Goal: Transaction & Acquisition: Book appointment/travel/reservation

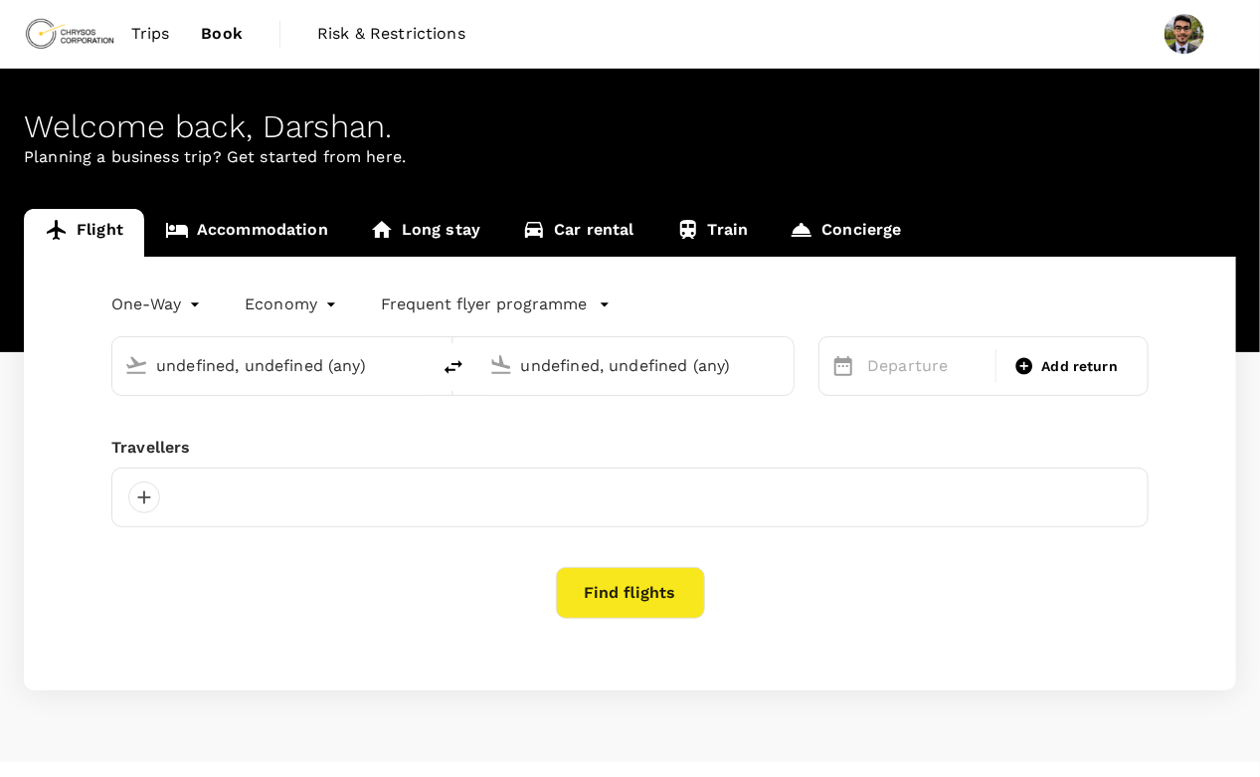
type input "[PERSON_NAME] [PERSON_NAME] Intl (CLT)"
type input "Prince [PERSON_NAME] (YXS)"
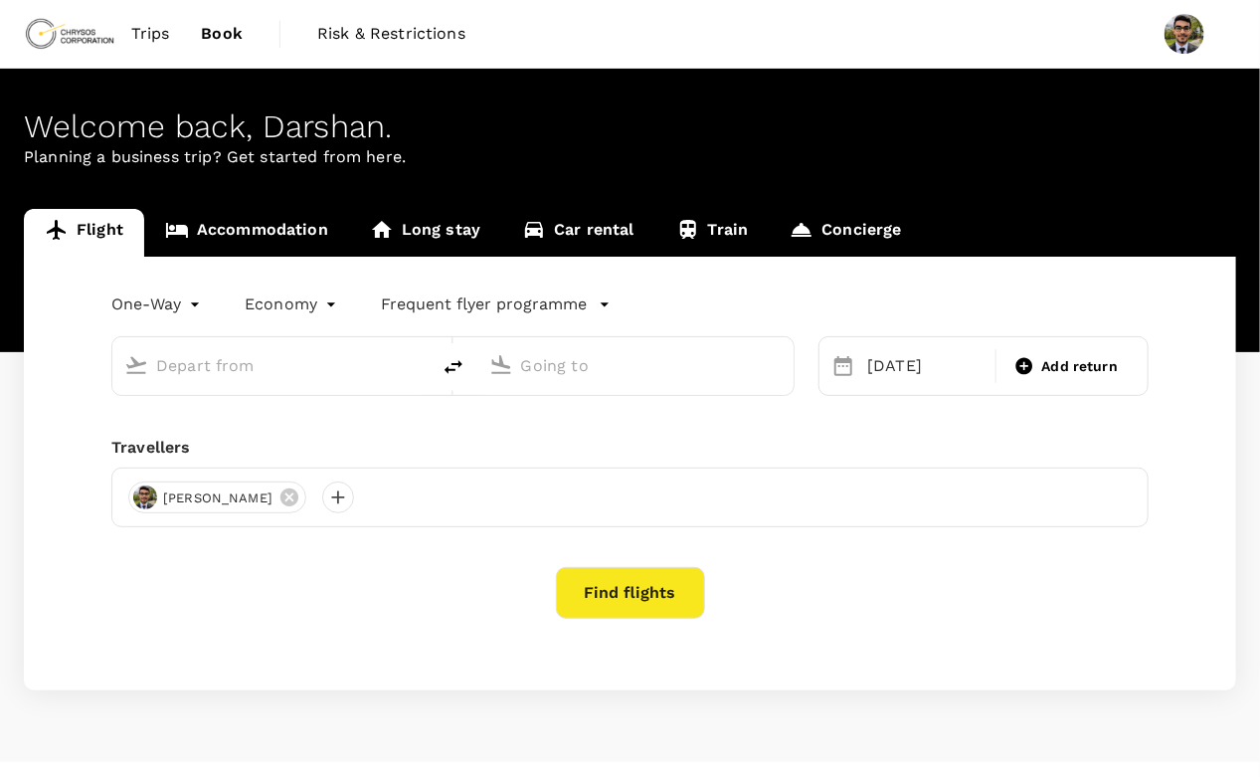
type input "[PERSON_NAME] [PERSON_NAME] Intl (CLT)"
type input "Prince [PERSON_NAME] (YXS)"
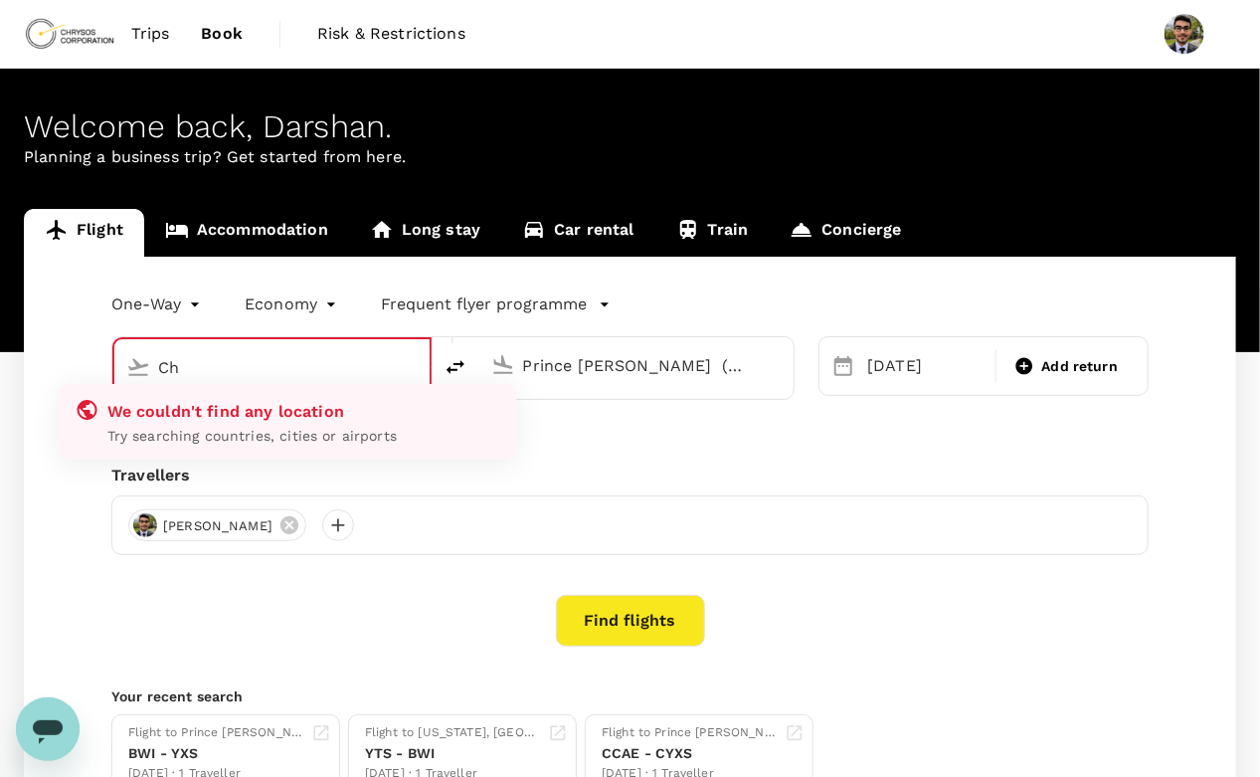
type input "C"
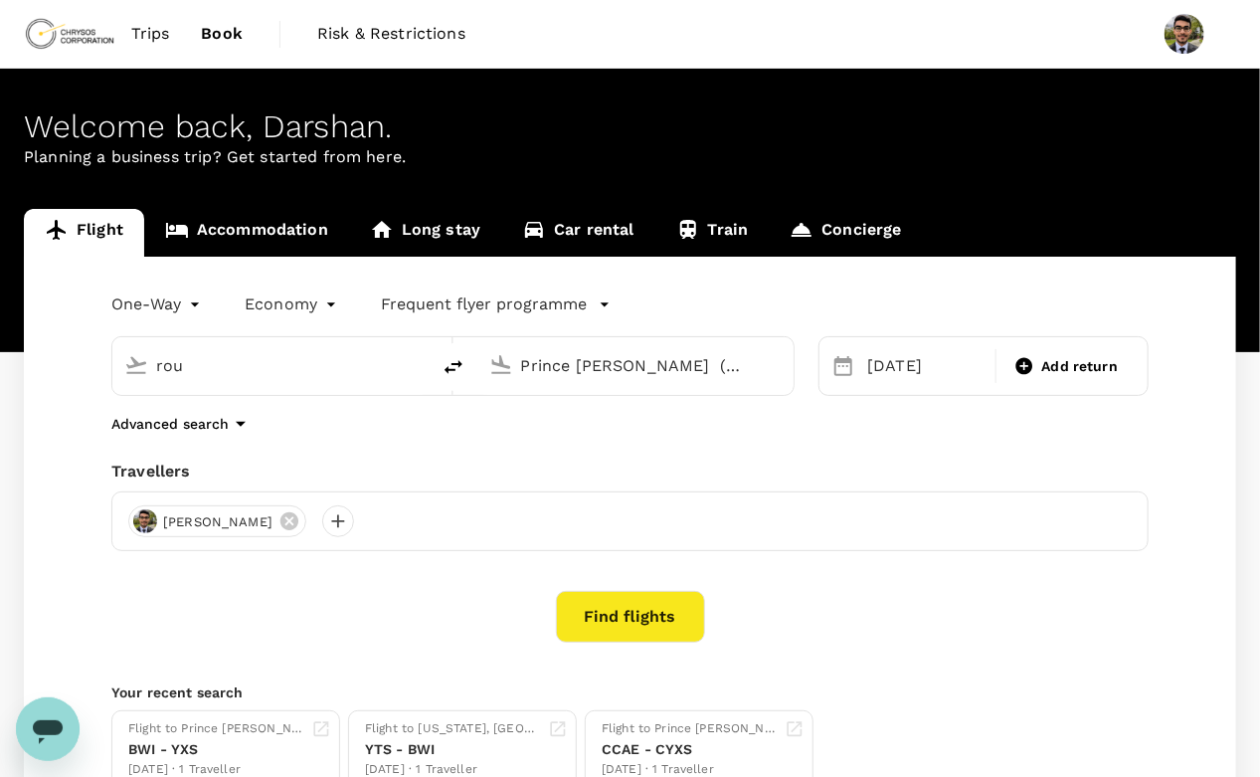
type input "[PERSON_NAME] [PERSON_NAME] Intl (CLT)"
click at [287, 369] on input "[PERSON_NAME] [PERSON_NAME] Intl (CLT)" at bounding box center [272, 365] width 232 height 31
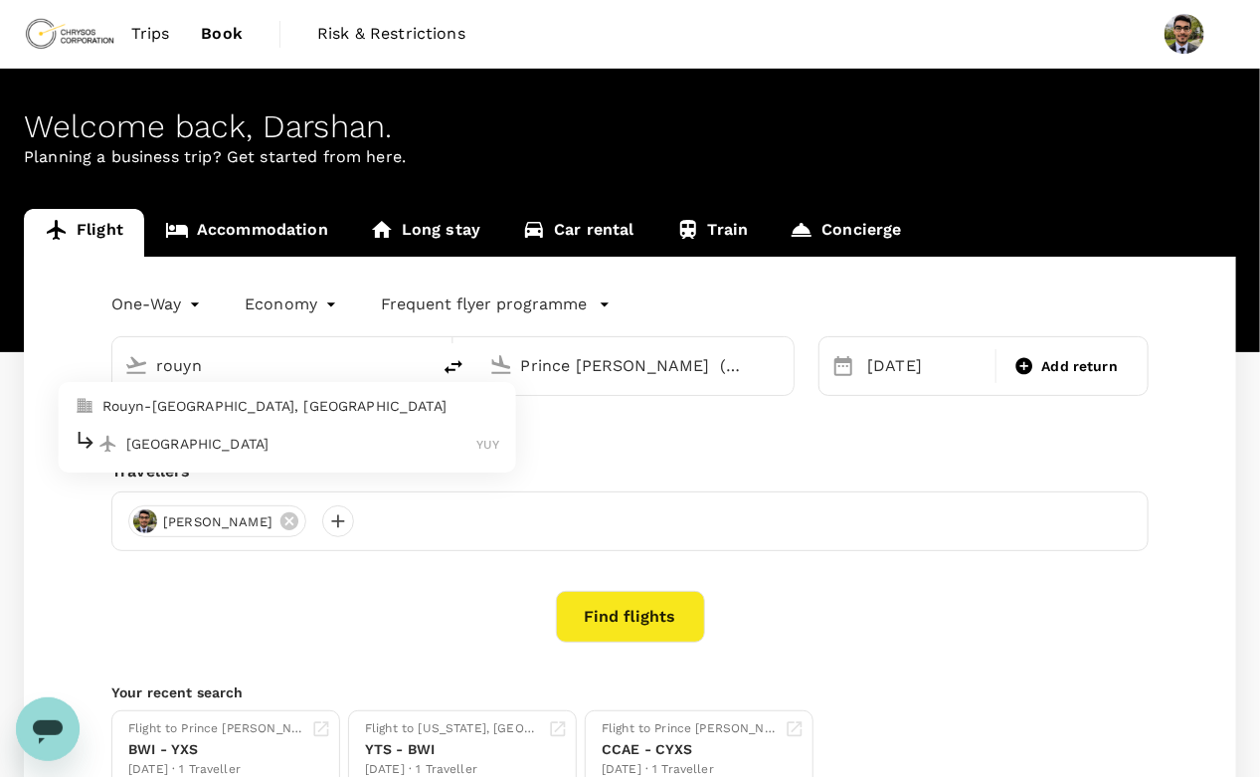
click at [240, 396] on p "Rouyn-[GEOGRAPHIC_DATA], [GEOGRAPHIC_DATA]" at bounding box center [301, 406] width 398 height 20
type input "Rouyn-Noranda, [GEOGRAPHIC_DATA] (any)"
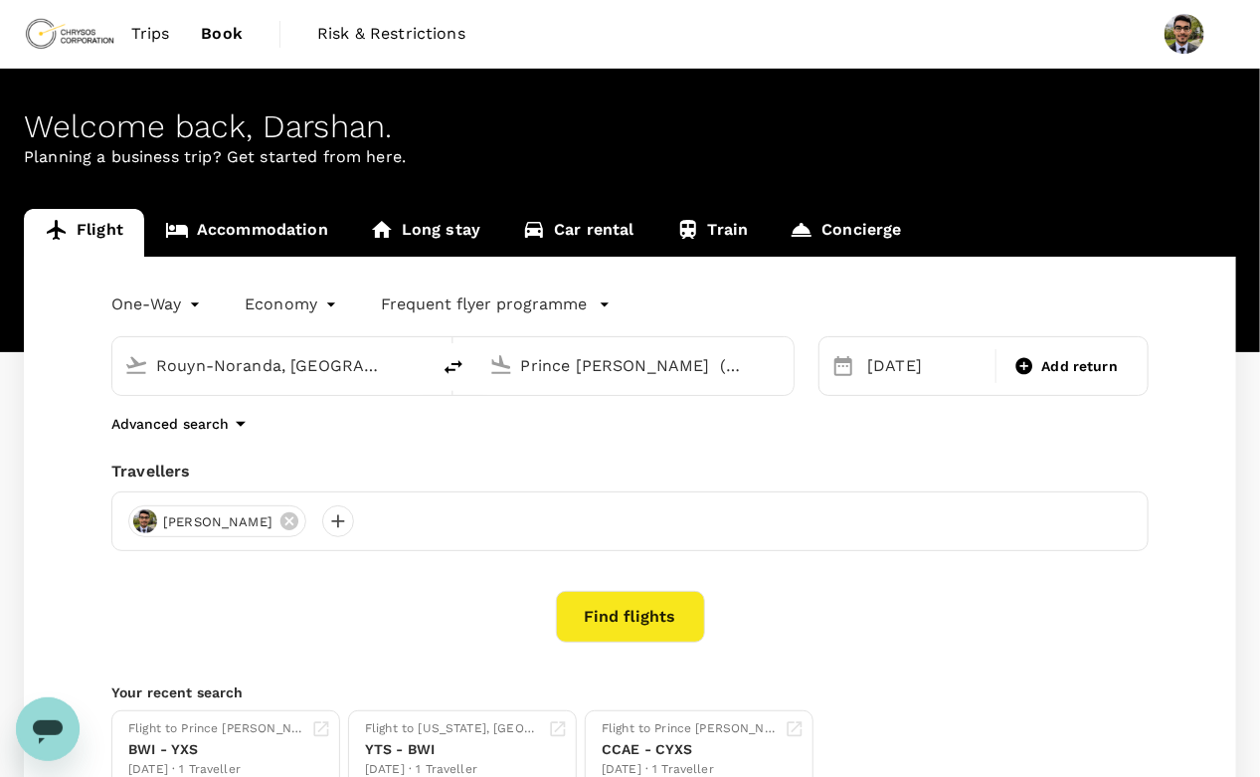
click at [581, 366] on input "Prince George (YXS)" at bounding box center [637, 365] width 232 height 31
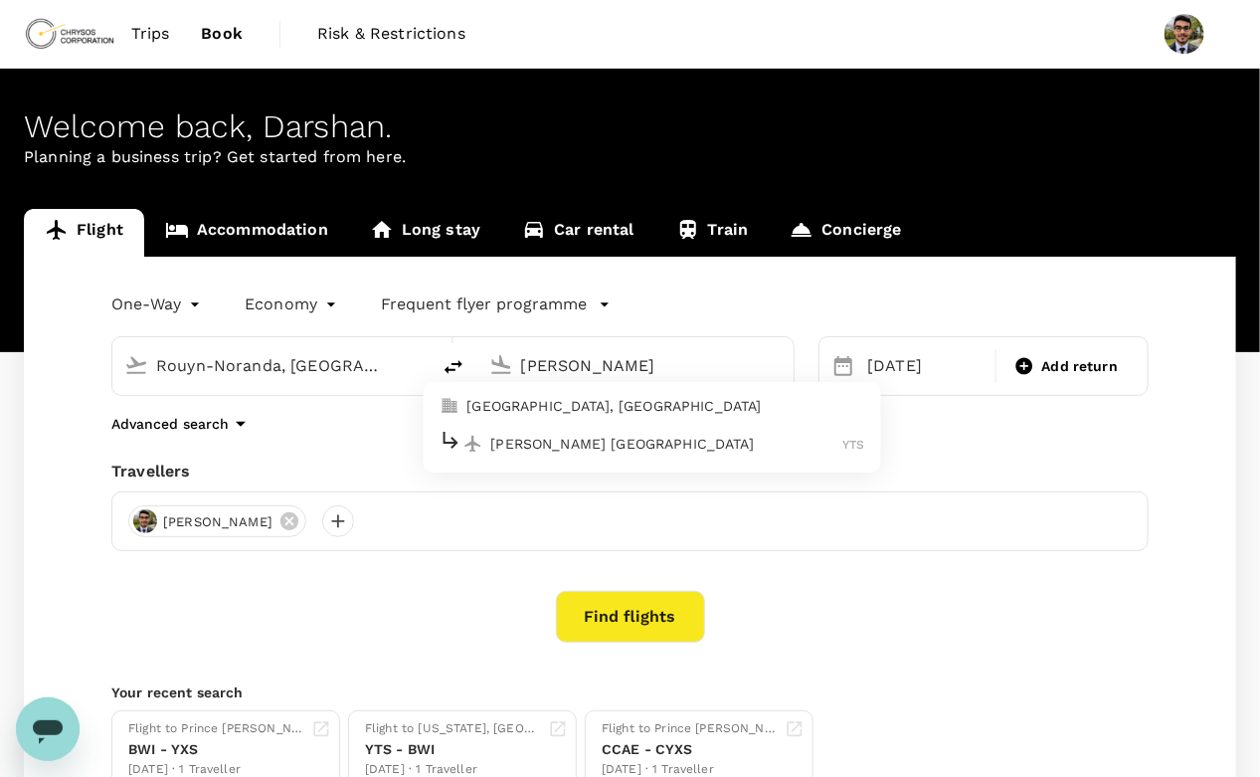
click at [539, 412] on p "Timmins, Canada" at bounding box center [665, 406] width 398 height 20
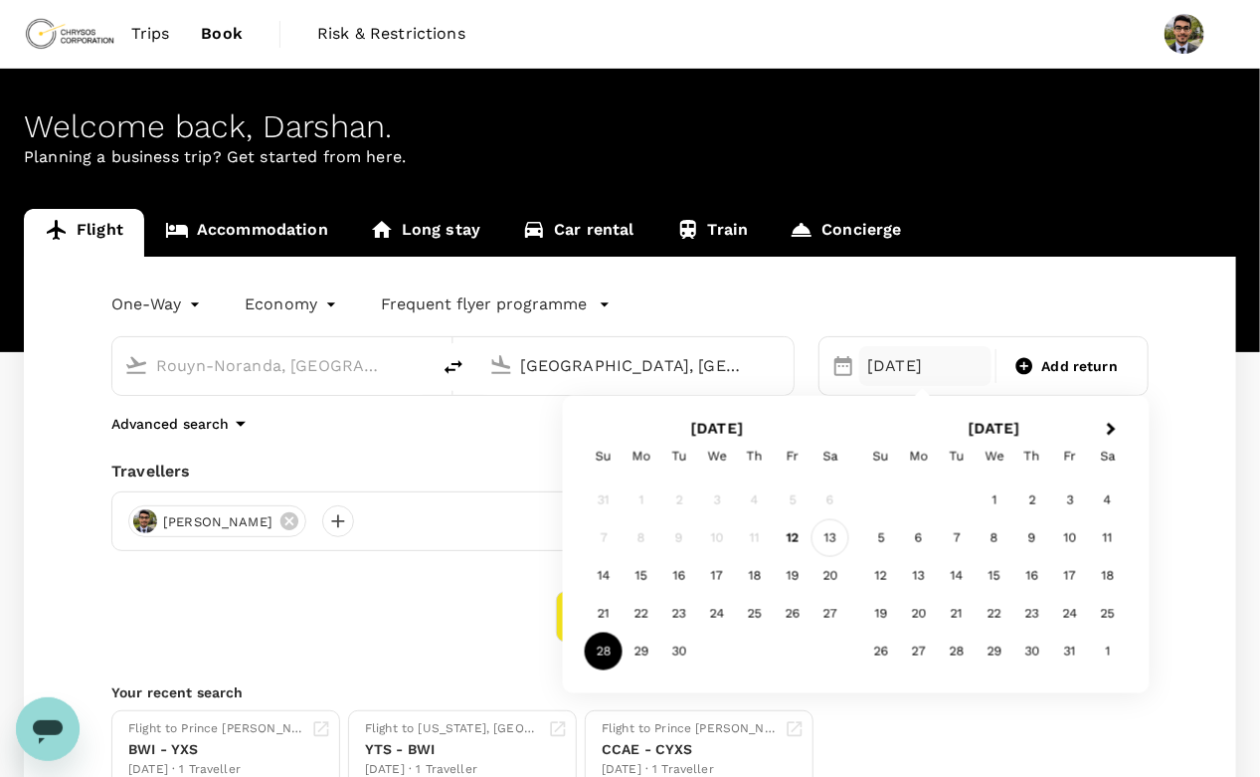
type input "[GEOGRAPHIC_DATA], [GEOGRAPHIC_DATA] (any)"
click at [815, 535] on div "13" at bounding box center [830, 538] width 38 height 38
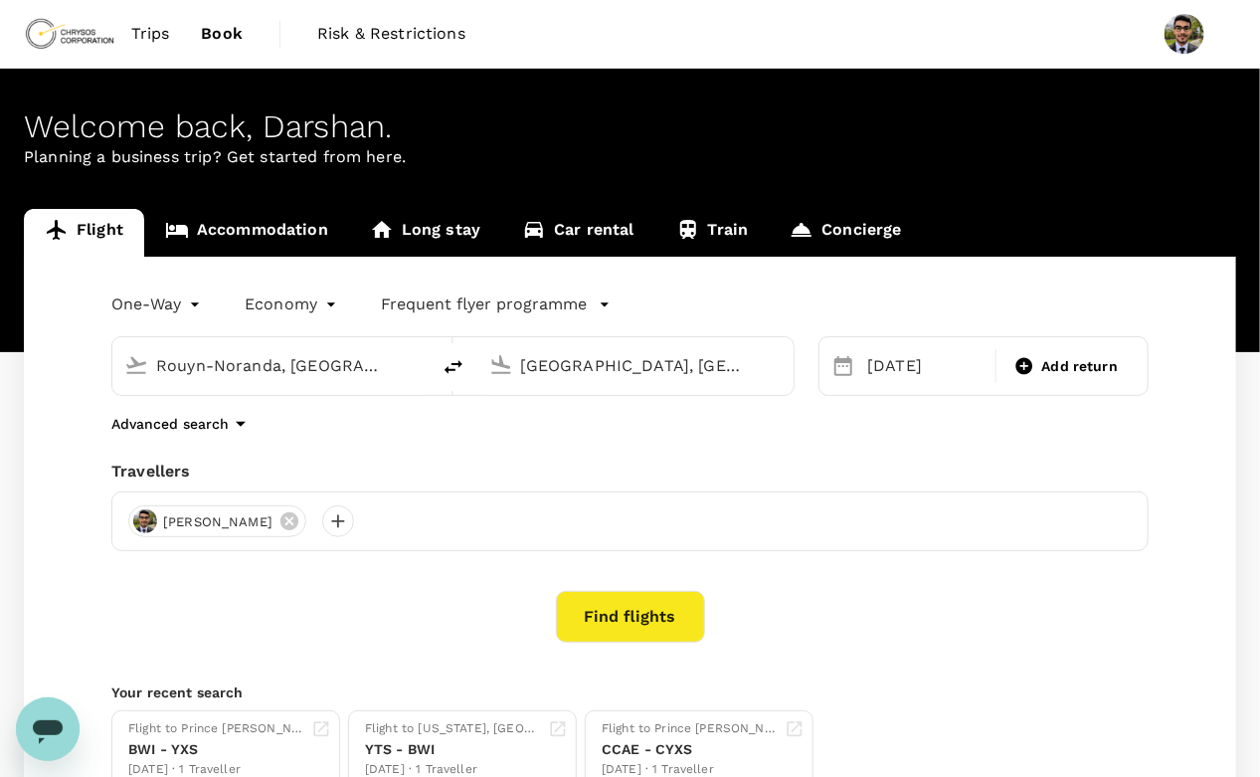
click at [604, 643] on div "One-Way oneway Economy economy Frequent flyer programme Rouyn-Noranda, Canada (…" at bounding box center [630, 539] width 1212 height 564
click at [634, 617] on button "Find flights" at bounding box center [630, 617] width 149 height 52
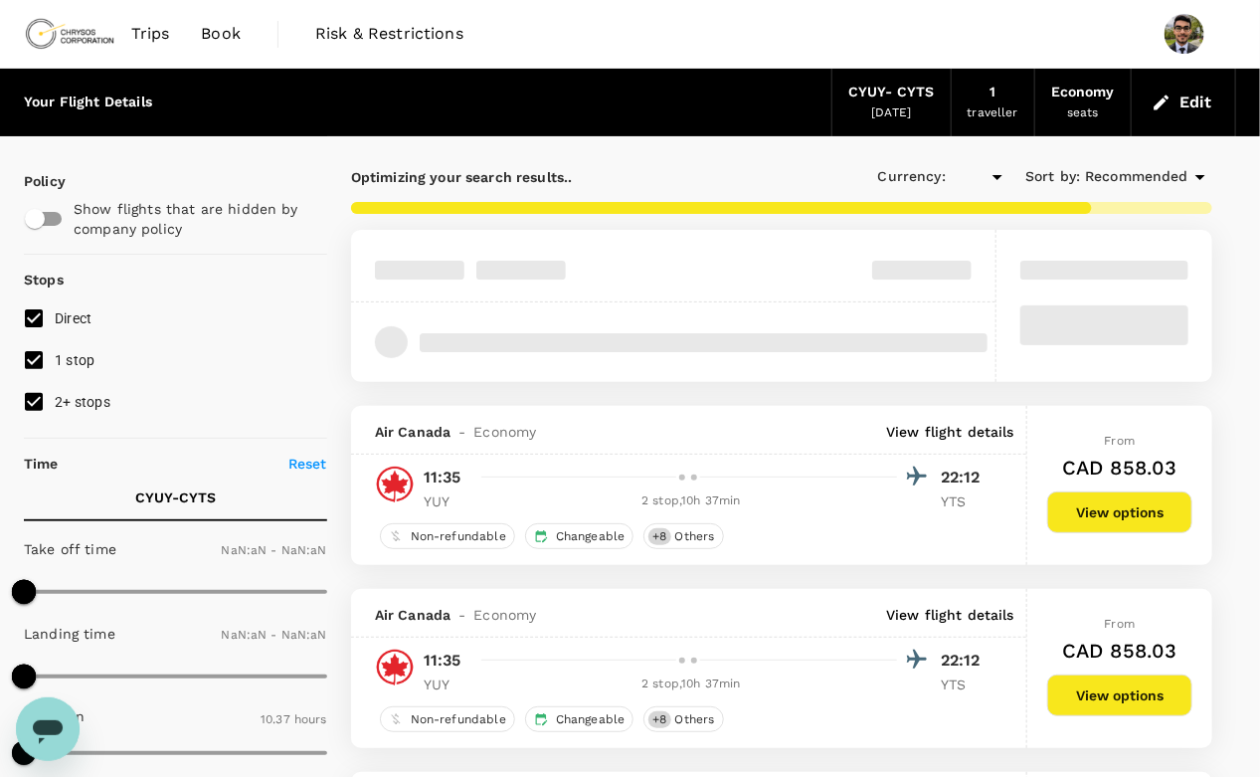
type input "CAD"
type input "1440"
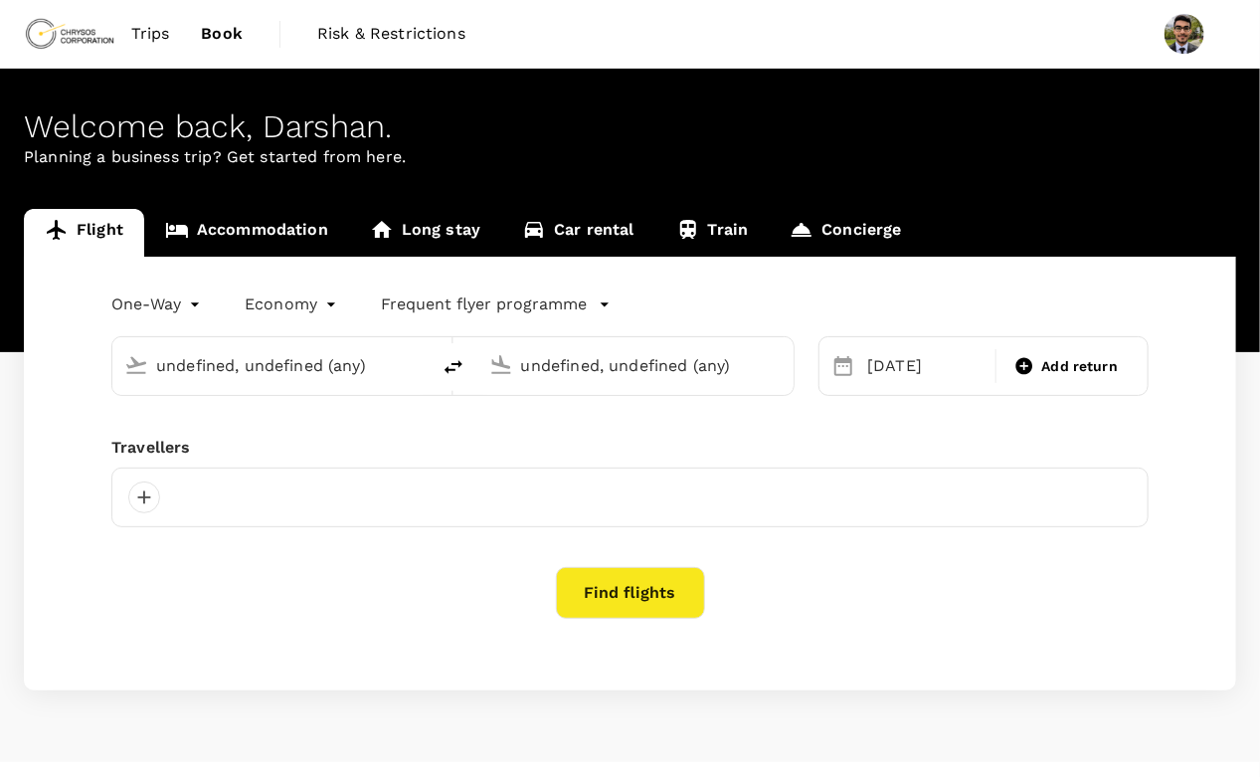
type input "Rouyn-Noranda, Canada (any)"
type input "Timmins, Canada (any)"
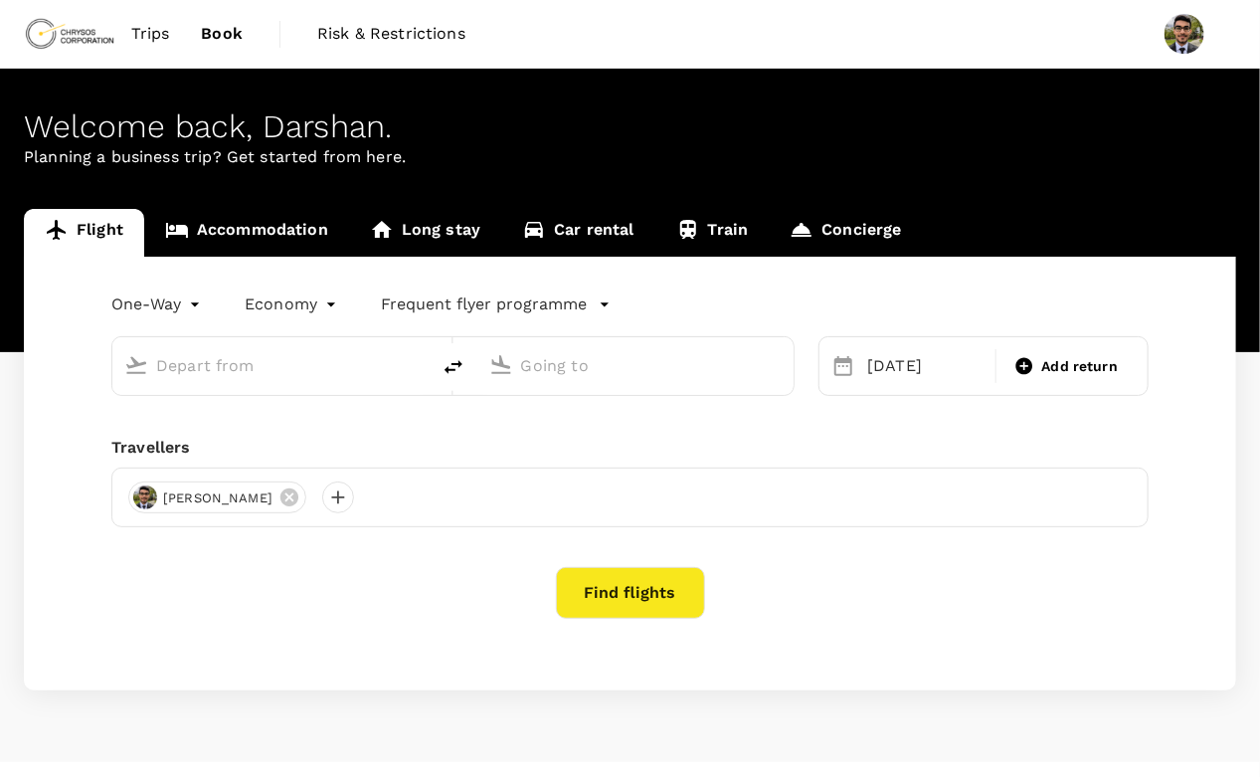
type input "Rouyn-Noranda, Canada (any)"
type input "Timmins, Canada (any)"
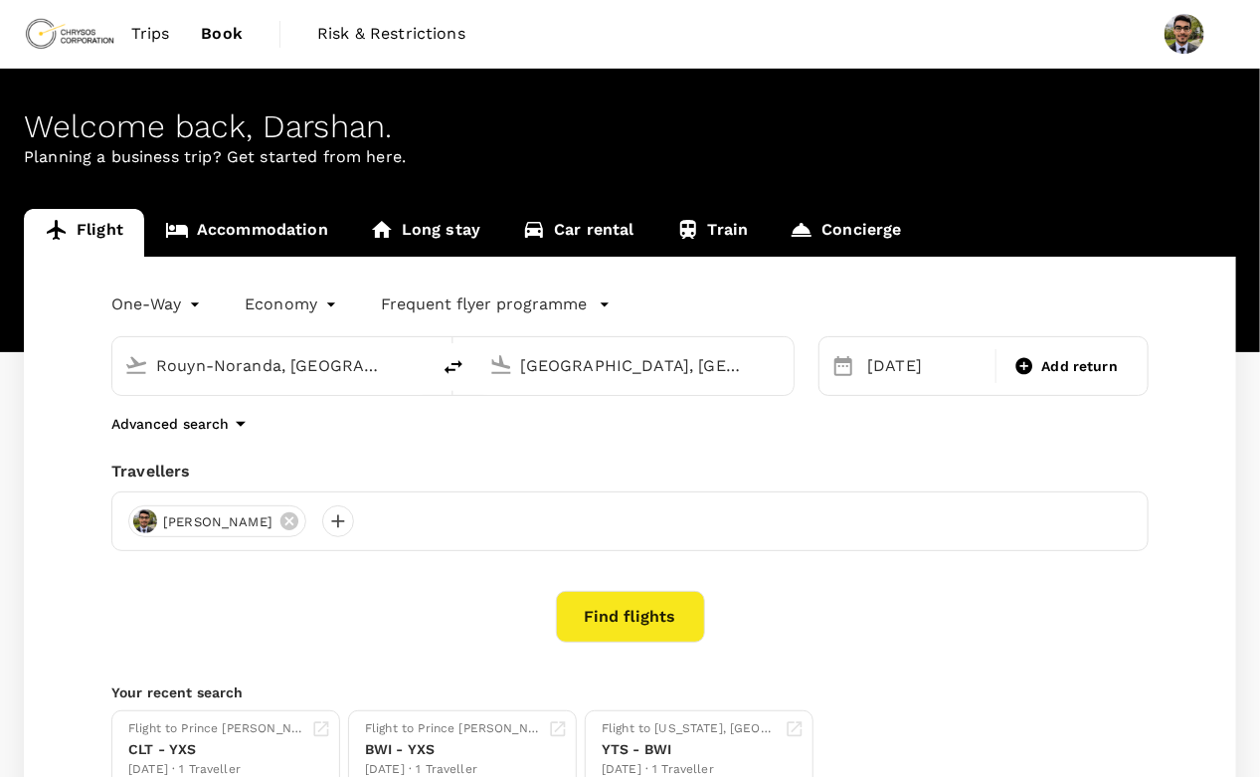
click at [62, 26] on img at bounding box center [69, 34] width 91 height 44
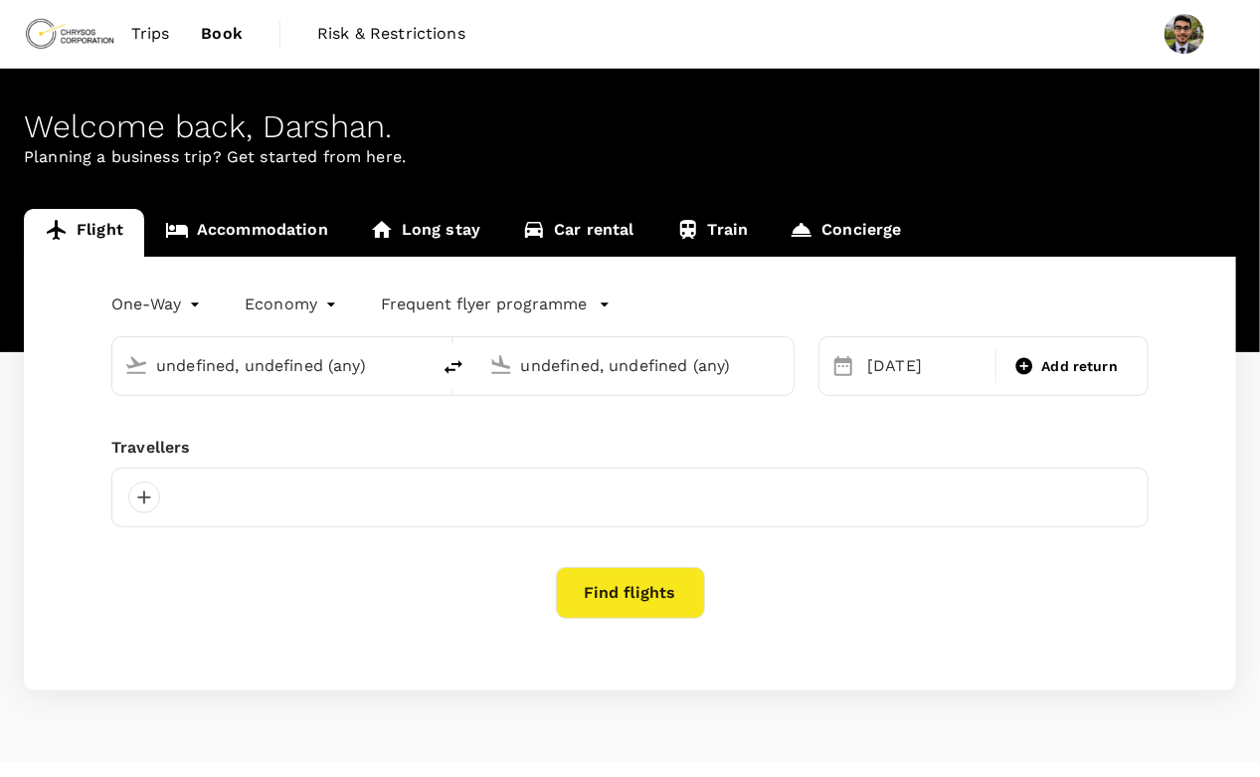
type input "Rouyn-Noranda, [GEOGRAPHIC_DATA] (any)"
type input "[GEOGRAPHIC_DATA], [GEOGRAPHIC_DATA] (any)"
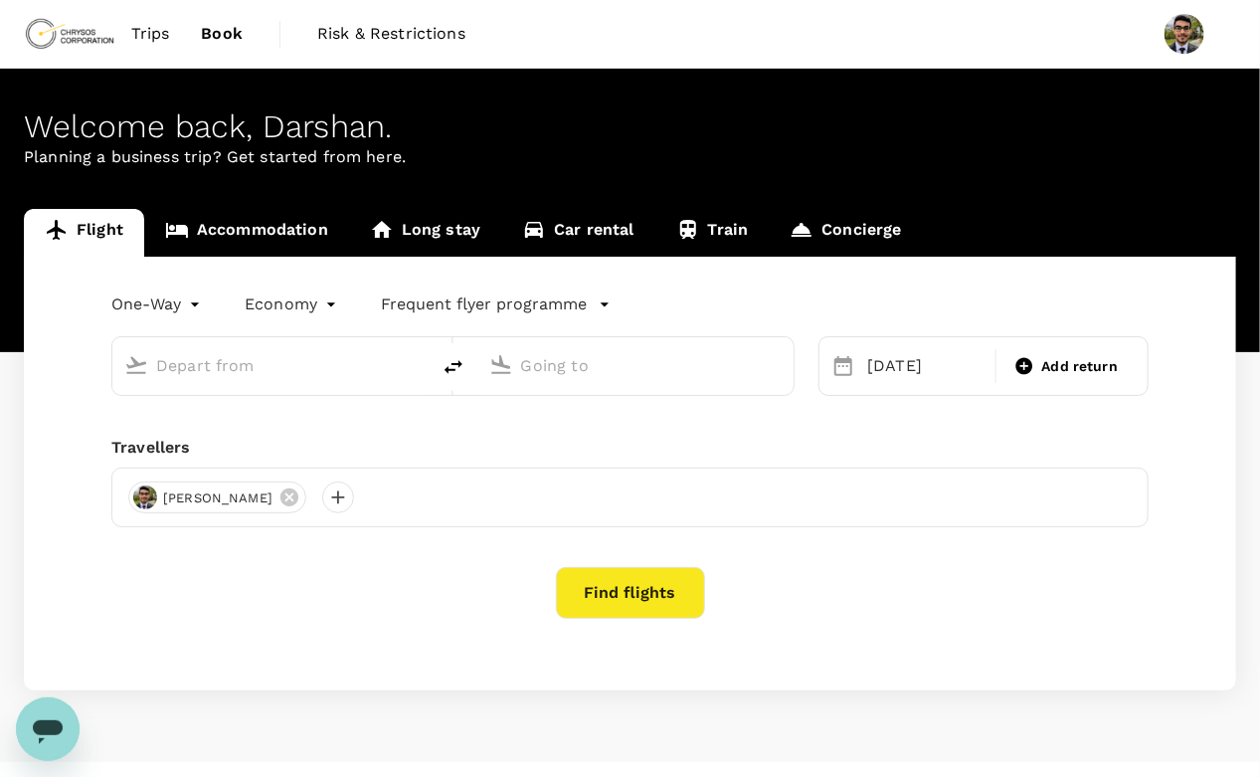
type input "Rouyn-Noranda, [GEOGRAPHIC_DATA] (any)"
type input "[GEOGRAPHIC_DATA], [GEOGRAPHIC_DATA] (any)"
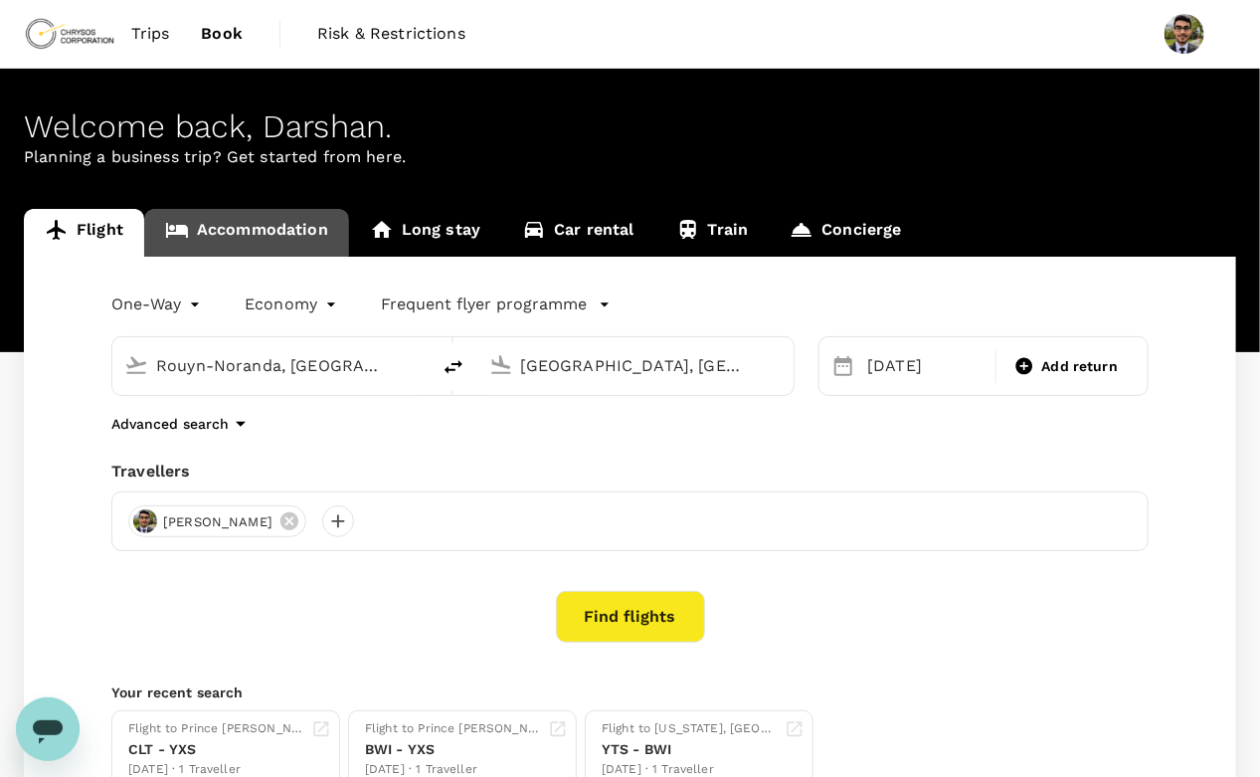
click at [239, 212] on link "Accommodation" at bounding box center [246, 233] width 205 height 48
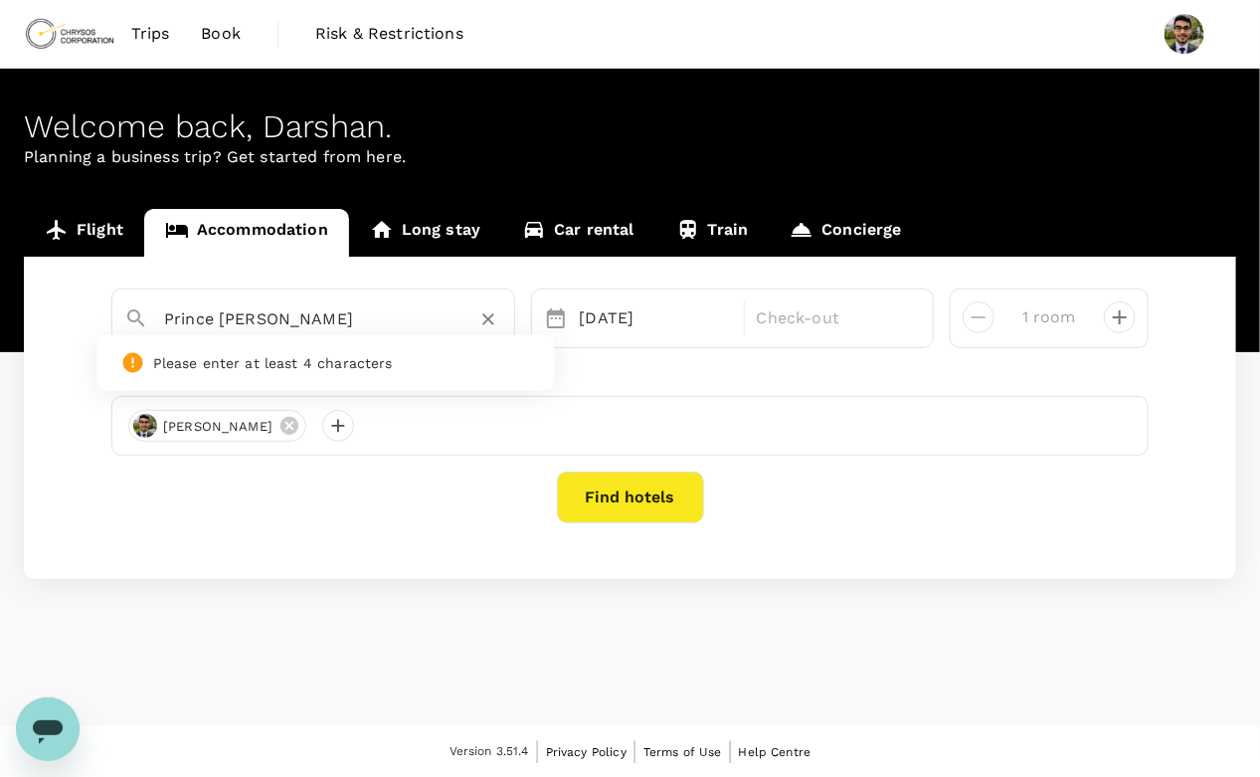
click at [377, 332] on input "Prince George" at bounding box center [305, 318] width 282 height 31
type input "v"
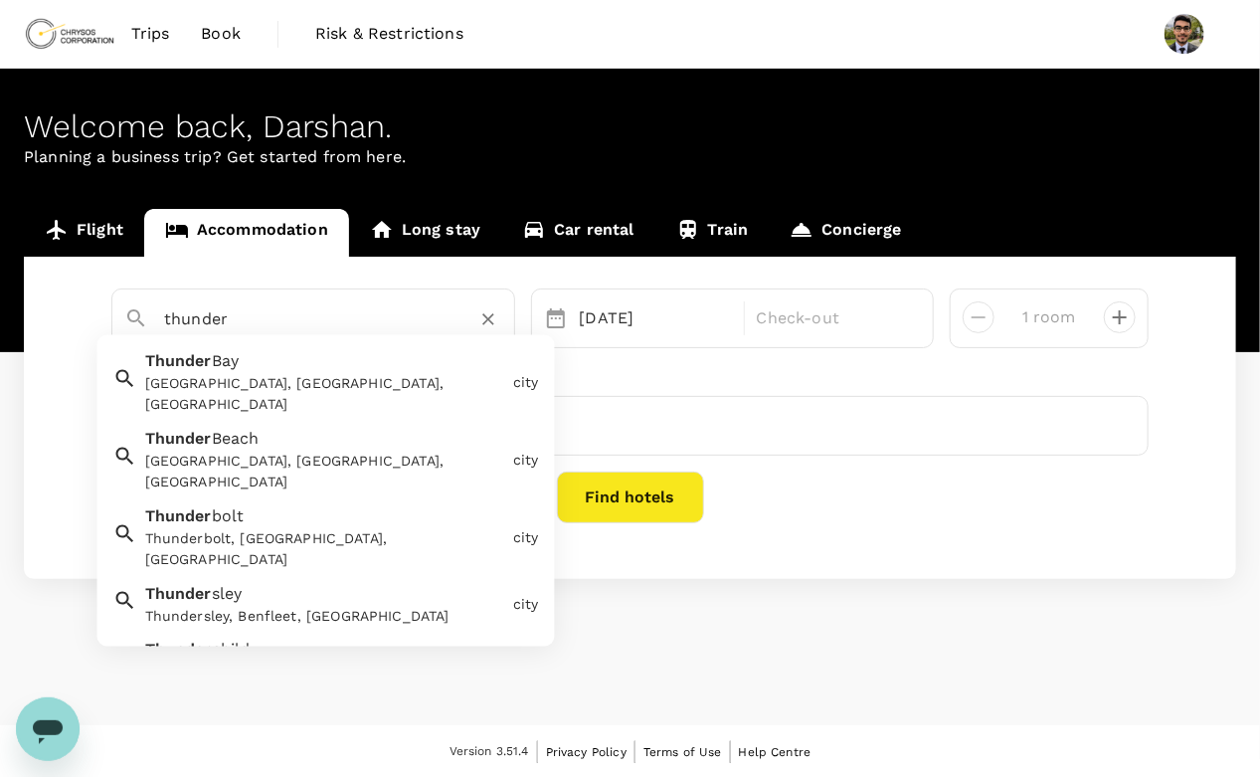
click at [217, 386] on div "Thunder Bay, ON, Canada" at bounding box center [325, 394] width 360 height 42
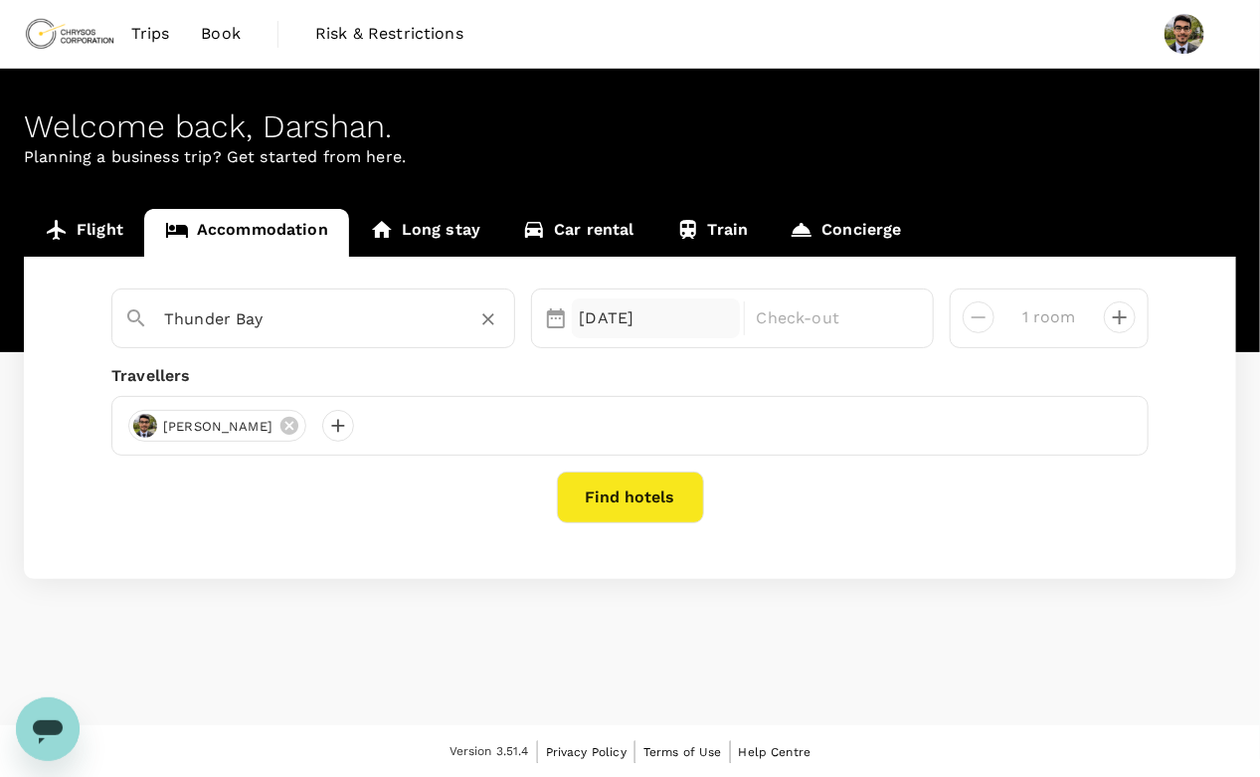
type input "Thunder Bay"
click at [572, 315] on div "22 Sep" at bounding box center [656, 318] width 168 height 40
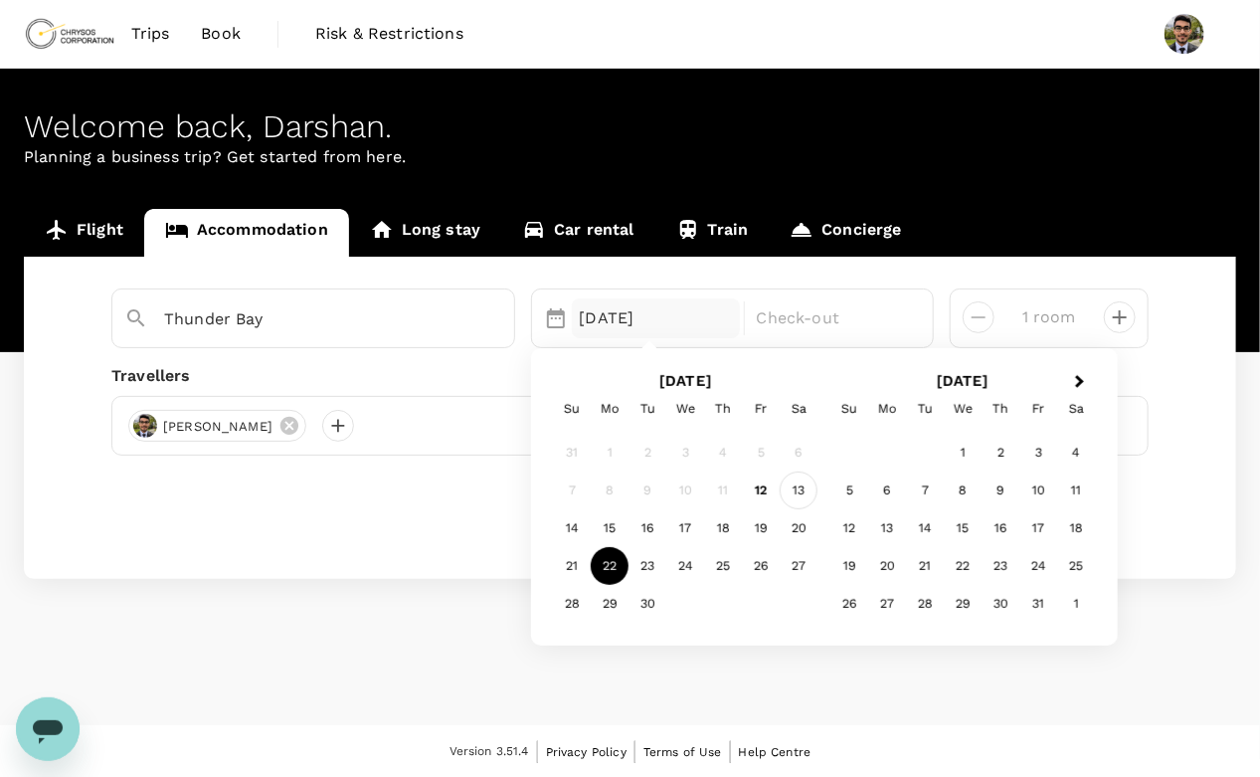
click at [797, 493] on div "13" at bounding box center [799, 491] width 38 height 38
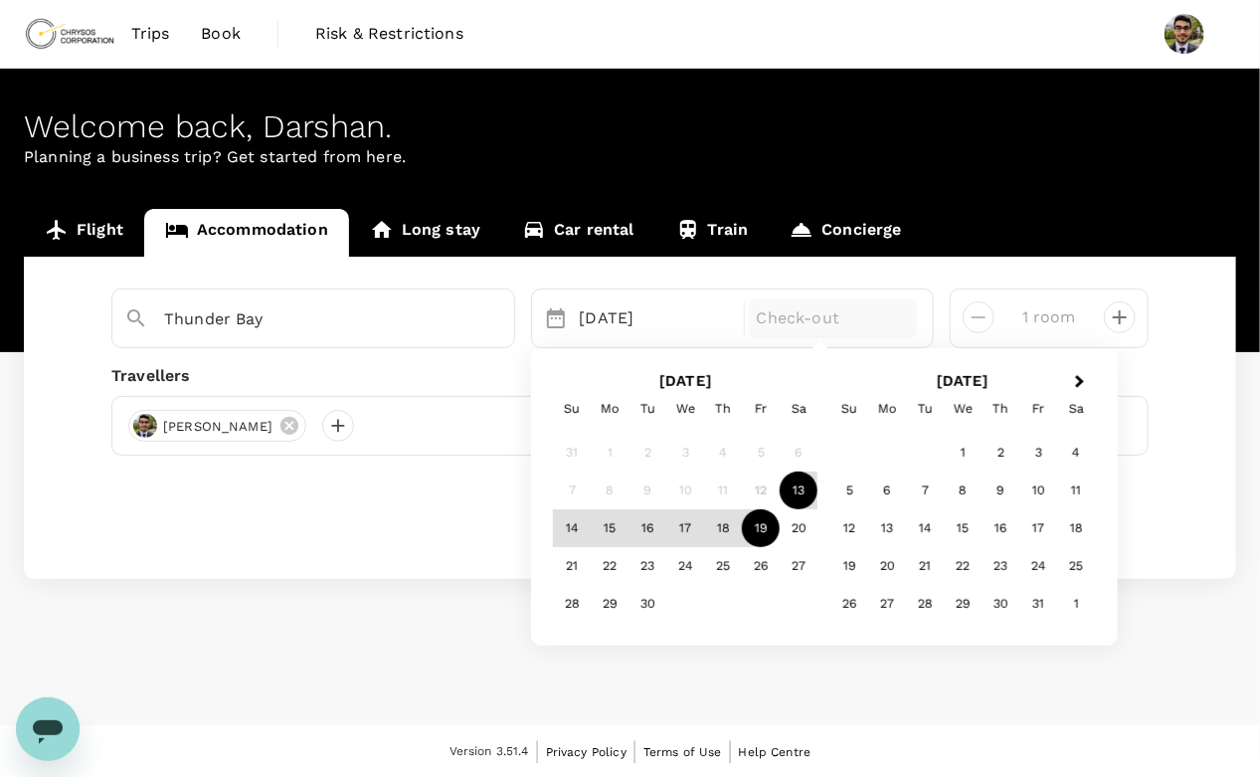
click at [750, 529] on div "19" at bounding box center [761, 529] width 38 height 38
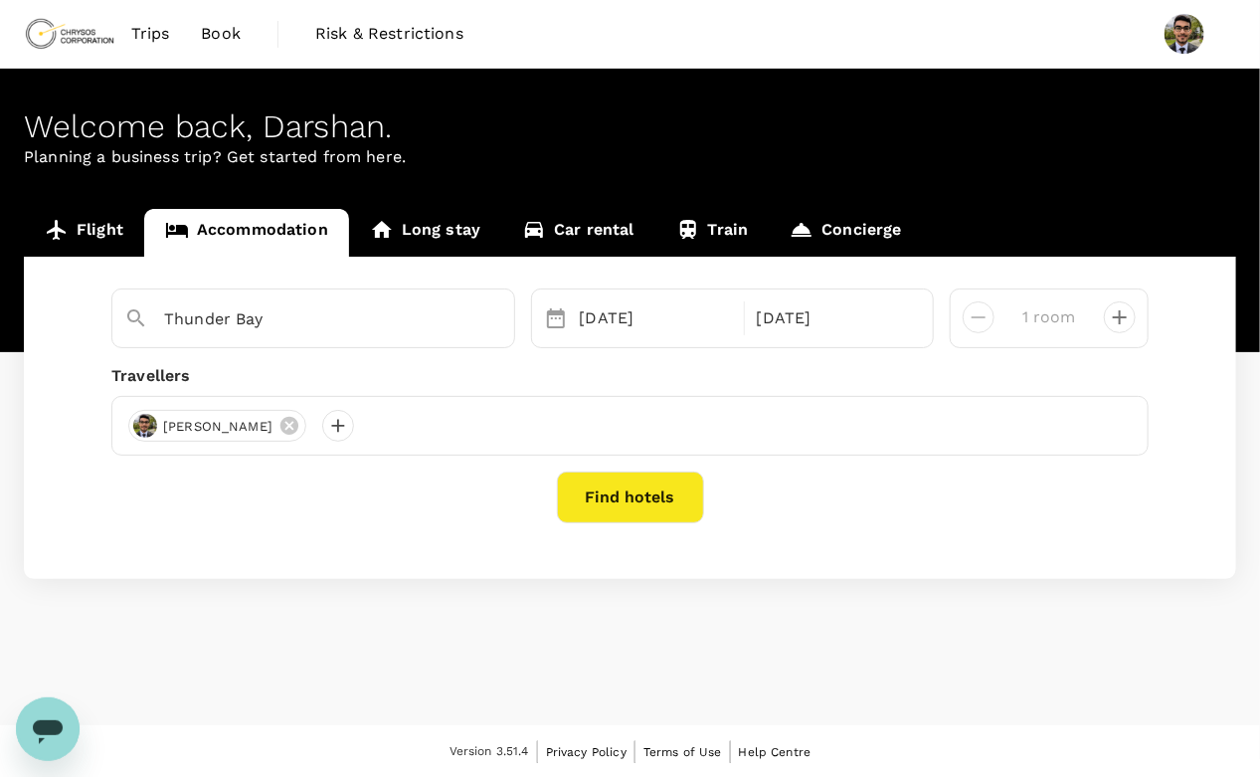
click at [642, 485] on button "Find hotels" at bounding box center [630, 497] width 147 height 52
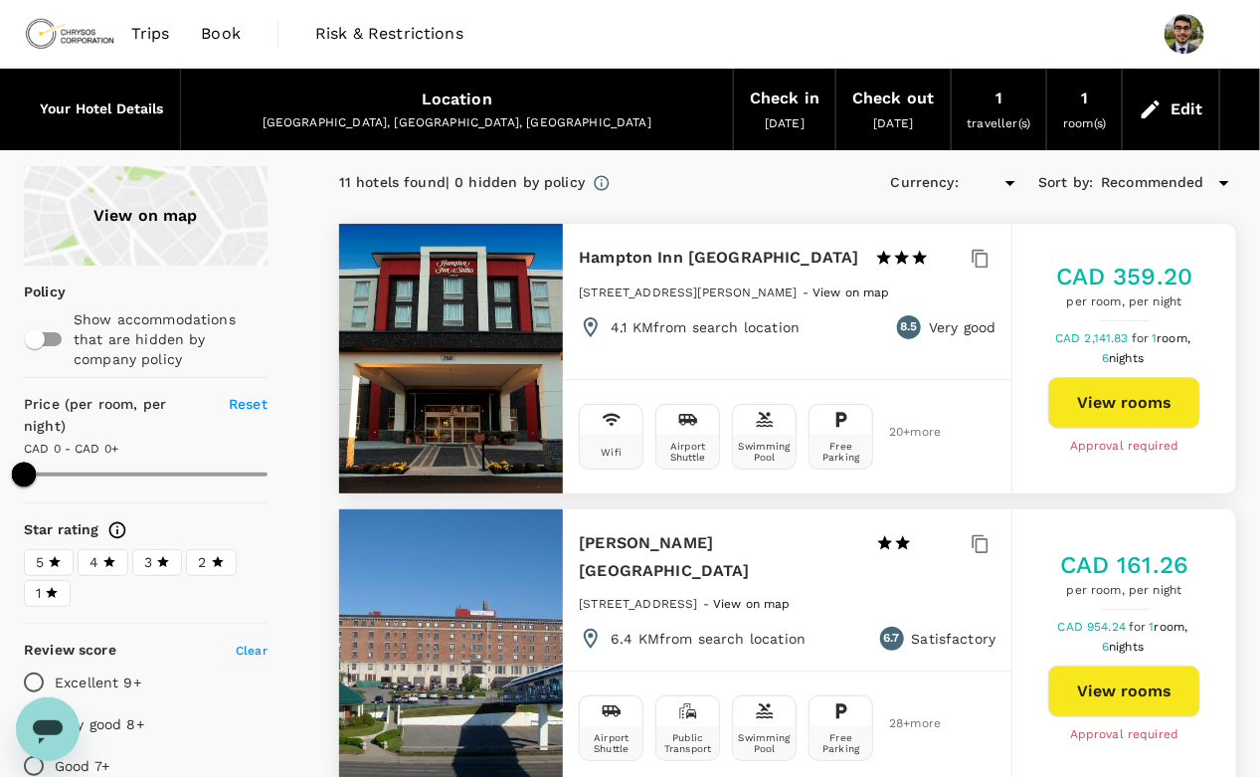
type input "594"
type input "CAD"
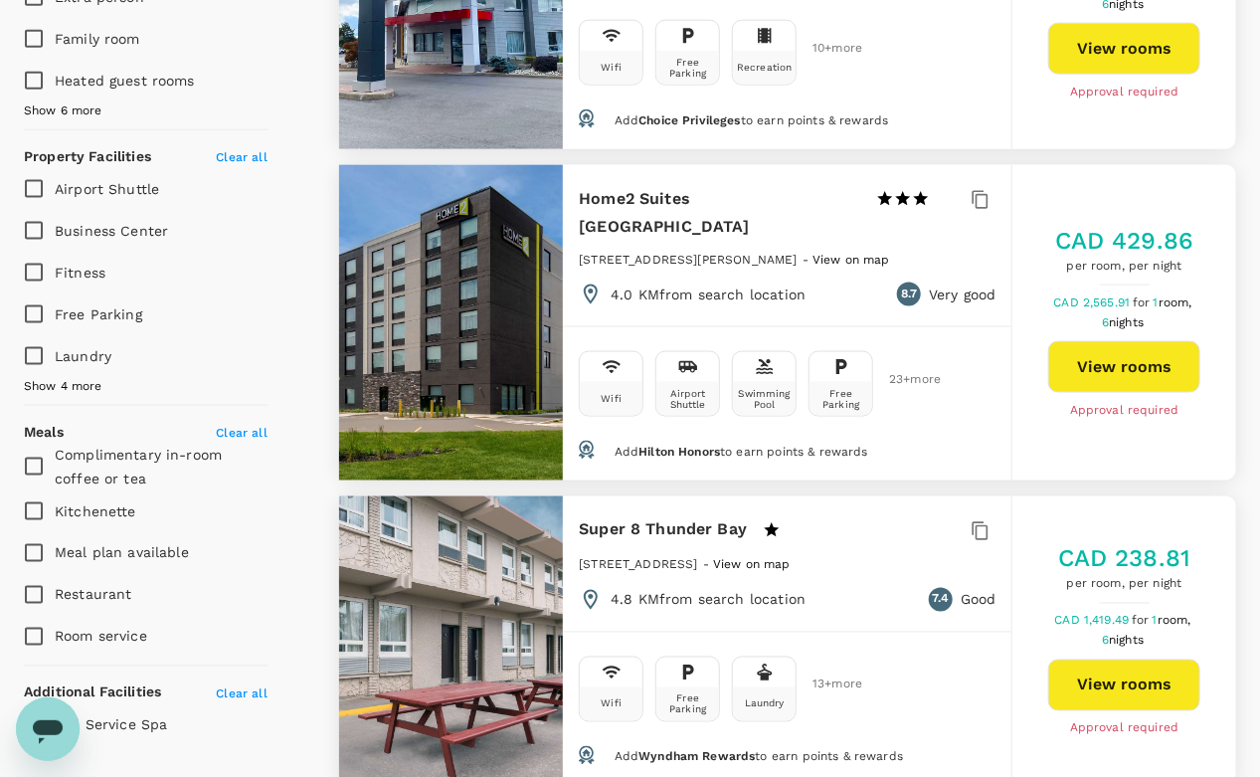
scroll to position [941, 0]
click at [66, 387] on span "Show 4 more" at bounding box center [63, 387] width 79 height 20
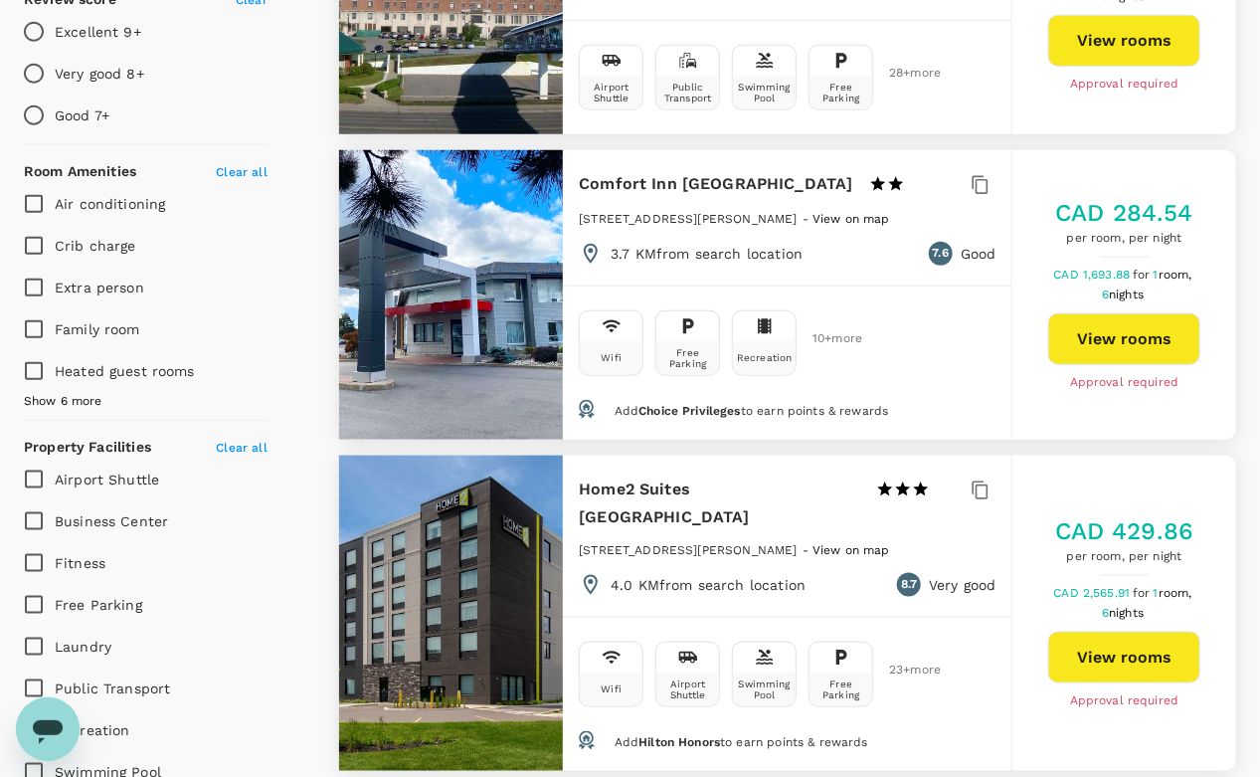
scroll to position [615, 0]
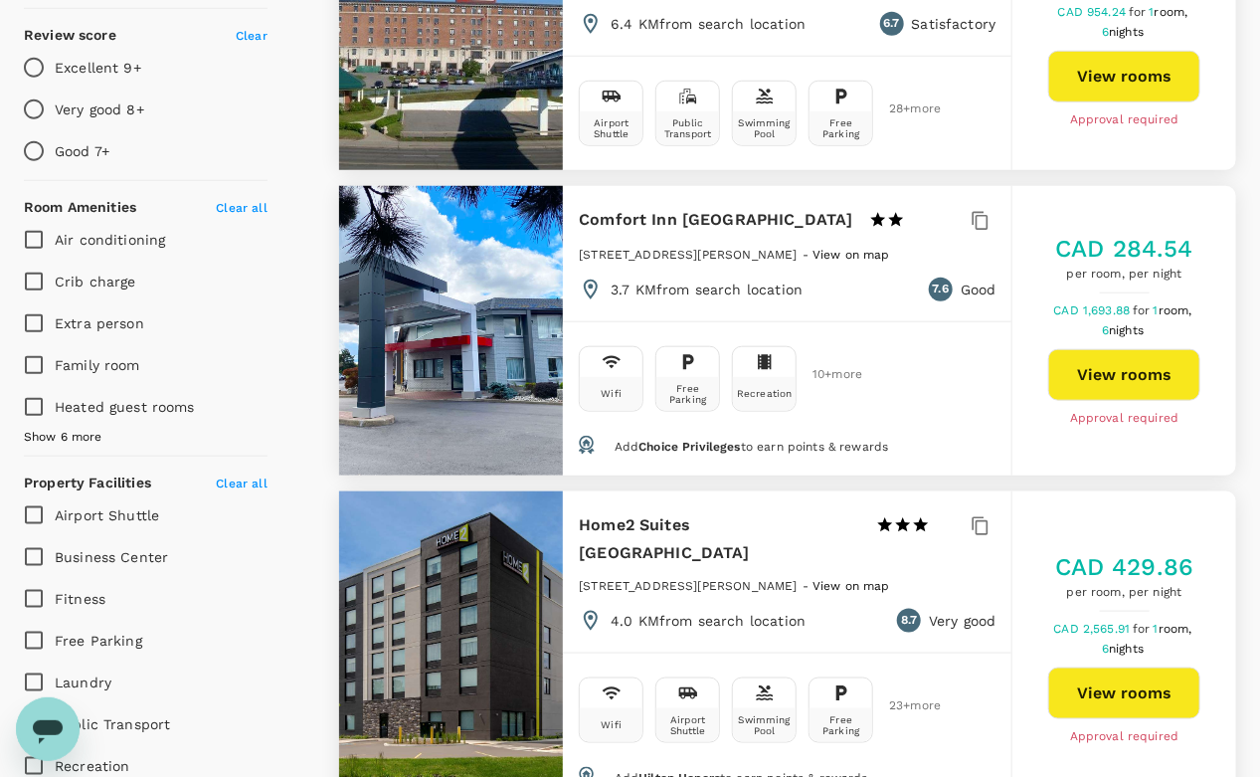
click at [64, 435] on span "Show 6 more" at bounding box center [63, 438] width 79 height 20
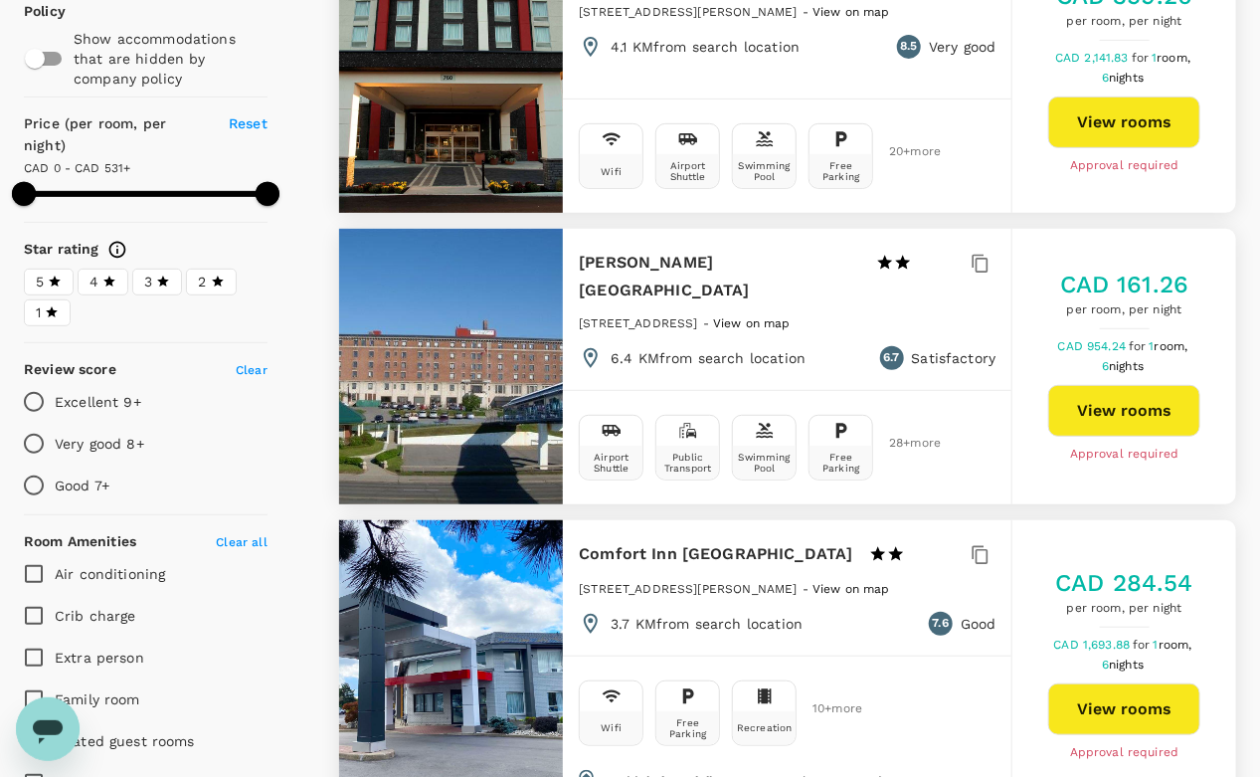
scroll to position [284, 0]
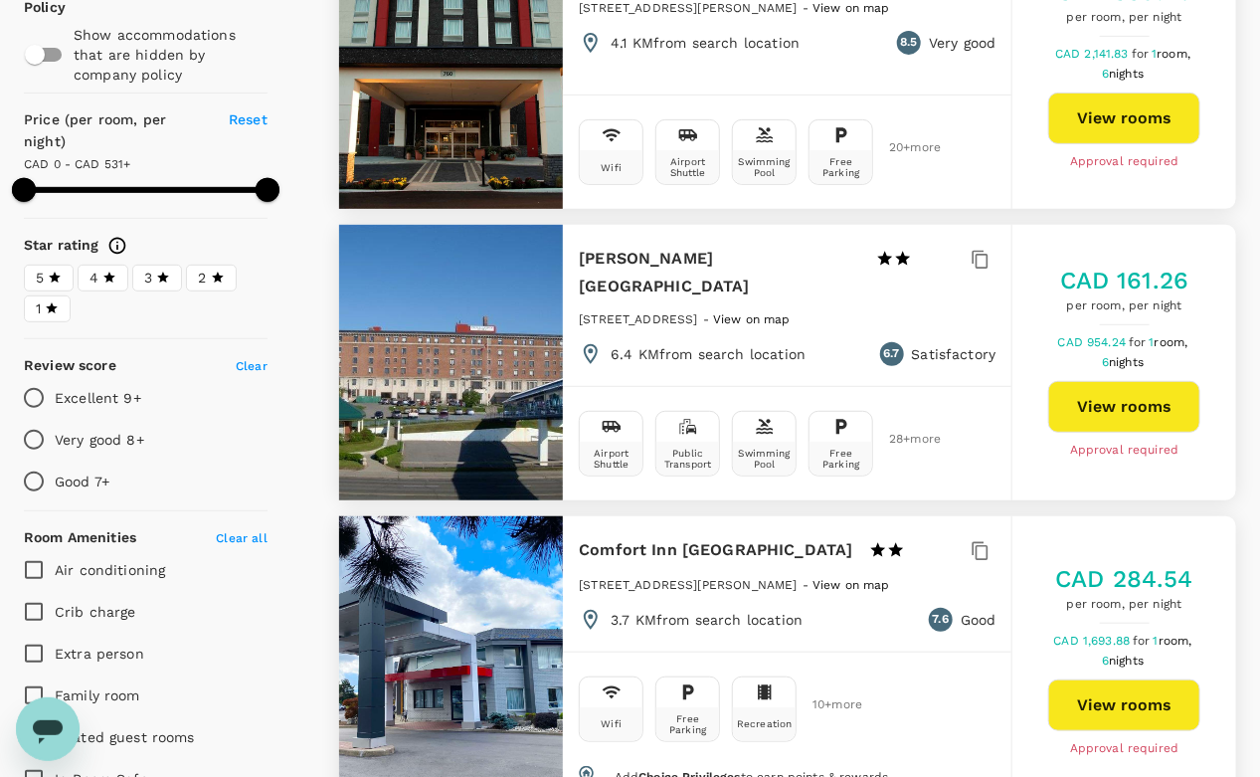
click at [418, 341] on div at bounding box center [451, 362] width 225 height 275
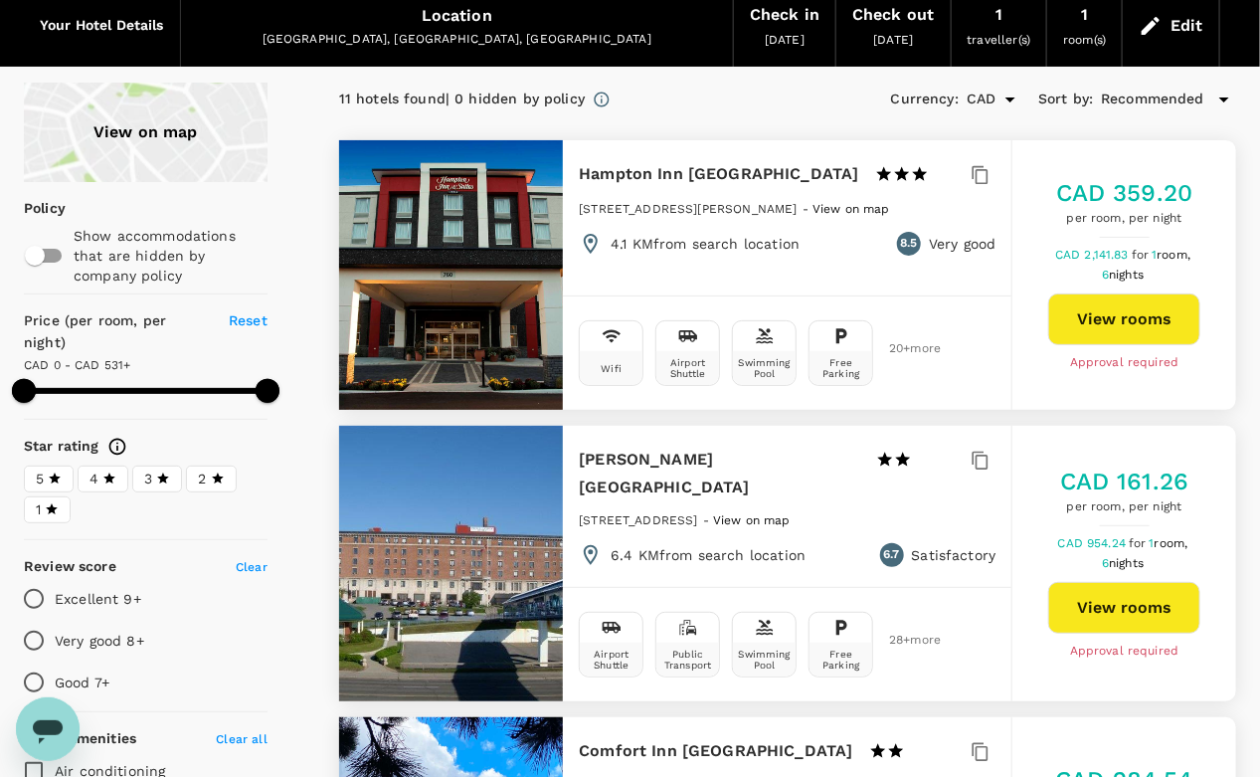
scroll to position [85, 0]
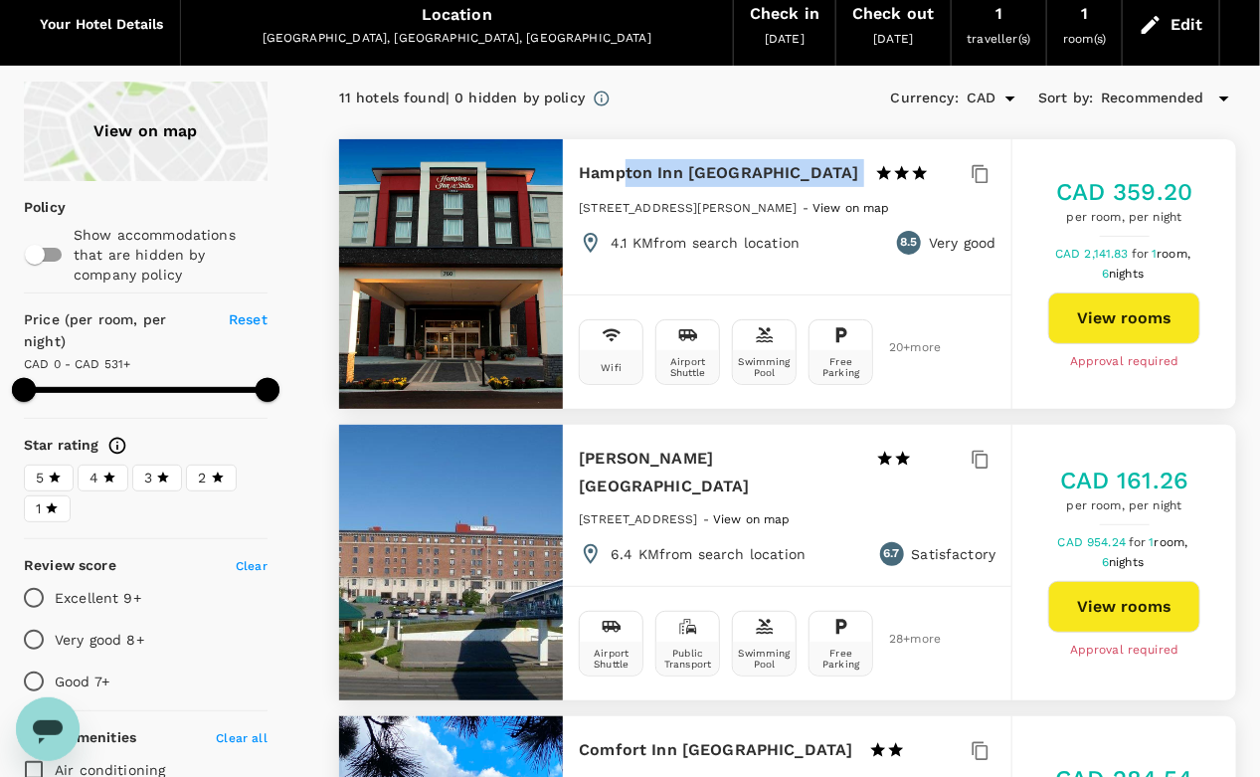
drag, startPoint x: 579, startPoint y: 203, endPoint x: 625, endPoint y: 186, distance: 49.7
click at [625, 186] on div "Hampton Inn Stes Thunder Bay 1 Star 2 Stars 3 Stars 4 Stars 5 Stars 760 Arthur …" at bounding box center [787, 206] width 448 height 135
drag, startPoint x: 574, startPoint y: 486, endPoint x: 741, endPoint y: 491, distance: 167.1
click at [741, 491] on div "Prince Arthur Waterfront Hotel 1 Star 2 Stars 3 Stars 4 Stars 5 Stars 17 North …" at bounding box center [787, 505] width 448 height 161
drag, startPoint x: 741, startPoint y: 491, endPoint x: 645, endPoint y: 416, distance: 121.8
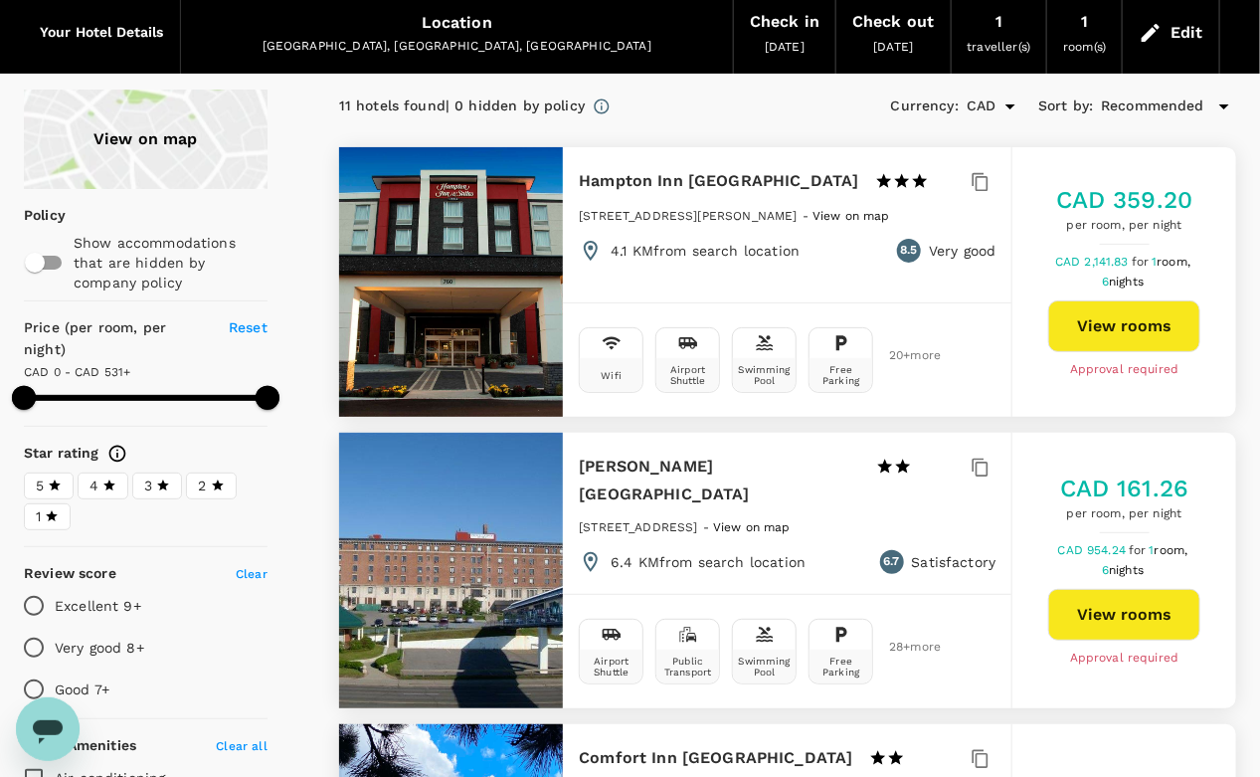
scroll to position [0, 0]
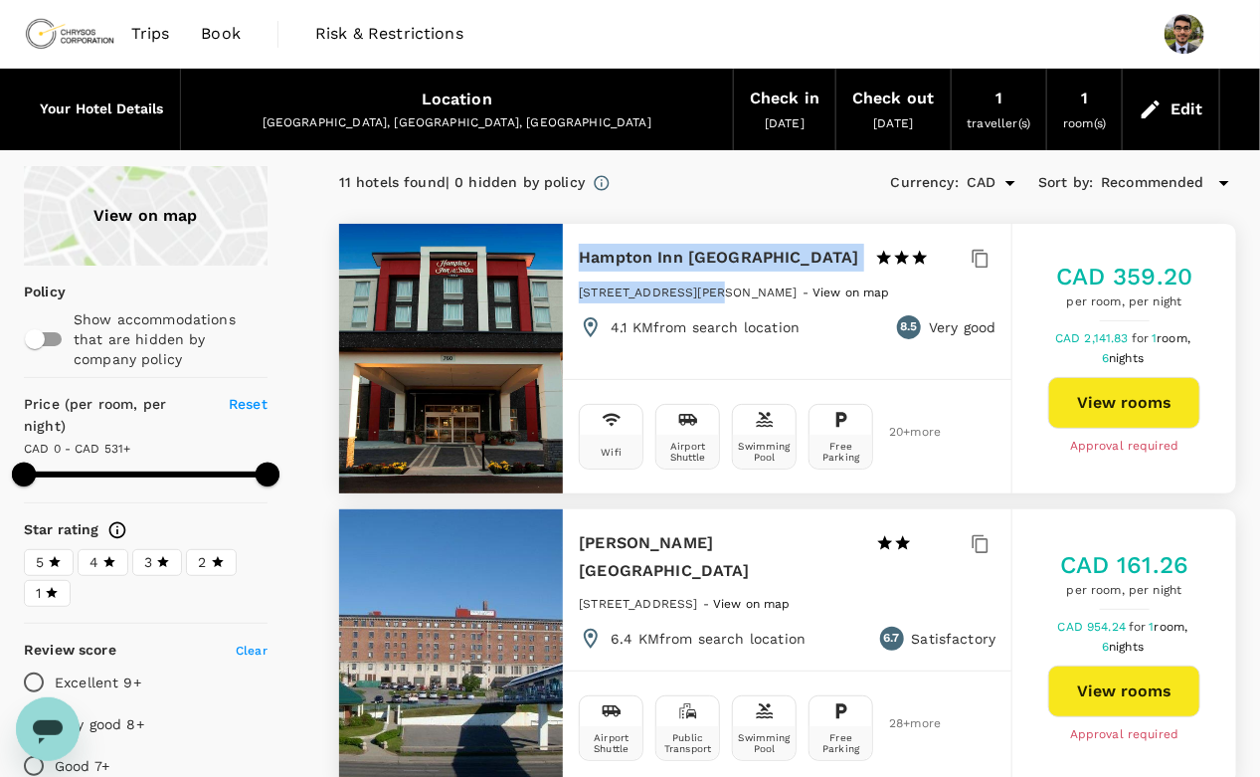
drag, startPoint x: 582, startPoint y: 254, endPoint x: 700, endPoint y: 289, distance: 123.6
click at [700, 289] on div "Hampton Inn Stes Thunder Bay 1 Star 2 Stars 3 Stars 4 Stars 5 Stars 760 Arthur …" at bounding box center [787, 291] width 448 height 135
drag, startPoint x: 700, startPoint y: 289, endPoint x: 676, endPoint y: 214, distance: 79.3
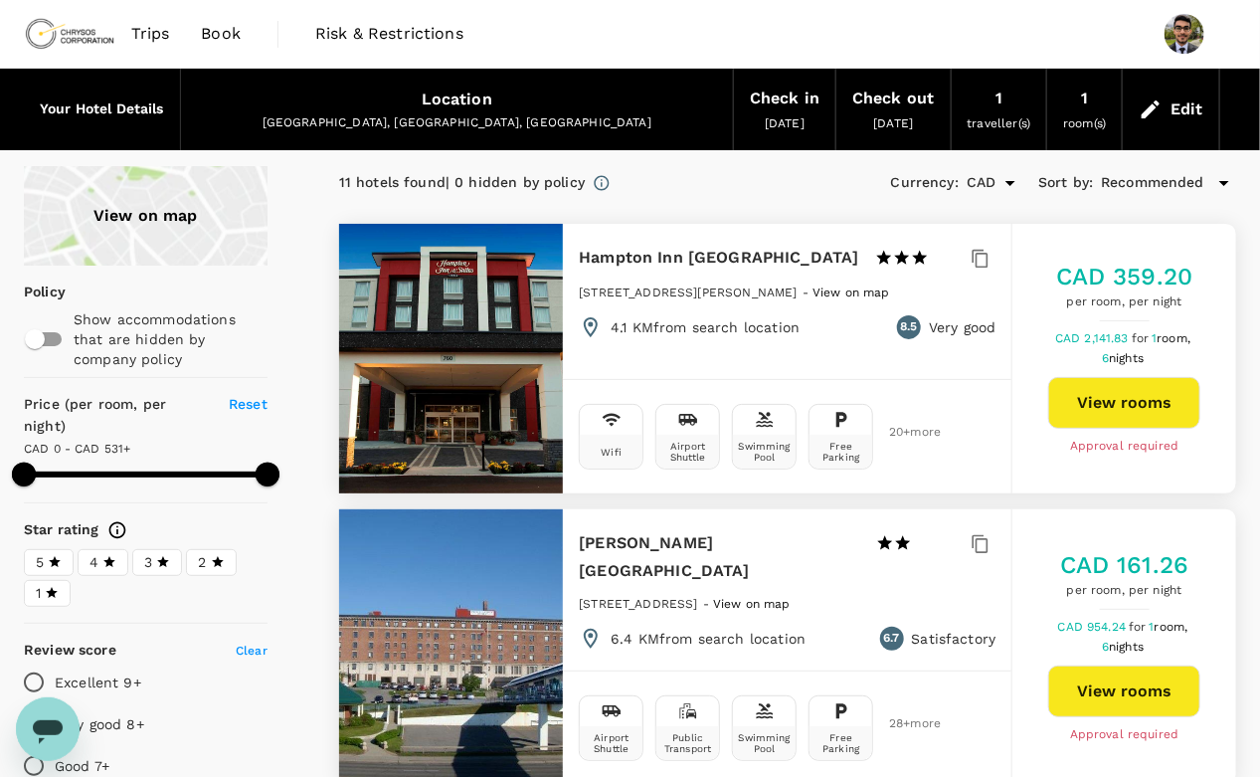
click at [674, 350] on div "Hampton Inn Stes Thunder Bay 1 Star 2 Stars 3 Stars 4 Stars 5 Stars 760 Arthur …" at bounding box center [787, 291] width 448 height 135
drag, startPoint x: 582, startPoint y: 288, endPoint x: 793, endPoint y: 294, distance: 210.9
click at [793, 294] on span "760 Arthur Street West, Thunder Bay" at bounding box center [688, 292] width 218 height 14
copy span "760 Arthur Street West, Thunder Ba"
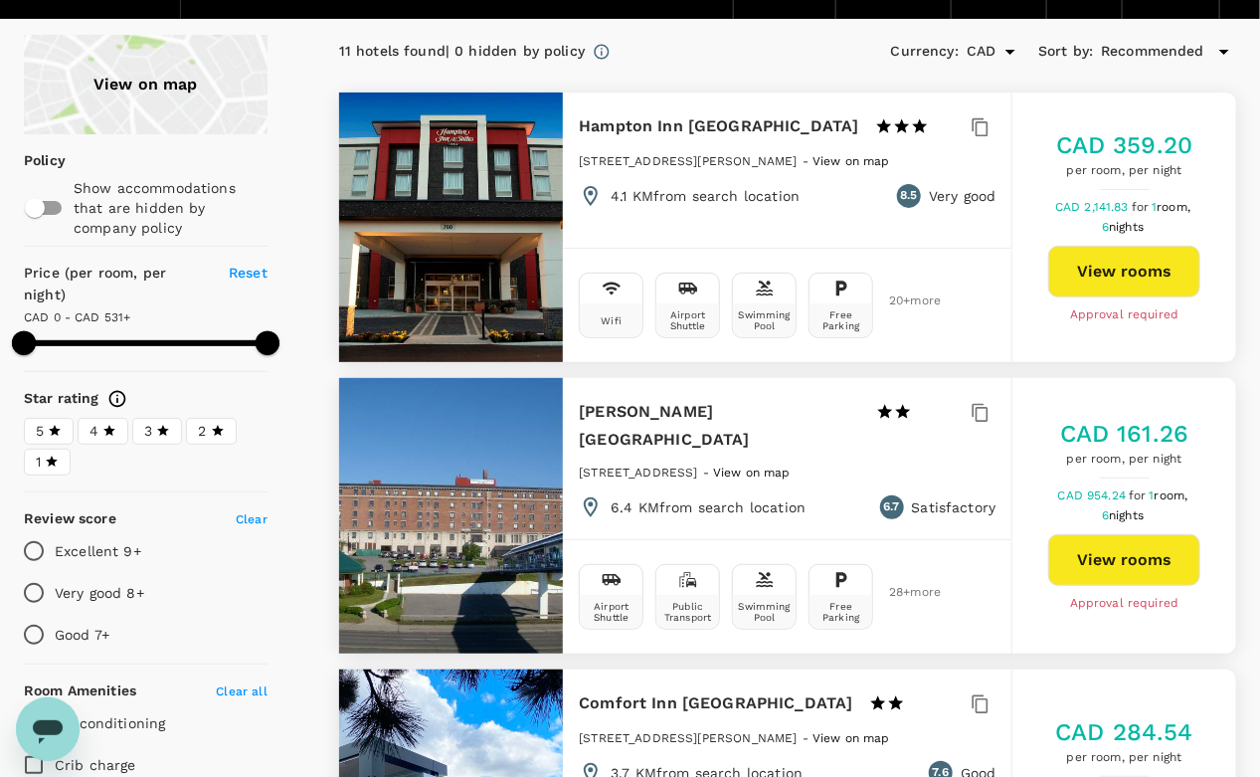
drag, startPoint x: 578, startPoint y: 440, endPoint x: 821, endPoint y: 450, distance: 243.9
click at [821, 450] on div "Prince Arthur Waterfront Hotel 1 Star 2 Stars 3 Stars 4 Stars 5 Stars 17 North …" at bounding box center [787, 458] width 448 height 161
copy span "17 North Cumberland Street, Thunder Ba"
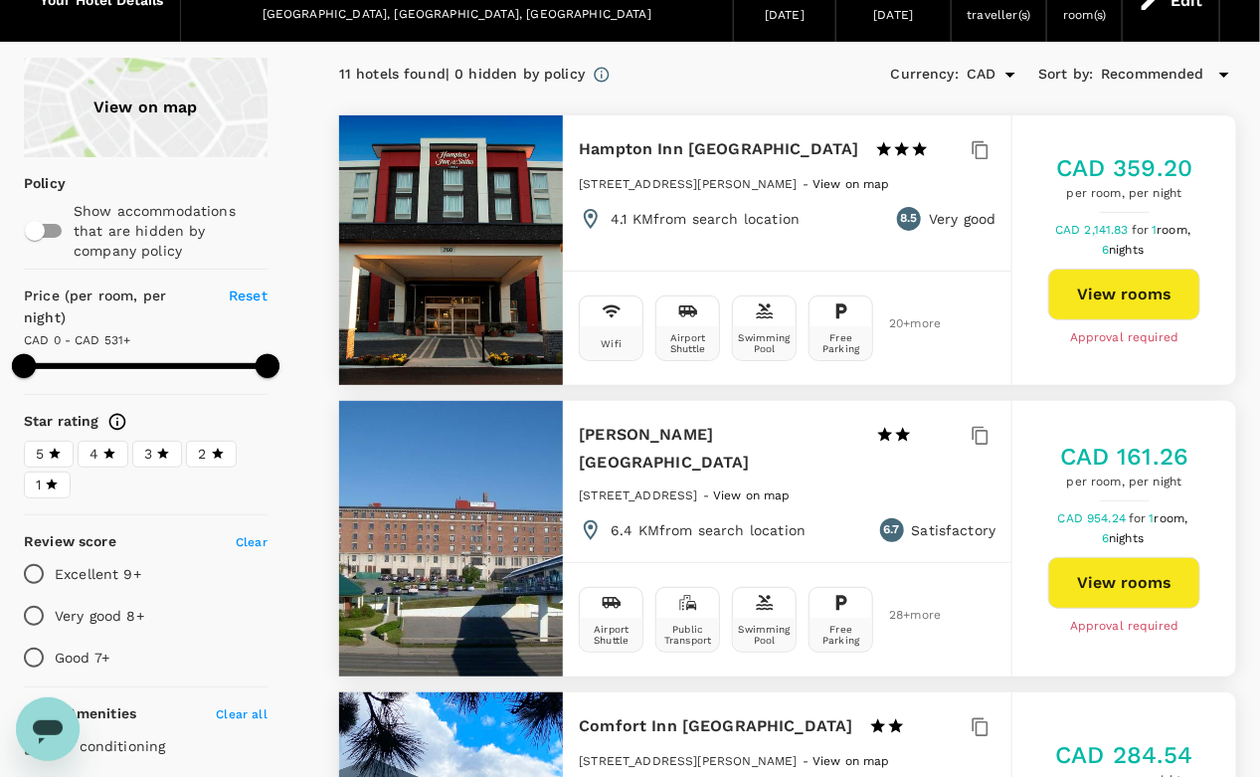
scroll to position [0, 0]
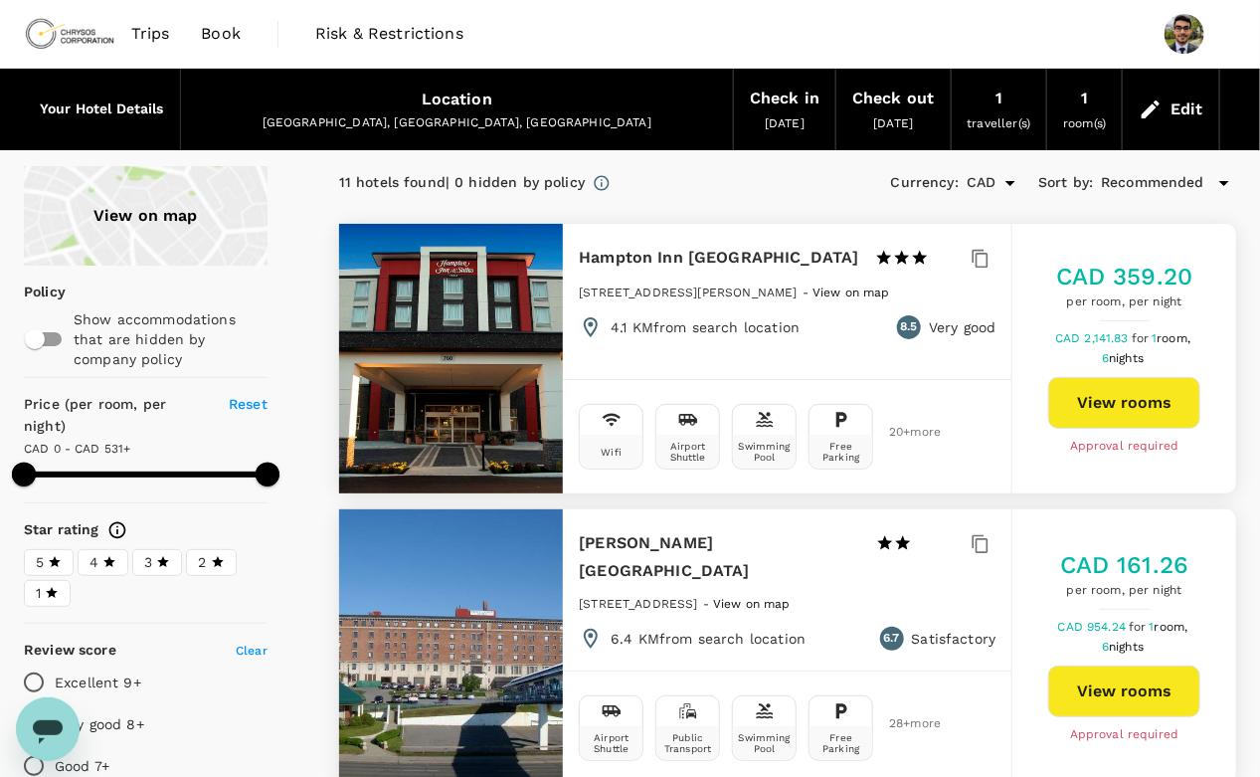
click at [868, 294] on span "View on map" at bounding box center [851, 292] width 78 height 14
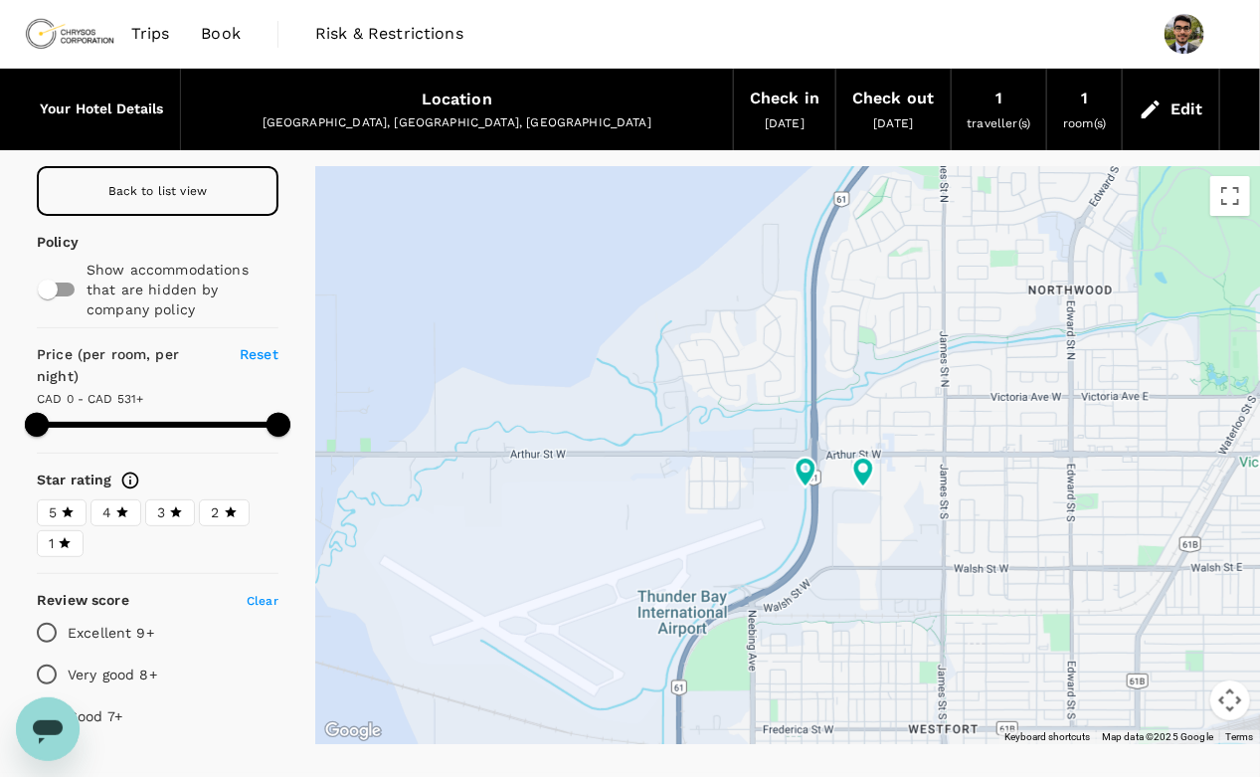
type input "594"
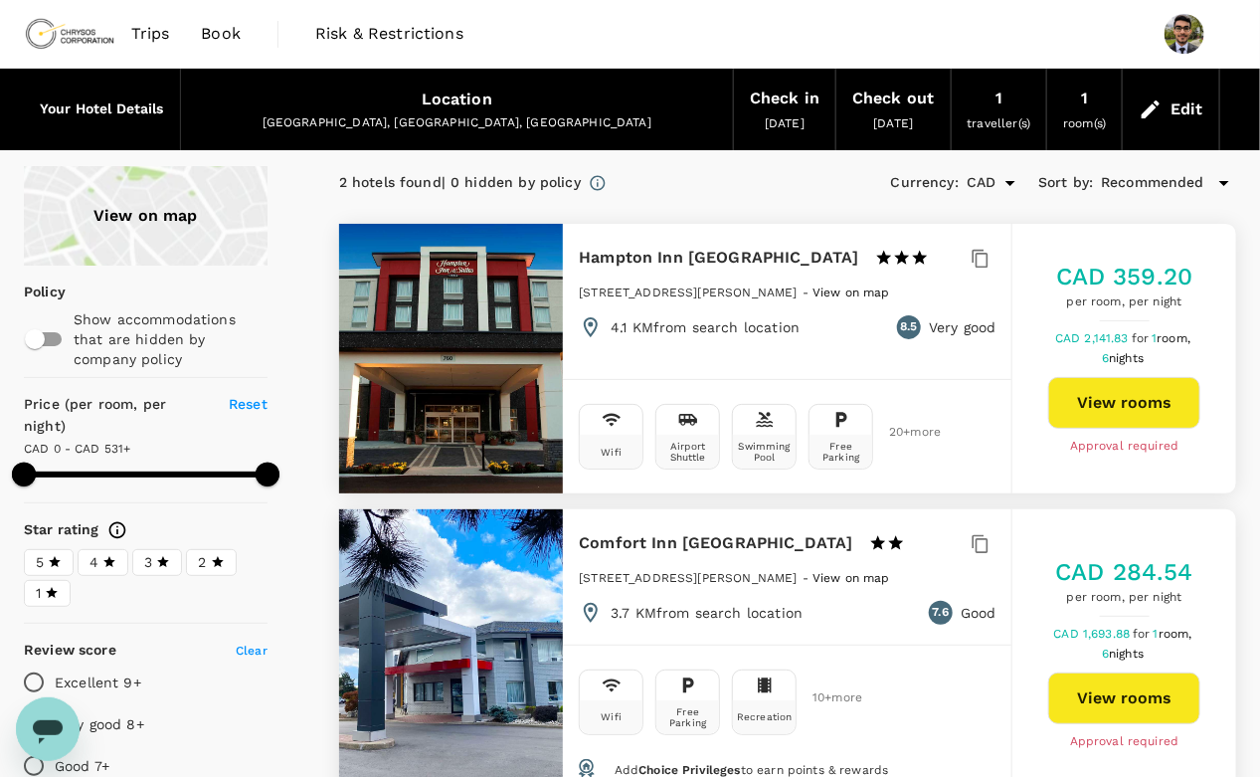
click at [459, 300] on div at bounding box center [451, 358] width 225 height 269
click at [640, 254] on h6 "Hampton Inn Stes Thunder Bay" at bounding box center [718, 258] width 279 height 28
click at [881, 363] on div "Hampton Inn Stes Thunder Bay 1 Star 2 Stars 3 Stars 4 Stars 5 Stars 760 Arthur …" at bounding box center [787, 358] width 448 height 269
click at [492, 382] on div at bounding box center [451, 358] width 225 height 269
click at [752, 325] on p "4.1 KM from search location" at bounding box center [705, 327] width 189 height 20
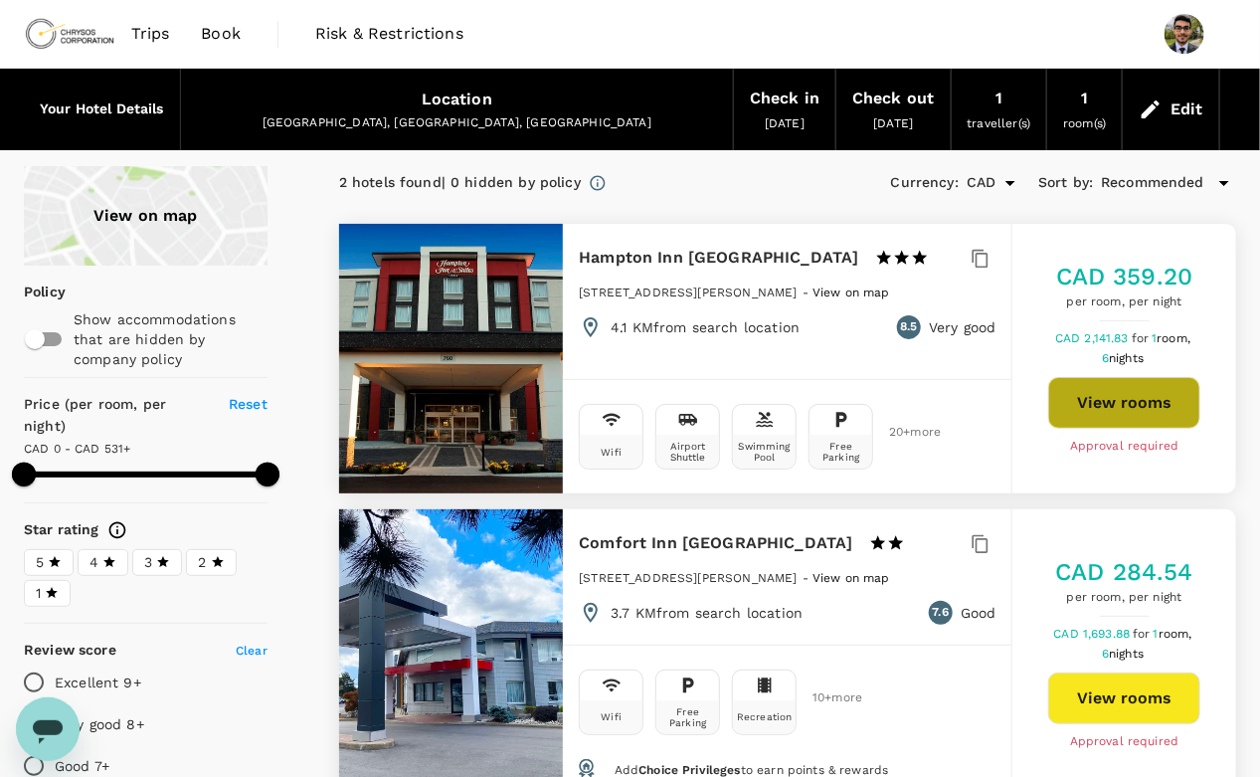
click at [1120, 421] on button "View rooms" at bounding box center [1124, 403] width 152 height 52
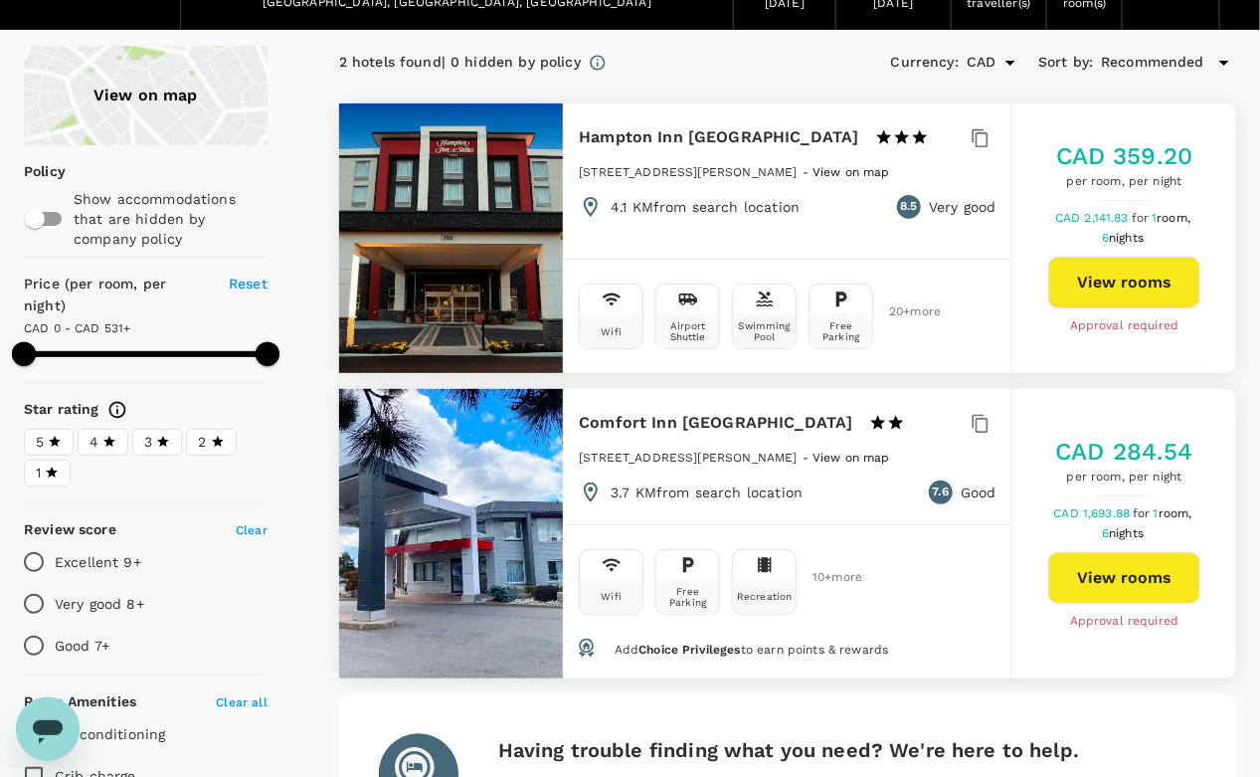
scroll to position [141, 0]
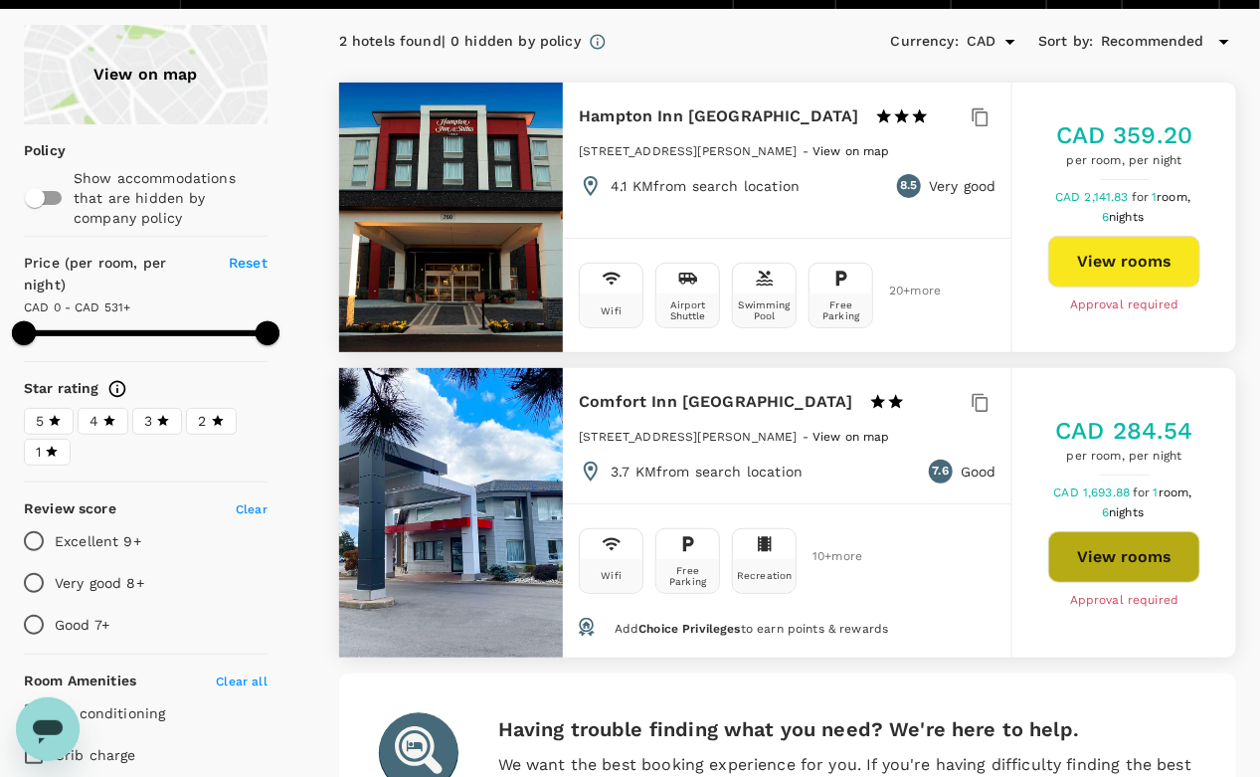
click at [1131, 556] on button "View rooms" at bounding box center [1124, 557] width 152 height 52
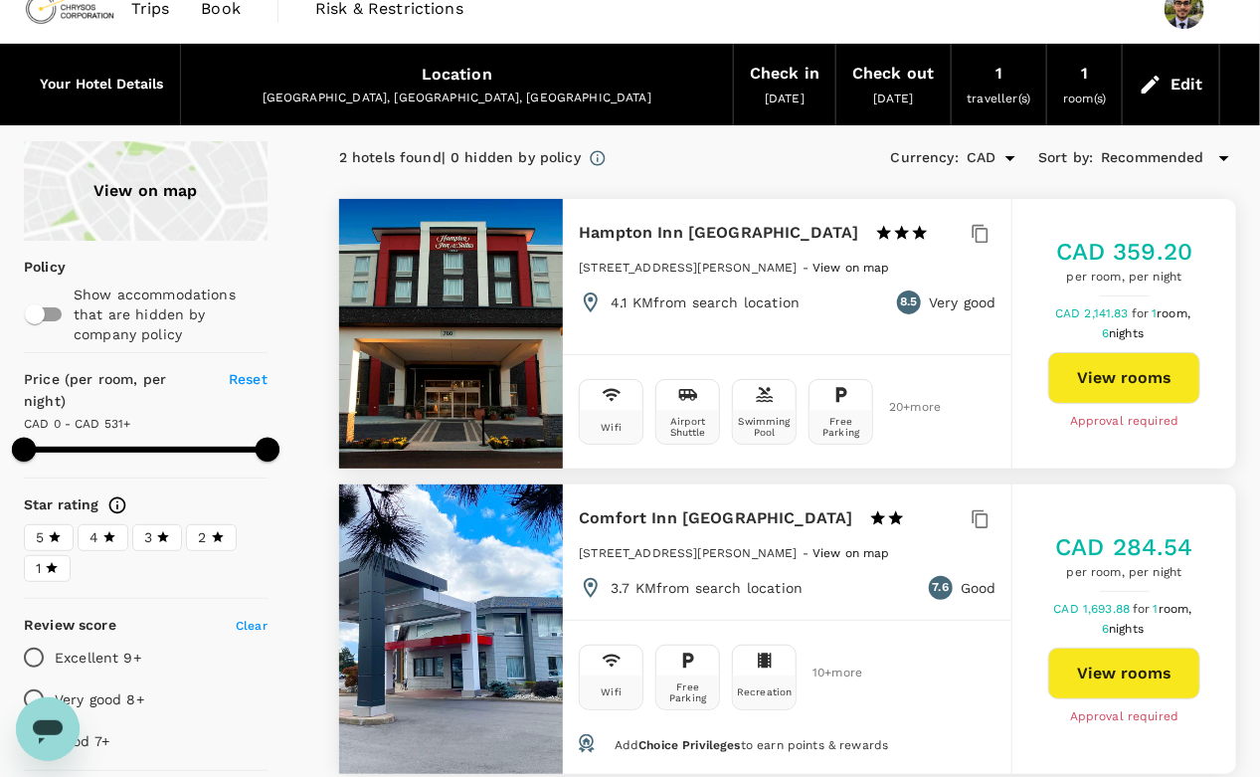
scroll to position [0, 0]
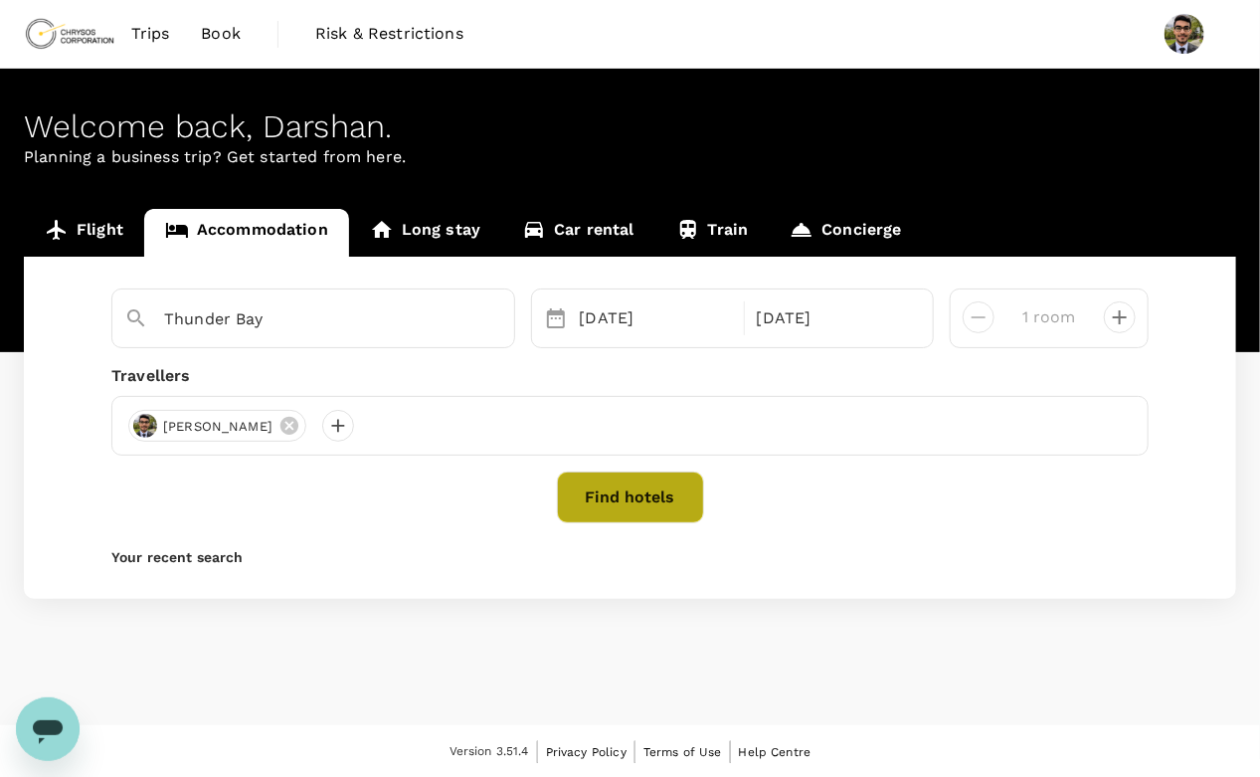
click at [665, 517] on button "Find hotels" at bounding box center [630, 497] width 147 height 52
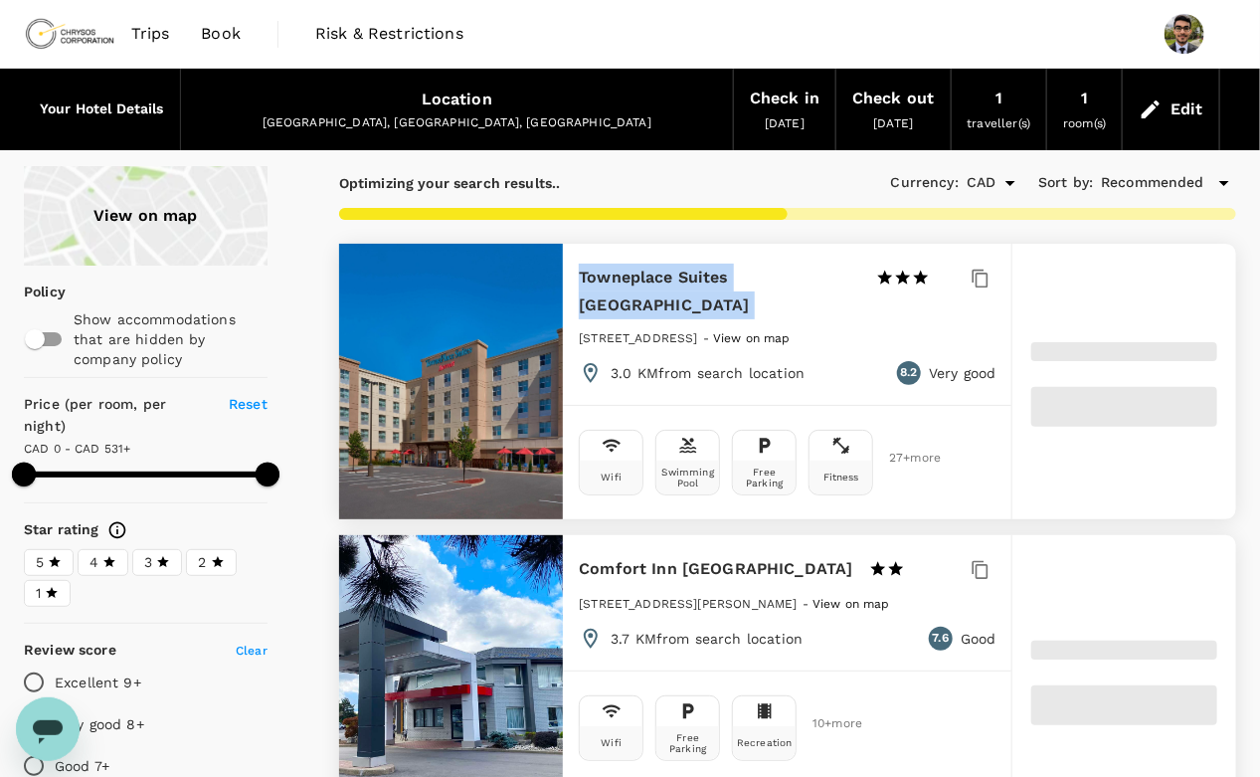
drag, startPoint x: 579, startPoint y: 275, endPoint x: 897, endPoint y: 278, distance: 318.2
click at [897, 278] on div "Towneplace Suites Thunder Bay 1 Star 2 Stars 3 Stars 4 Stars 5 Stars" at bounding box center [772, 292] width 387 height 56
drag, startPoint x: 897, startPoint y: 278, endPoint x: 937, endPoint y: 280, distance: 39.8
click at [937, 280] on div "Towneplace Suites Thunder Bay 1 Star 2 Stars 3 Stars 4 Stars 5 Stars" at bounding box center [772, 292] width 387 height 56
type input "594"
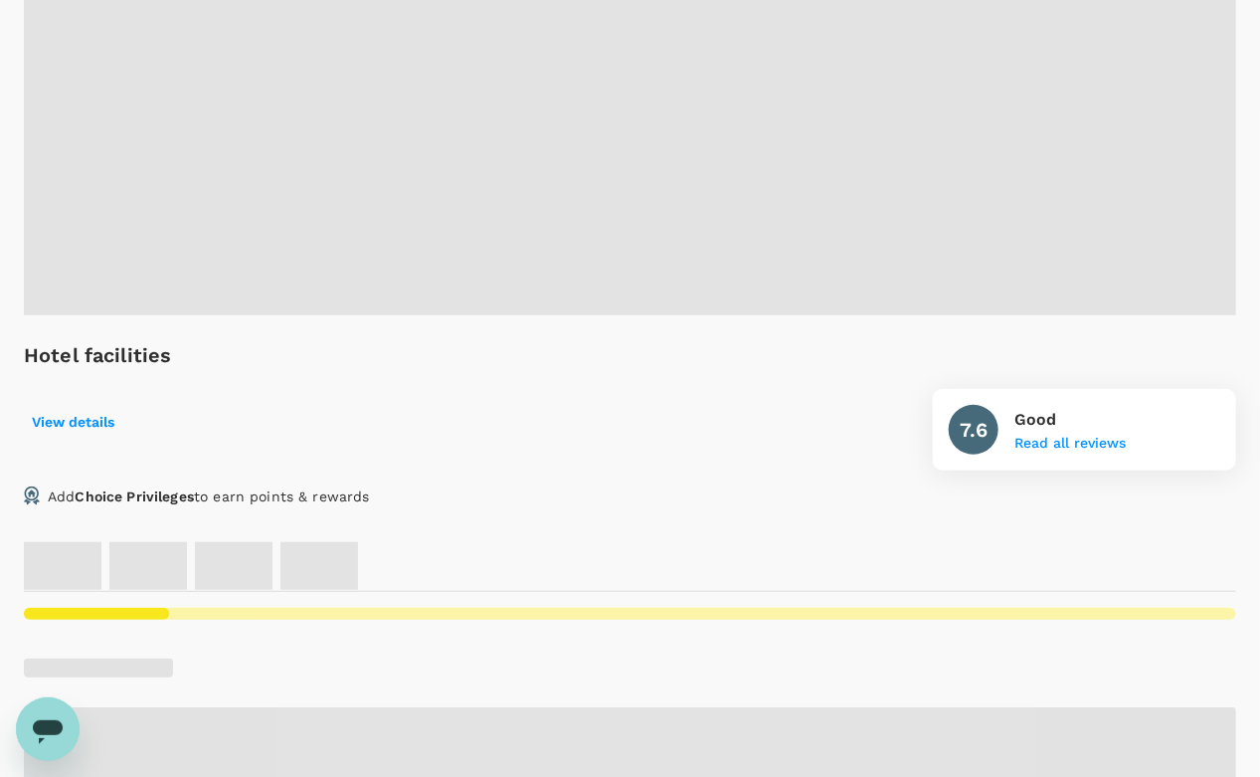
scroll to position [125, 0]
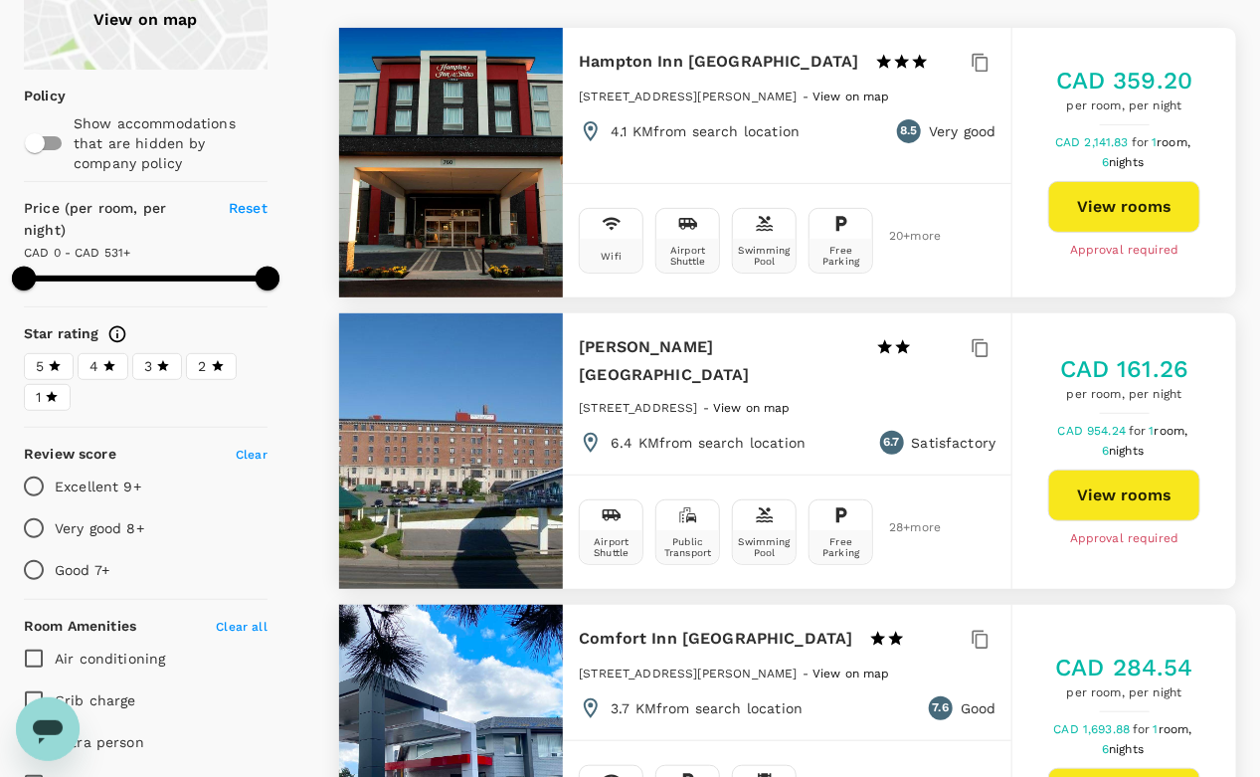
scroll to position [197, 0]
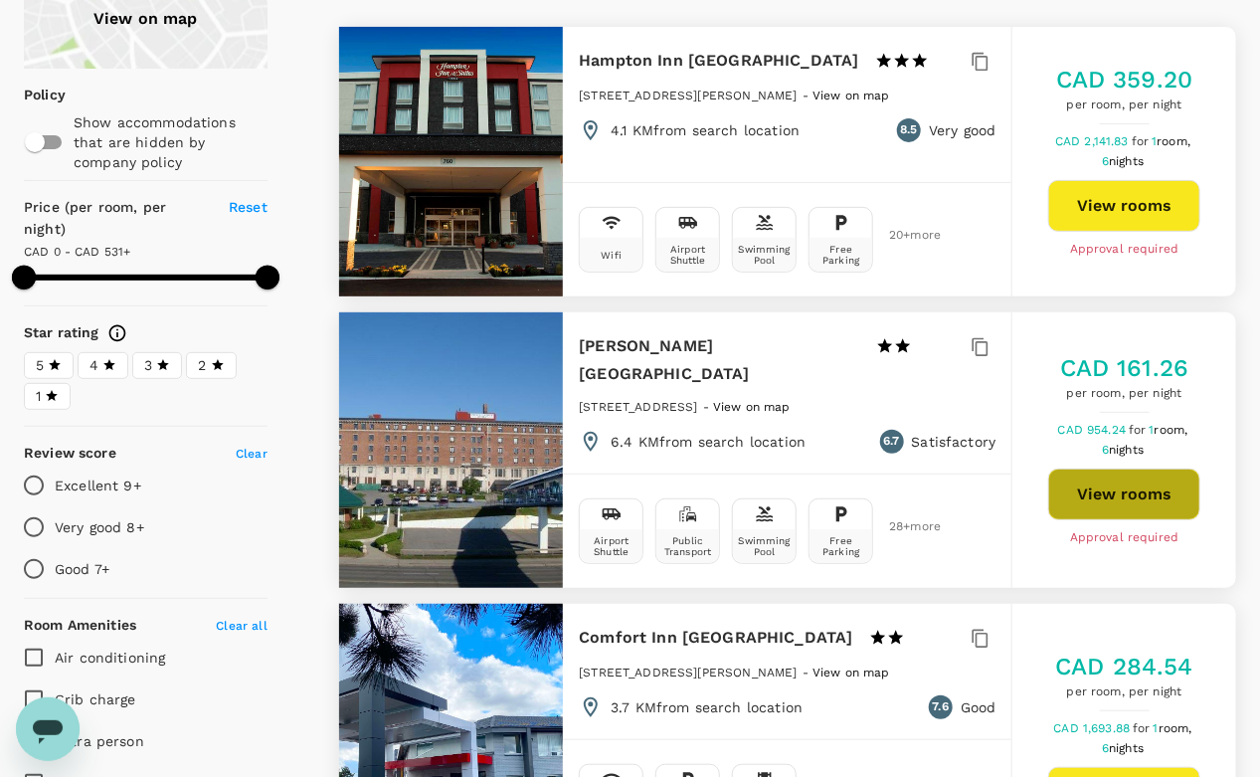
click at [1152, 507] on button "View rooms" at bounding box center [1124, 494] width 152 height 52
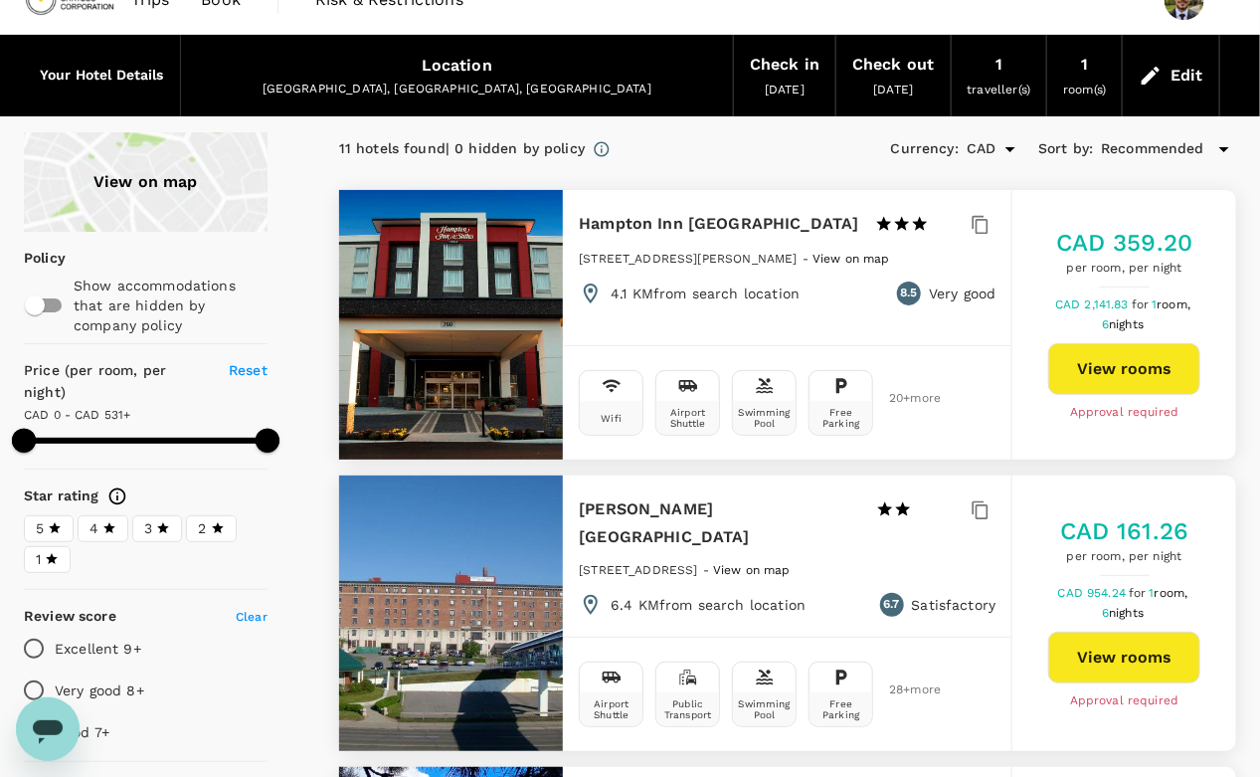
scroll to position [33, 0]
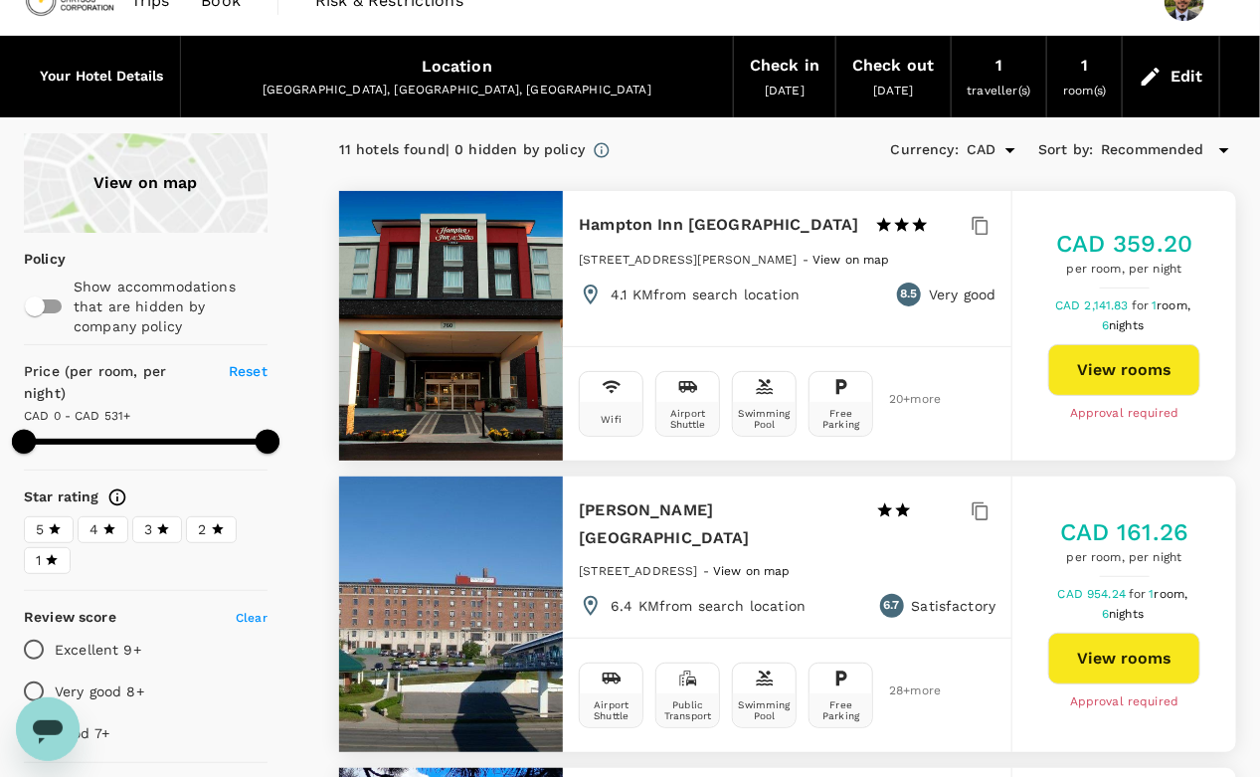
click at [1092, 341] on div "CAD 359.20 per room, per night CAD 2,141.83 for 1 room, 6 nights View rooms App…" at bounding box center [1124, 326] width 224 height 196
click at [1110, 366] on button "View rooms" at bounding box center [1124, 370] width 152 height 52
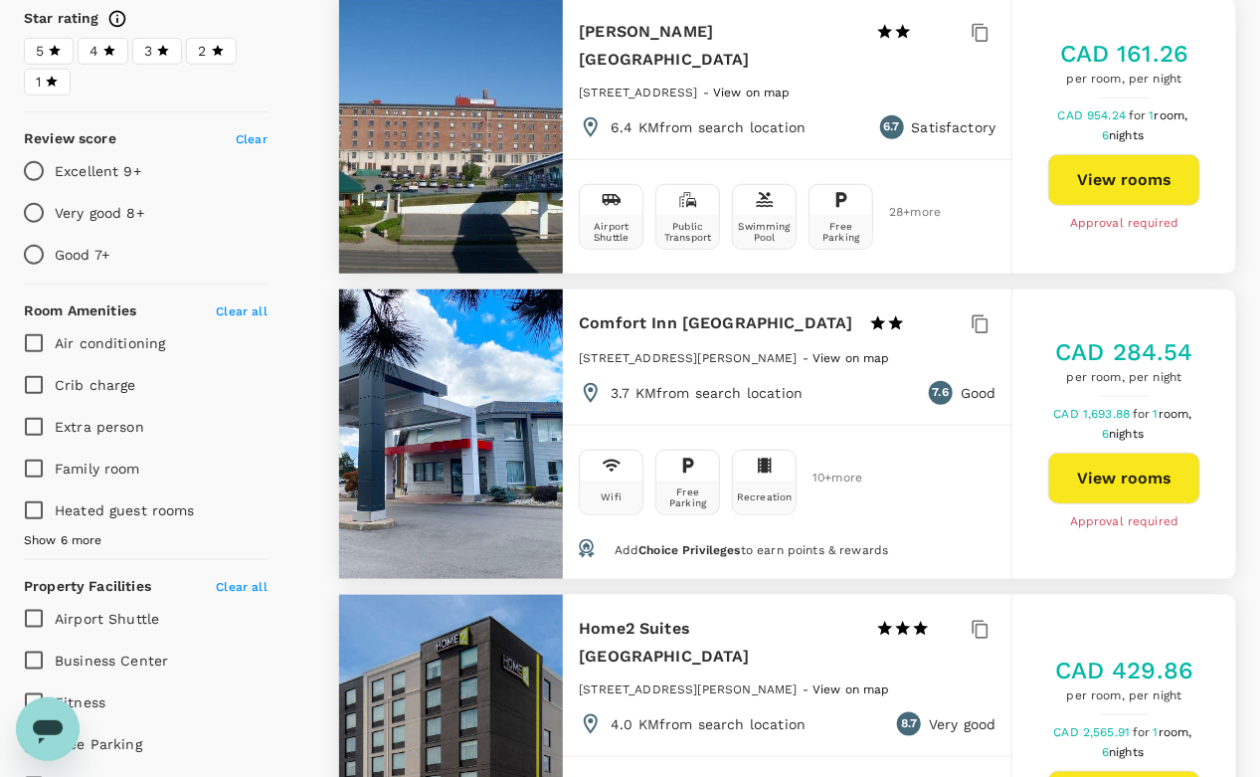
scroll to position [549, 0]
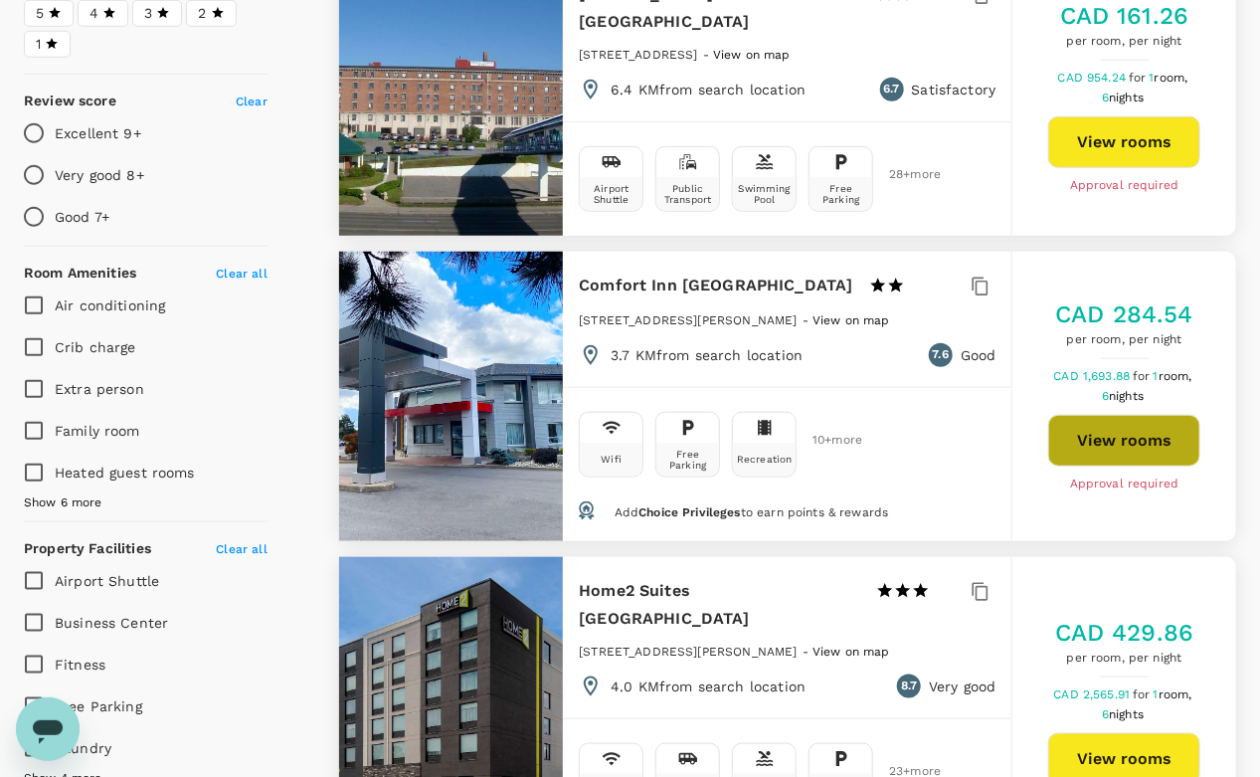
click at [1119, 444] on button "View rooms" at bounding box center [1124, 441] width 152 height 52
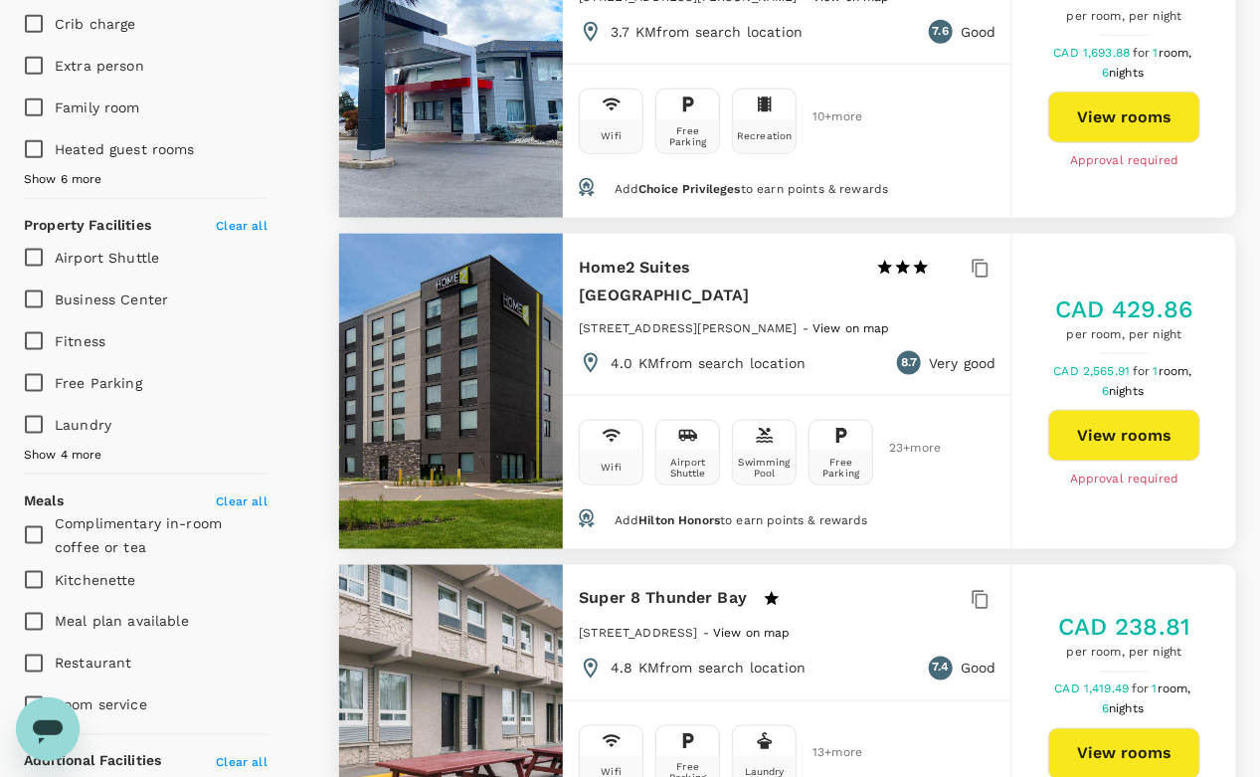
scroll to position [925, 0]
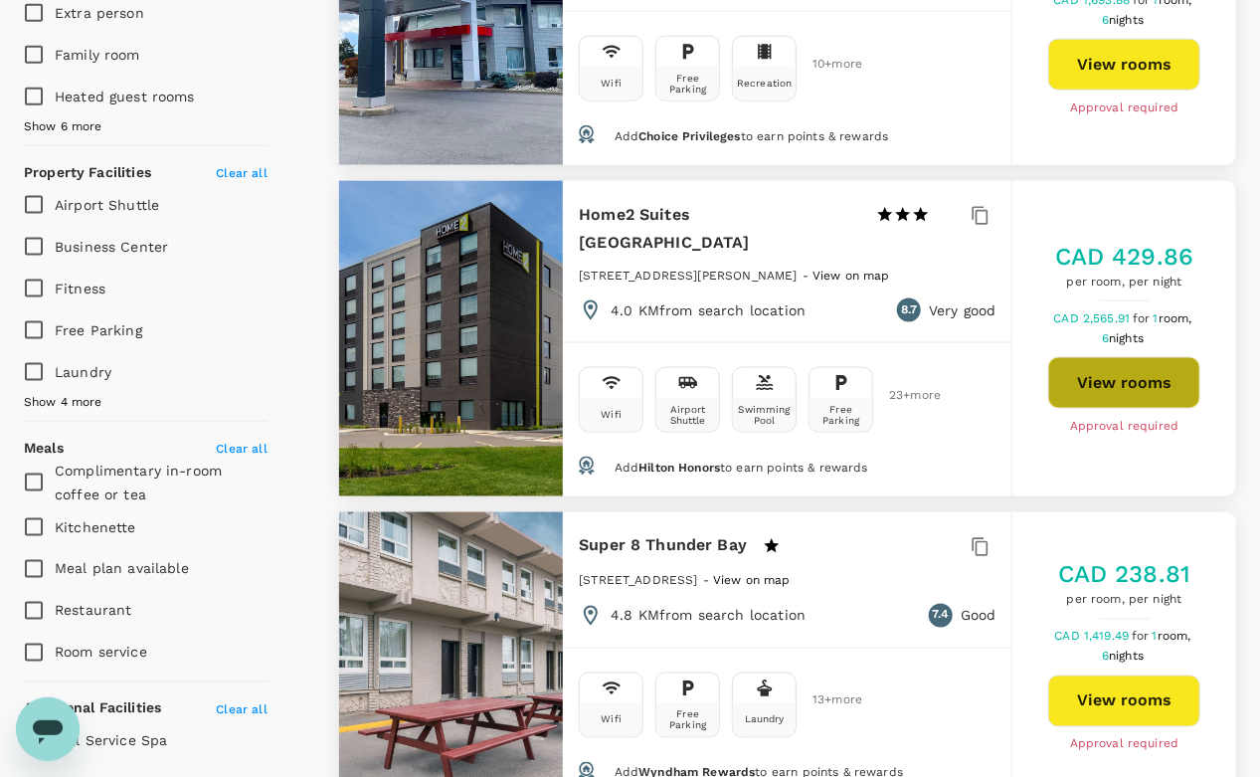
click at [1152, 377] on button "View rooms" at bounding box center [1124, 383] width 152 height 52
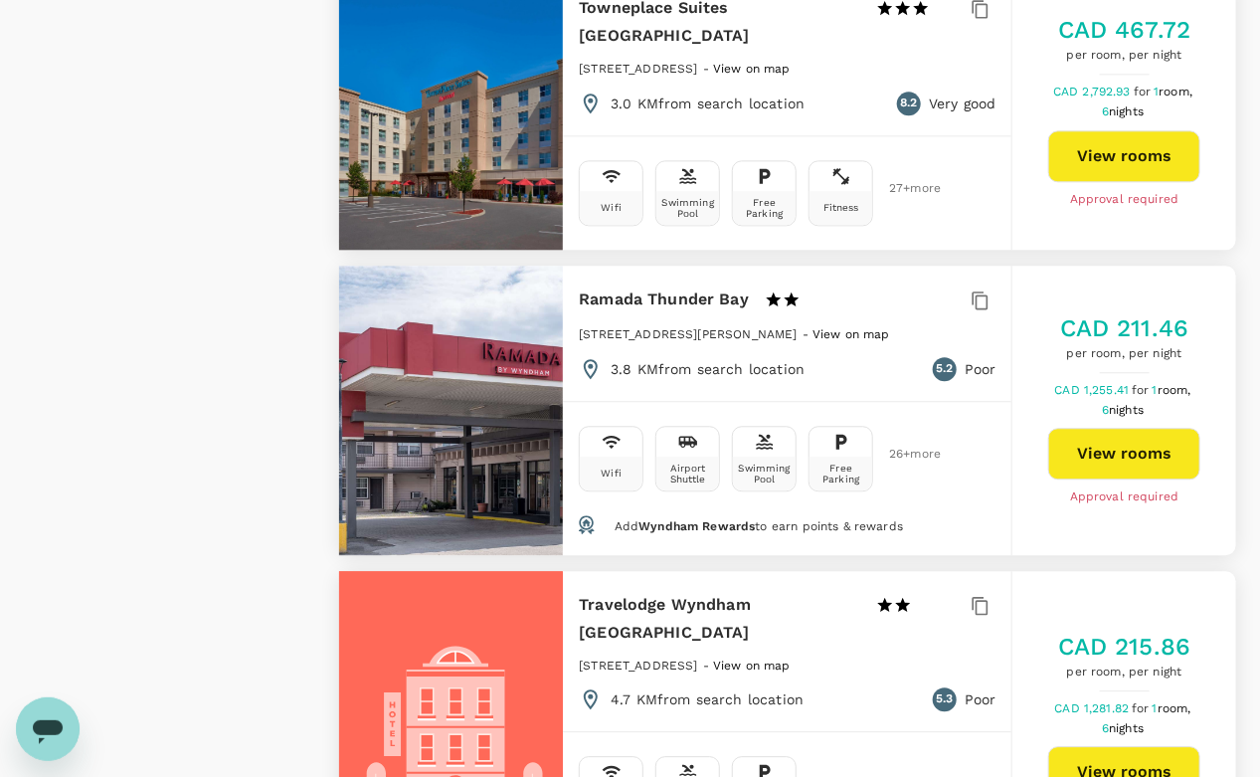
scroll to position [1794, 0]
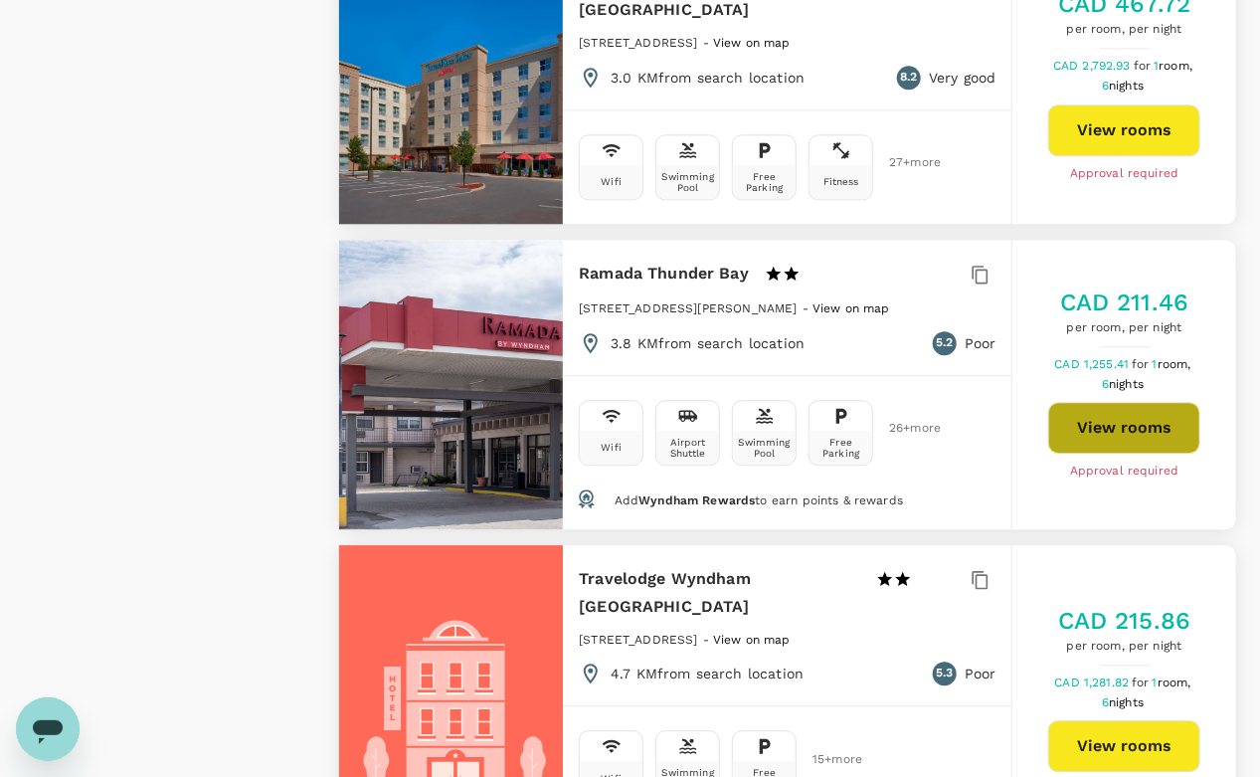
click at [1092, 402] on button "View rooms" at bounding box center [1124, 428] width 152 height 52
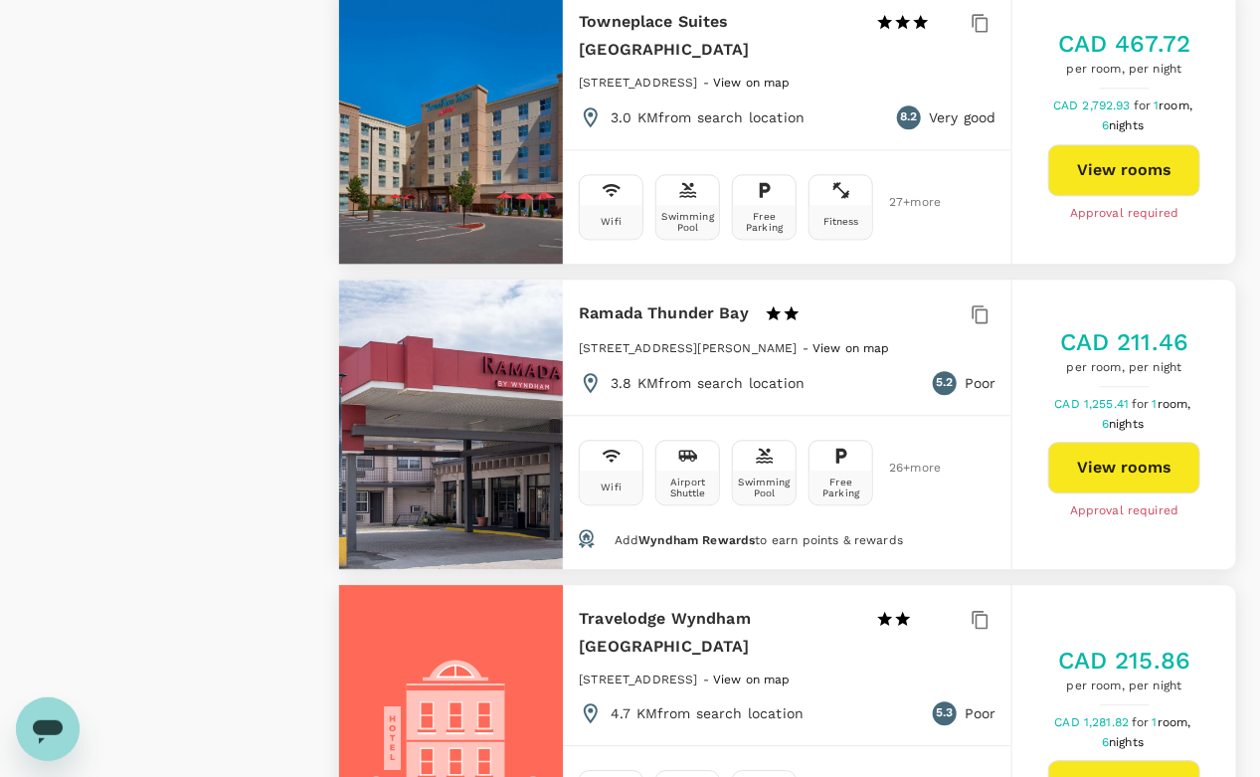
scroll to position [1752, 0]
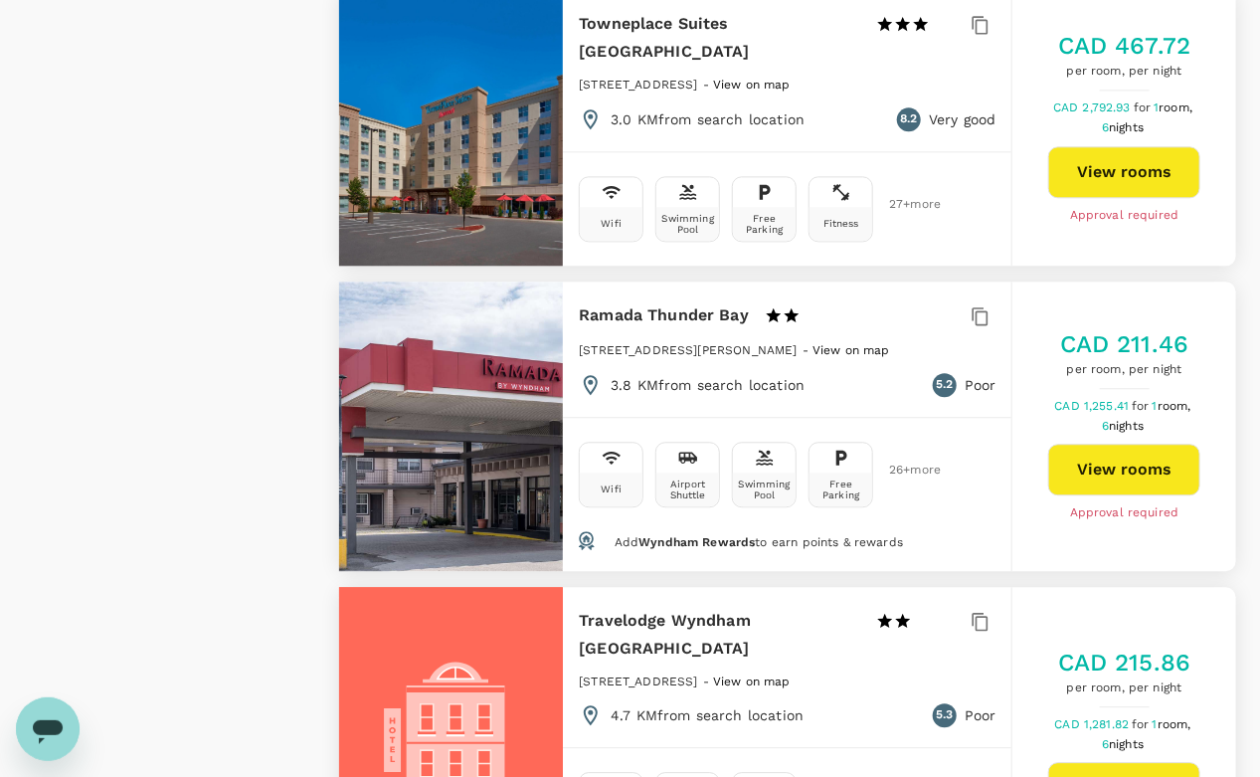
click at [1114, 146] on button "View rooms" at bounding box center [1124, 172] width 152 height 52
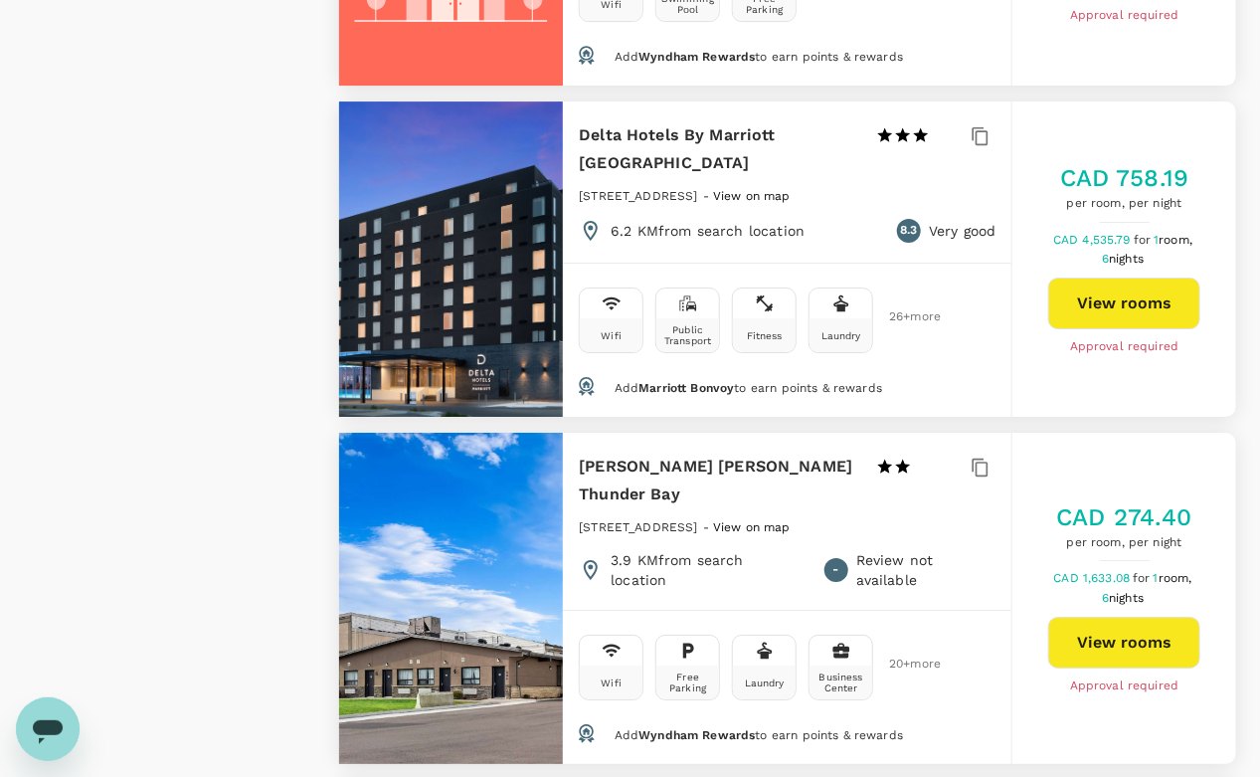
scroll to position [2570, 0]
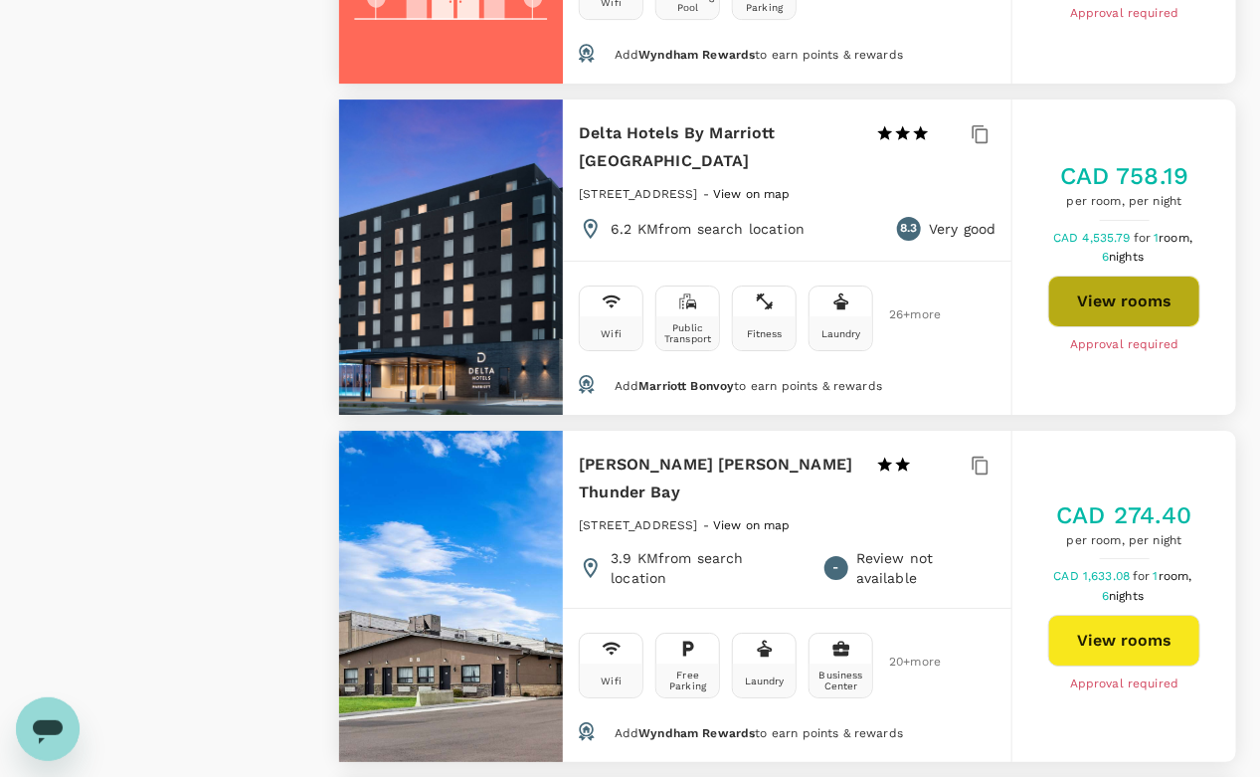
click at [1108, 275] on button "View rooms" at bounding box center [1124, 301] width 152 height 52
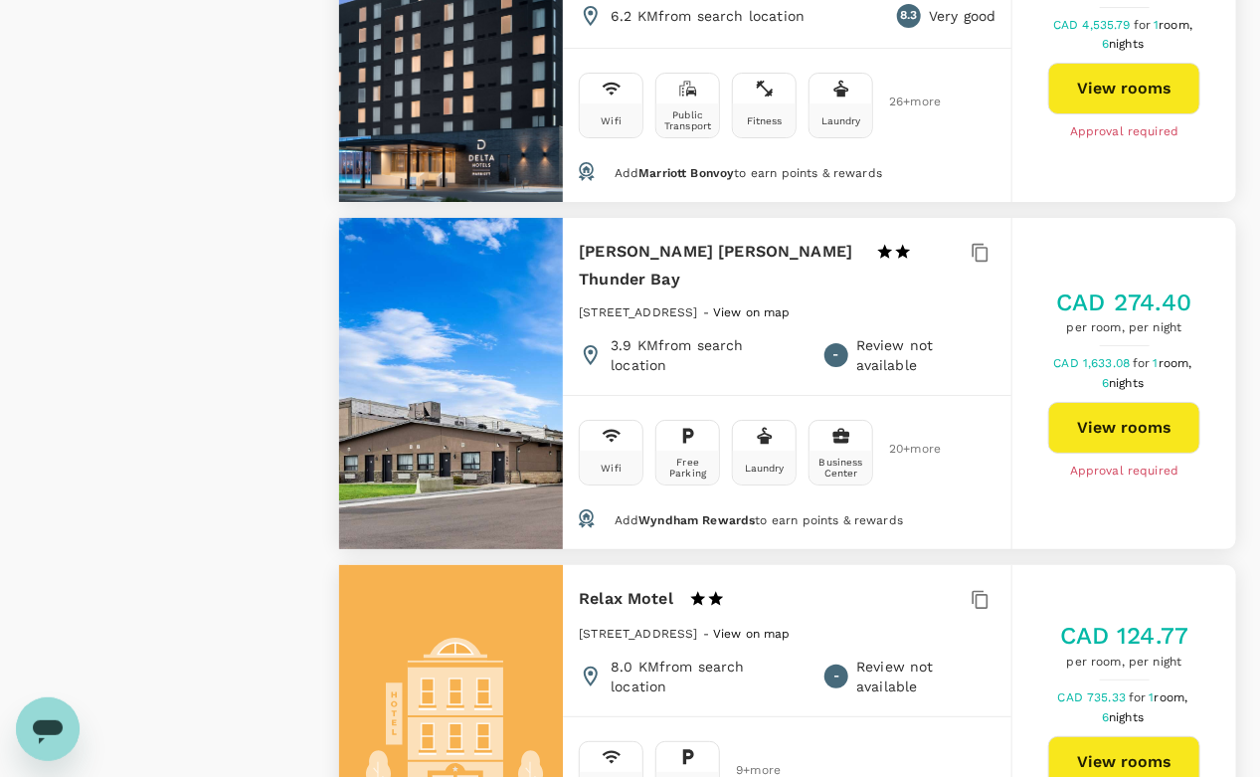
scroll to position [2784, 0]
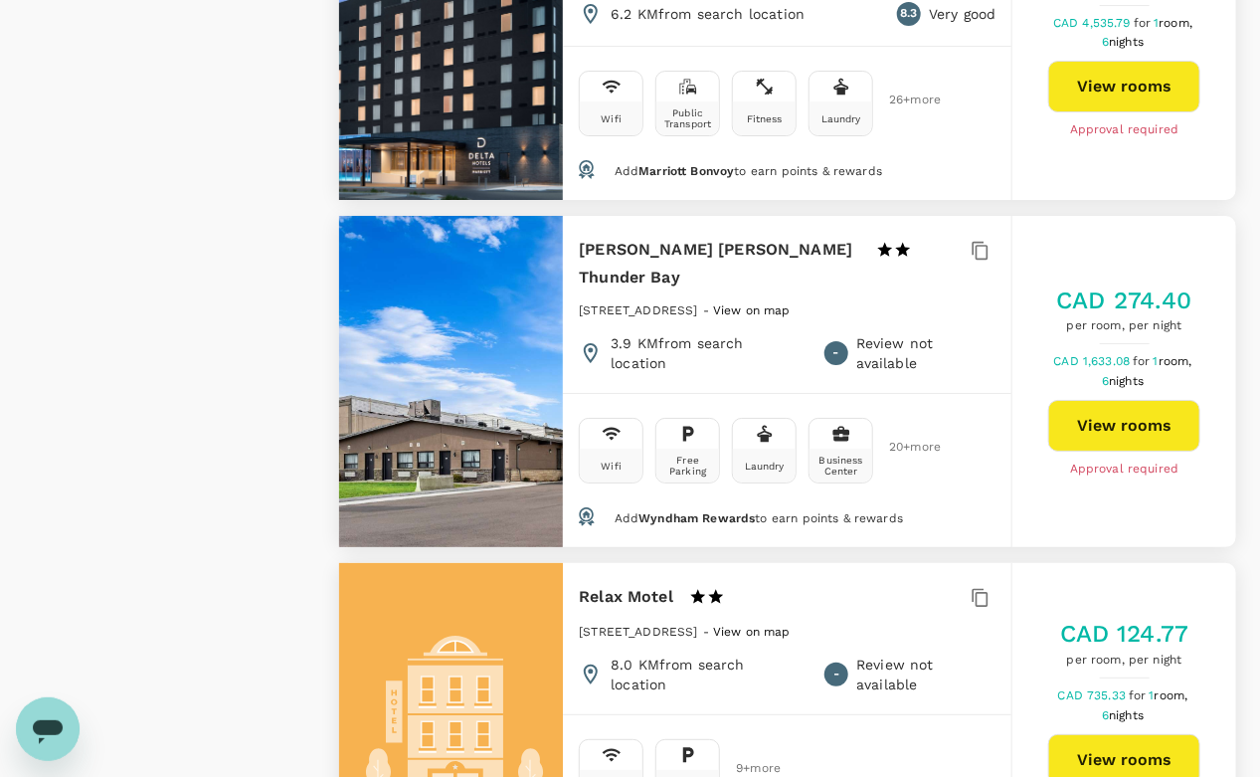
click at [1126, 400] on button "View rooms" at bounding box center [1124, 426] width 152 height 52
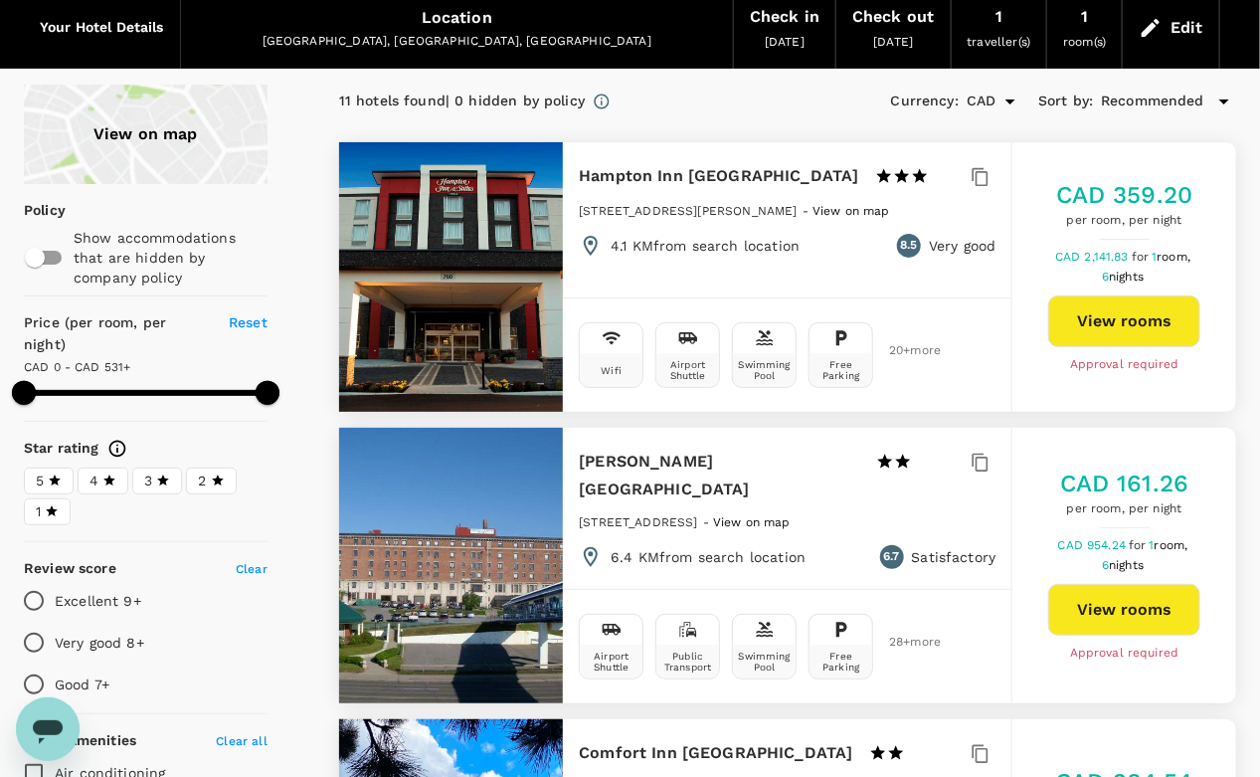
scroll to position [0, 0]
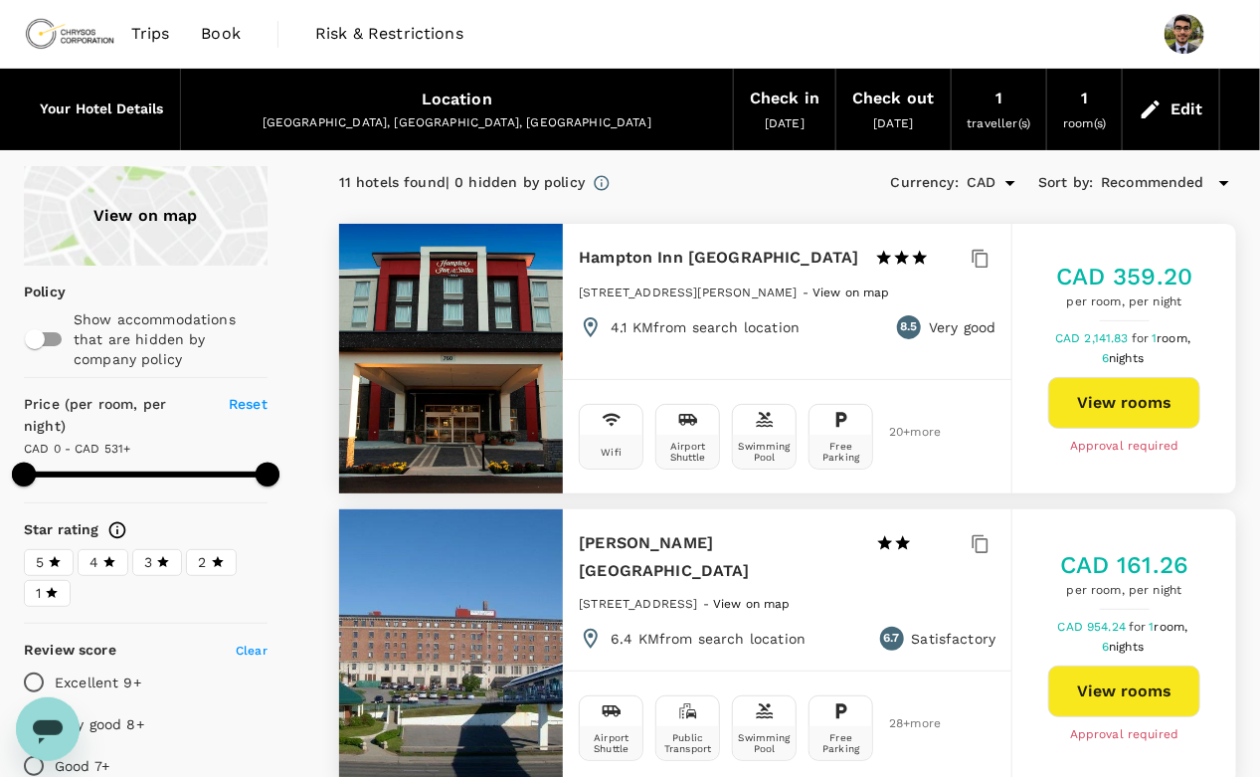
type input "594"
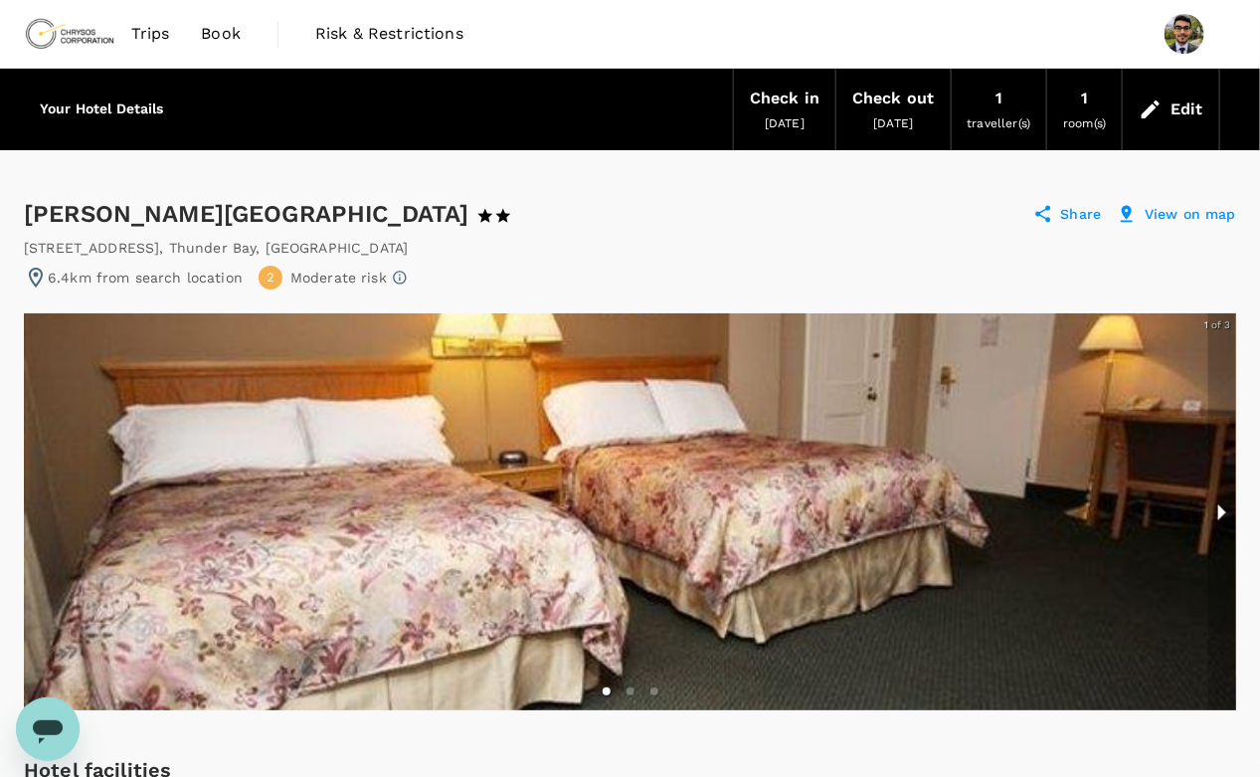
click at [1226, 505] on button "next slide / item" at bounding box center [1222, 511] width 28 height 397
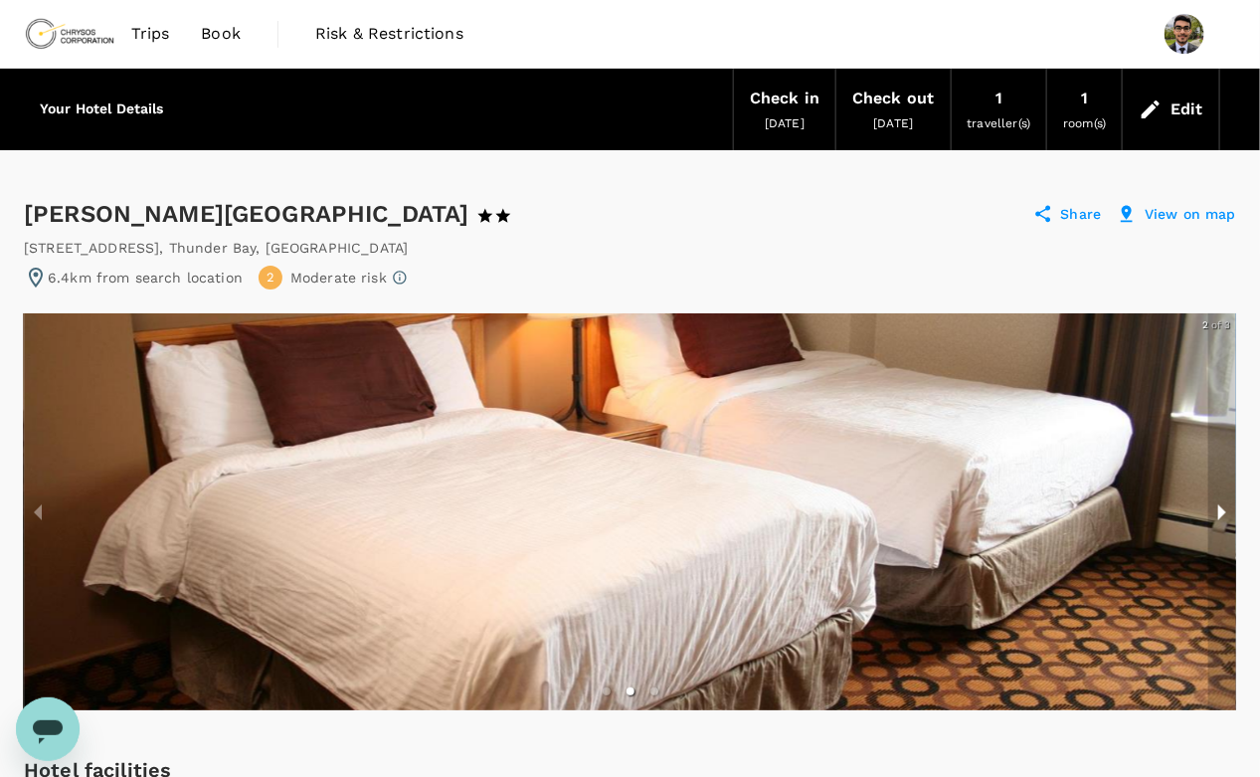
click at [1226, 505] on button "next slide / item" at bounding box center [1222, 511] width 28 height 397
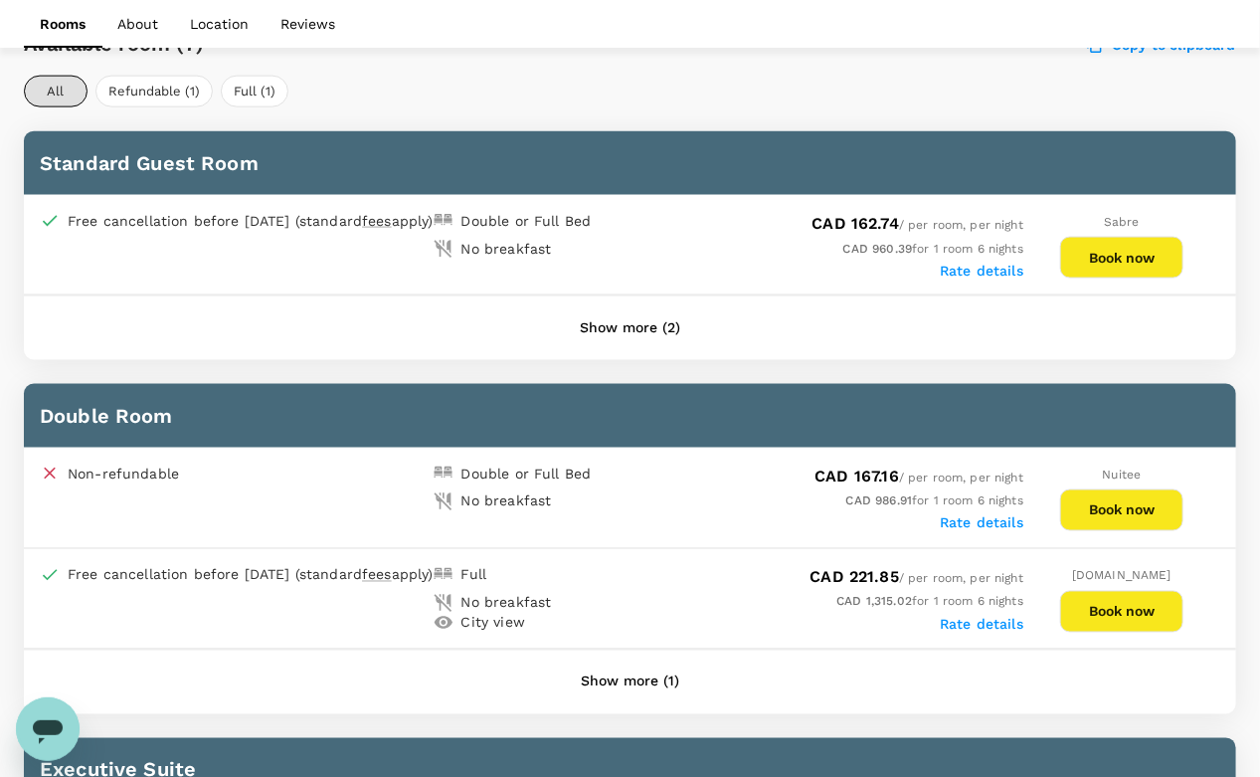
scroll to position [968, 0]
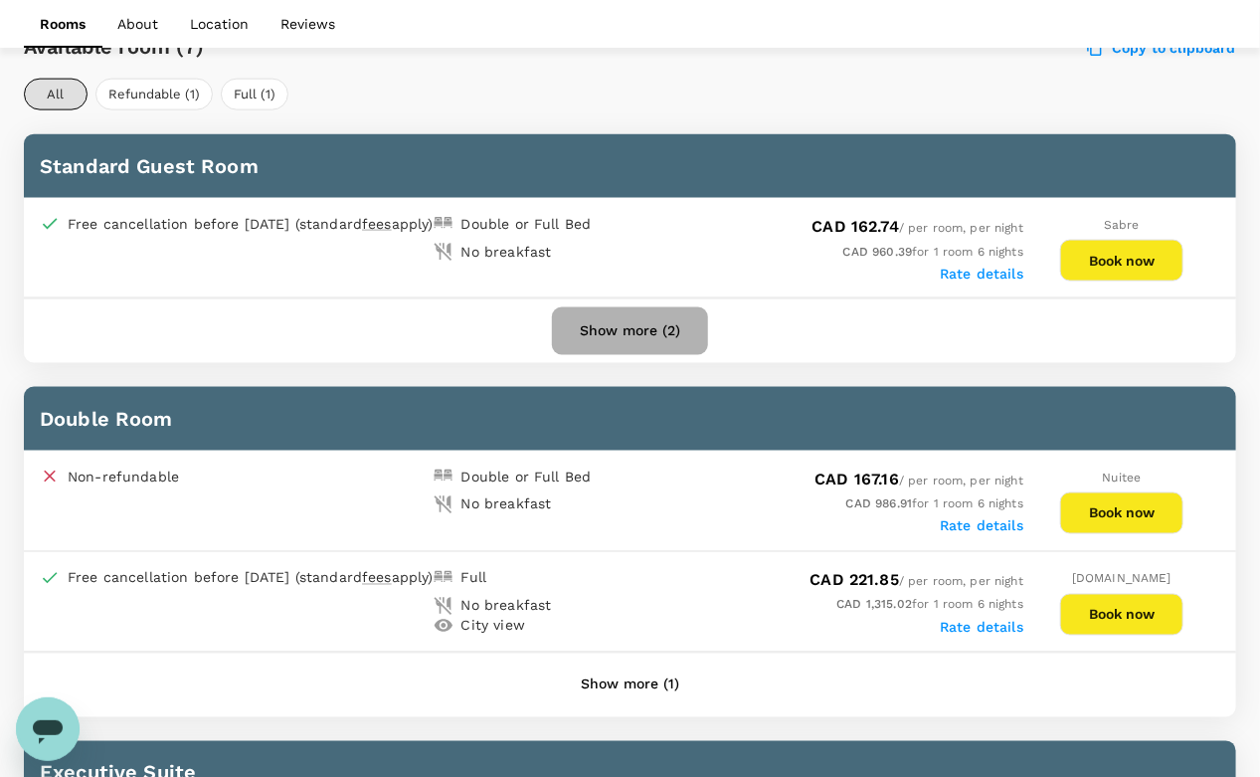
click at [636, 332] on button "Show more (2)" at bounding box center [630, 331] width 156 height 48
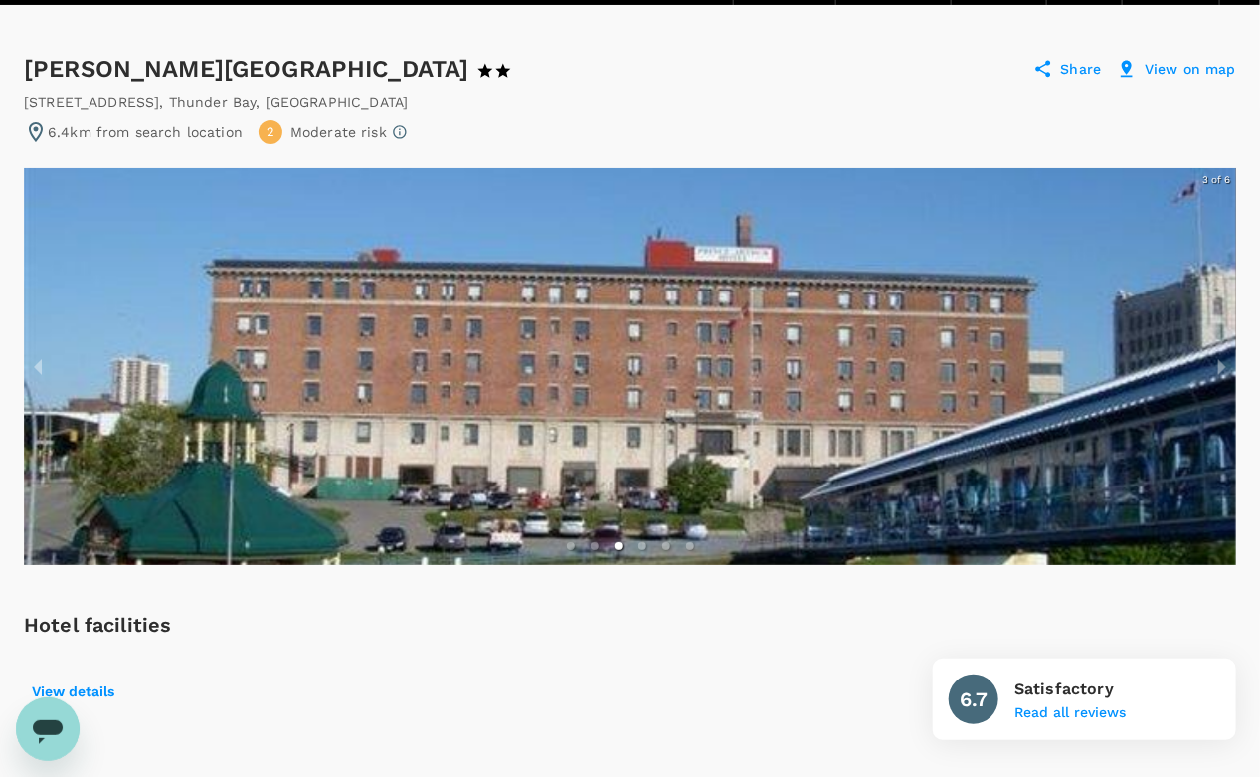
scroll to position [147, 0]
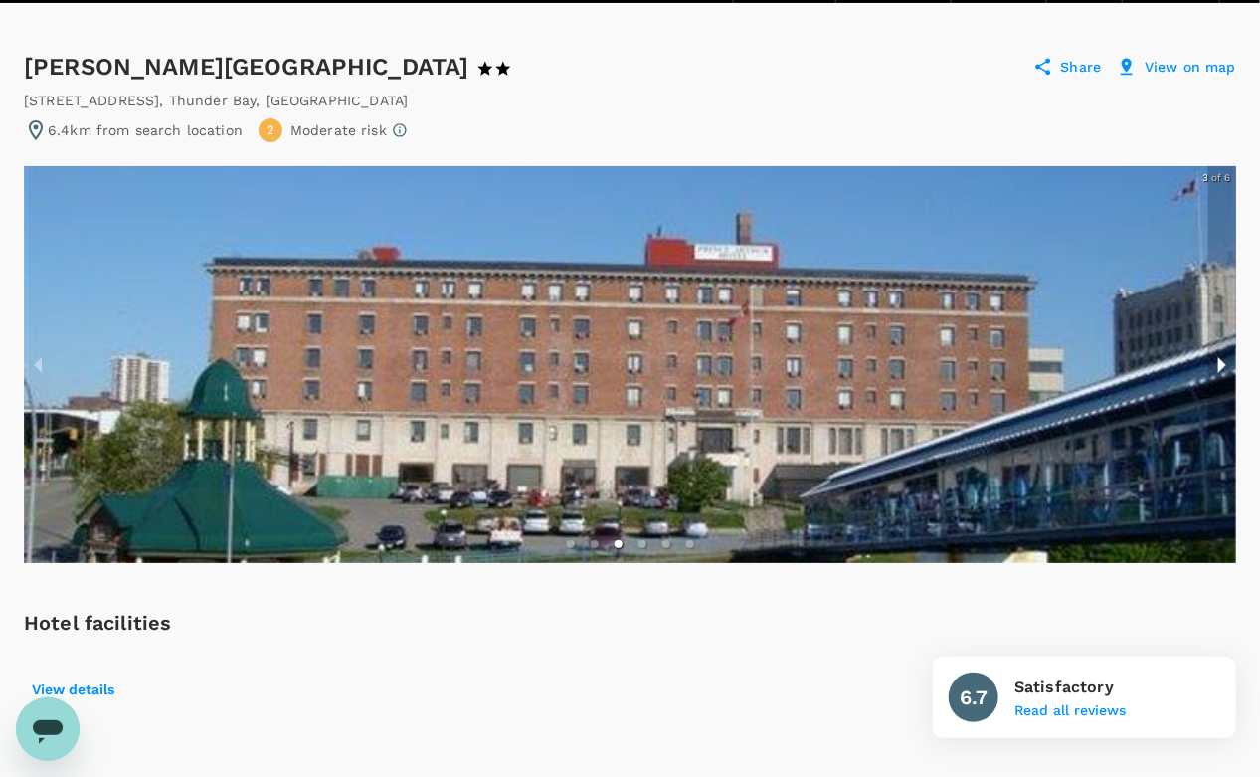
click at [1235, 361] on button "next slide / item" at bounding box center [1222, 364] width 28 height 397
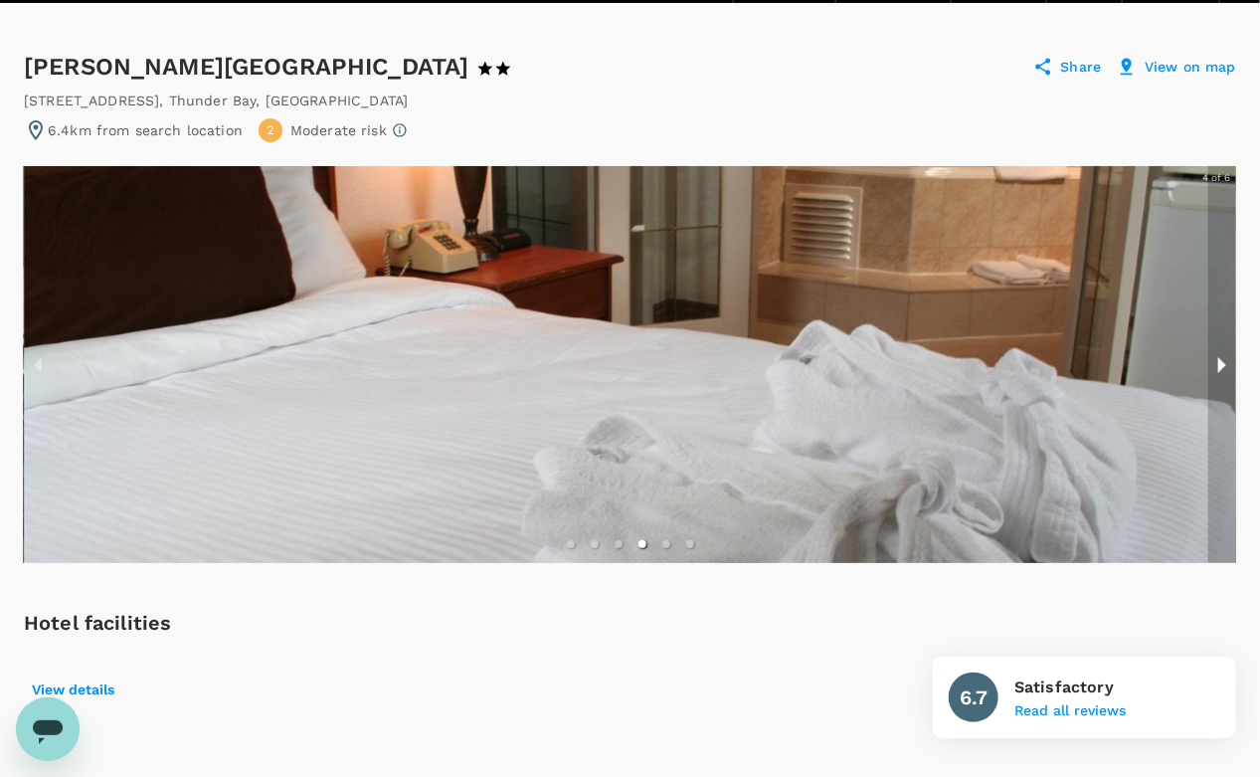
click at [1235, 361] on button "next slide / item" at bounding box center [1222, 364] width 28 height 397
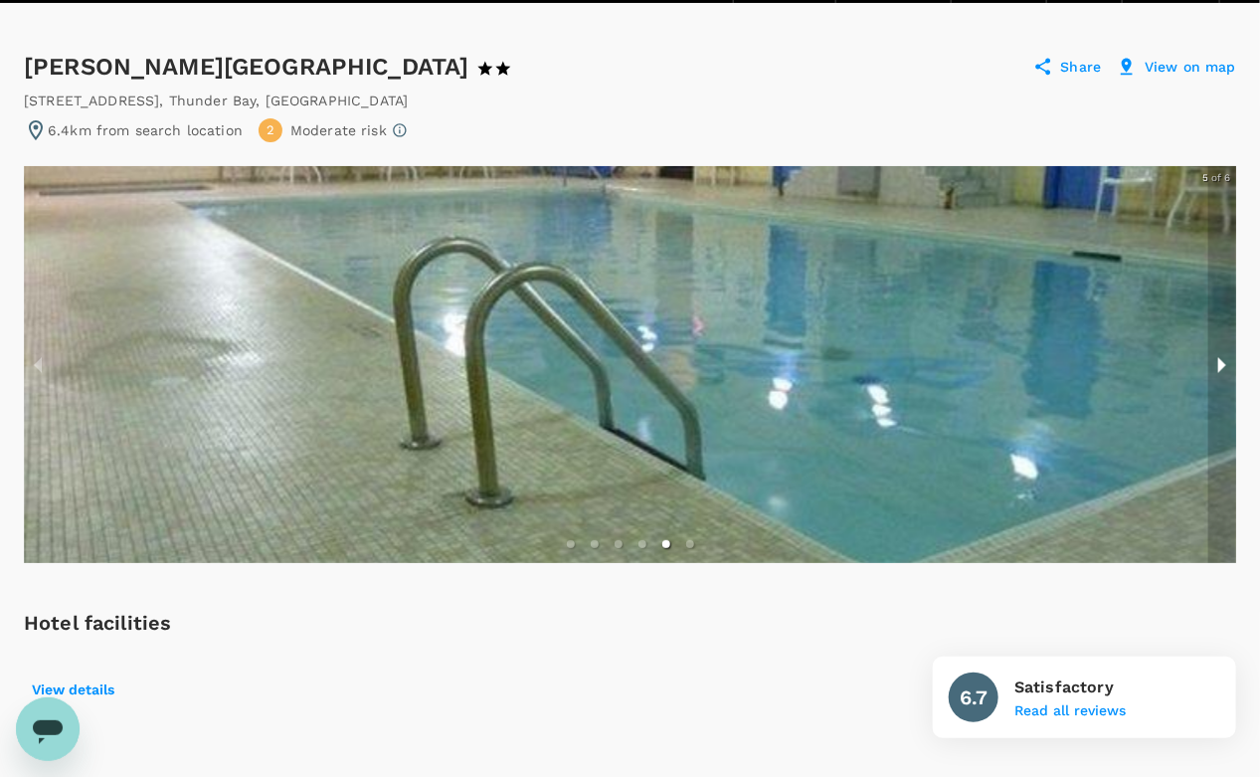
click at [1235, 361] on button "next slide / item" at bounding box center [1222, 364] width 28 height 397
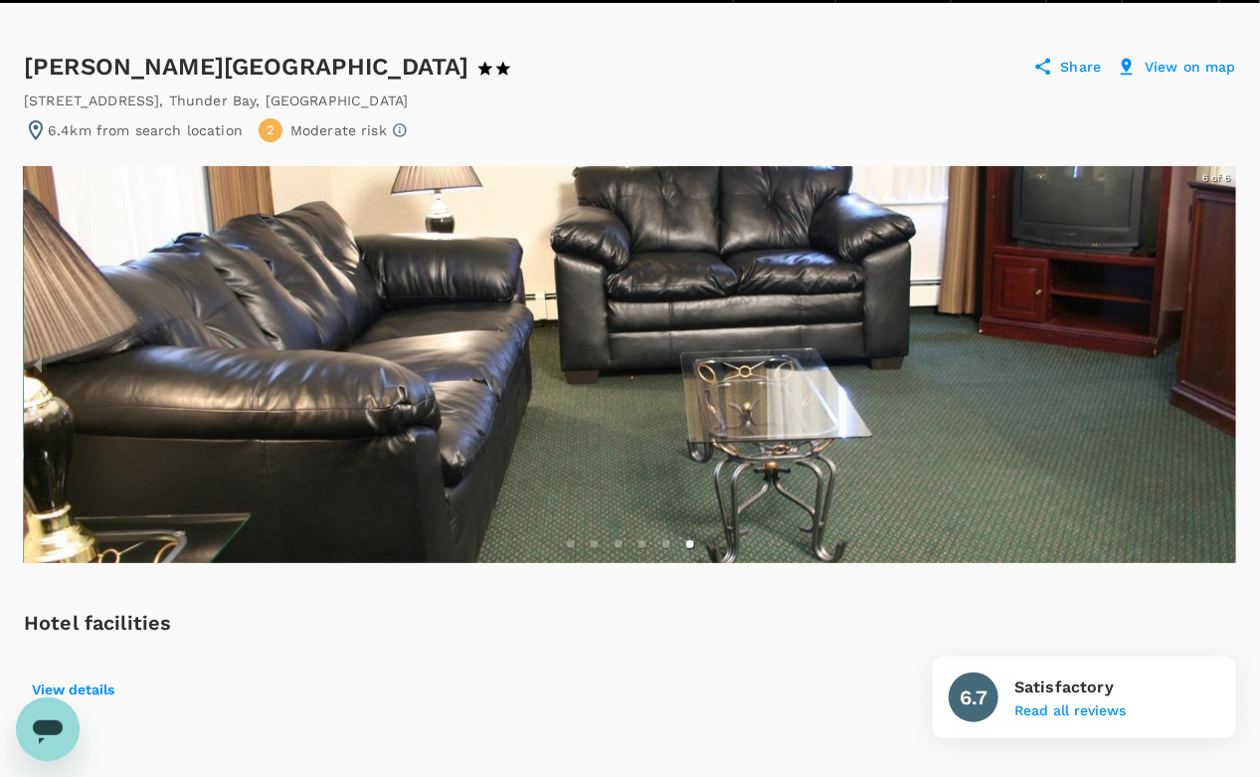
click at [1235, 361] on div at bounding box center [630, 364] width 1212 height 397
click at [1233, 357] on div at bounding box center [630, 364] width 1212 height 397
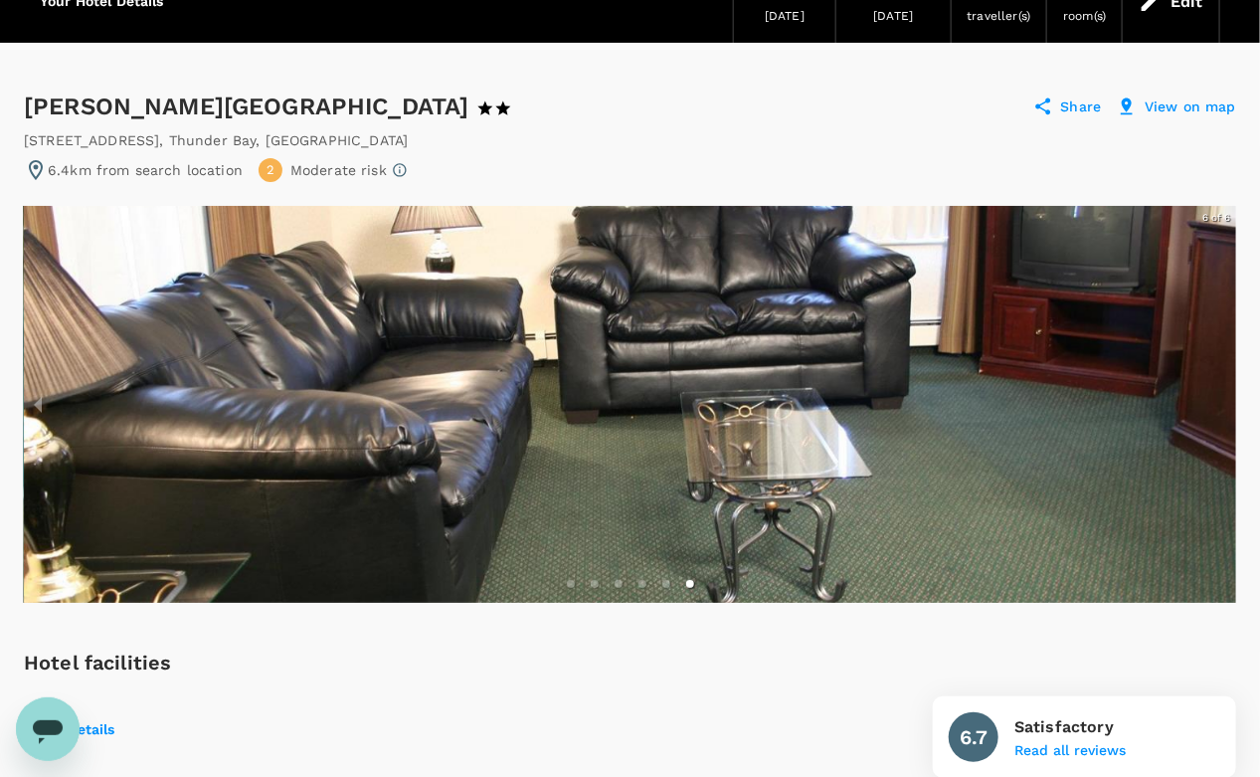
scroll to position [0, 0]
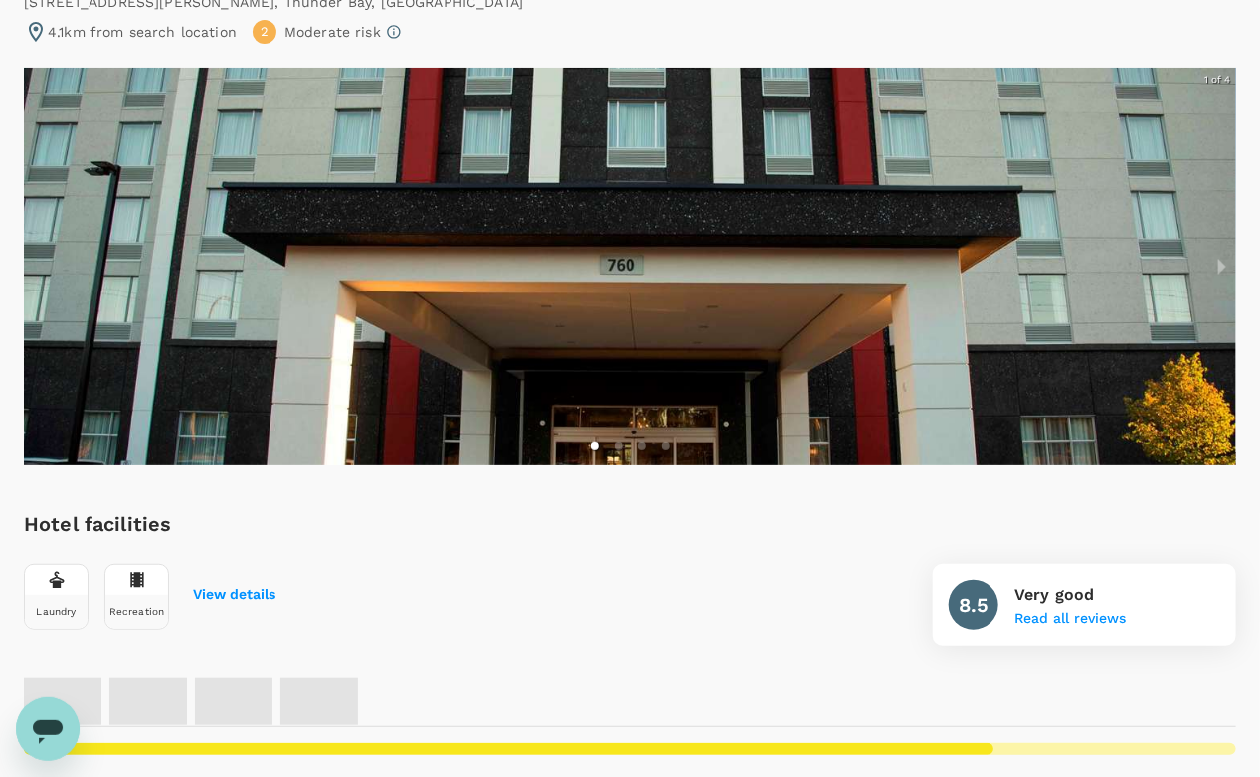
scroll to position [247, 0]
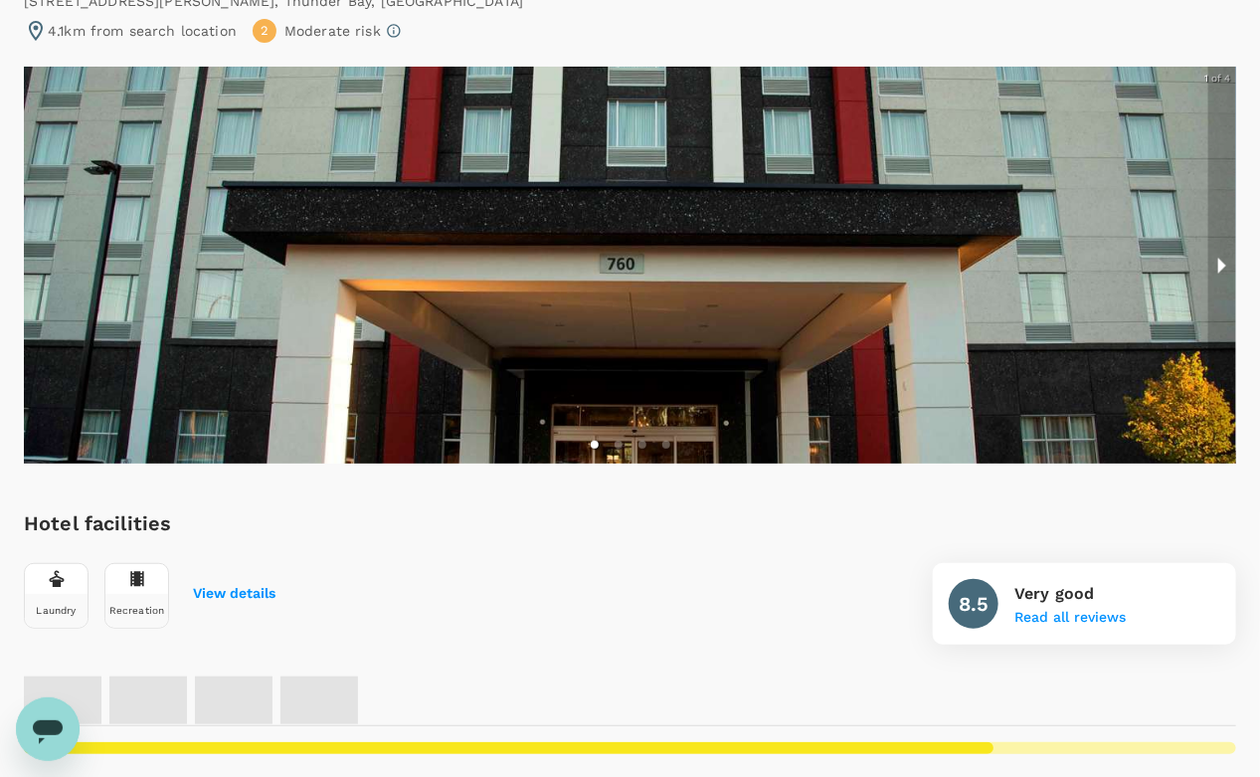
click at [1227, 266] on button "next slide / item" at bounding box center [1222, 265] width 28 height 397
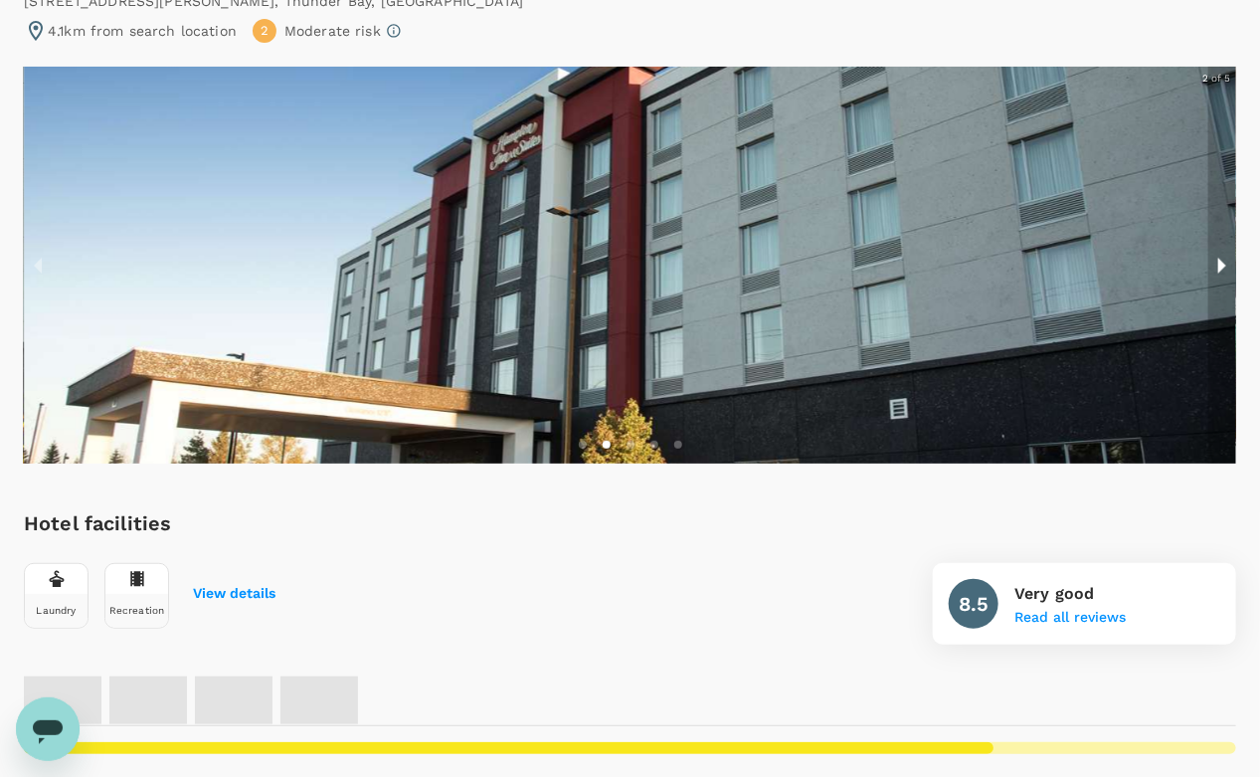
click at [1227, 266] on button "next slide / item" at bounding box center [1222, 265] width 28 height 397
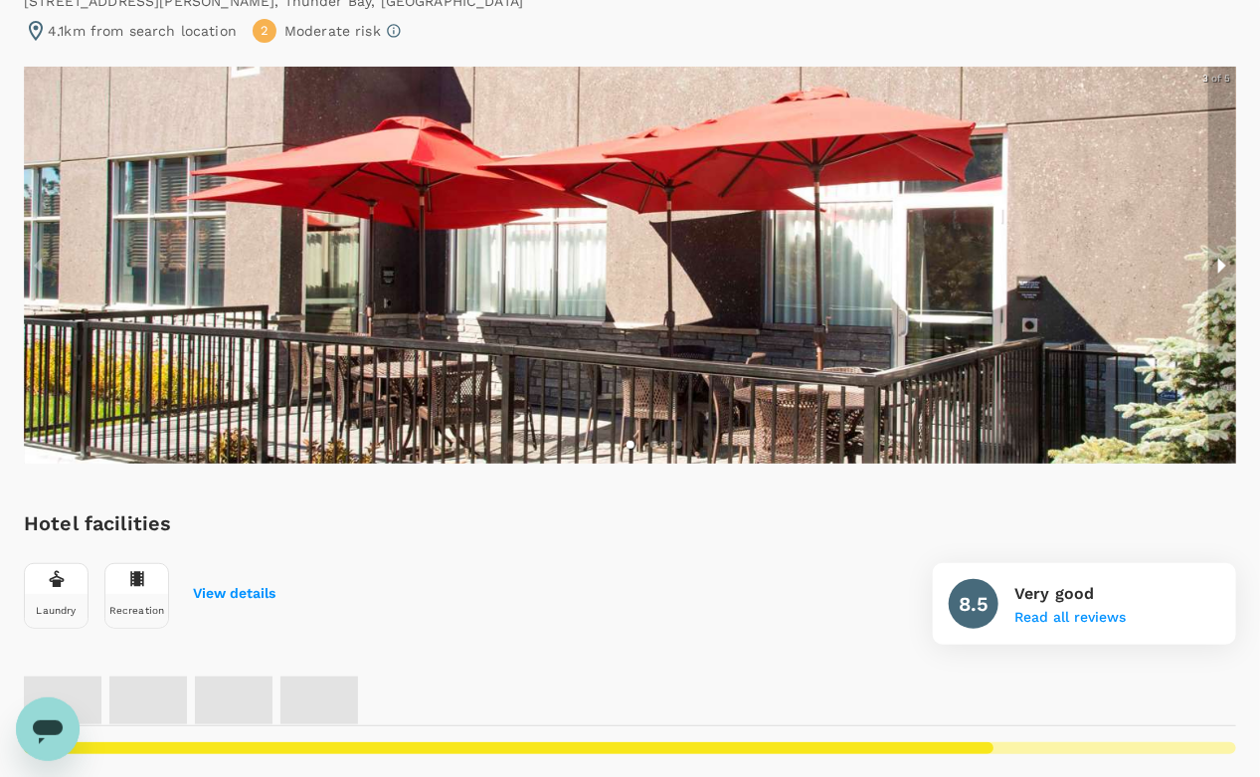
click at [1227, 266] on button "next slide / item" at bounding box center [1222, 265] width 28 height 397
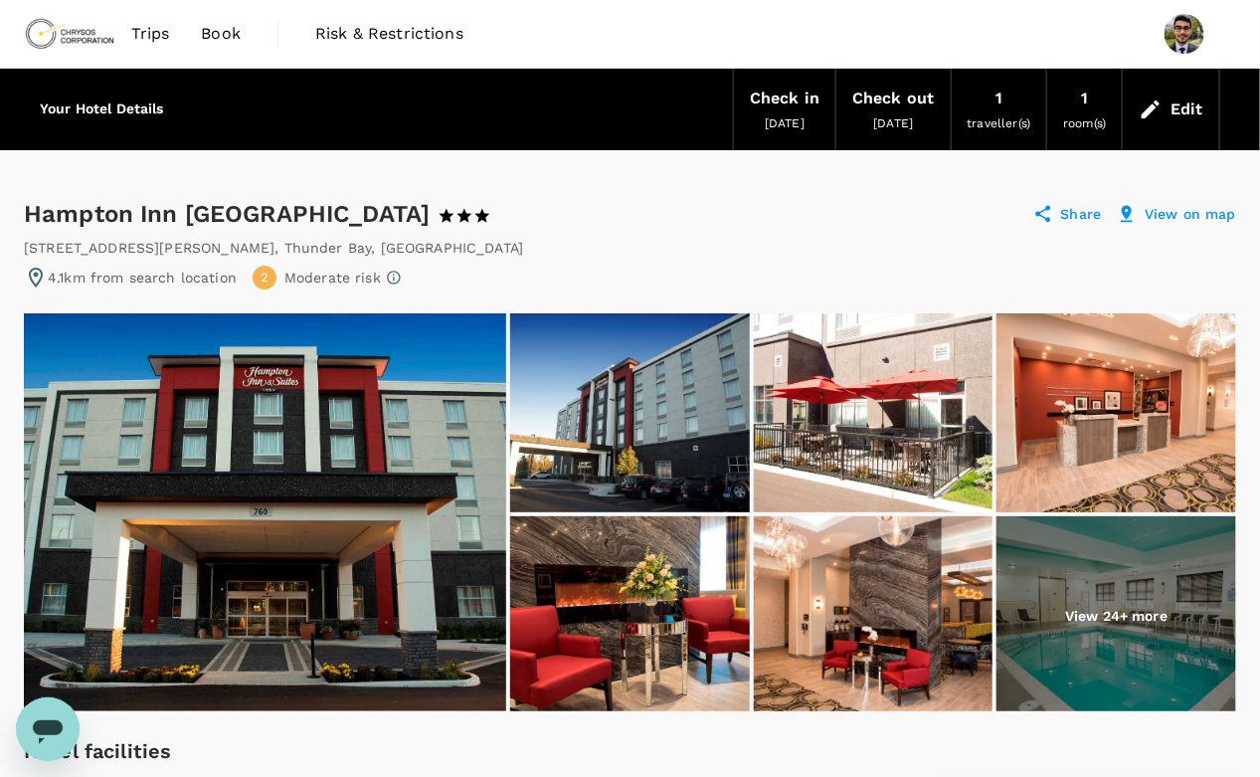
scroll to position [92, 0]
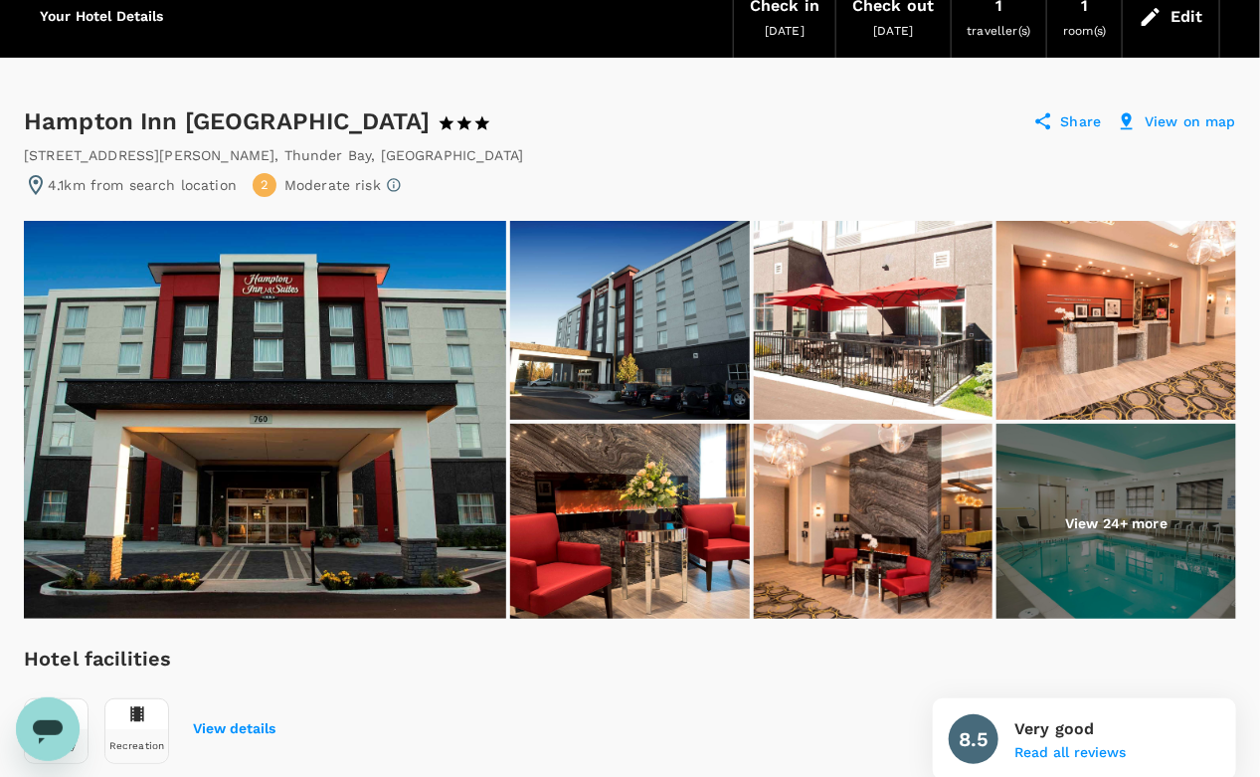
click at [439, 432] on img at bounding box center [265, 420] width 482 height 398
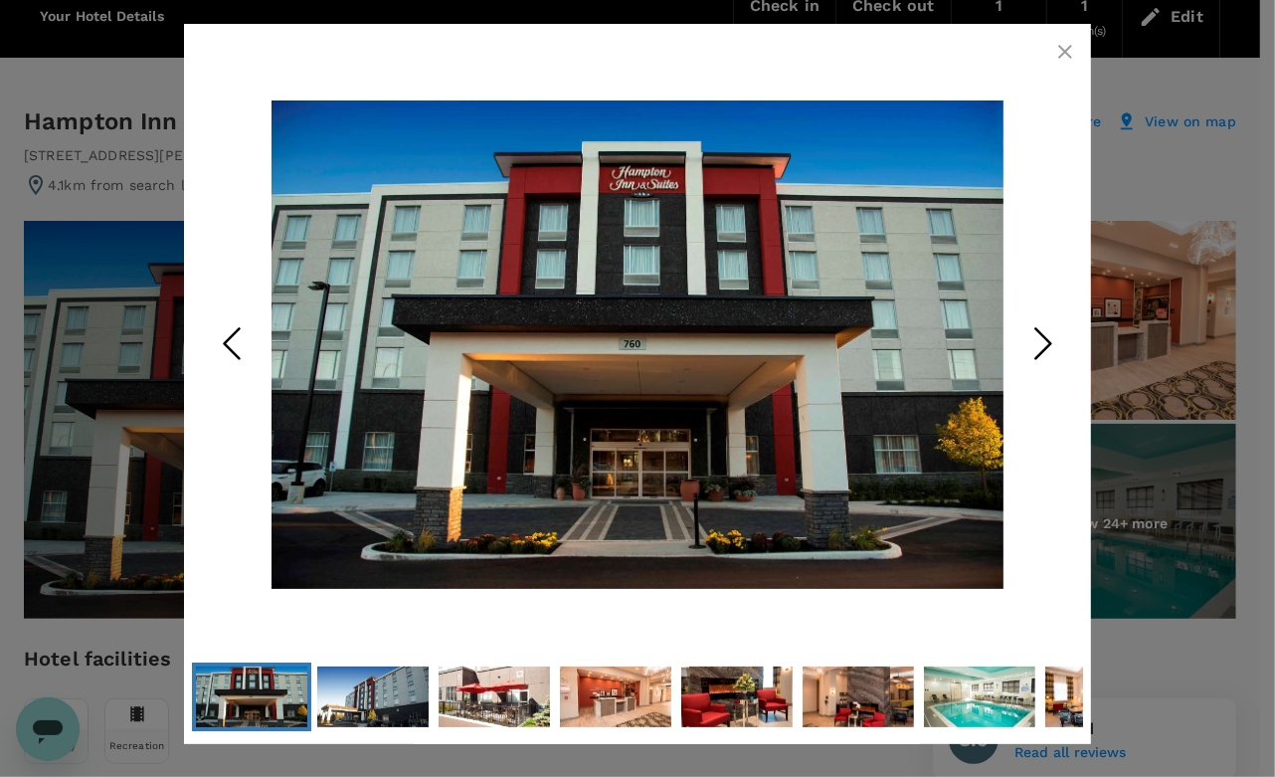
click at [1042, 334] on polyline "Next Slide" at bounding box center [1043, 343] width 15 height 30
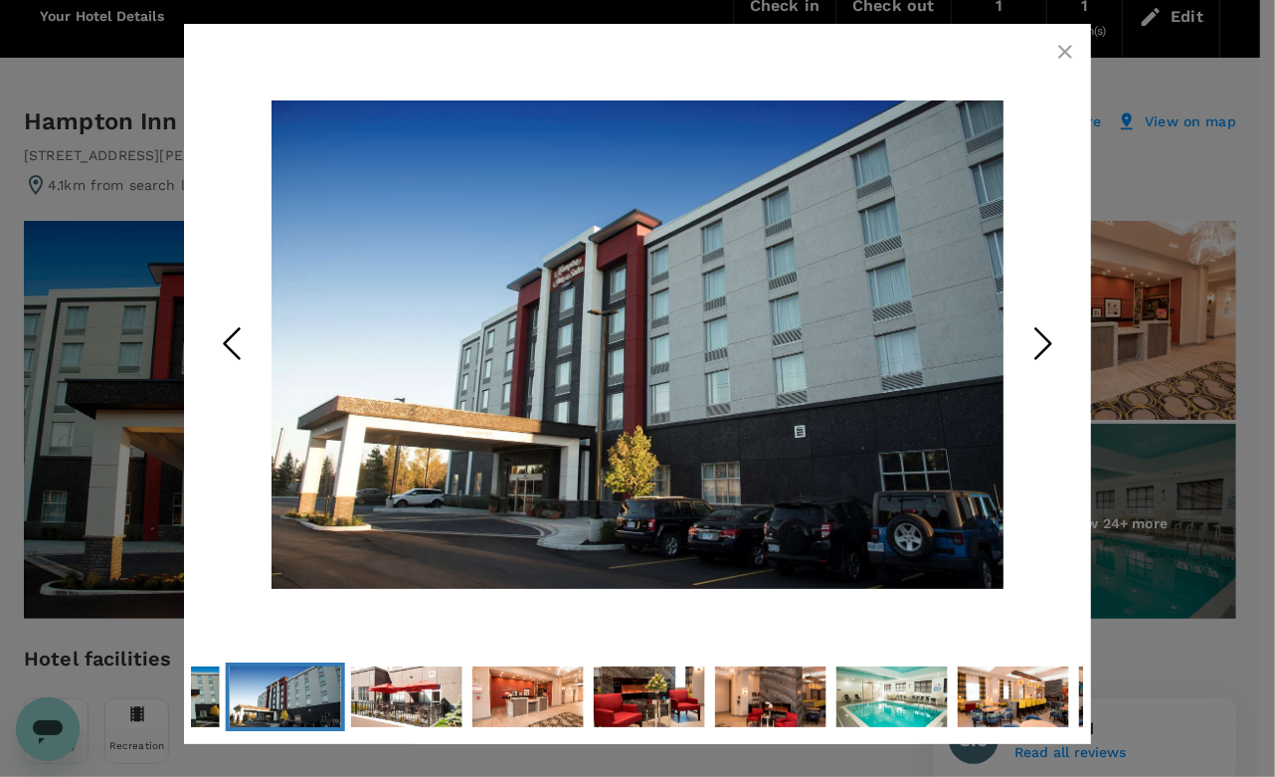
click at [1042, 334] on polyline "Next Slide" at bounding box center [1043, 343] width 15 height 30
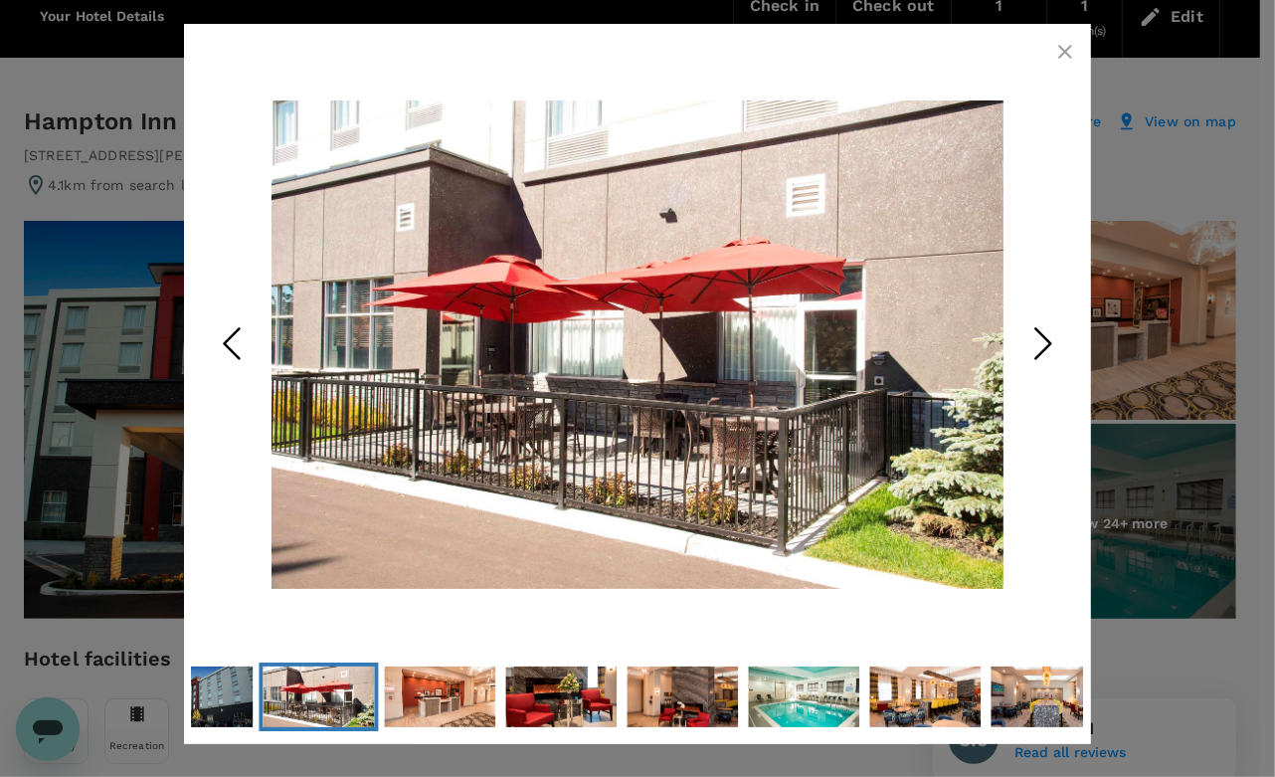
click at [1042, 334] on polyline "Next Slide" at bounding box center [1043, 343] width 15 height 30
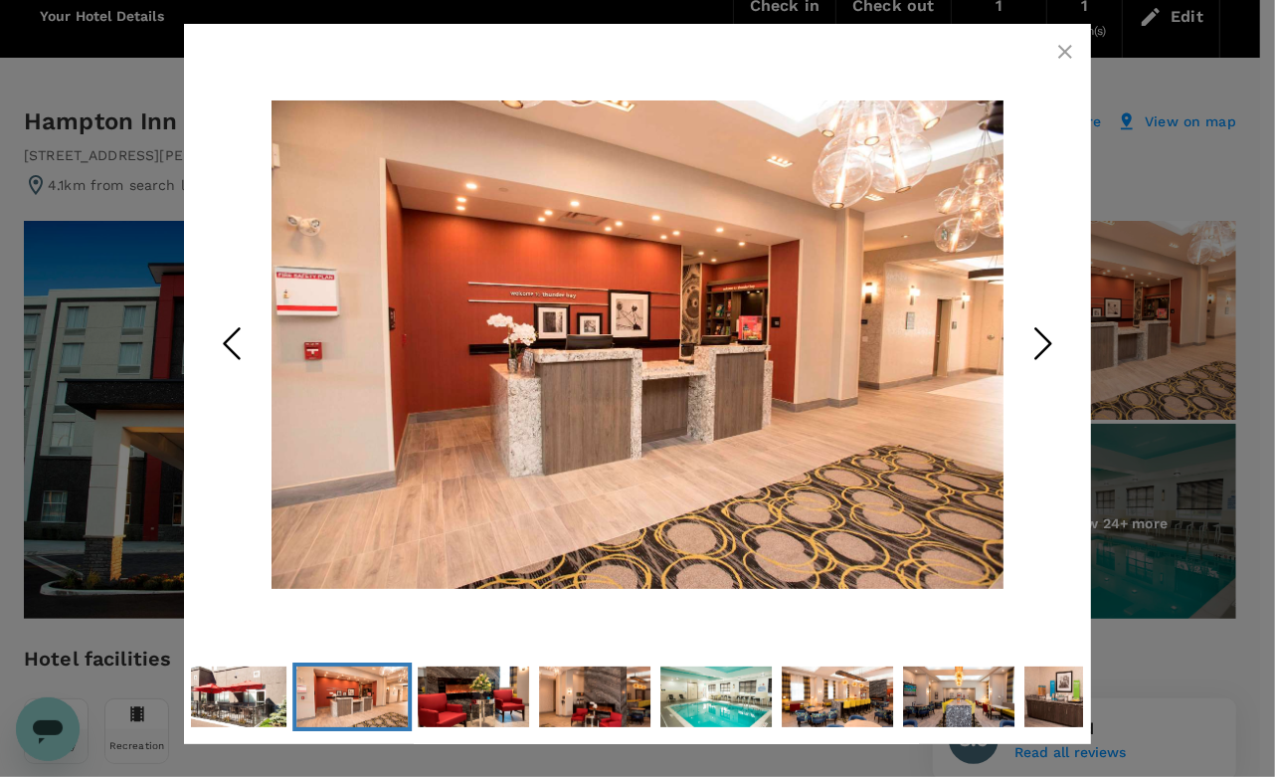
click at [1042, 334] on polyline "Next Slide" at bounding box center [1043, 343] width 15 height 30
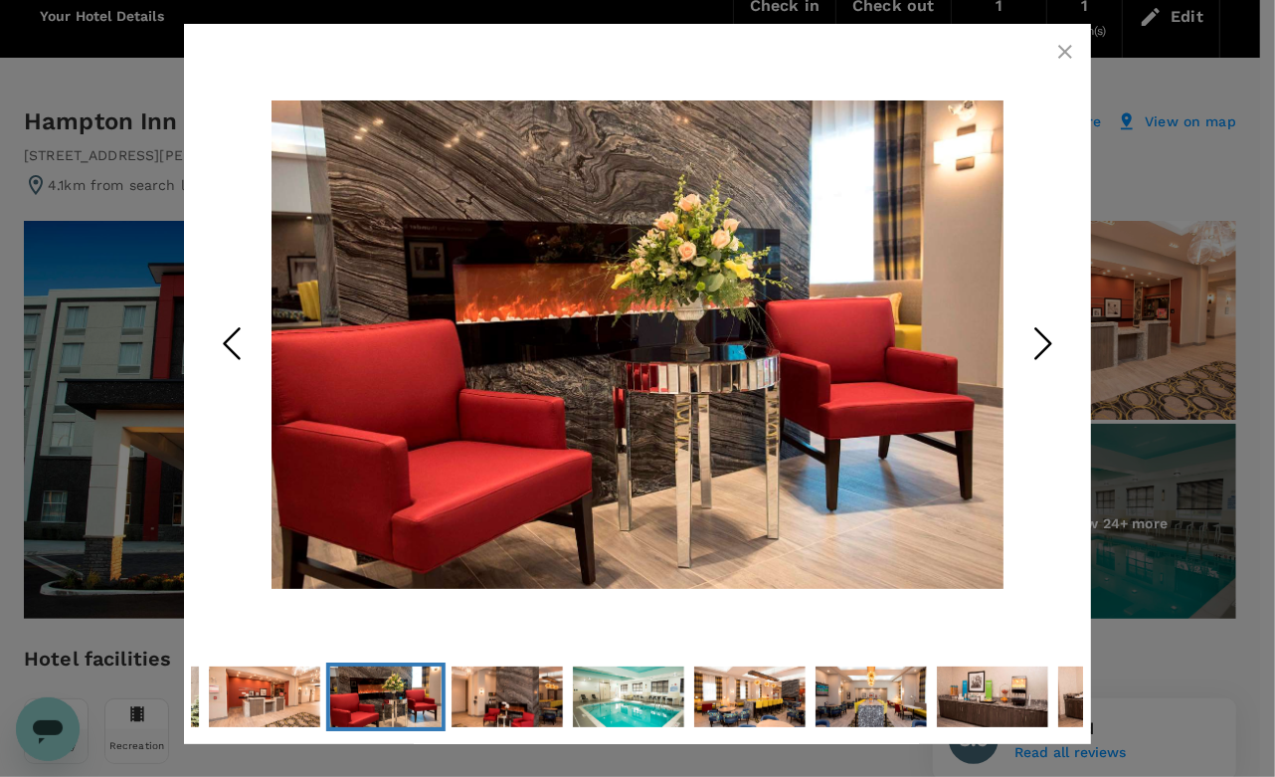
click at [1042, 334] on polyline "Next Slide" at bounding box center [1043, 343] width 15 height 30
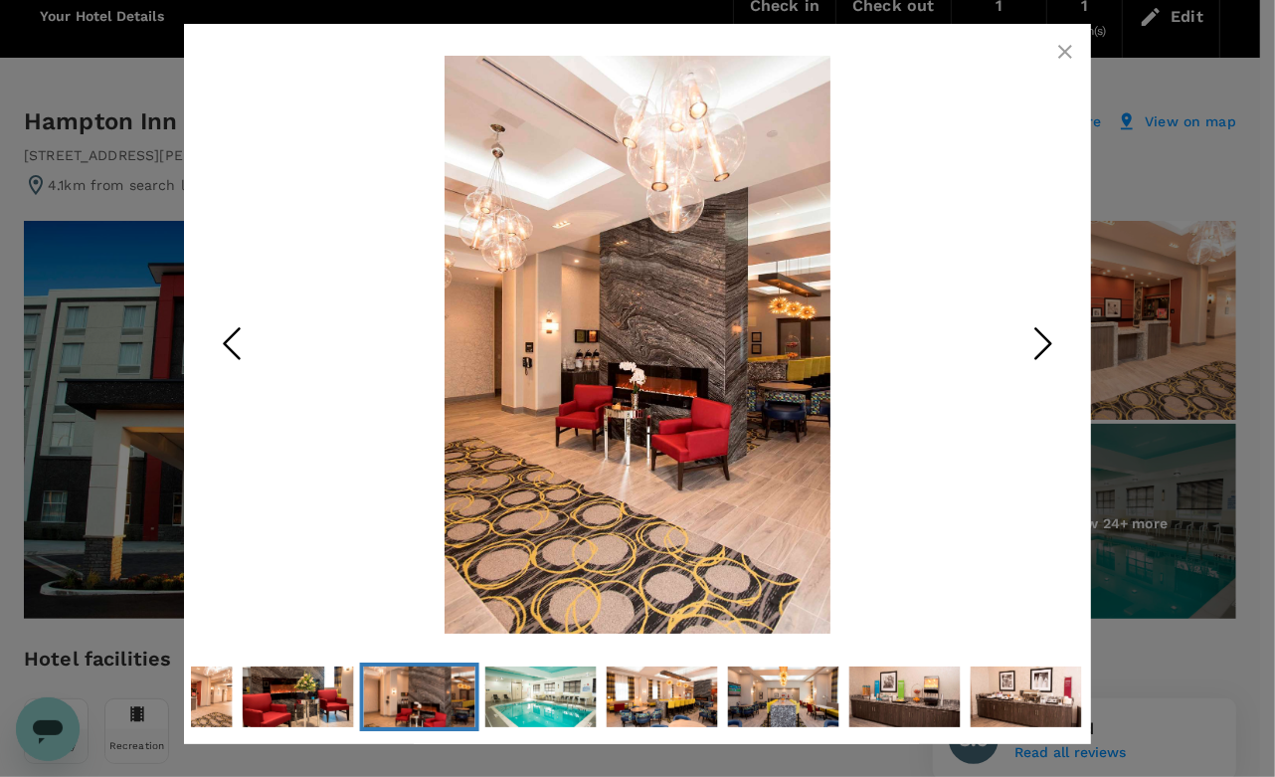
click at [1042, 334] on polyline "Next Slide" at bounding box center [1043, 343] width 15 height 30
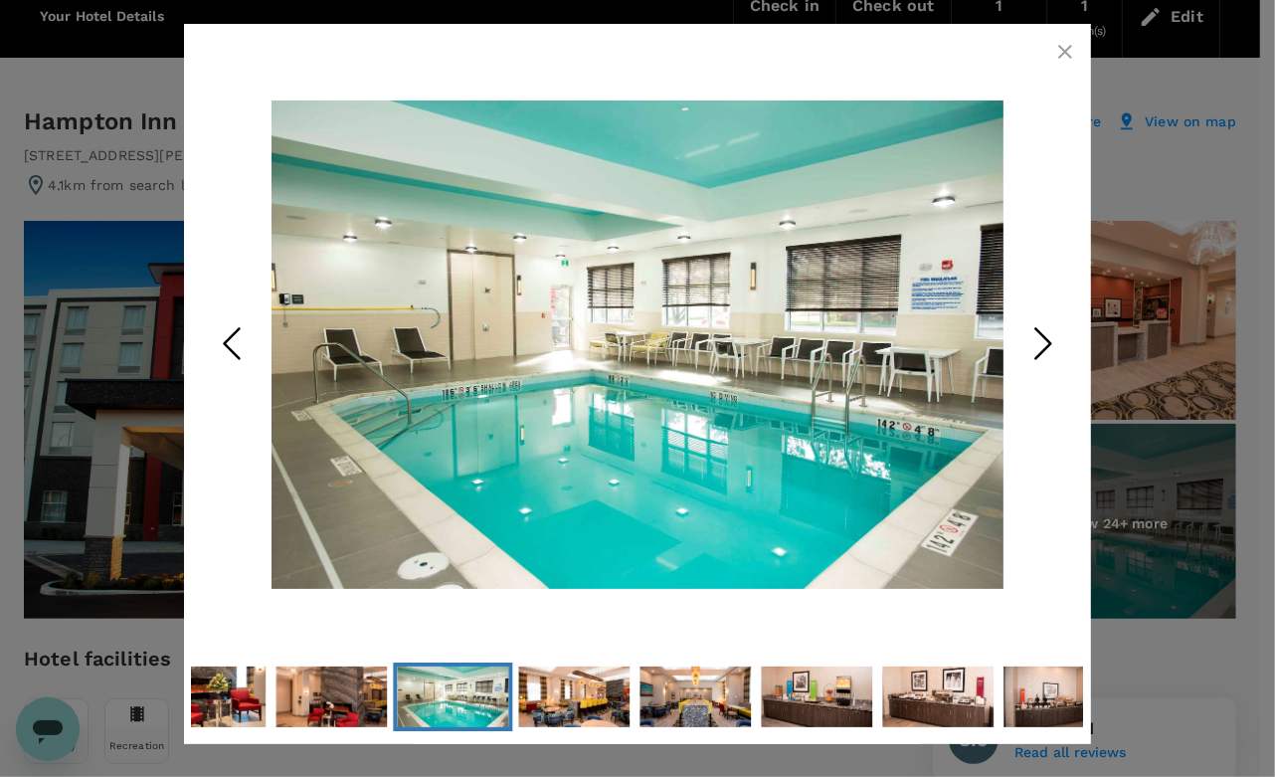
click at [1042, 334] on polyline "Next Slide" at bounding box center [1043, 343] width 15 height 30
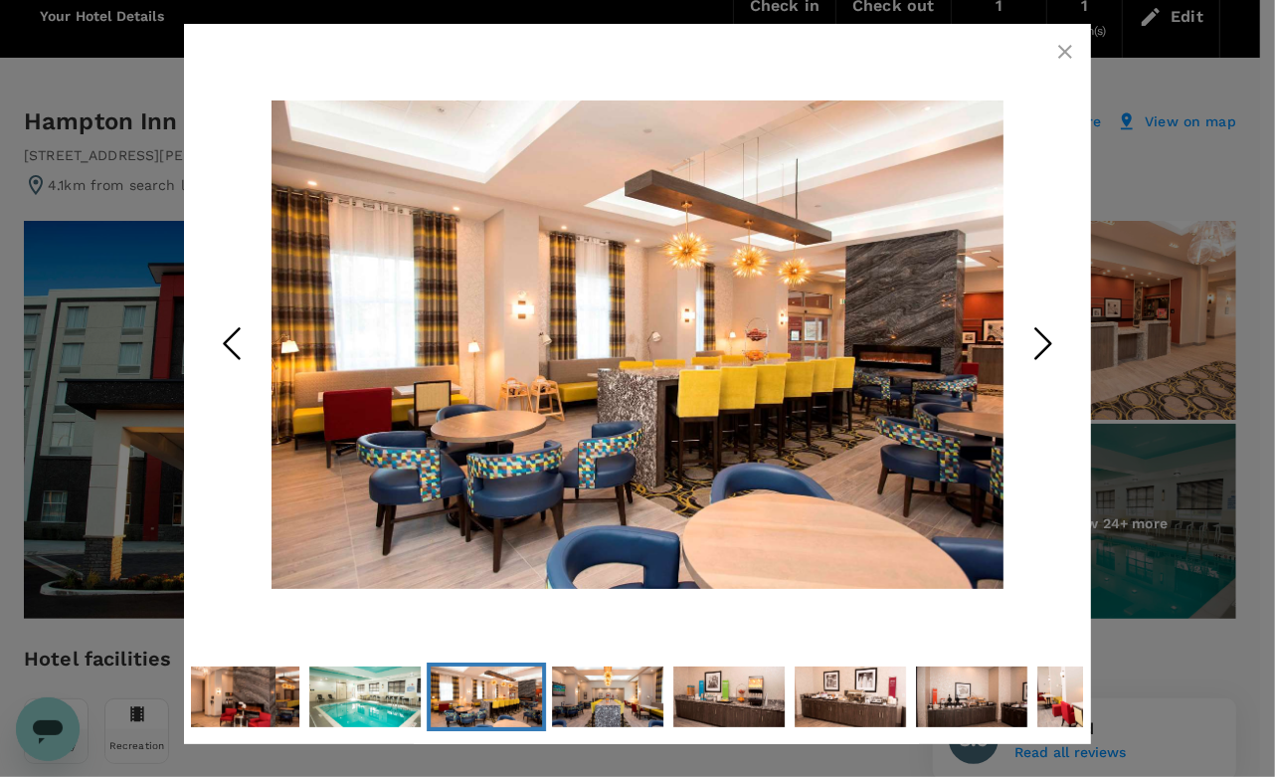
click at [1042, 334] on polyline "Next Slide" at bounding box center [1043, 343] width 15 height 30
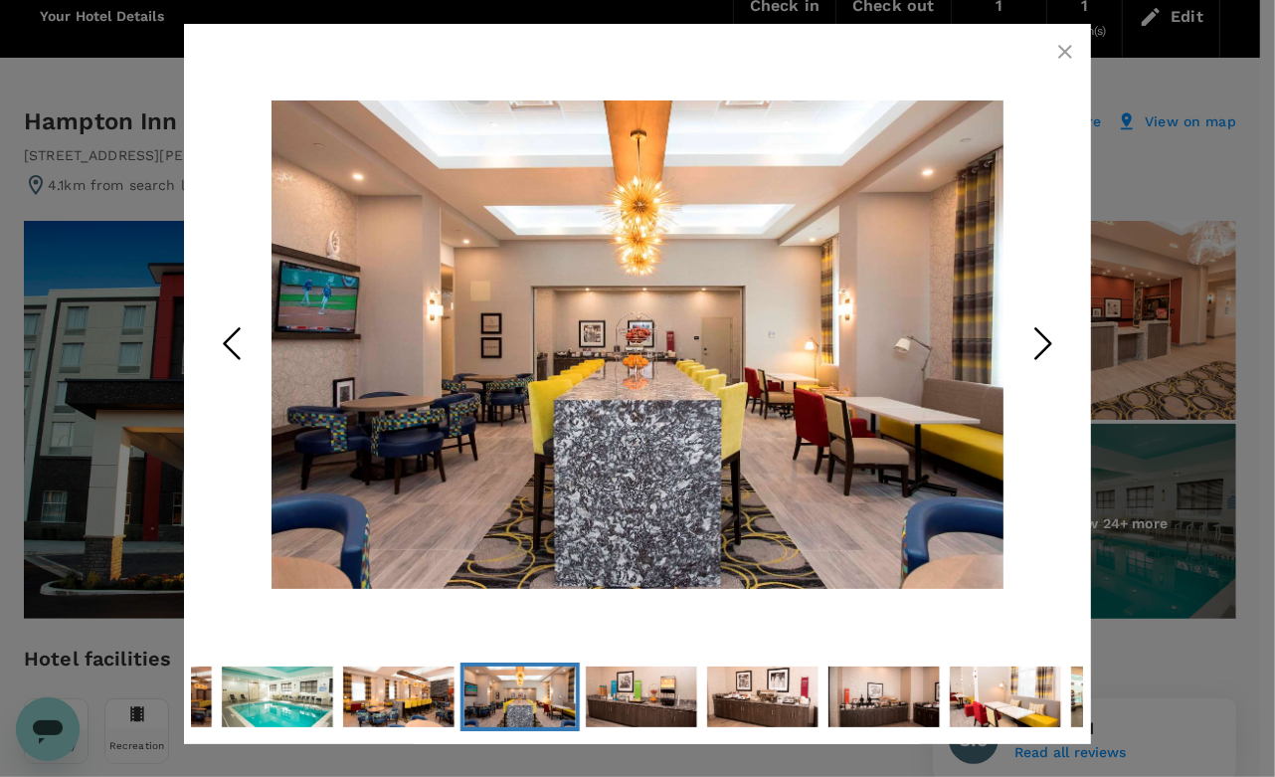
click at [1042, 334] on polyline "Next Slide" at bounding box center [1043, 343] width 15 height 30
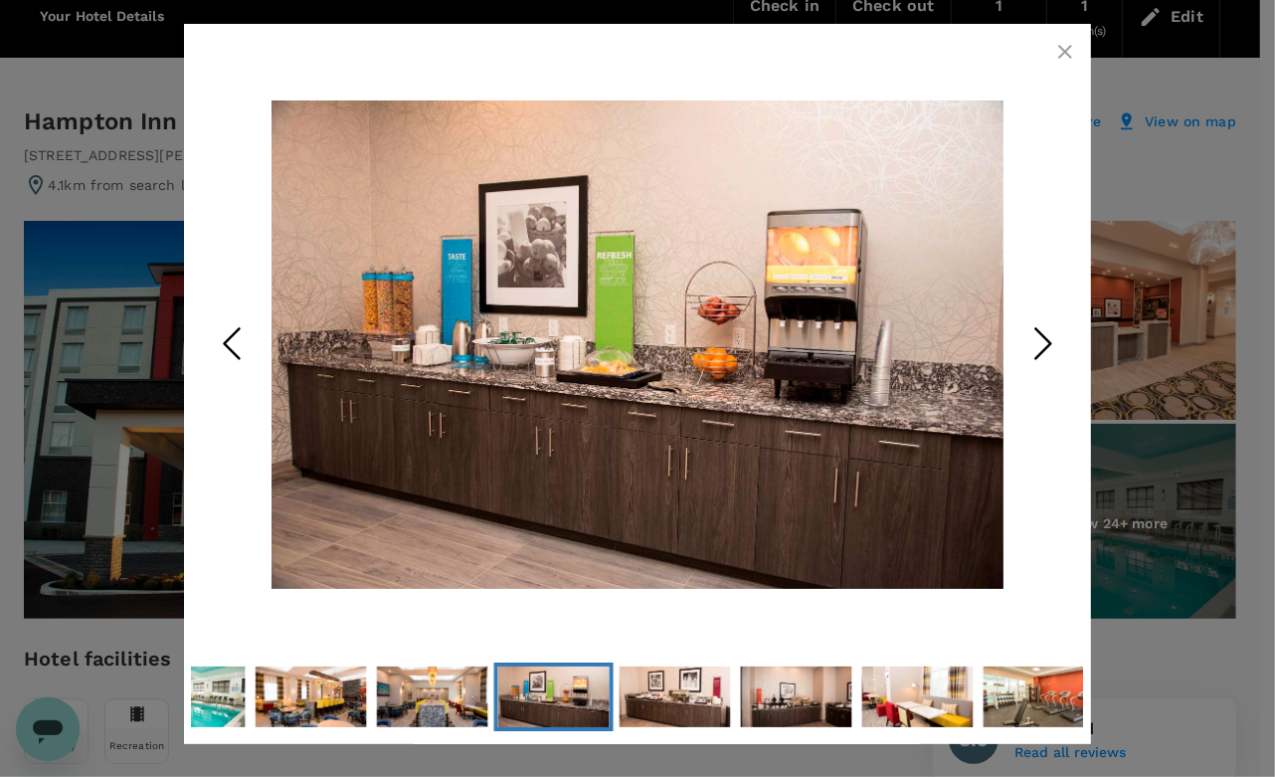
click at [1042, 334] on polyline "Next Slide" at bounding box center [1043, 343] width 15 height 30
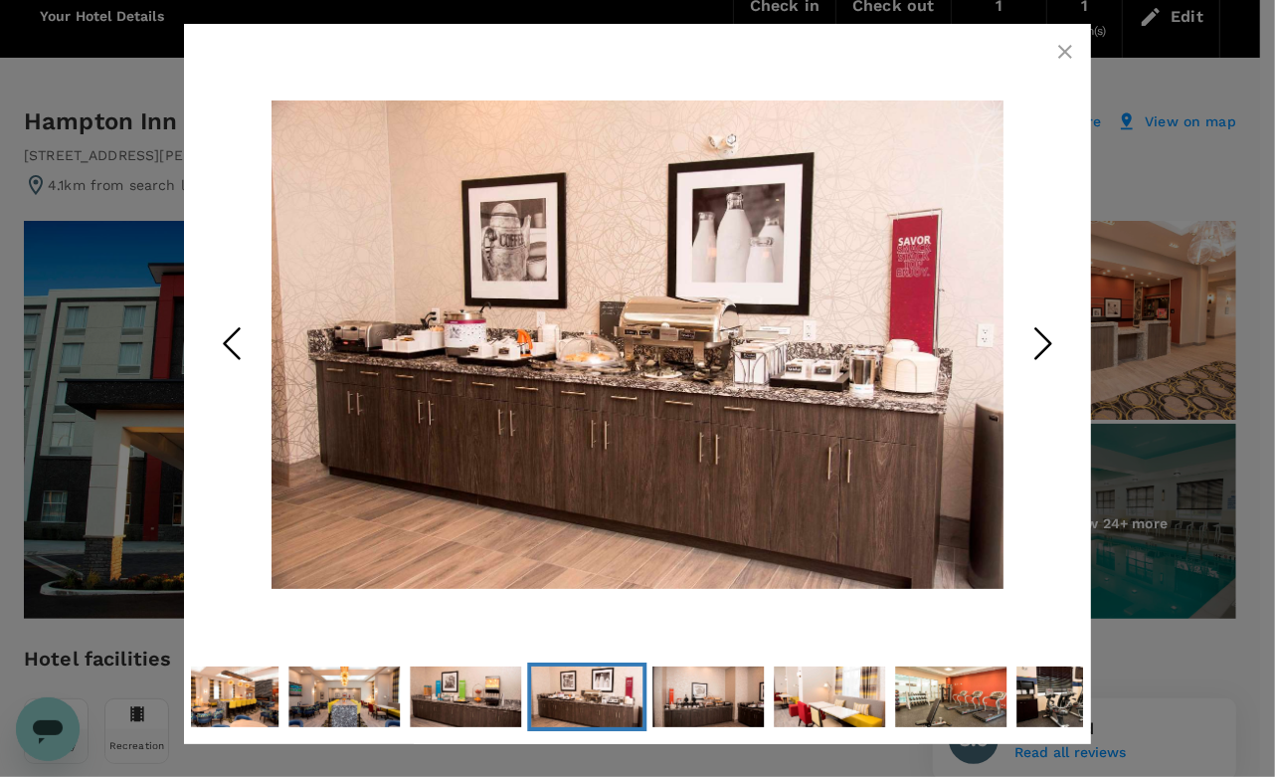
click at [1042, 334] on polyline "Next Slide" at bounding box center [1043, 343] width 15 height 30
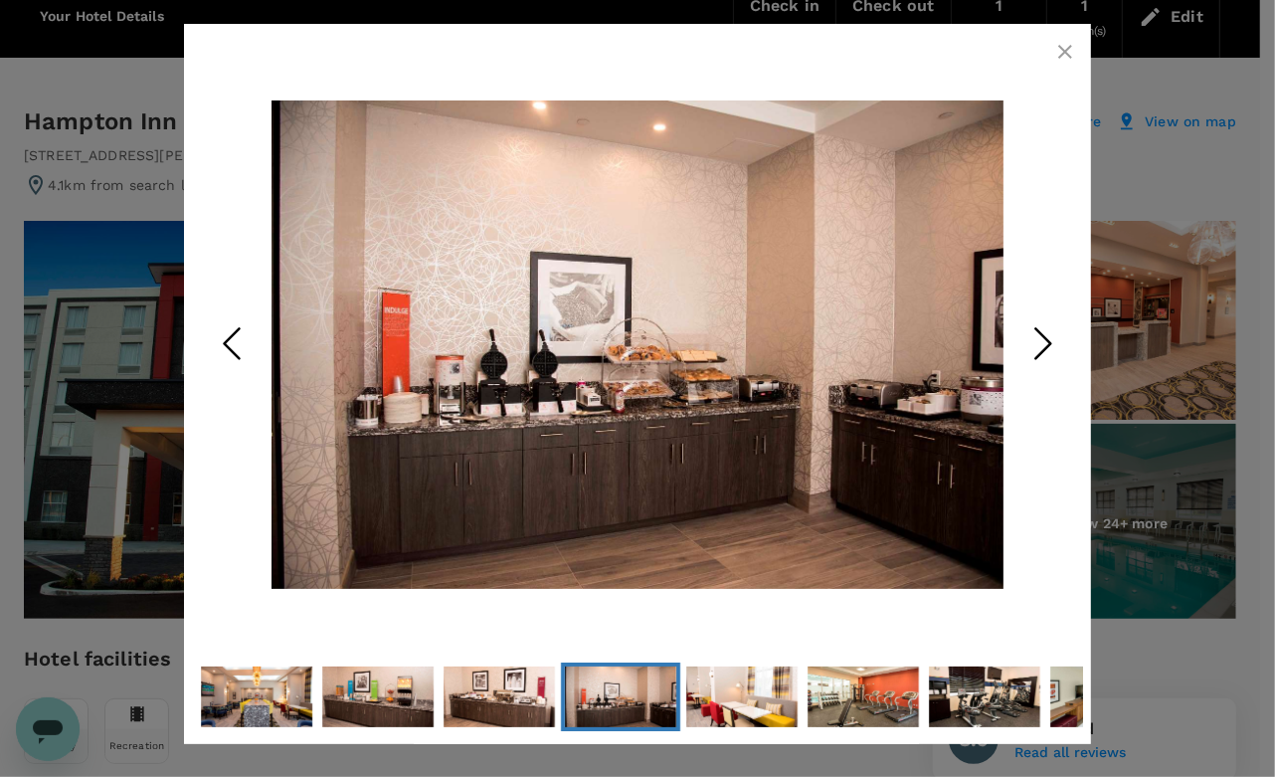
click at [1042, 334] on polyline "Next Slide" at bounding box center [1043, 343] width 15 height 30
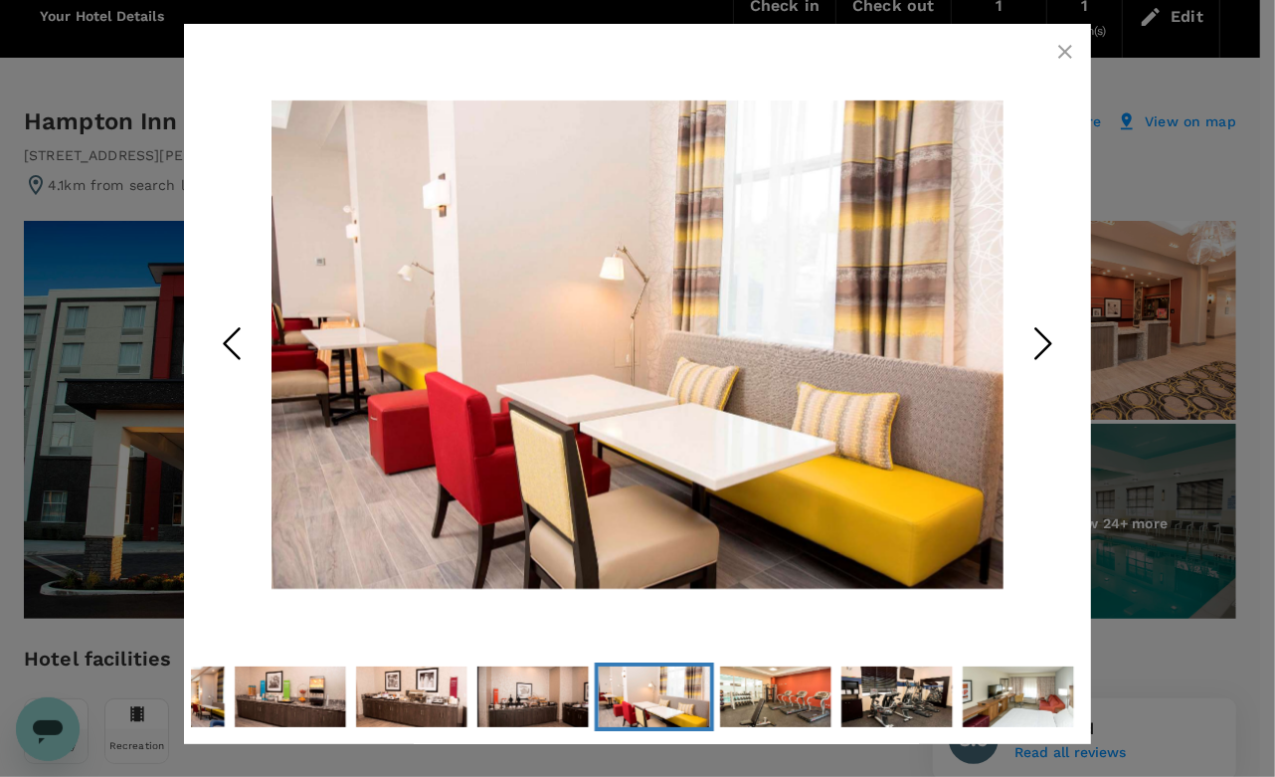
click at [1047, 66] on div at bounding box center [637, 344] width 891 height 625
click at [1061, 54] on icon "button" at bounding box center [1065, 52] width 14 height 14
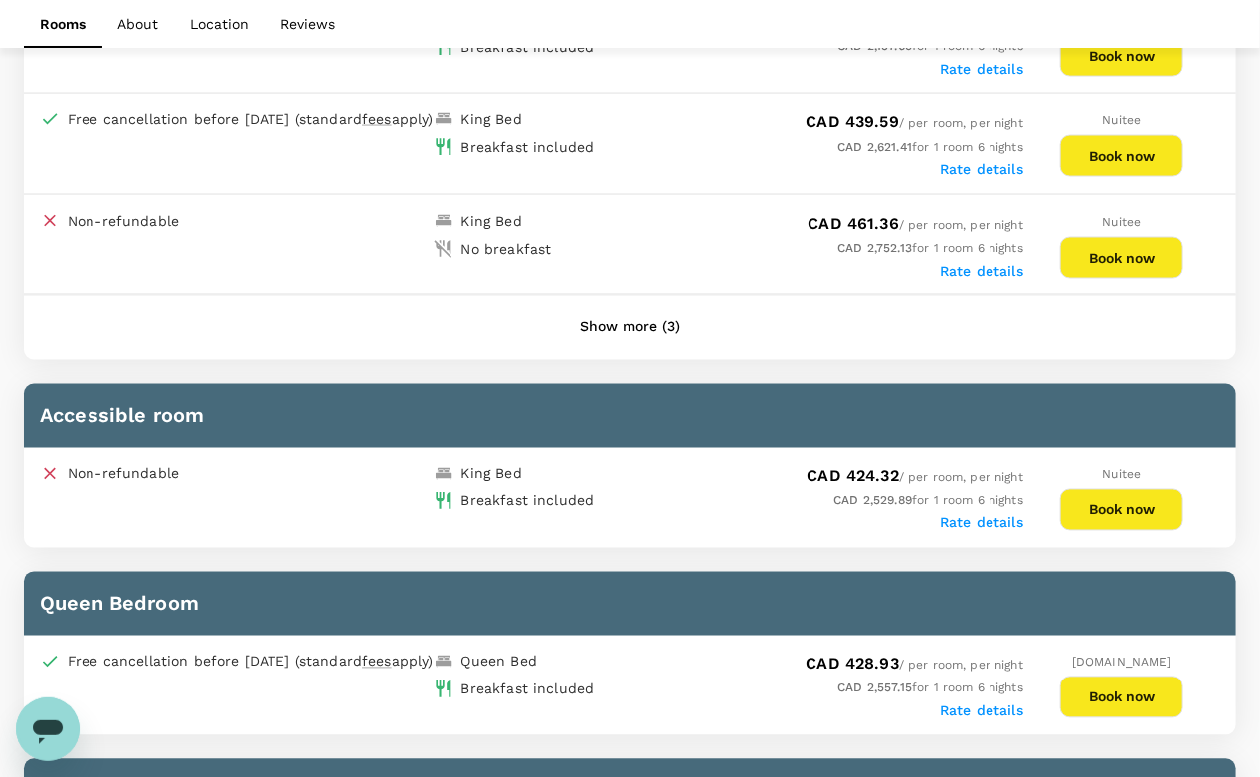
scroll to position [1159, 0]
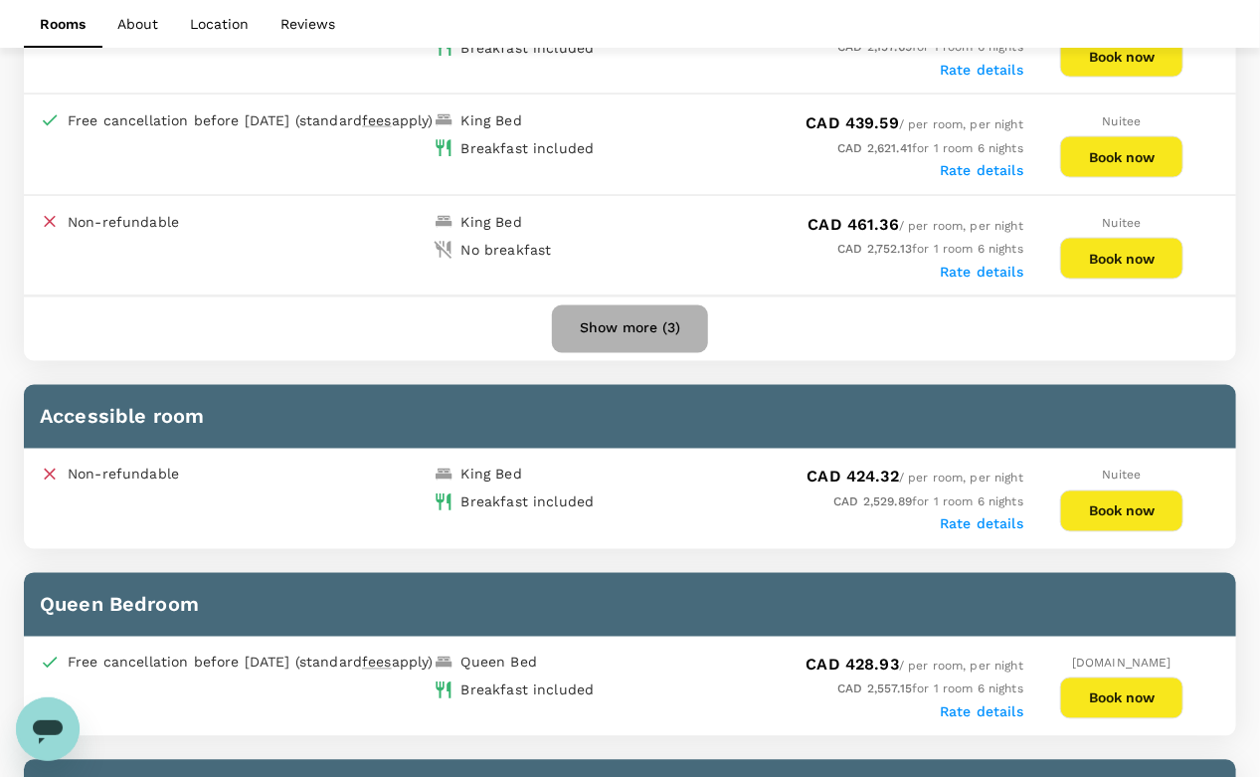
click at [647, 333] on button "Show more (3)" at bounding box center [630, 329] width 156 height 48
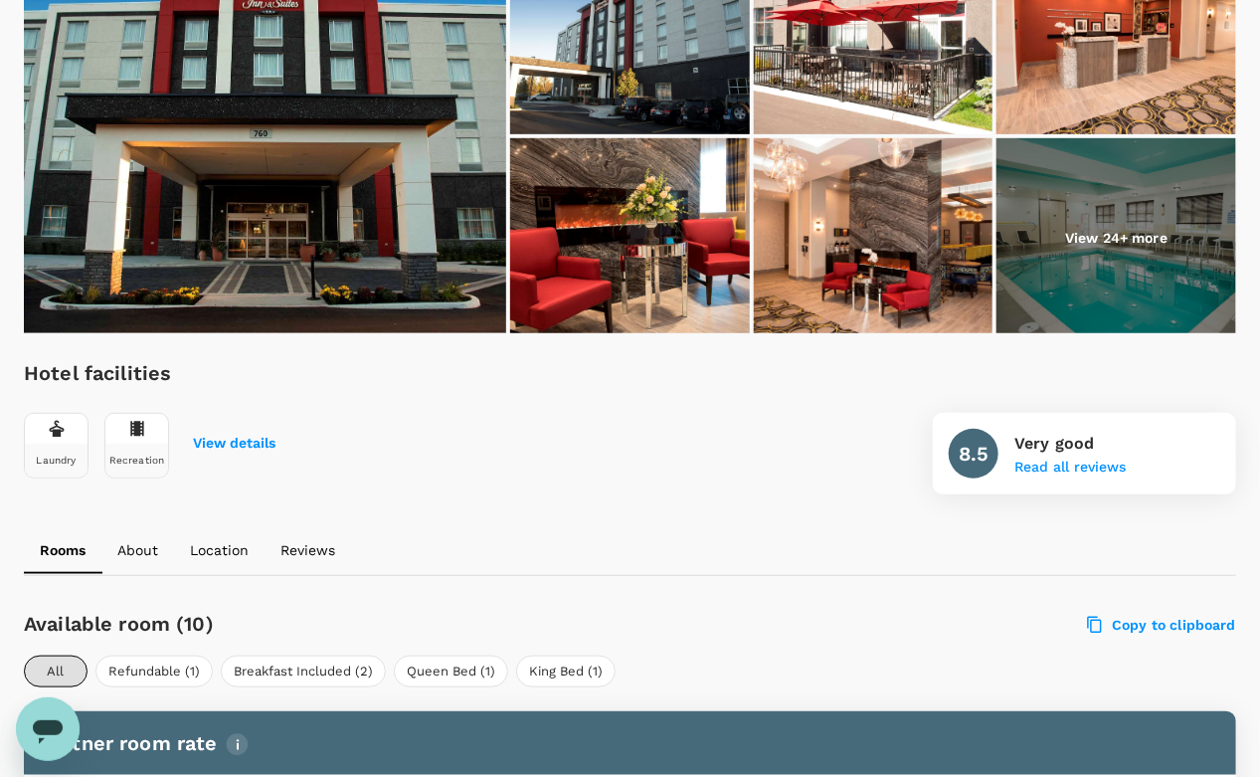
scroll to position [213, 0]
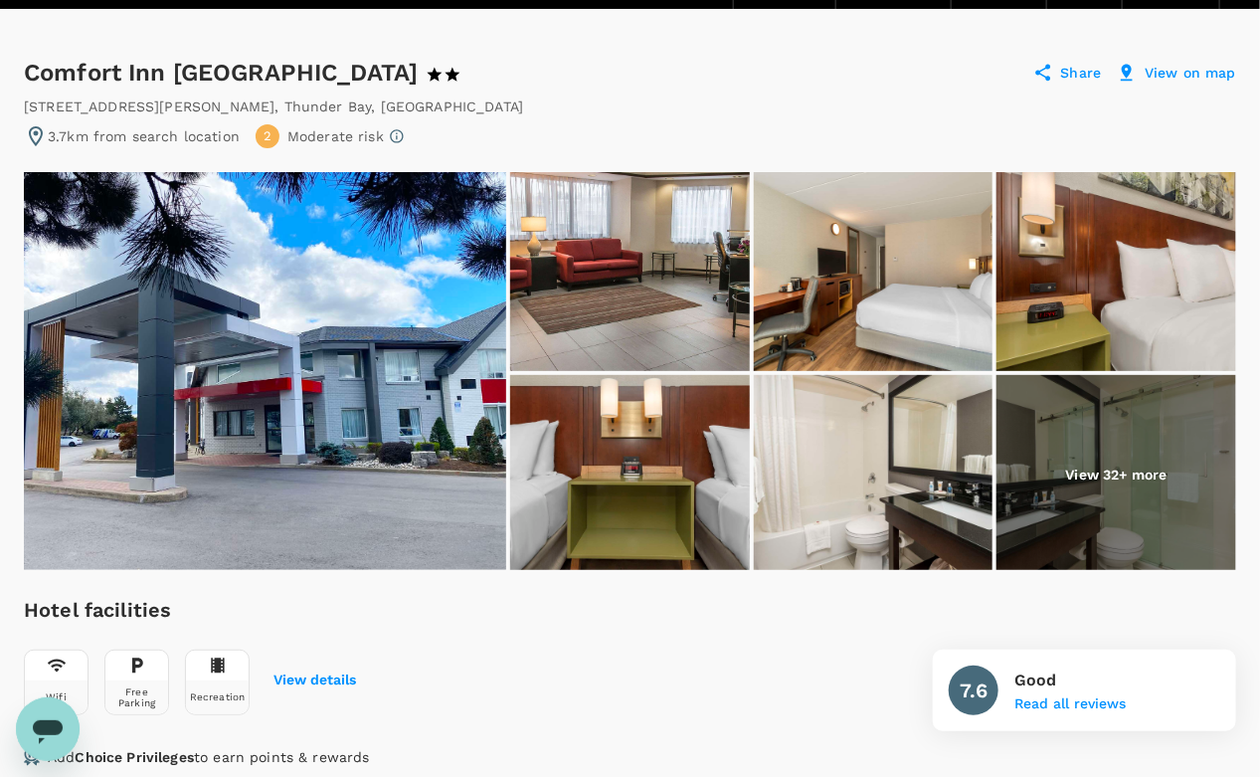
scroll to position [139, 0]
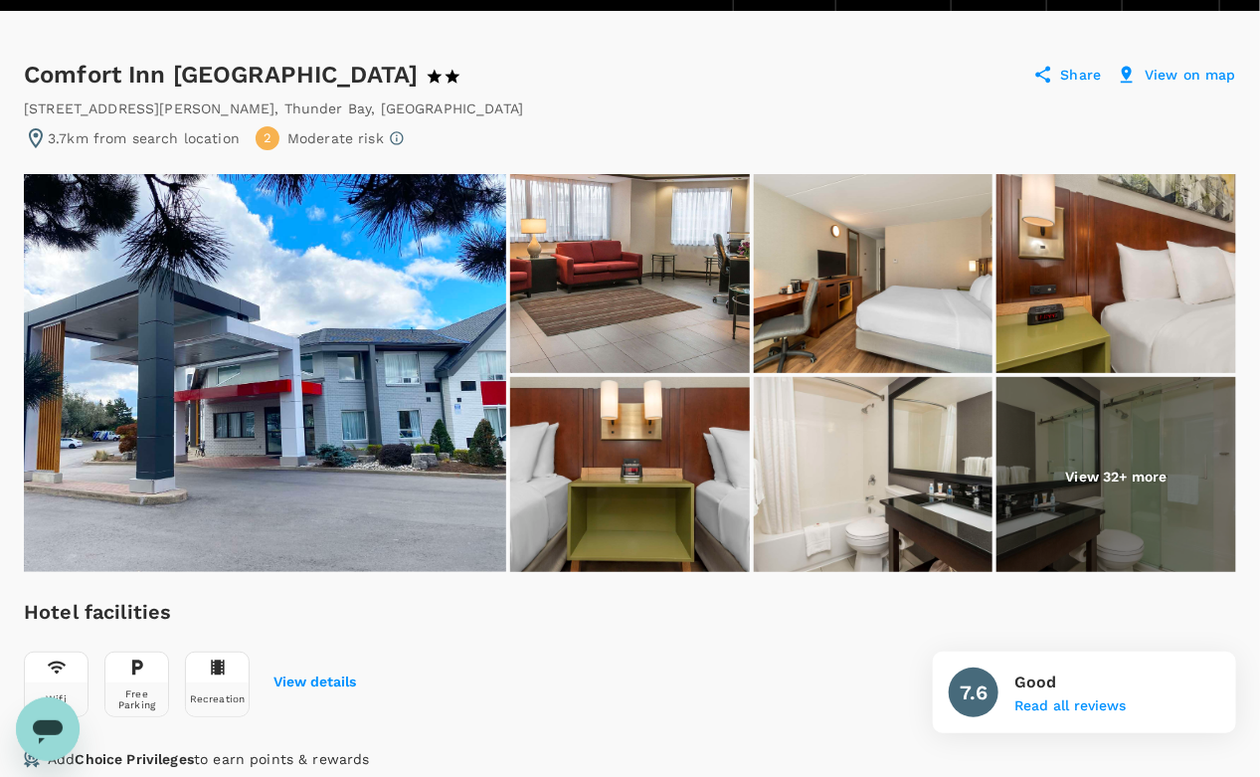
click at [451, 321] on img at bounding box center [265, 373] width 482 height 398
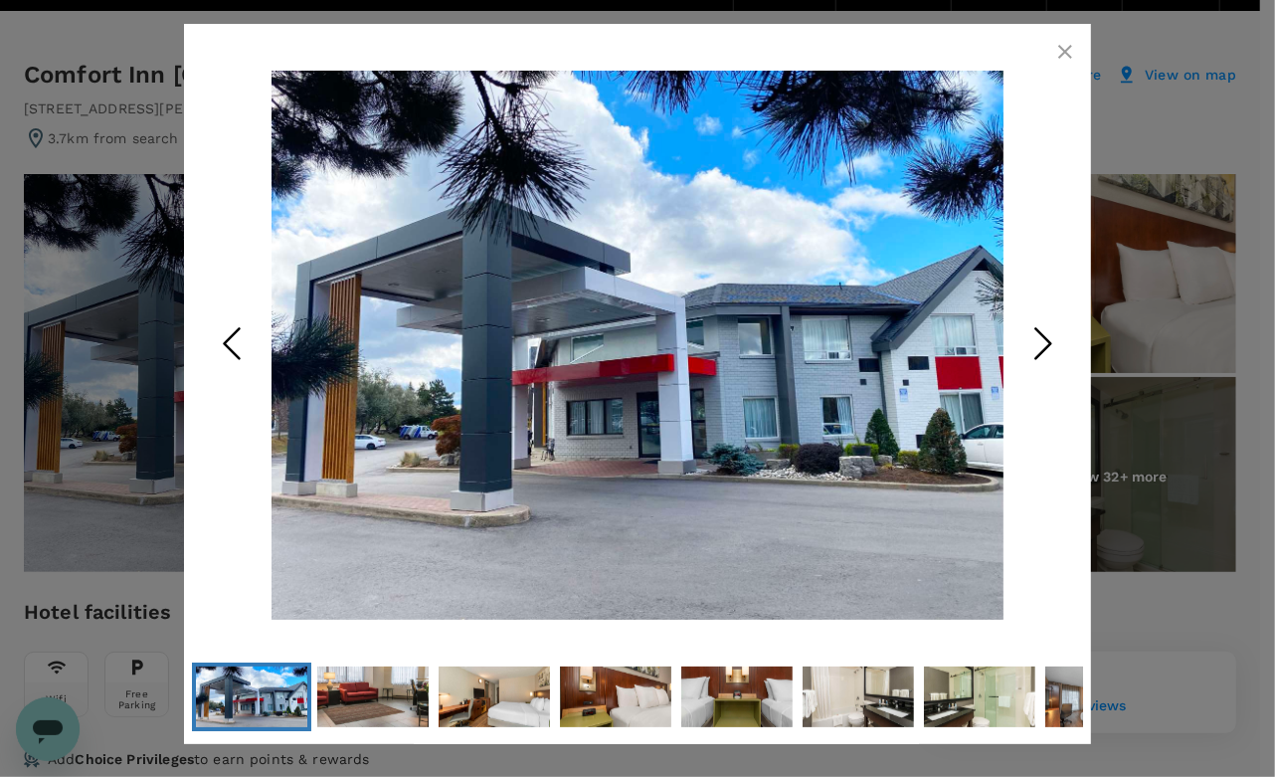
click at [1059, 337] on icon "Next Slide" at bounding box center [1043, 343] width 60 height 60
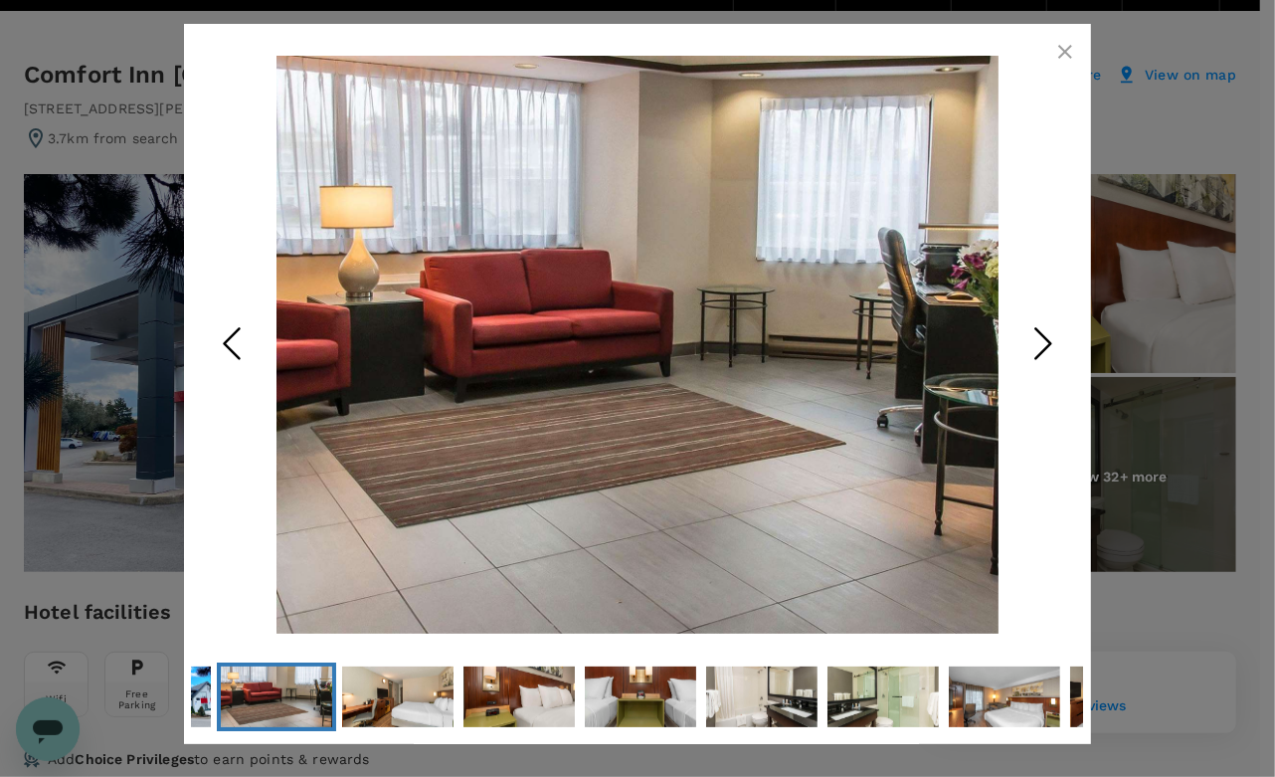
click at [1059, 337] on icon "Next Slide" at bounding box center [1043, 343] width 60 height 60
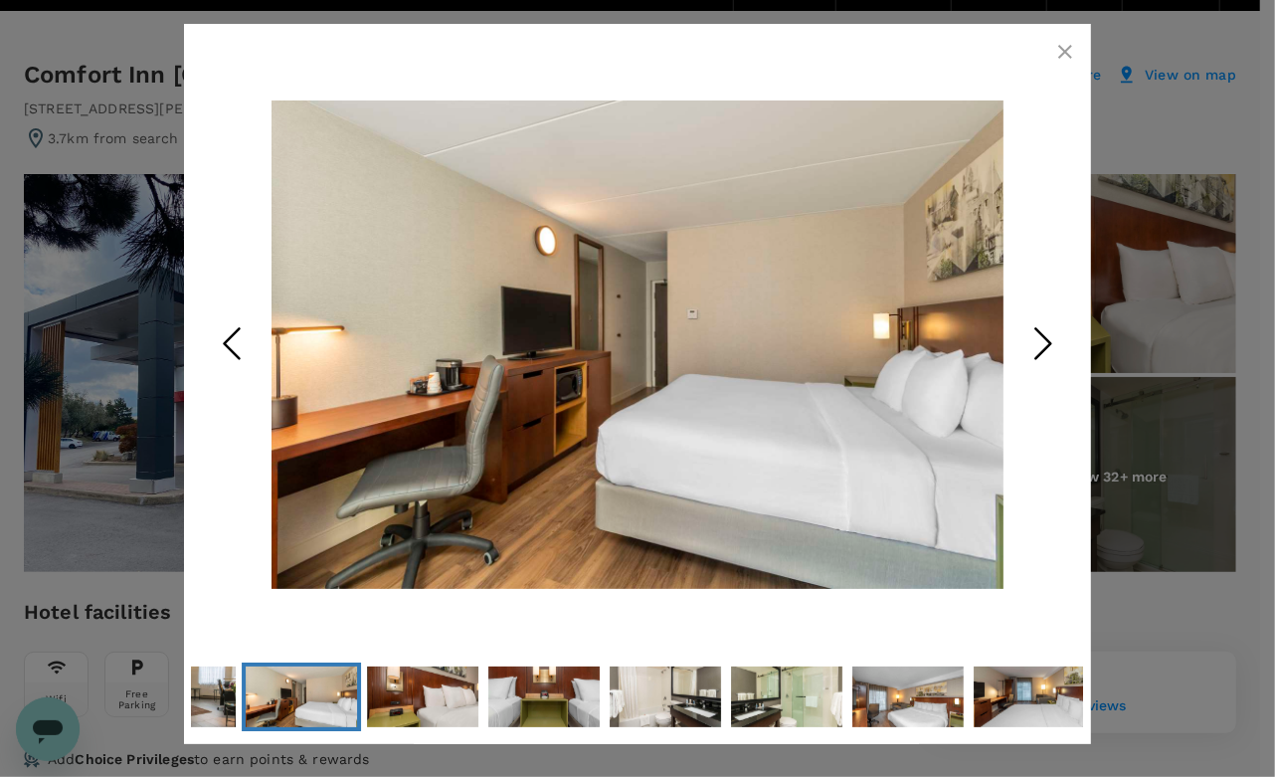
click at [1059, 337] on icon "Next Slide" at bounding box center [1043, 343] width 60 height 60
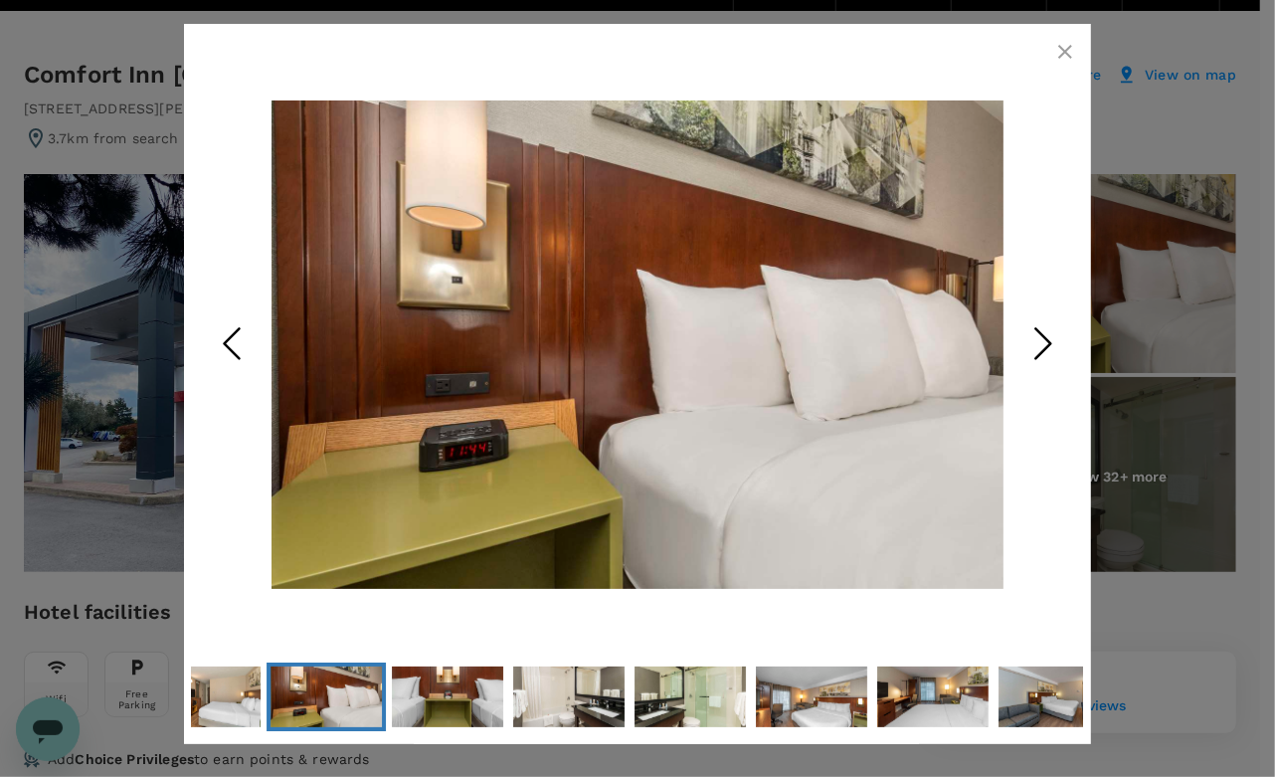
click at [1059, 337] on icon "Next Slide" at bounding box center [1043, 343] width 60 height 60
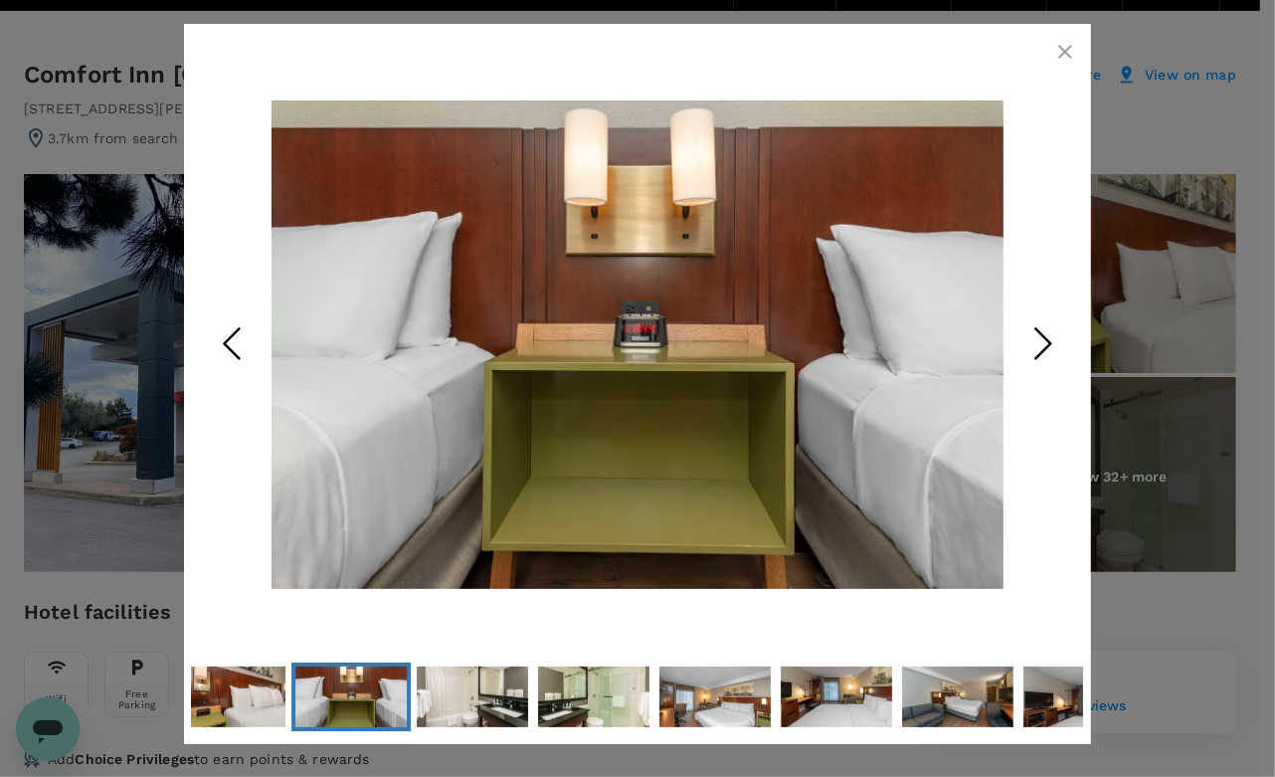
click at [1059, 337] on icon "Next Slide" at bounding box center [1043, 343] width 60 height 60
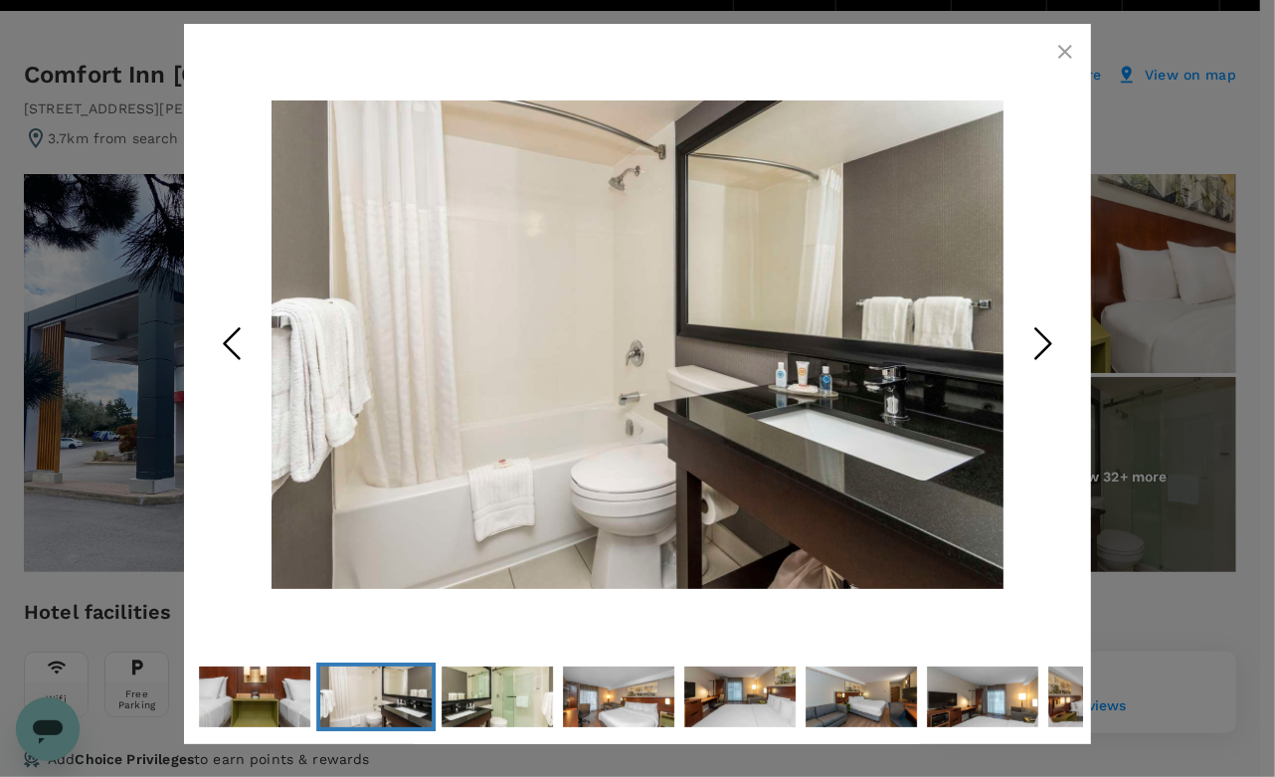
click at [1059, 337] on icon "Next Slide" at bounding box center [1043, 343] width 60 height 60
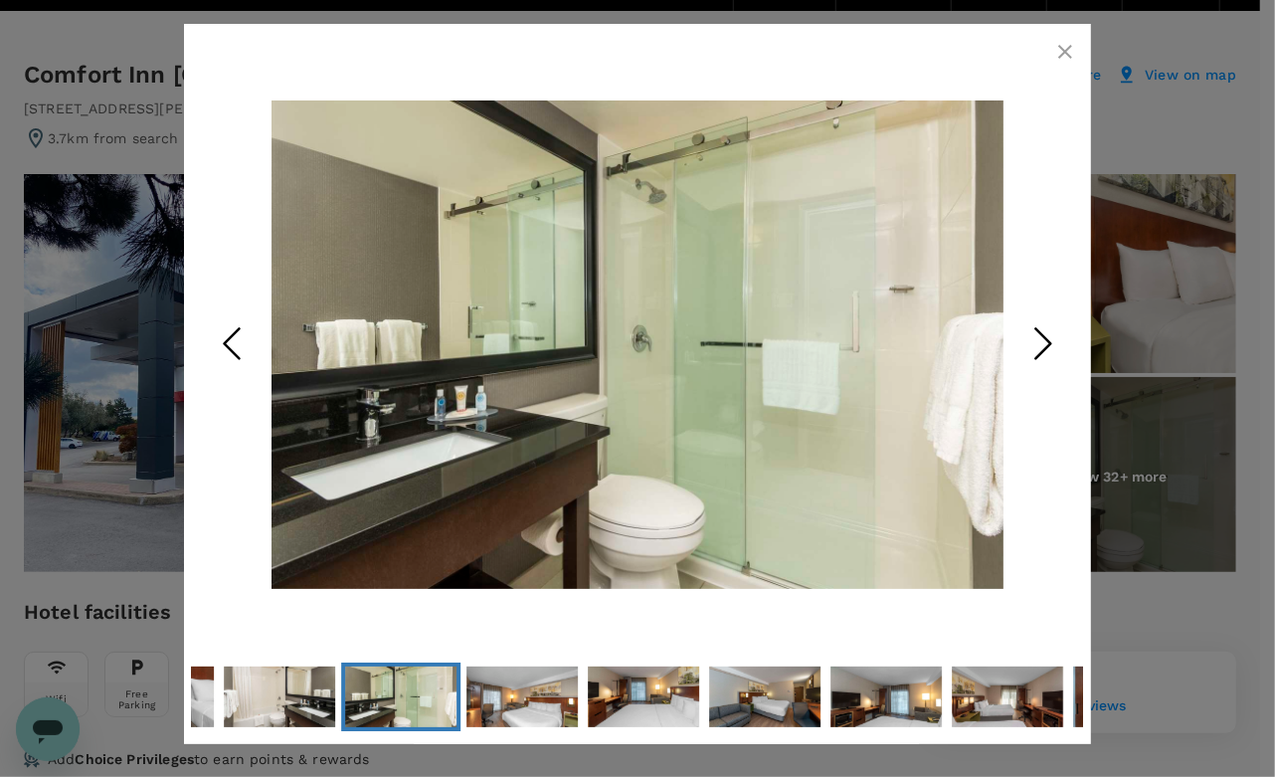
click at [1059, 337] on icon "Next Slide" at bounding box center [1043, 343] width 60 height 60
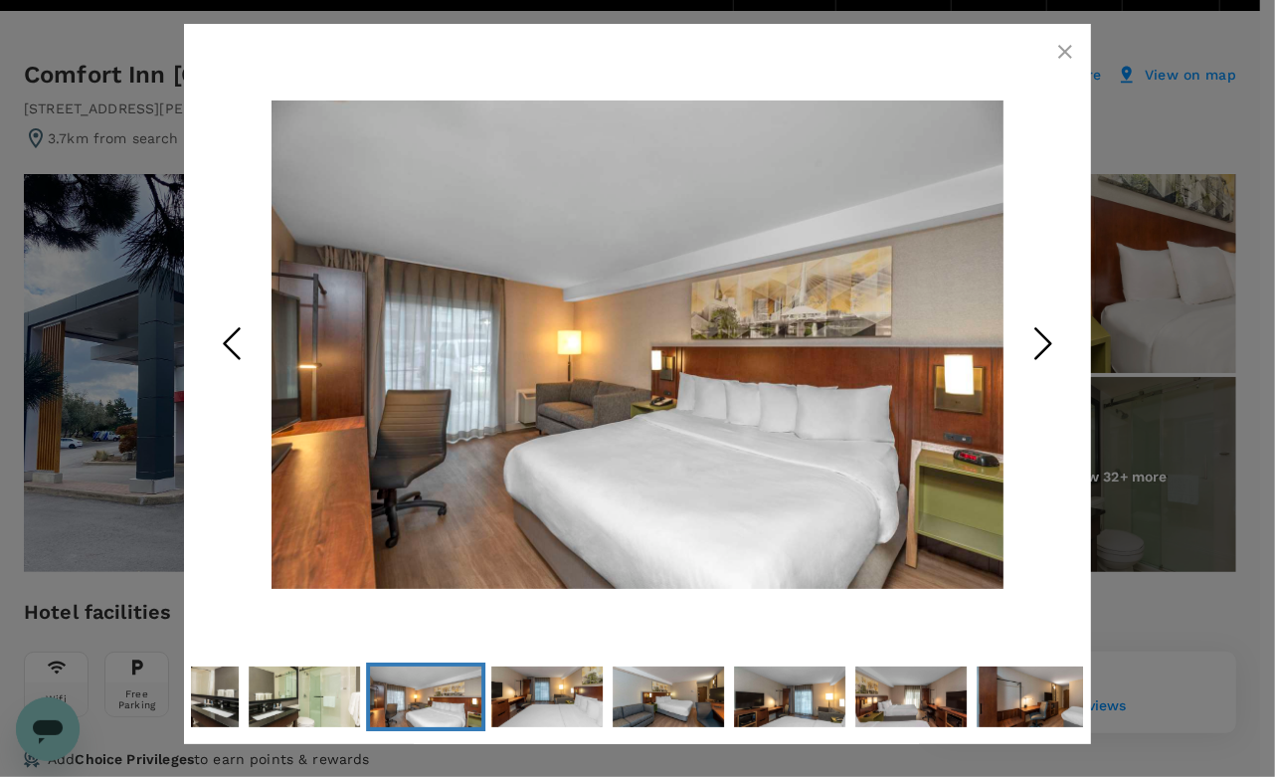
click at [1059, 337] on icon "Next Slide" at bounding box center [1043, 343] width 60 height 60
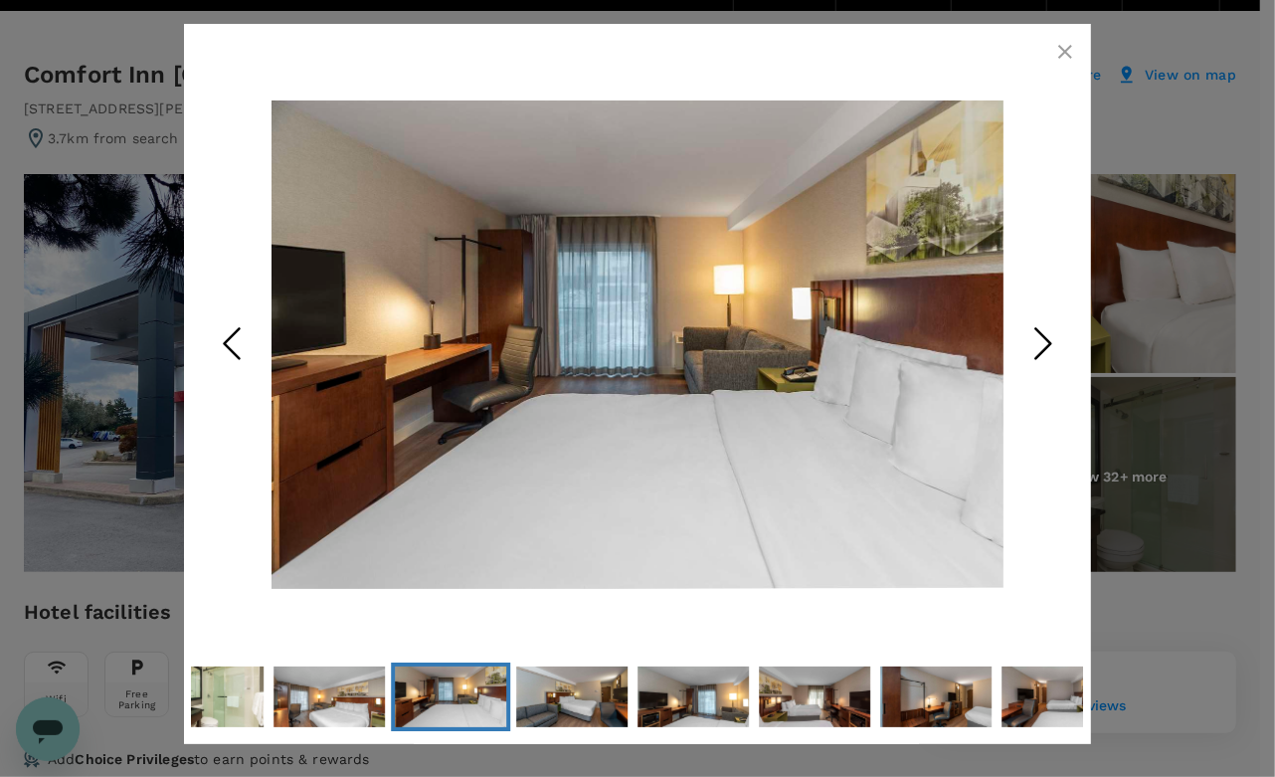
click at [1058, 42] on icon "button" at bounding box center [1065, 52] width 24 height 24
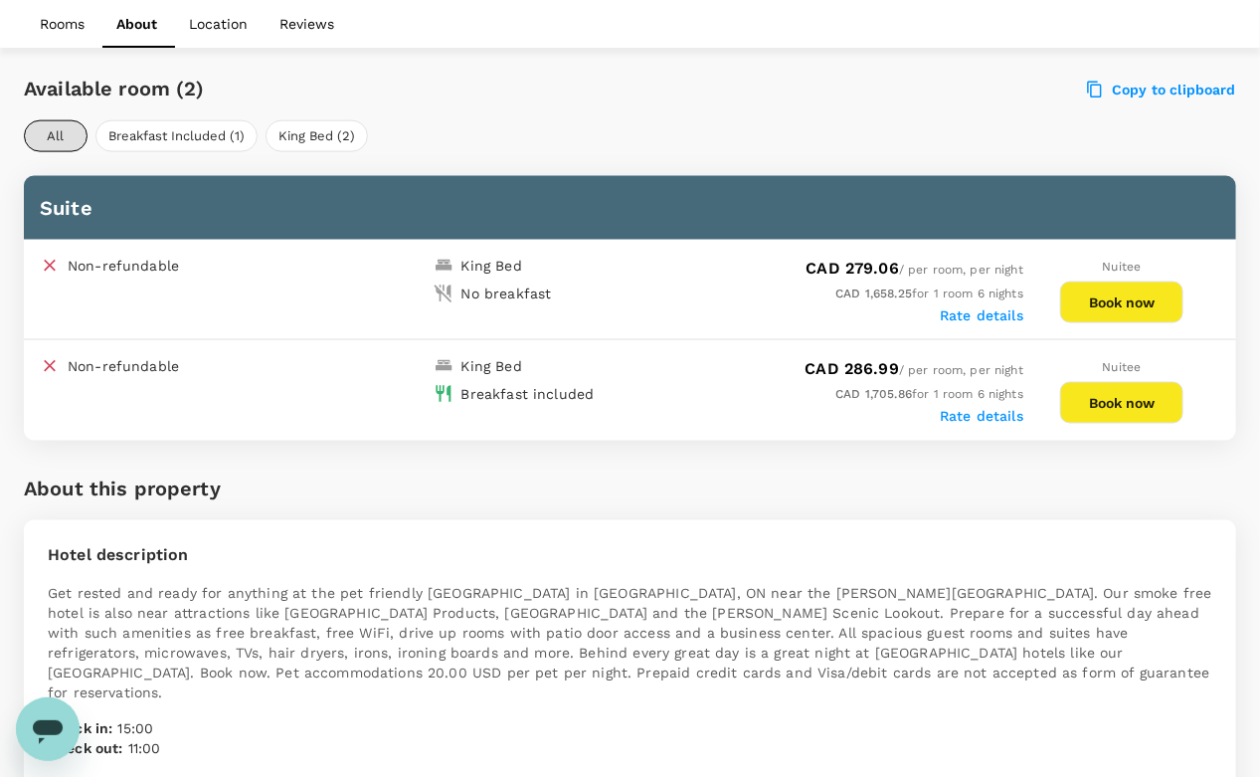
scroll to position [956, 0]
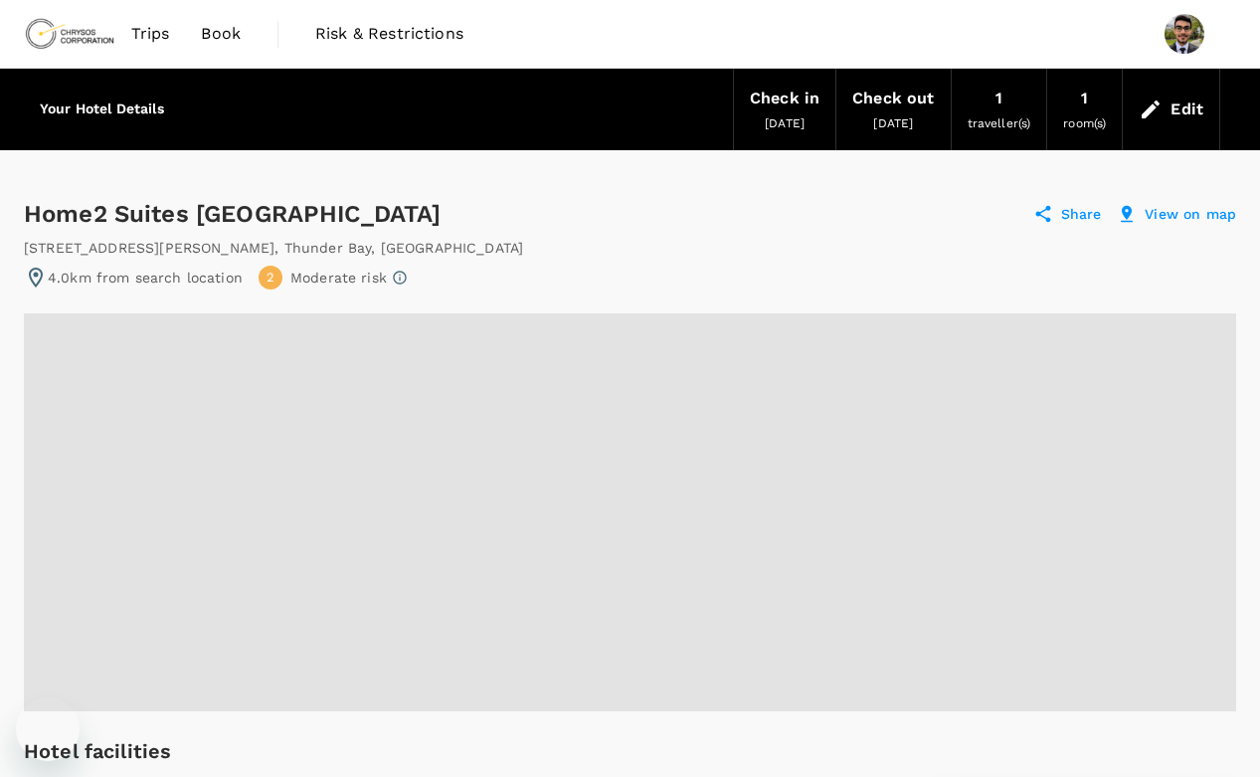
radio input "true"
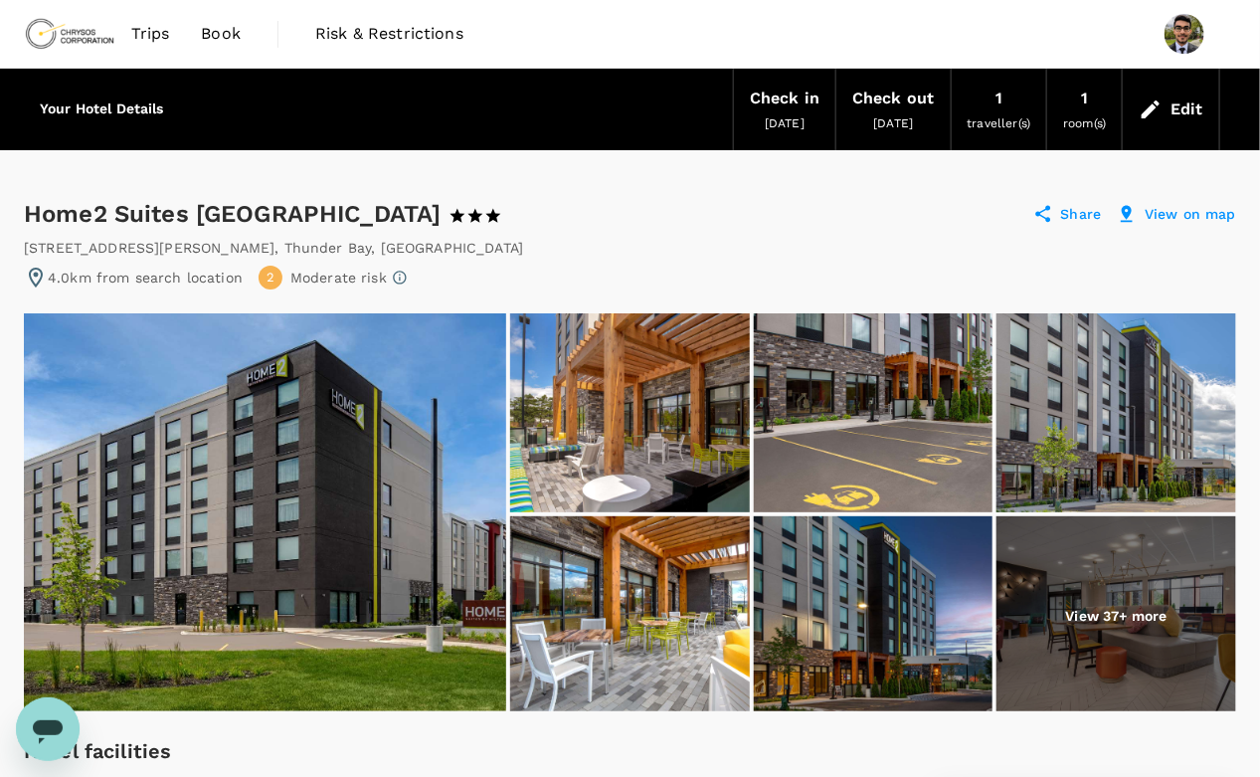
click at [355, 456] on img at bounding box center [265, 512] width 482 height 398
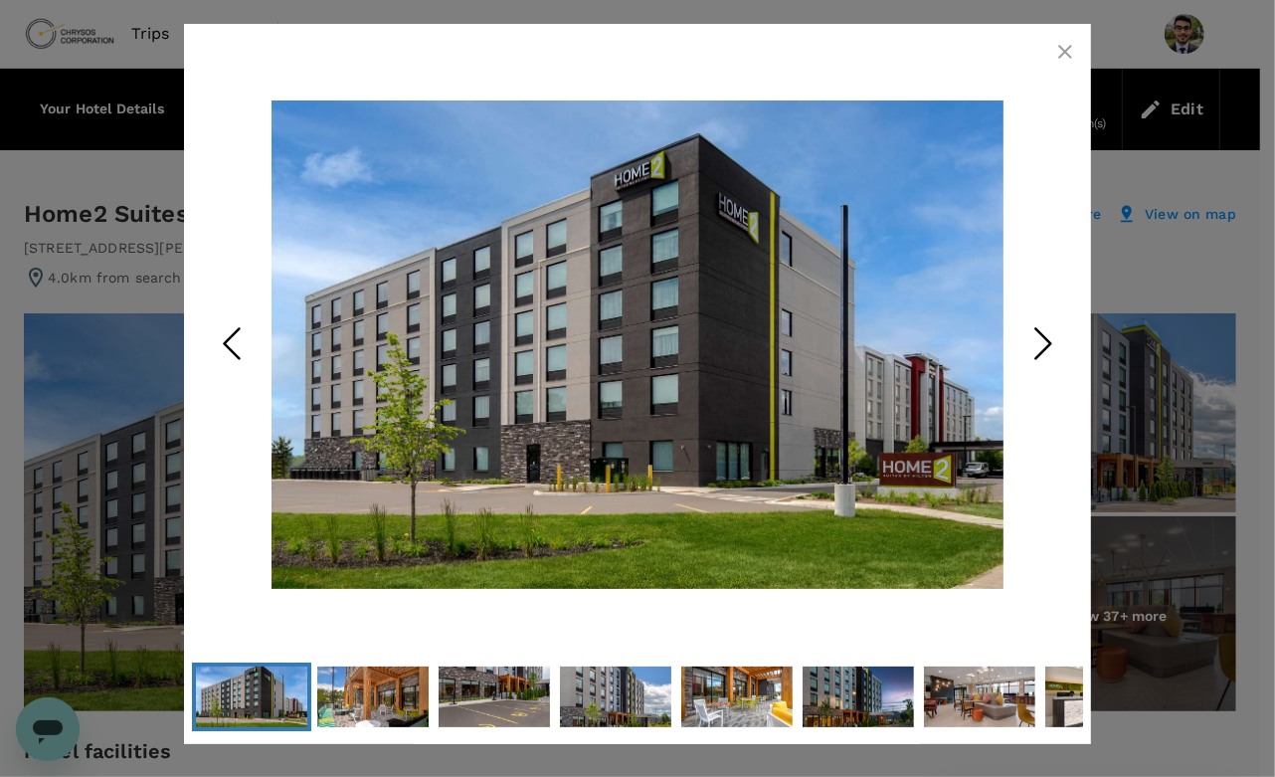
click at [1046, 327] on icon "Next Slide" at bounding box center [1043, 343] width 60 height 60
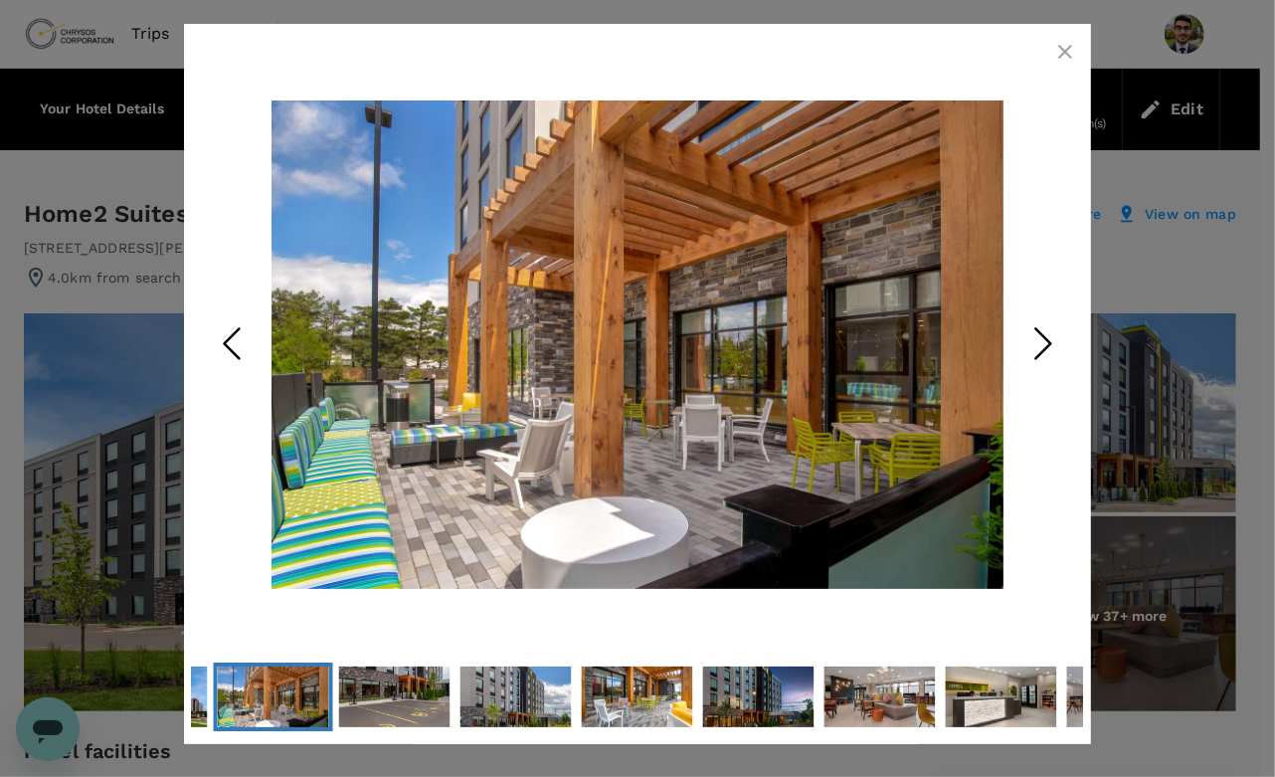
click at [1046, 327] on icon "Next Slide" at bounding box center [1043, 343] width 60 height 60
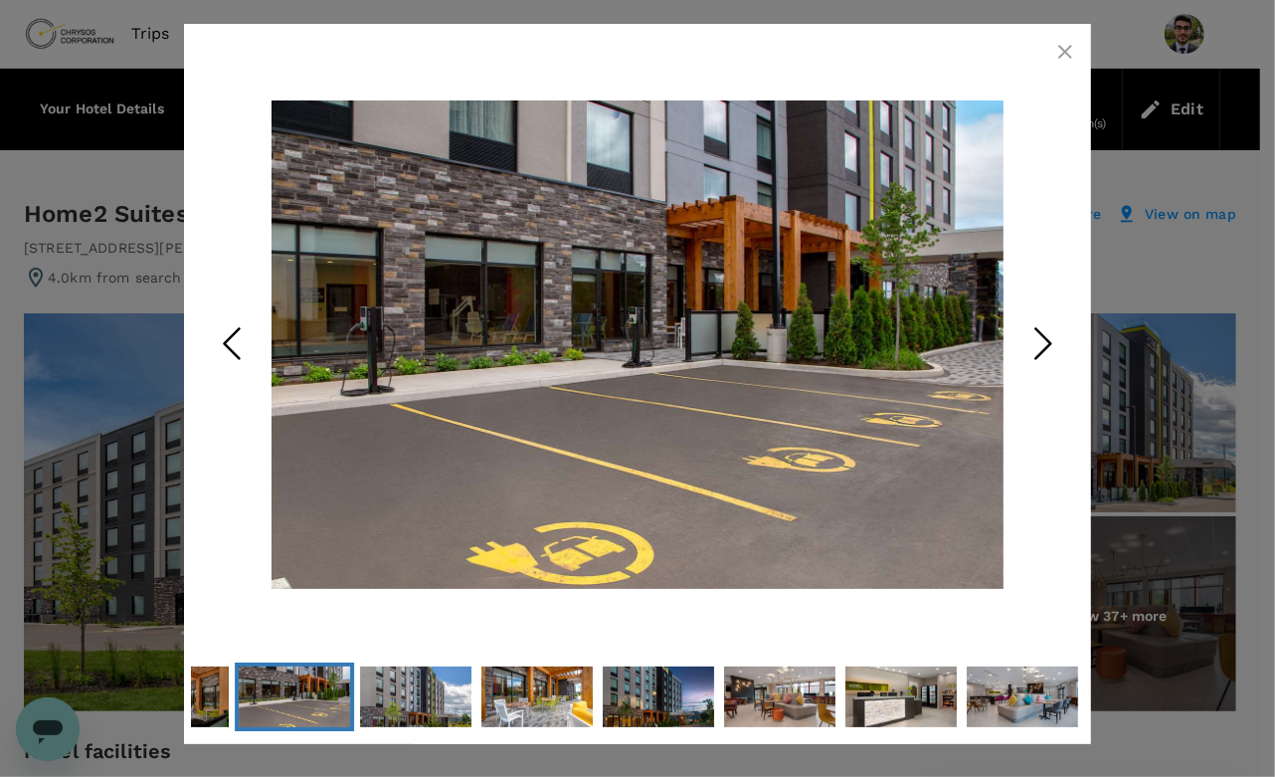
click at [1046, 327] on icon "Next Slide" at bounding box center [1043, 343] width 60 height 60
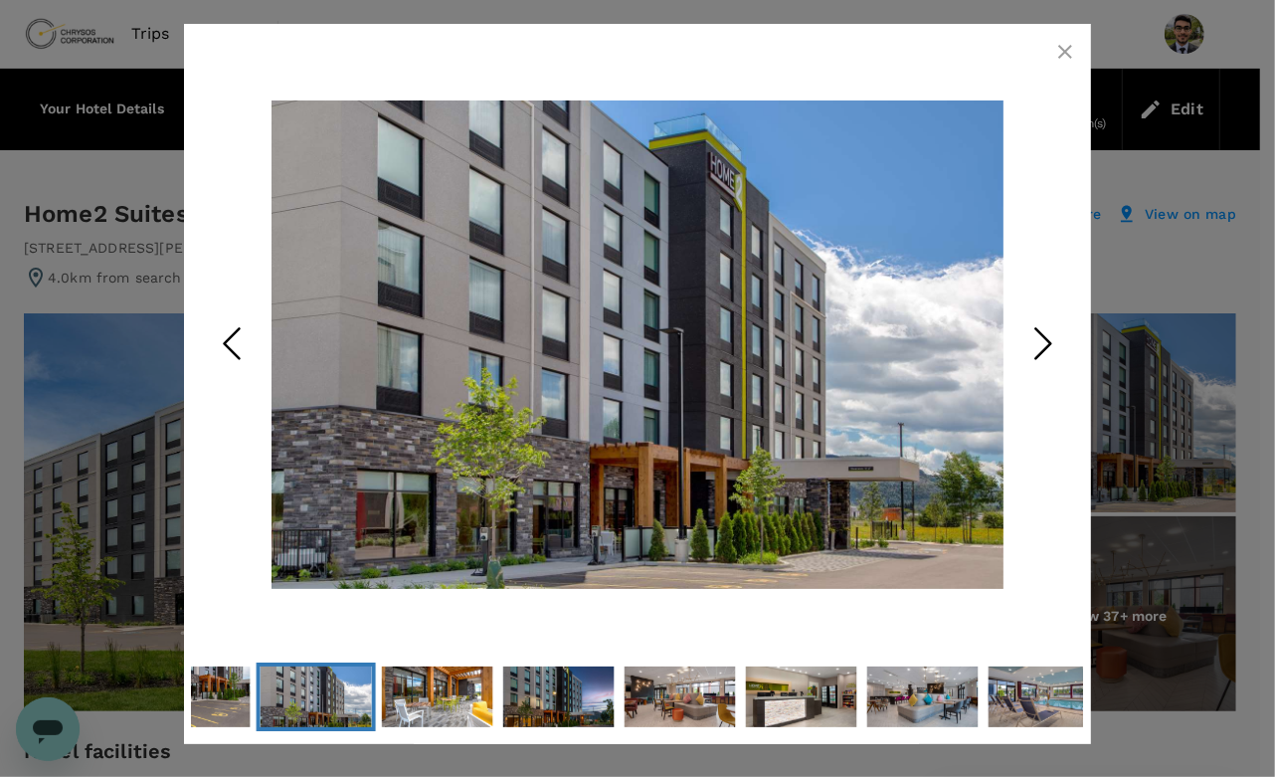
click at [1046, 327] on icon "Next Slide" at bounding box center [1043, 343] width 60 height 60
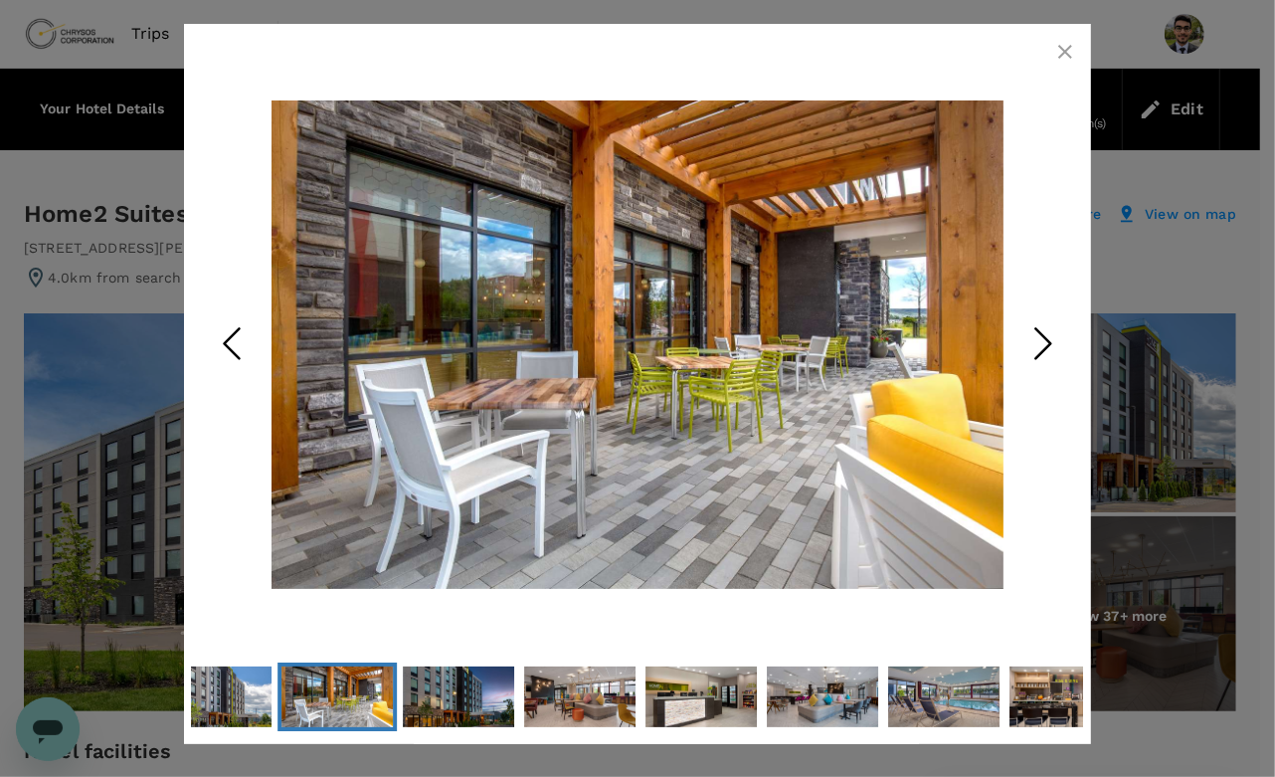
click at [1046, 327] on icon "Next Slide" at bounding box center [1043, 343] width 60 height 60
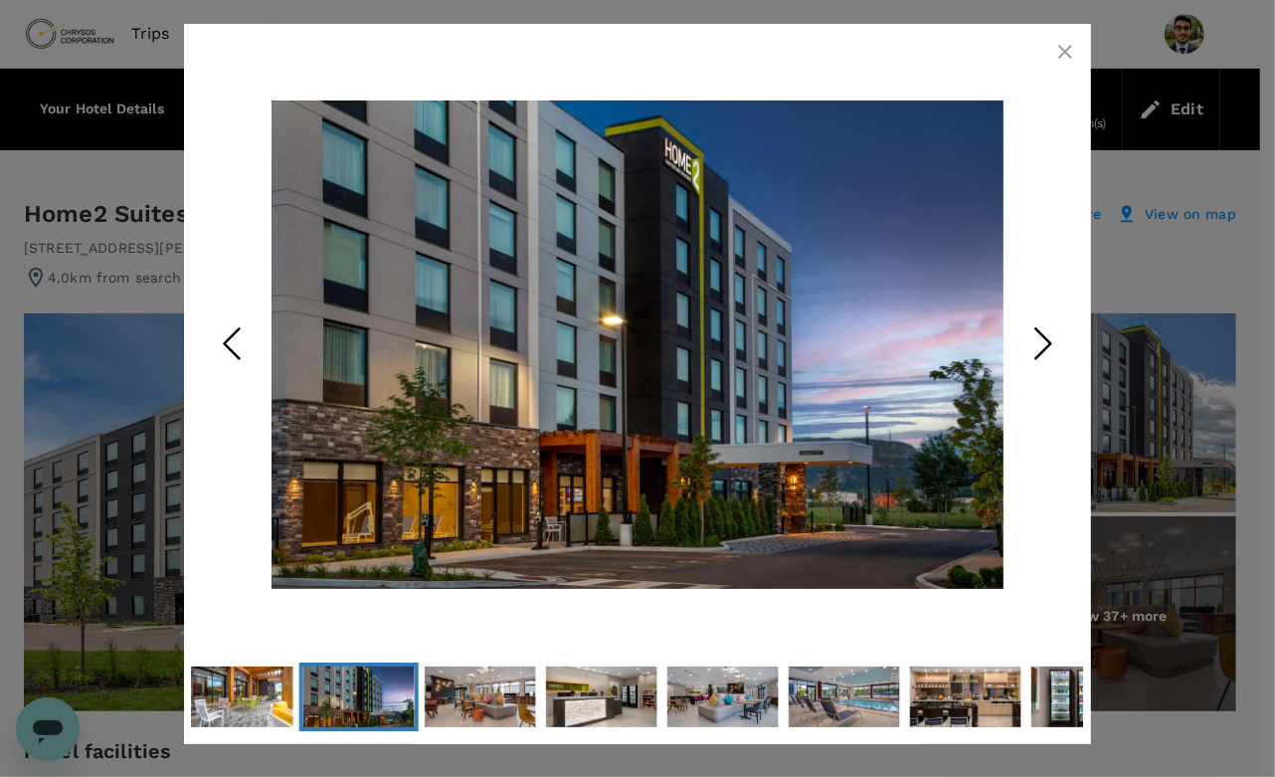
click at [1046, 327] on icon "Next Slide" at bounding box center [1043, 343] width 60 height 60
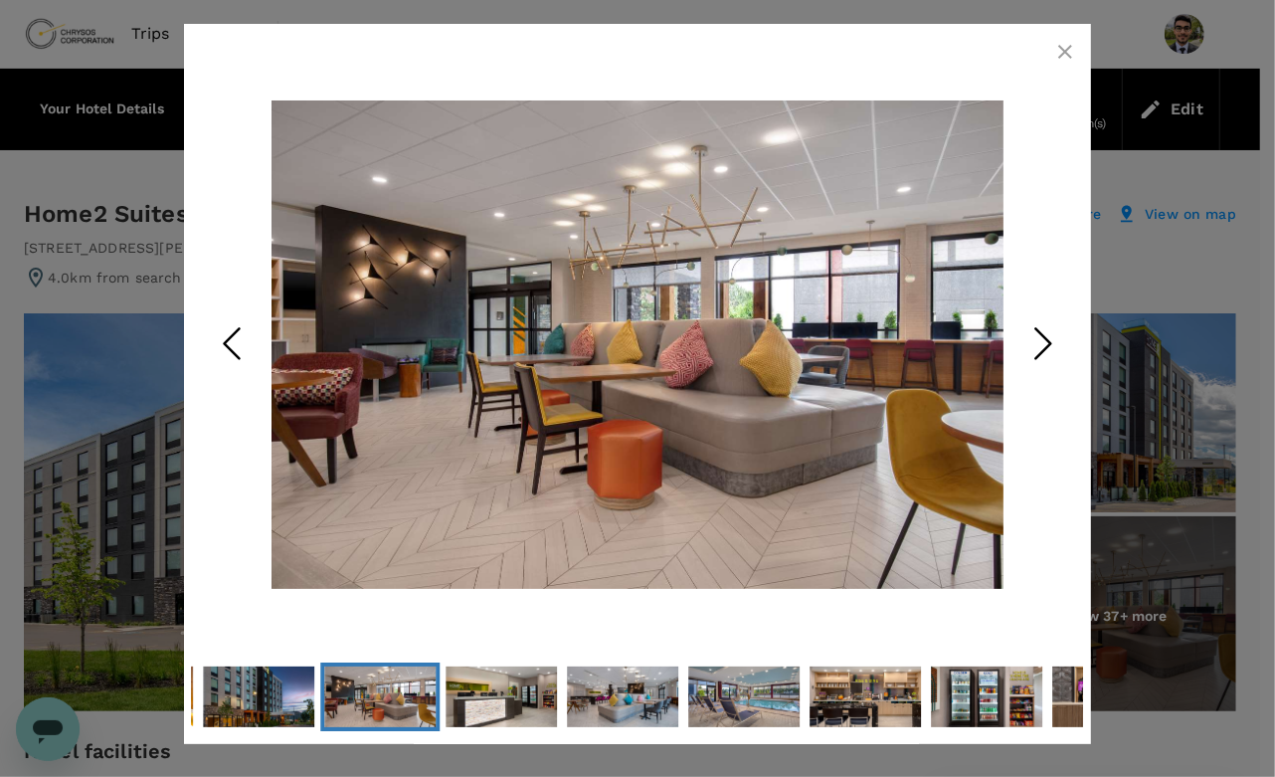
click at [1046, 327] on icon "Next Slide" at bounding box center [1043, 343] width 60 height 60
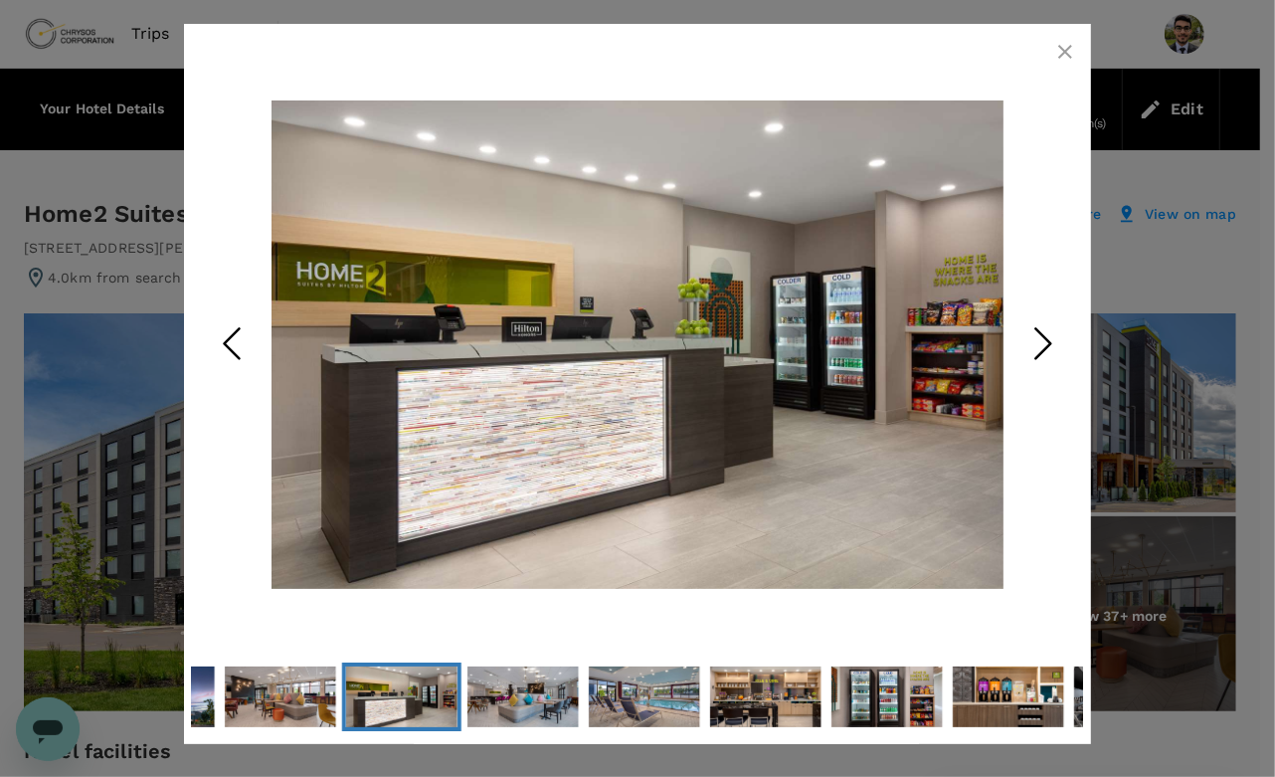
click at [1046, 327] on icon "Next Slide" at bounding box center [1043, 343] width 60 height 60
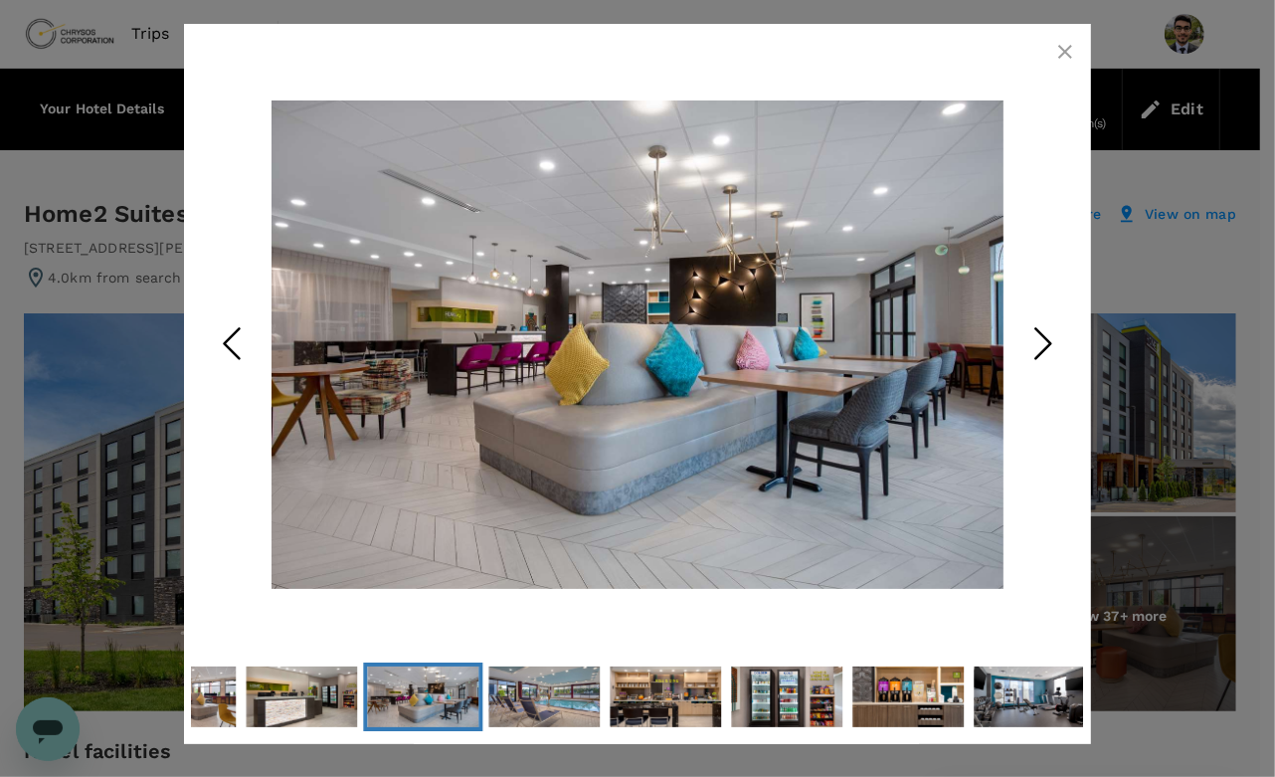
click at [1046, 327] on icon "Next Slide" at bounding box center [1043, 343] width 60 height 60
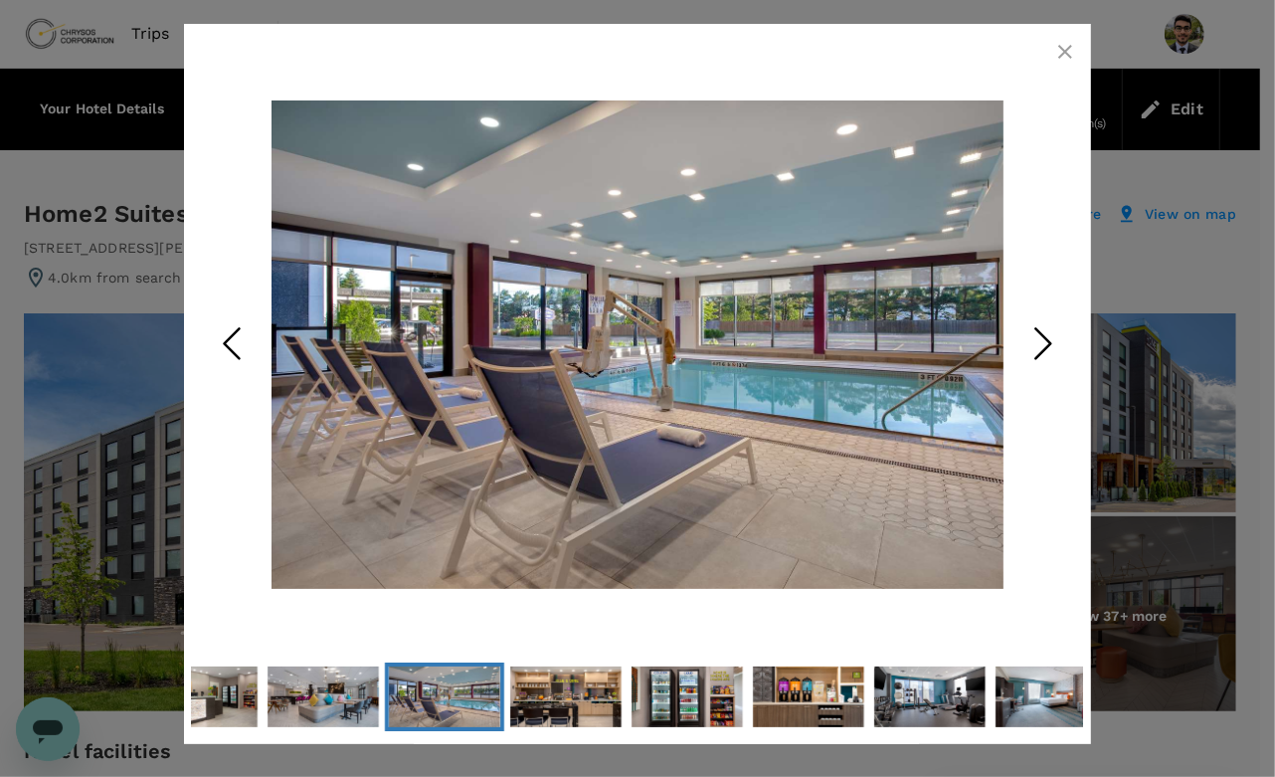
click at [1046, 327] on icon "Next Slide" at bounding box center [1043, 343] width 60 height 60
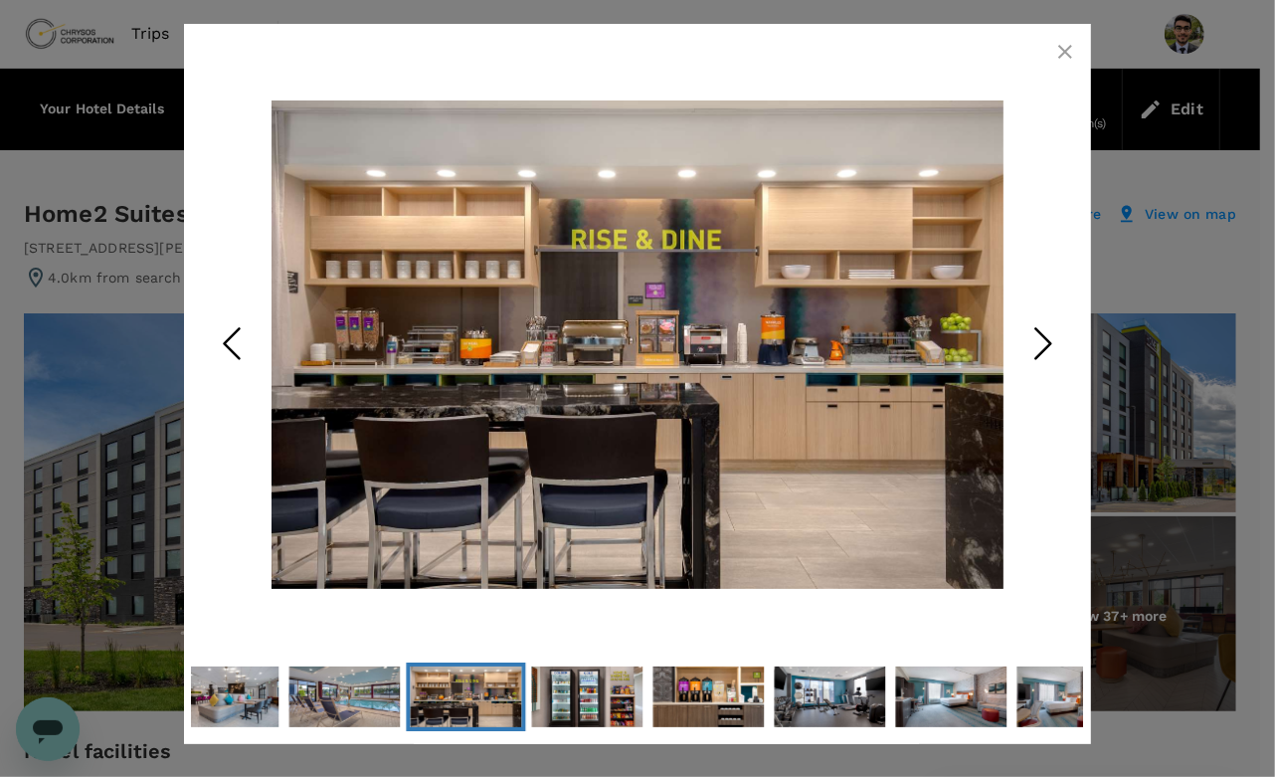
click at [1046, 327] on icon "Next Slide" at bounding box center [1043, 343] width 60 height 60
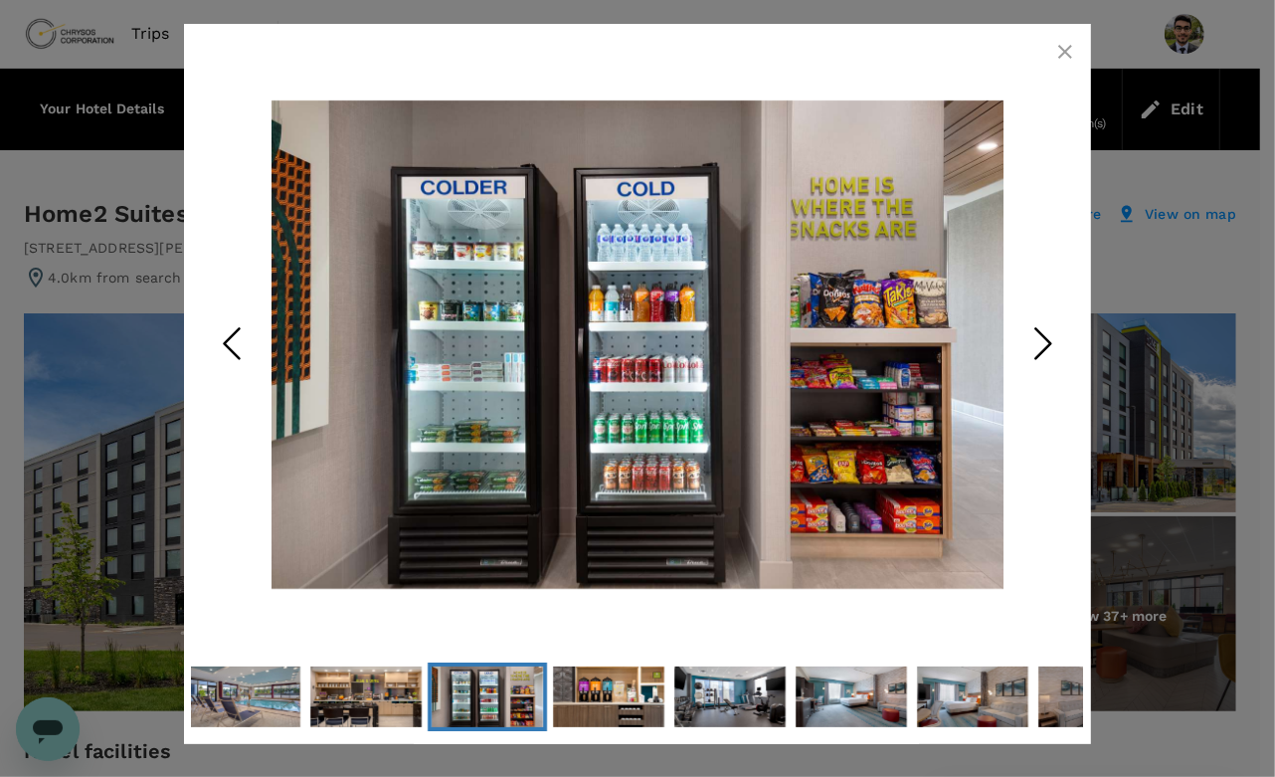
click at [1058, 49] on icon "button" at bounding box center [1065, 52] width 24 height 24
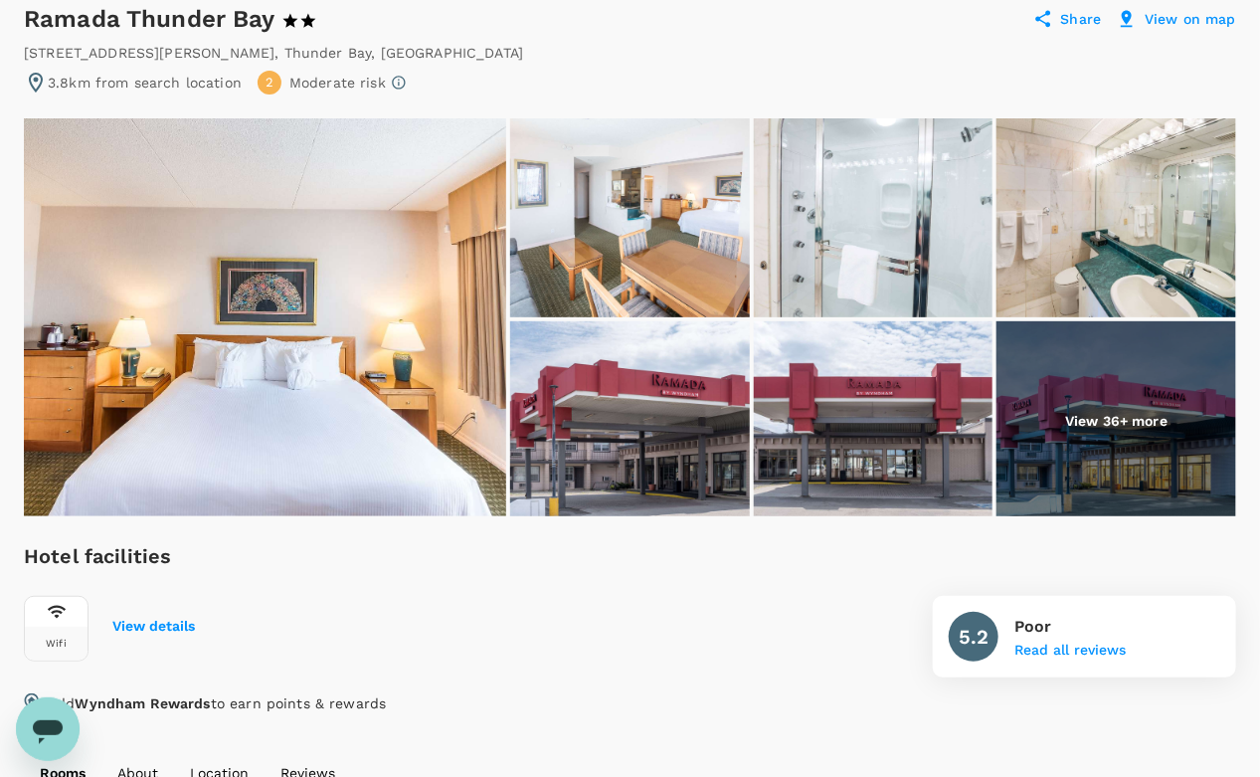
scroll to position [196, 0]
click at [282, 316] on img at bounding box center [265, 316] width 482 height 398
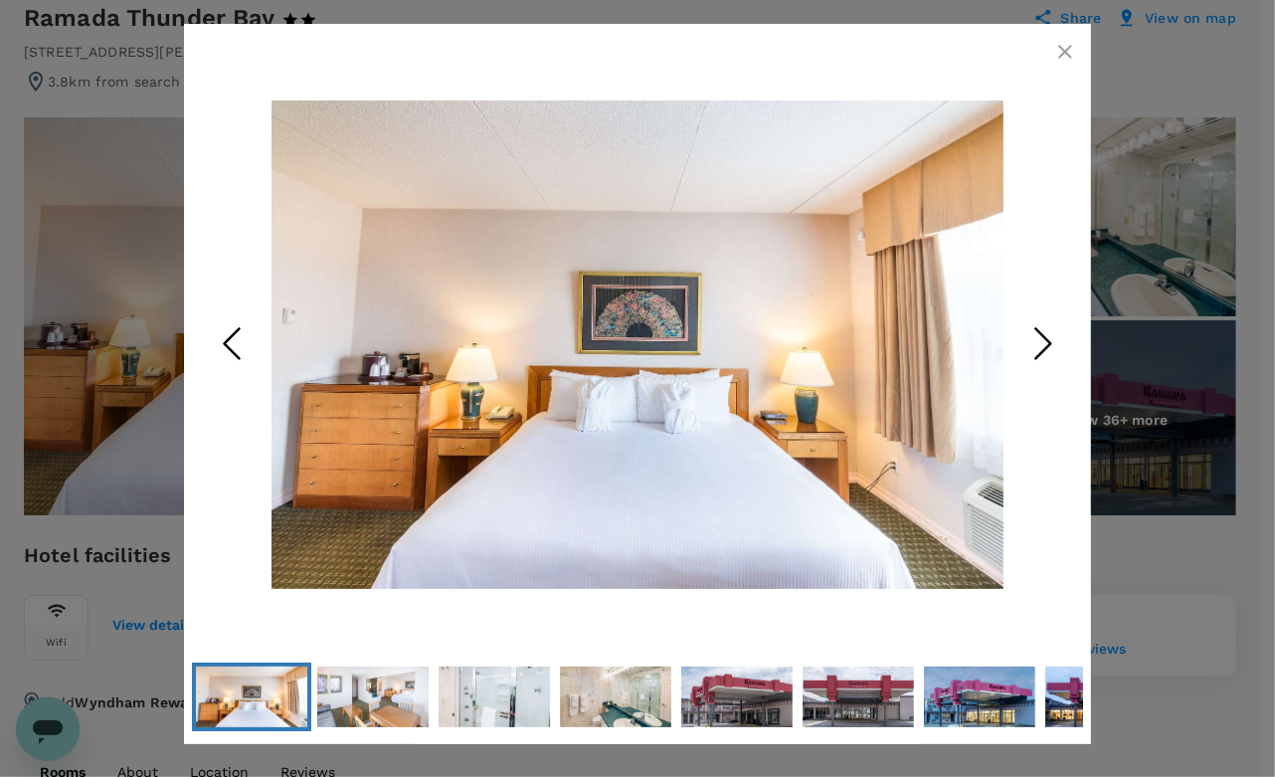
click at [1050, 350] on icon "Next Slide" at bounding box center [1043, 343] width 60 height 60
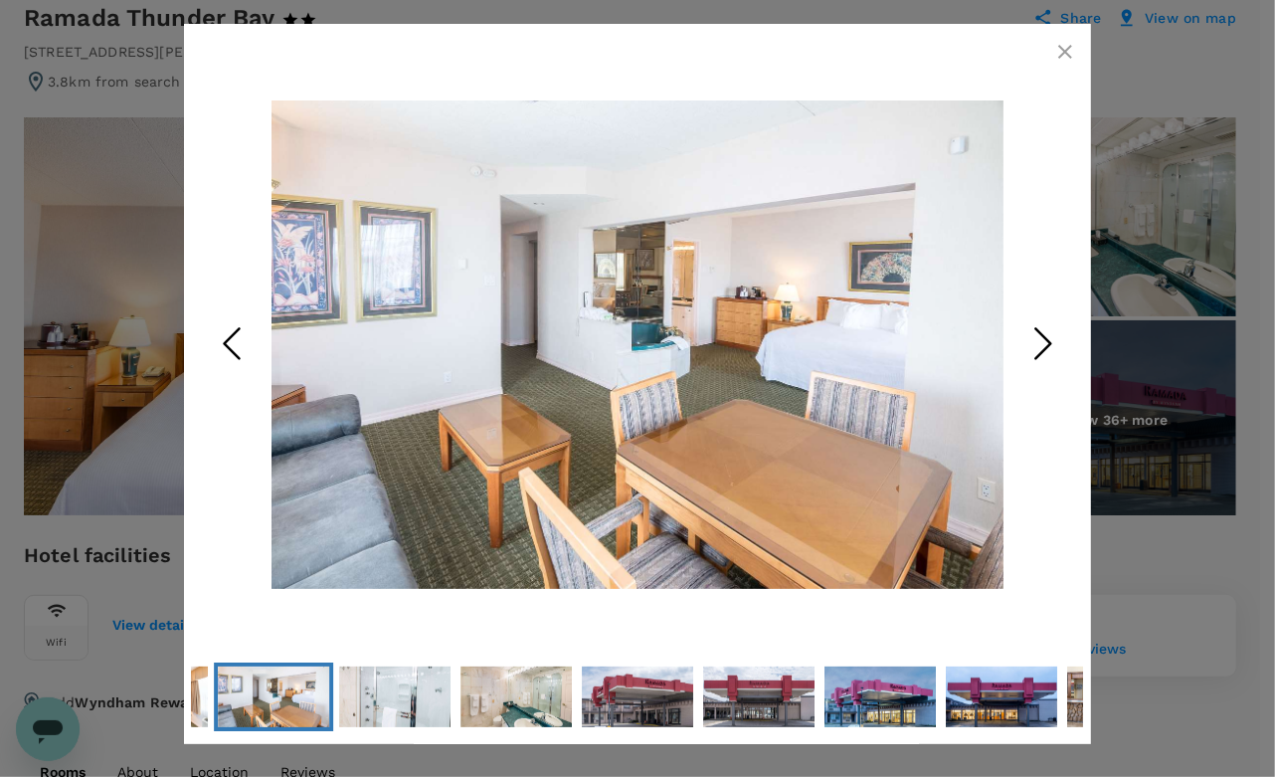
click at [1050, 350] on icon "Next Slide" at bounding box center [1043, 343] width 60 height 60
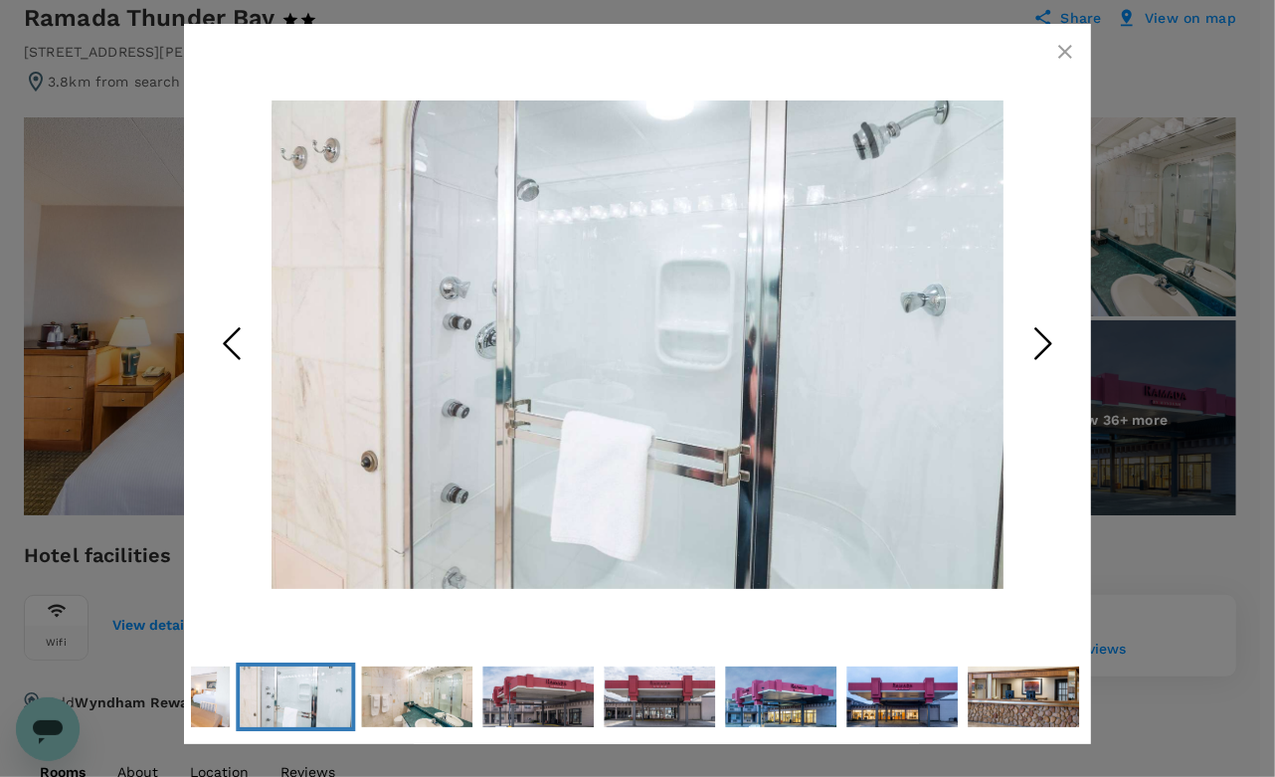
click at [1050, 350] on icon "Next Slide" at bounding box center [1043, 343] width 60 height 60
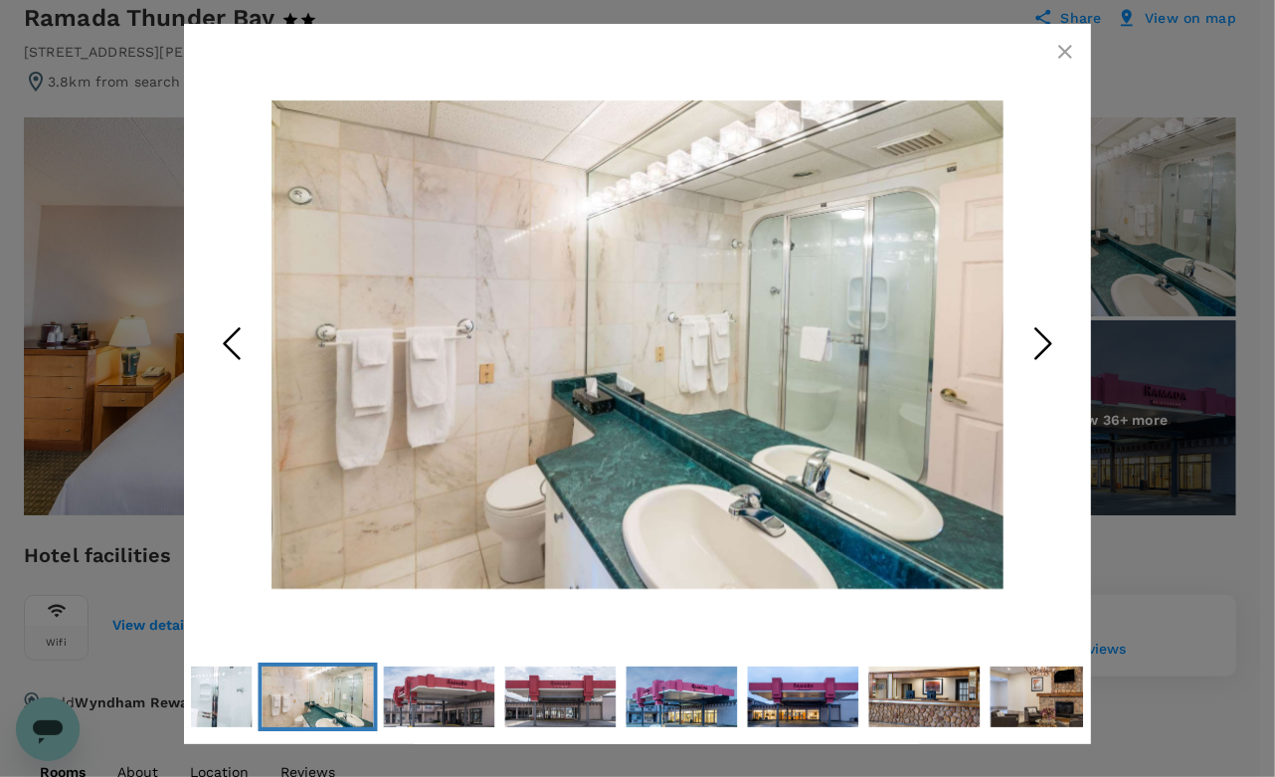
click at [1050, 350] on icon "Next Slide" at bounding box center [1043, 343] width 60 height 60
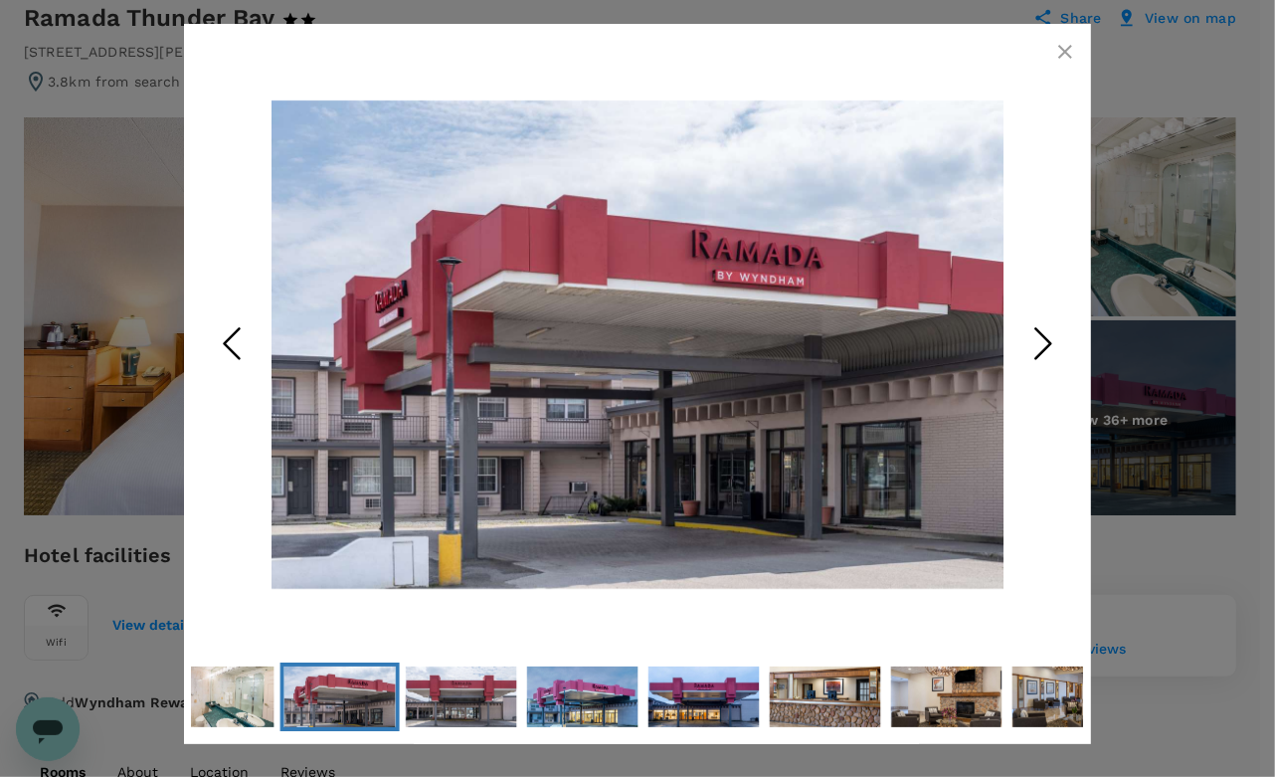
click at [1050, 350] on icon "Next Slide" at bounding box center [1043, 343] width 60 height 60
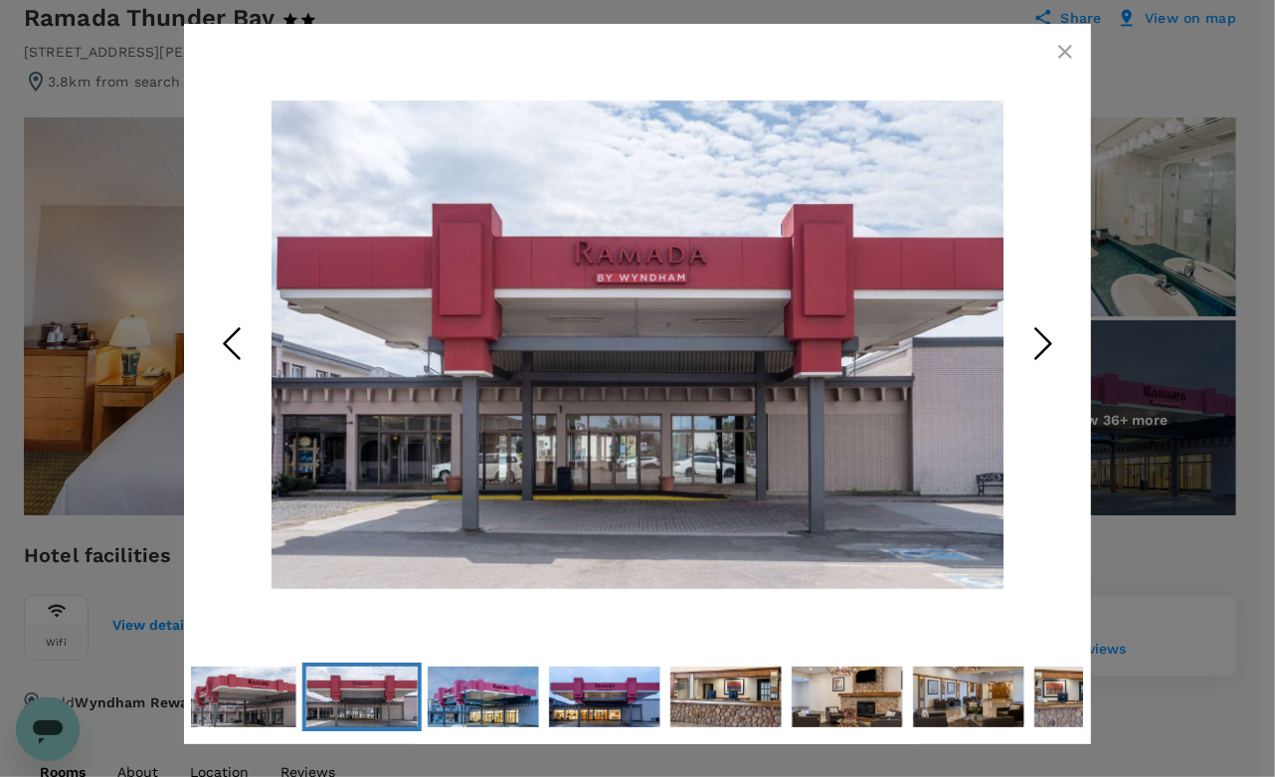
click at [1050, 350] on icon "Next Slide" at bounding box center [1043, 343] width 60 height 60
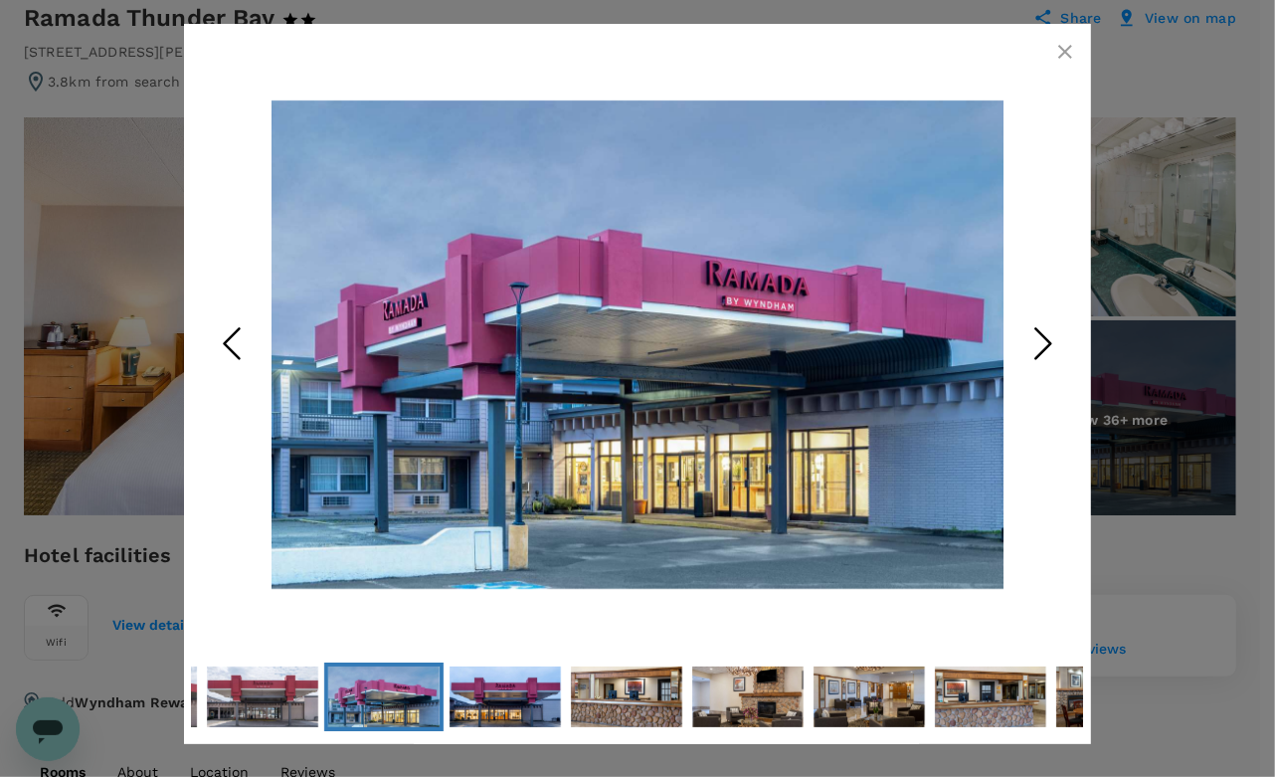
click at [1050, 350] on icon "Next Slide" at bounding box center [1043, 343] width 60 height 60
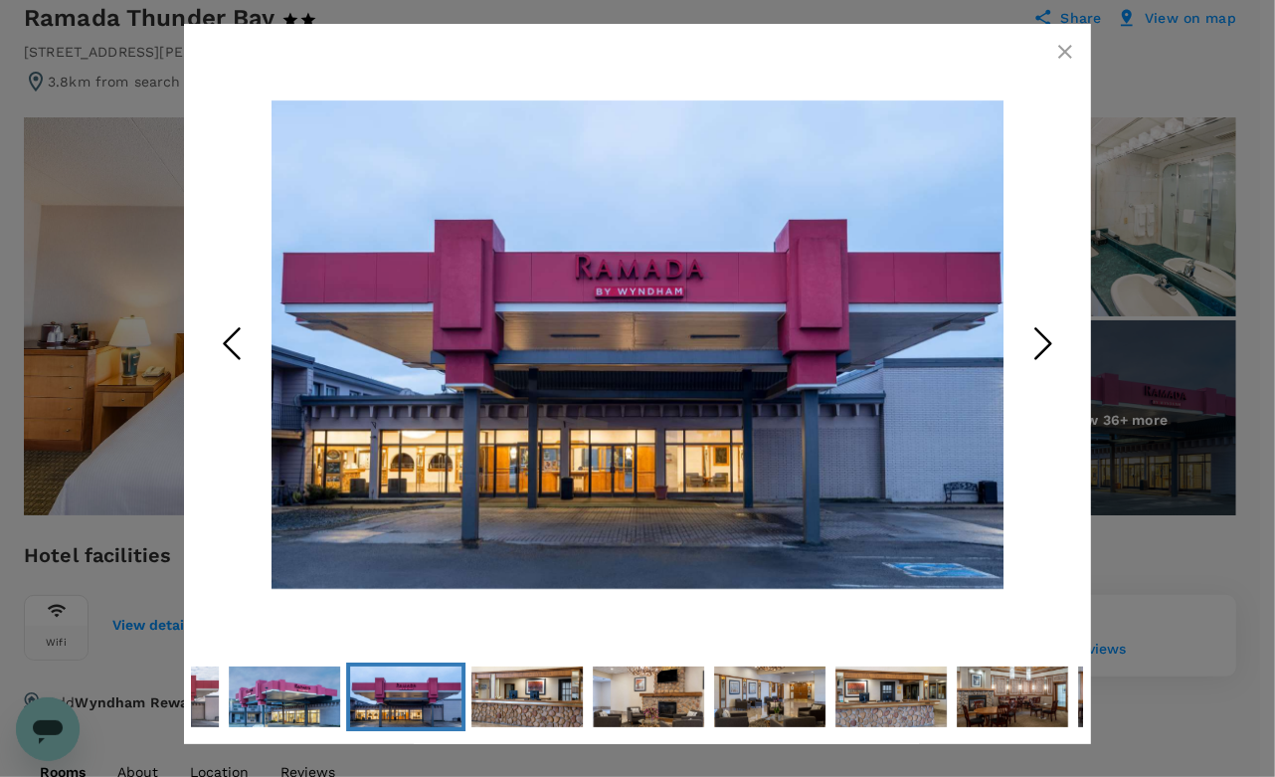
click at [1050, 350] on icon "Next Slide" at bounding box center [1043, 343] width 60 height 60
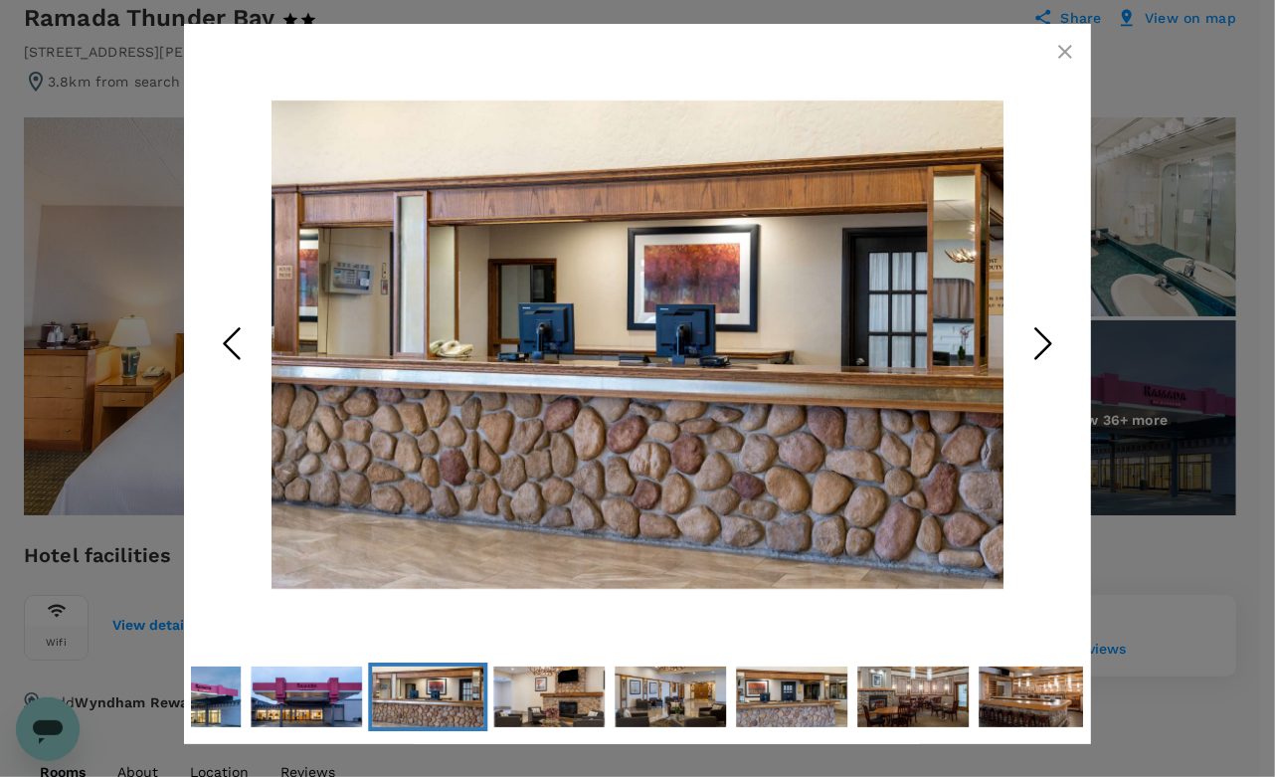
click at [1050, 350] on icon "Next Slide" at bounding box center [1043, 343] width 60 height 60
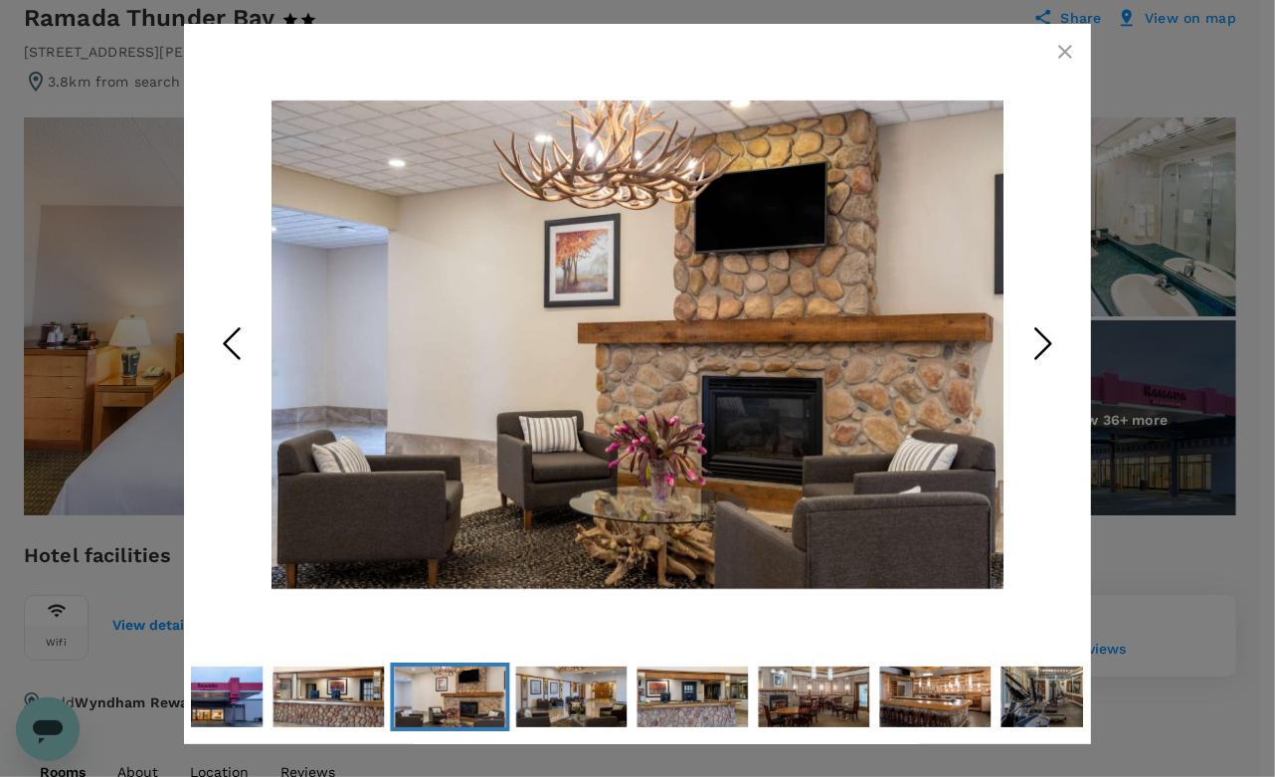
click at [1060, 54] on icon "button" at bounding box center [1065, 52] width 24 height 24
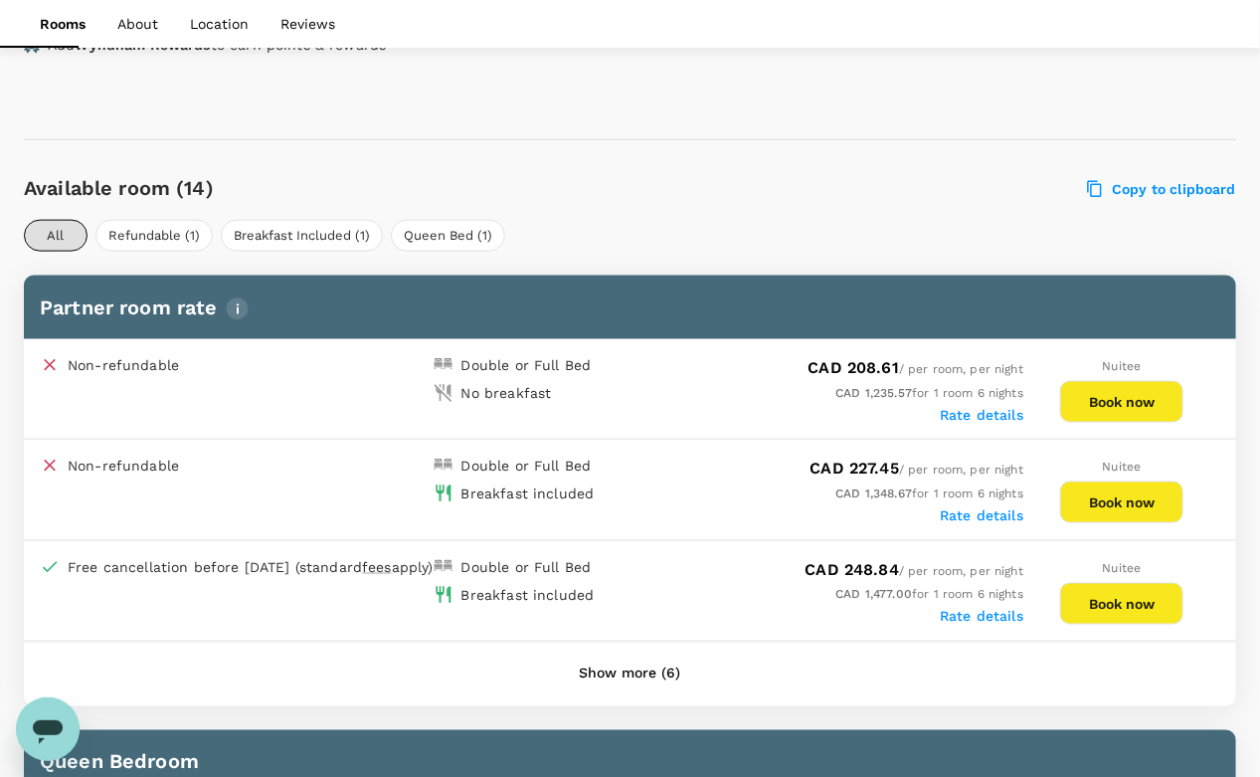
scroll to position [987, 0]
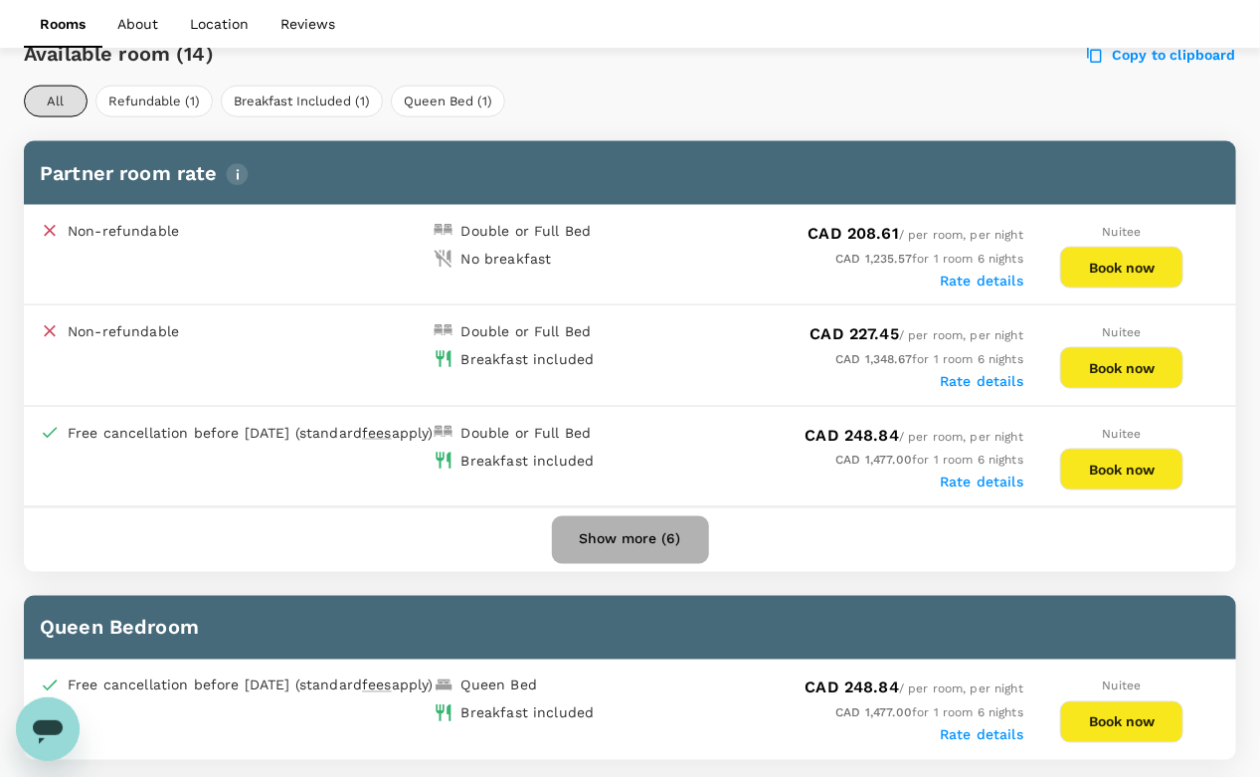
click at [661, 533] on button "Show more (6)" at bounding box center [630, 540] width 157 height 48
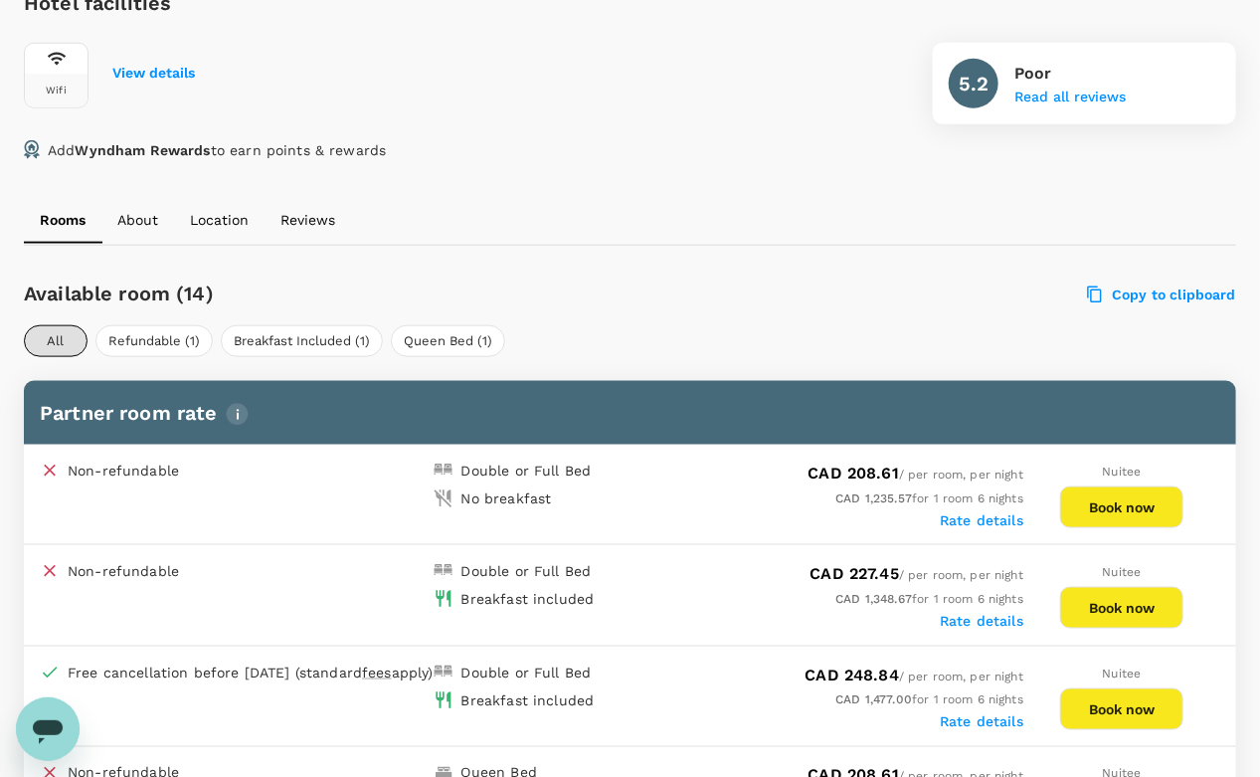
scroll to position [742, 0]
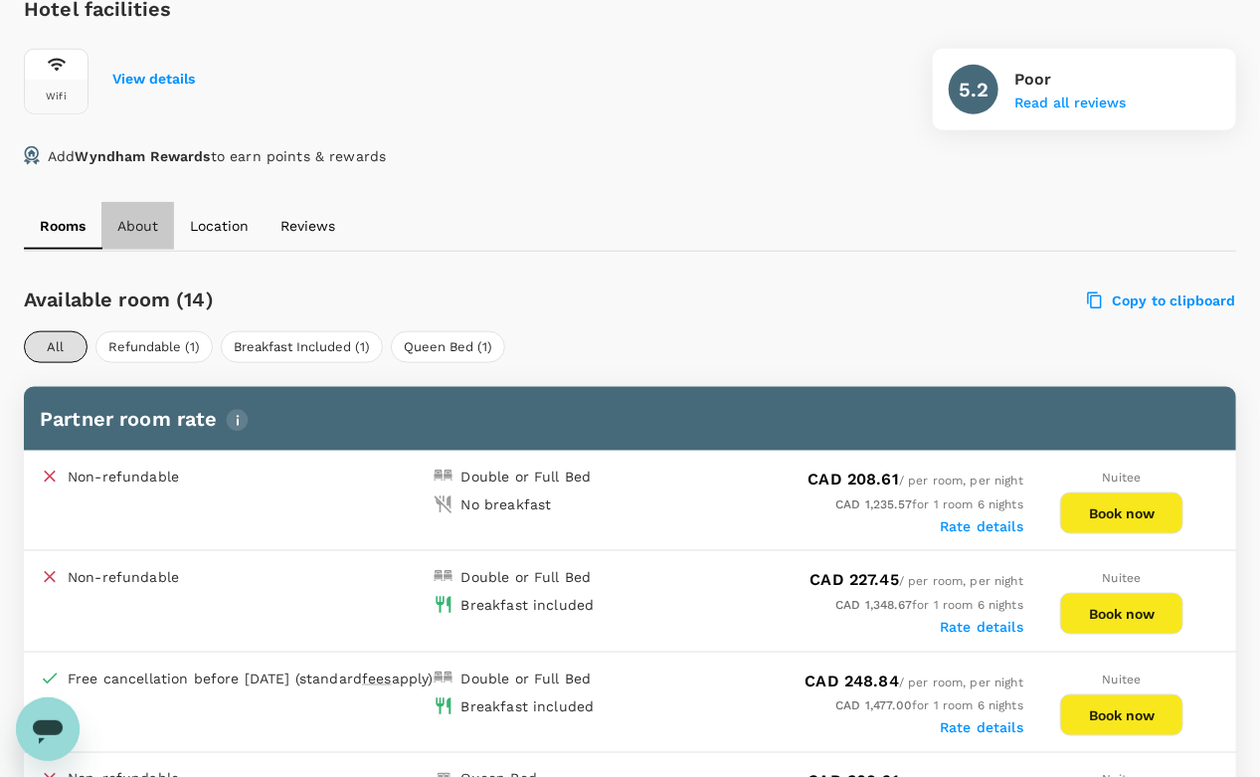
click at [169, 215] on button "About" at bounding box center [137, 226] width 73 height 48
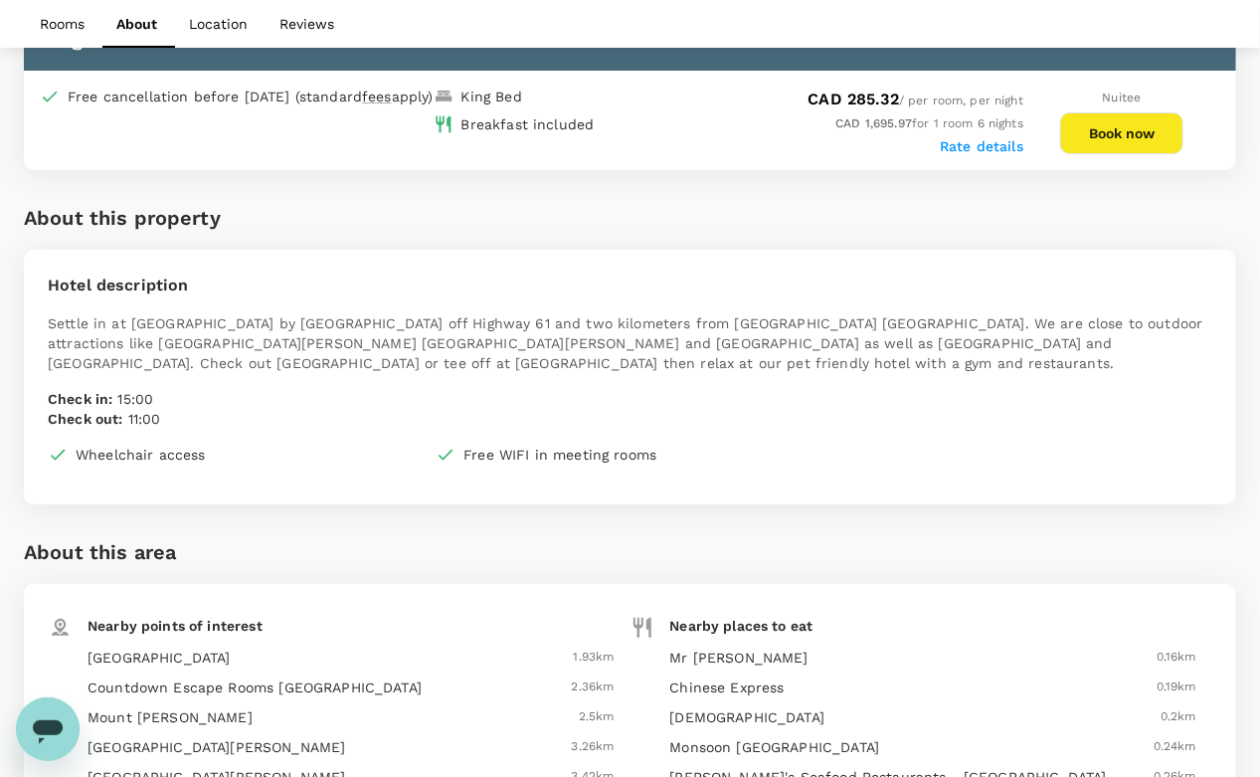
scroll to position [2881, 0]
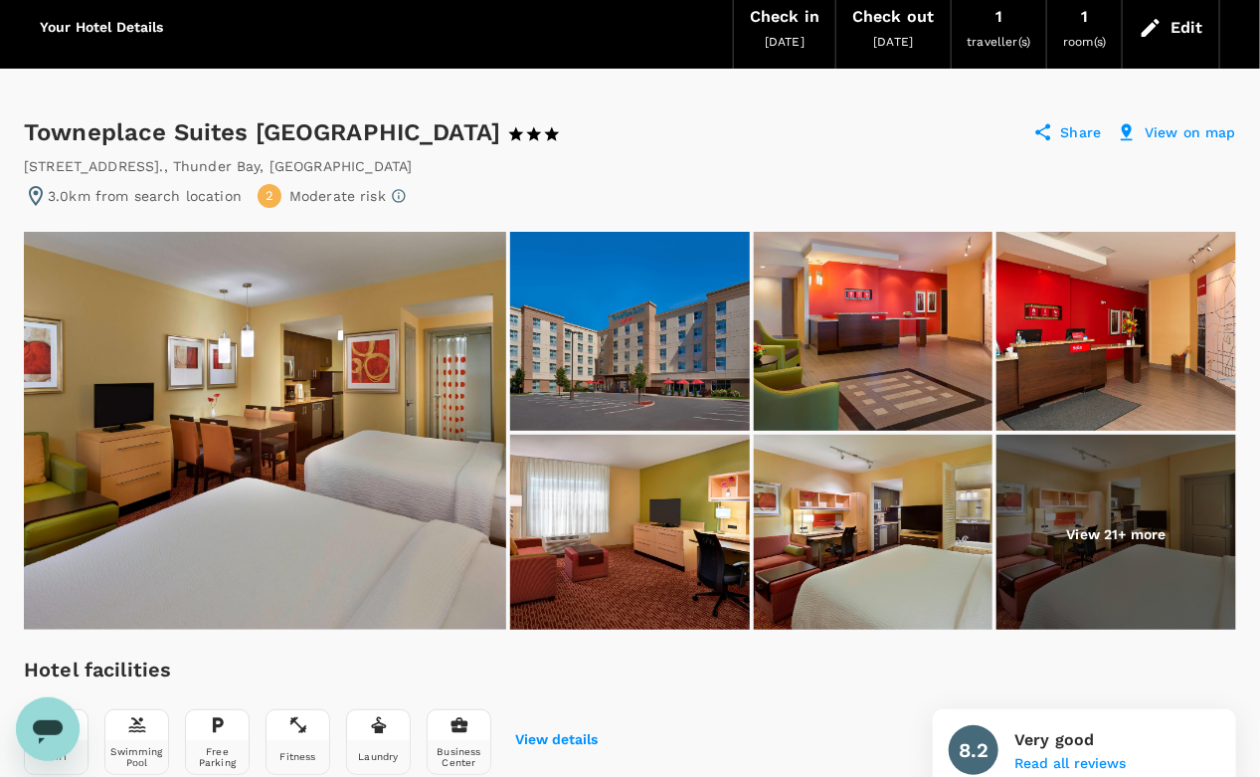
scroll to position [81, 0]
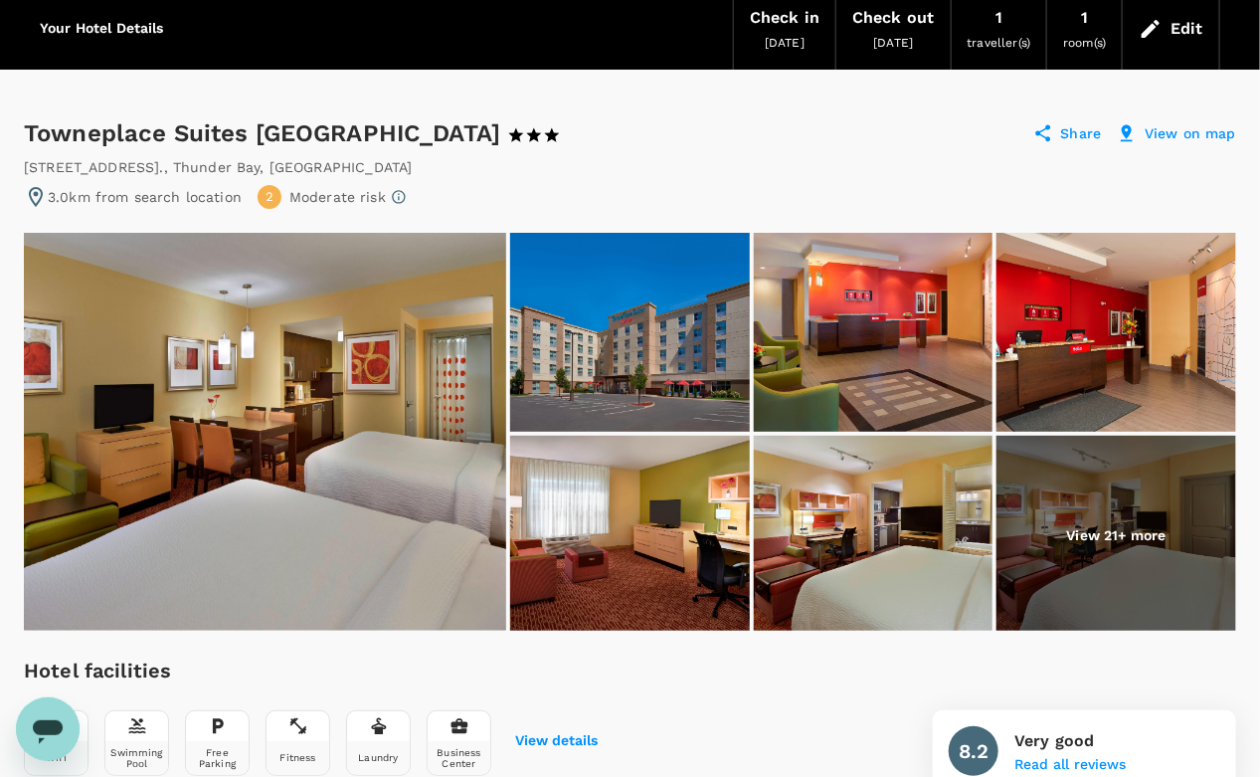
click at [390, 405] on img at bounding box center [265, 432] width 482 height 398
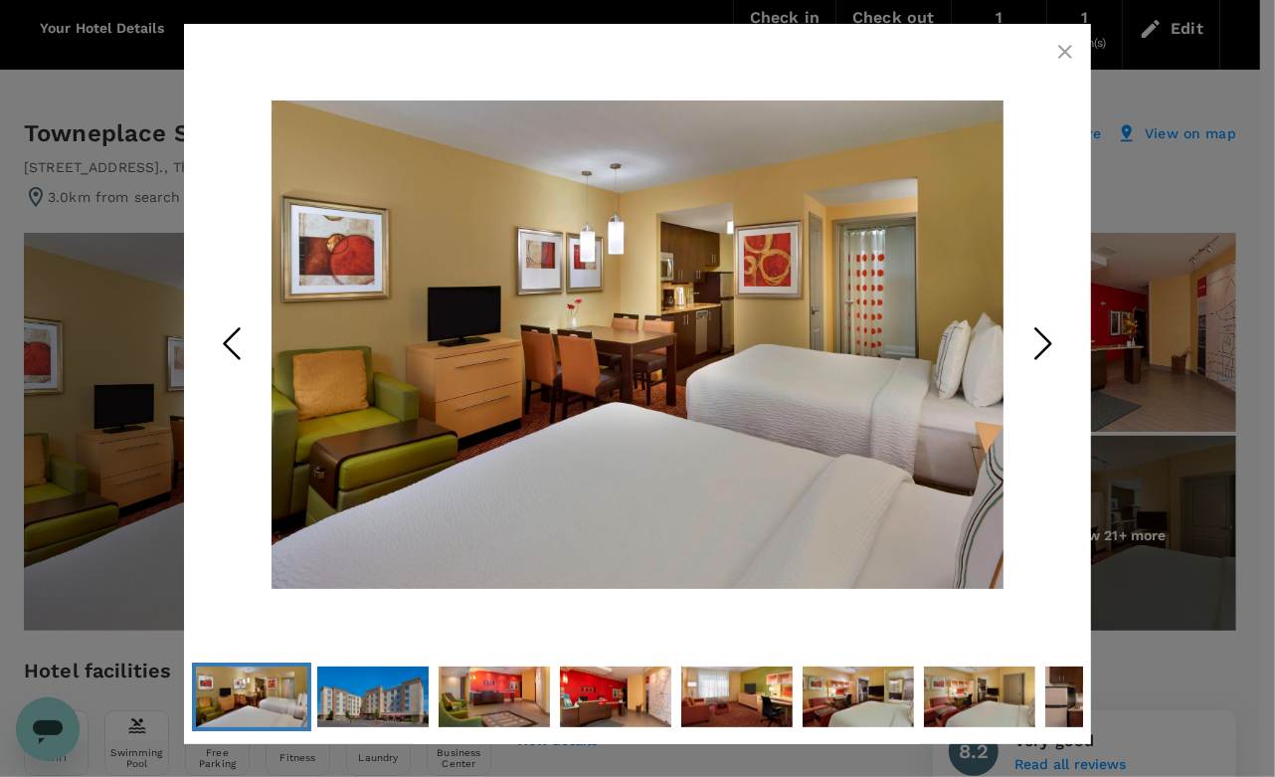
click at [1030, 342] on icon "Next Slide" at bounding box center [1043, 343] width 60 height 60
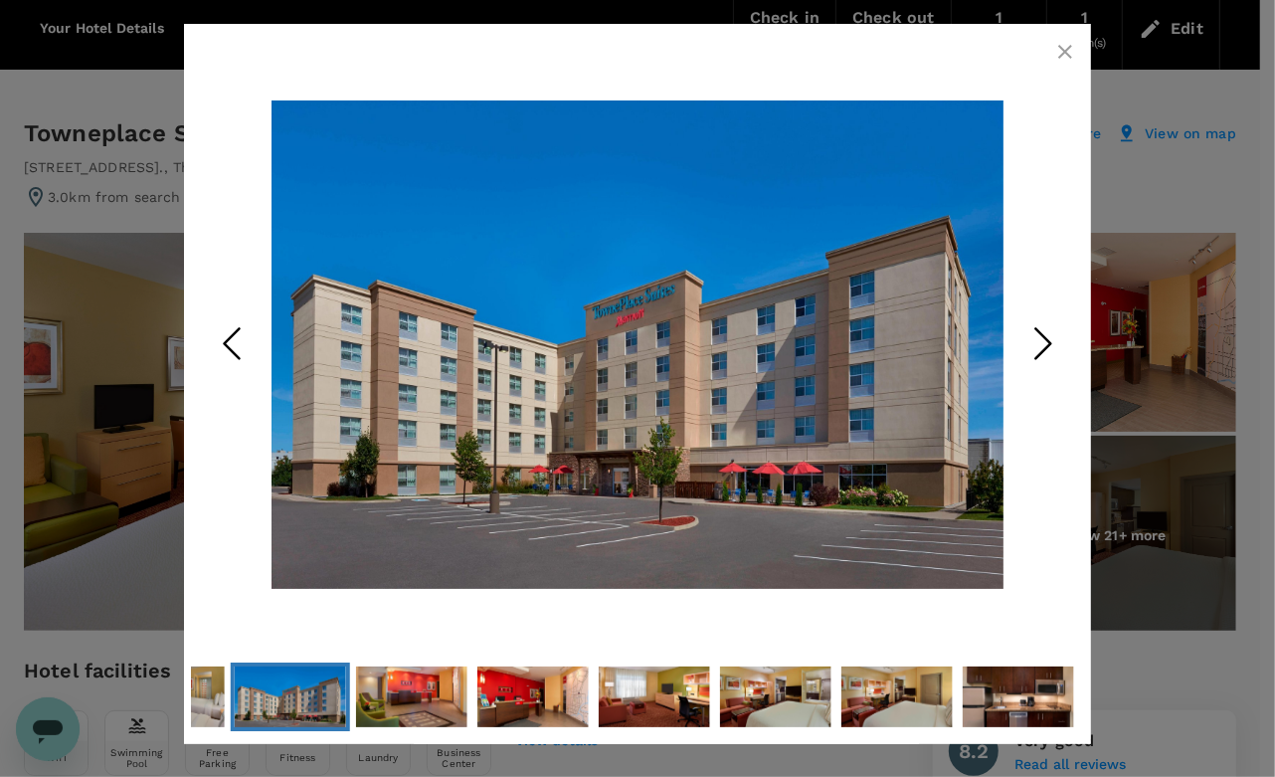
click at [1030, 342] on icon "Next Slide" at bounding box center [1043, 343] width 60 height 60
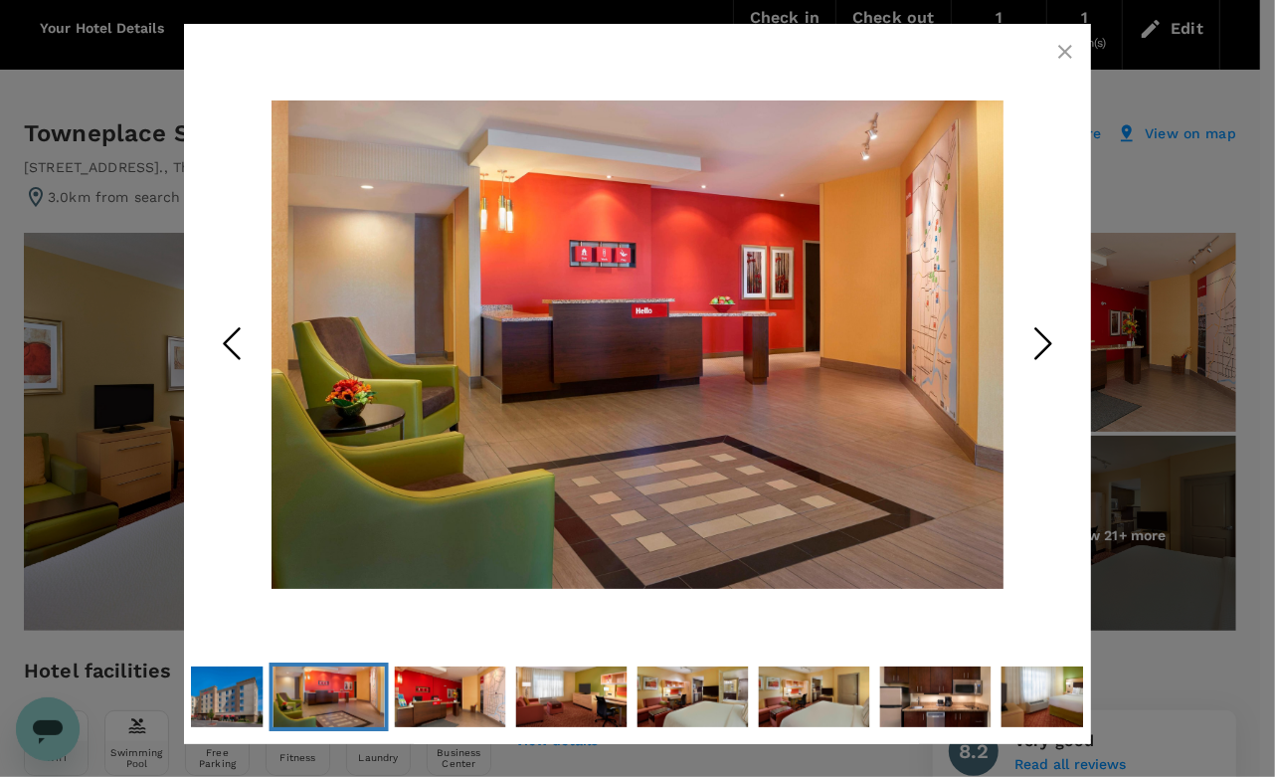
click at [1030, 342] on icon "Next Slide" at bounding box center [1043, 343] width 60 height 60
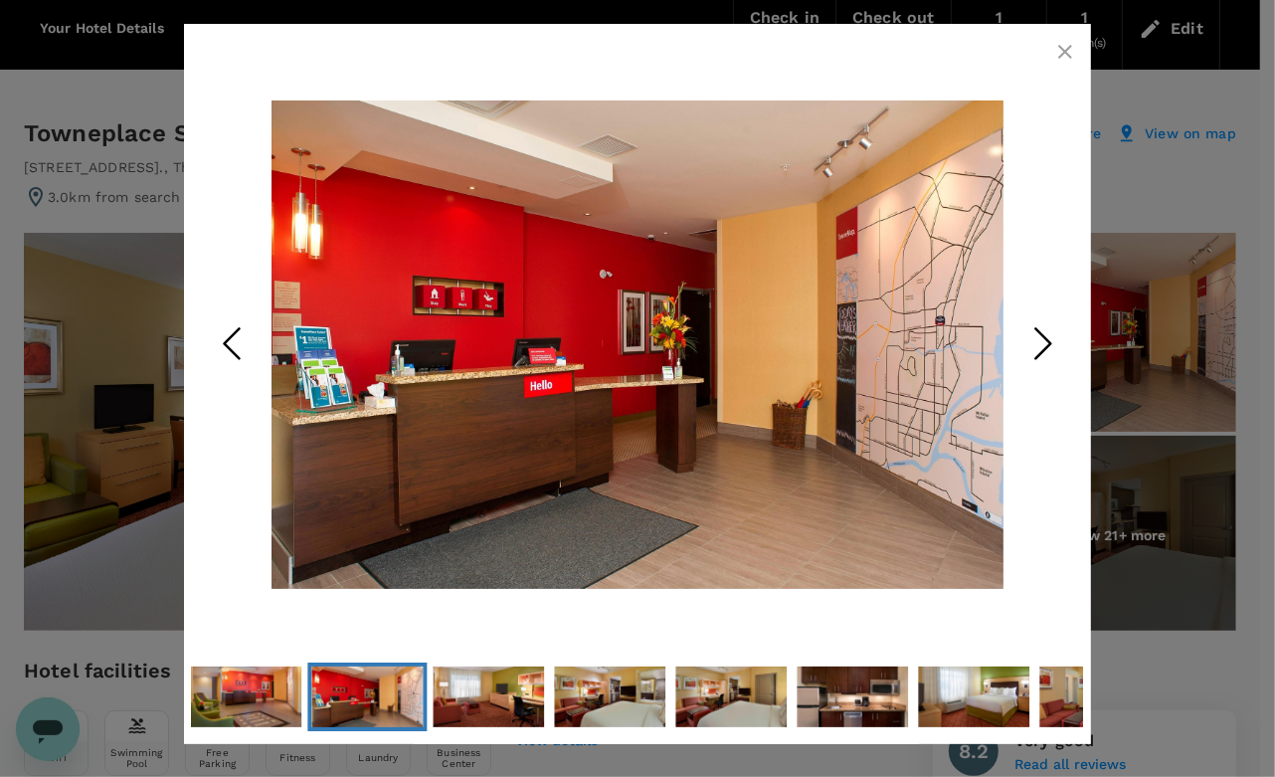
click at [1030, 342] on icon "Next Slide" at bounding box center [1043, 343] width 60 height 60
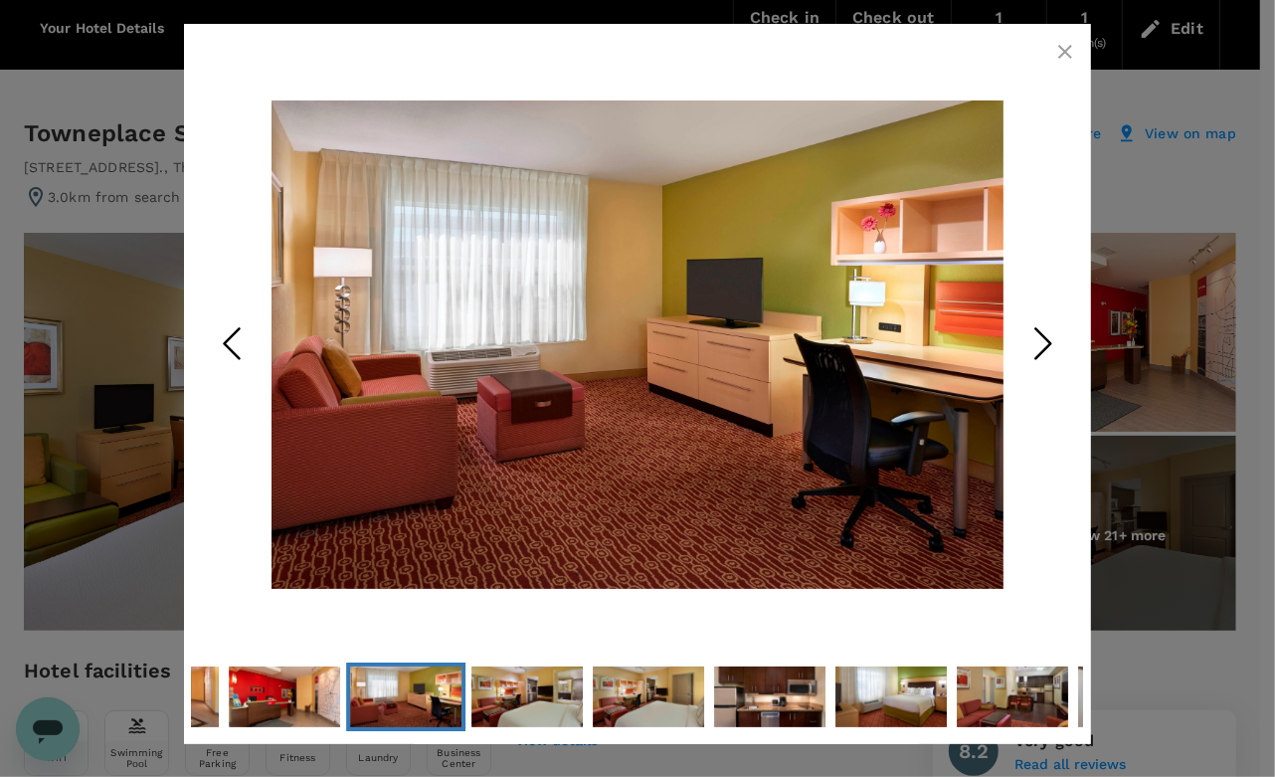
click at [1030, 342] on icon "Next Slide" at bounding box center [1043, 343] width 60 height 60
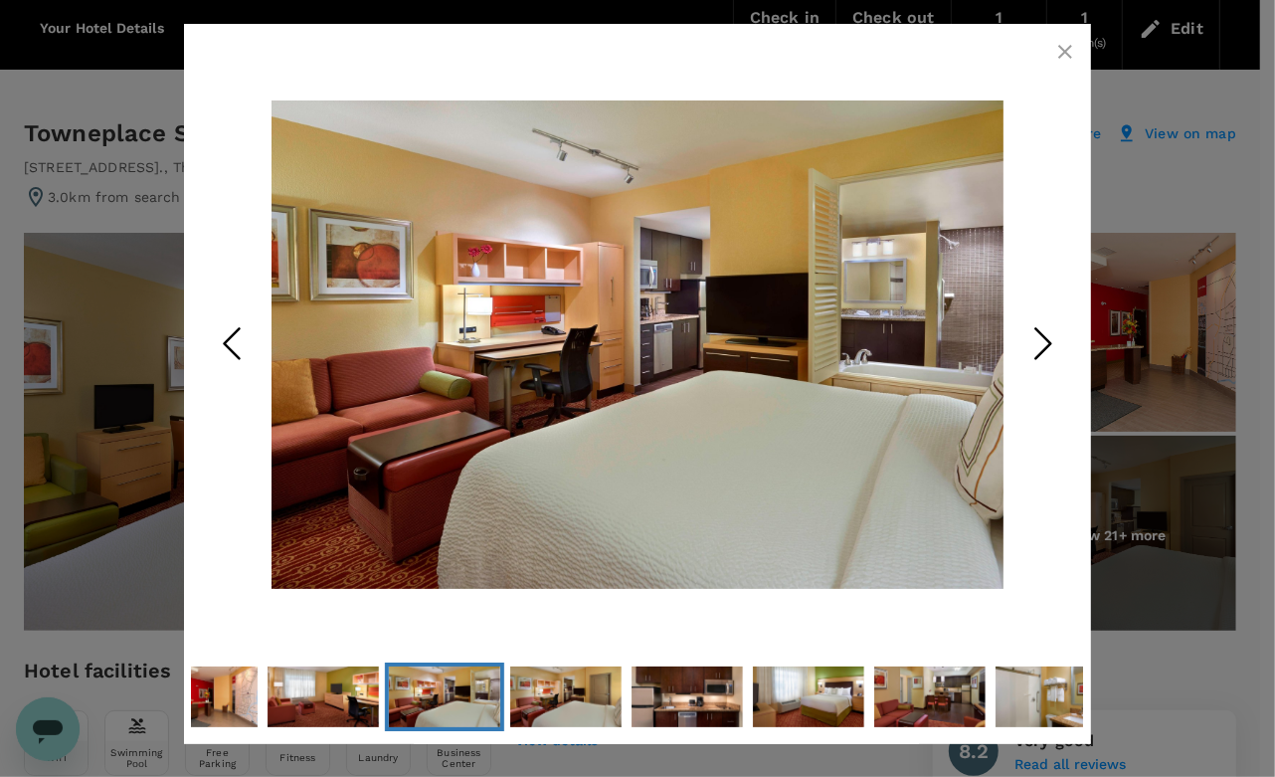
click at [1030, 342] on icon "Next Slide" at bounding box center [1043, 343] width 60 height 60
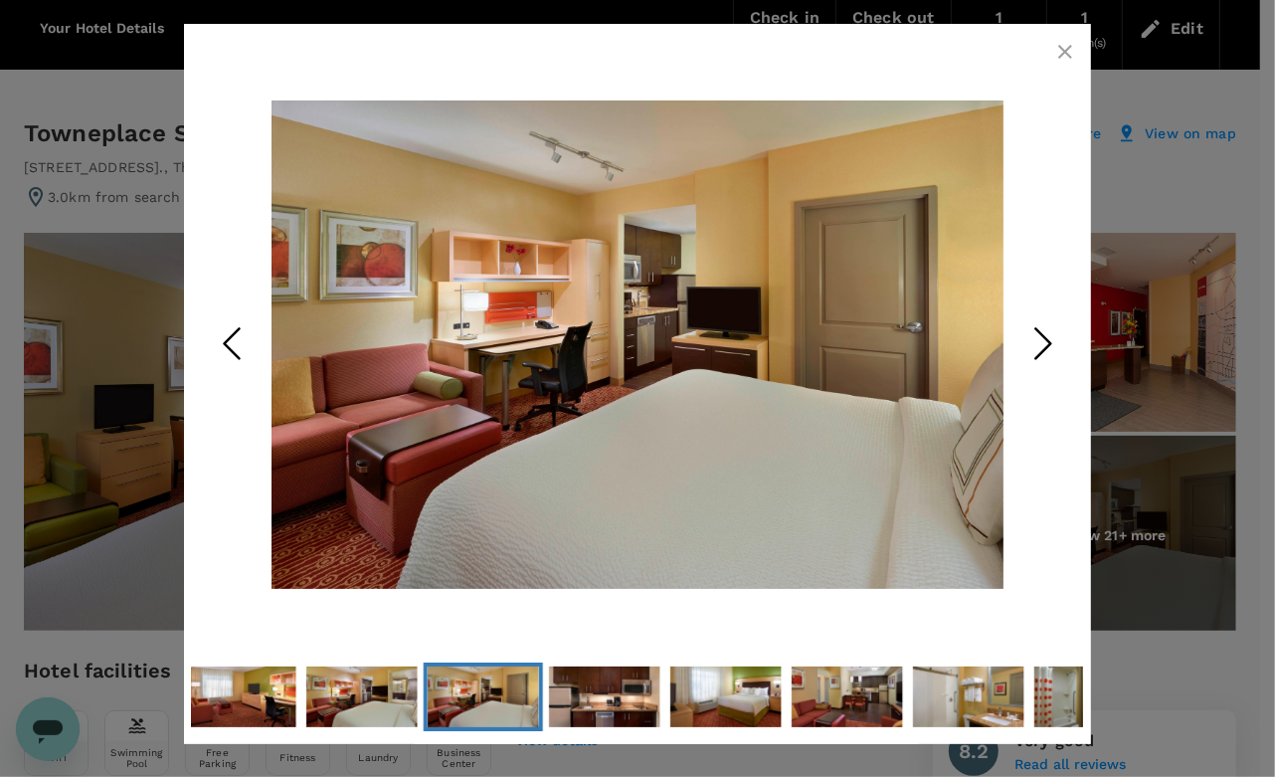
click at [1030, 342] on icon "Next Slide" at bounding box center [1043, 343] width 60 height 60
click at [1055, 59] on icon "button" at bounding box center [1065, 52] width 24 height 24
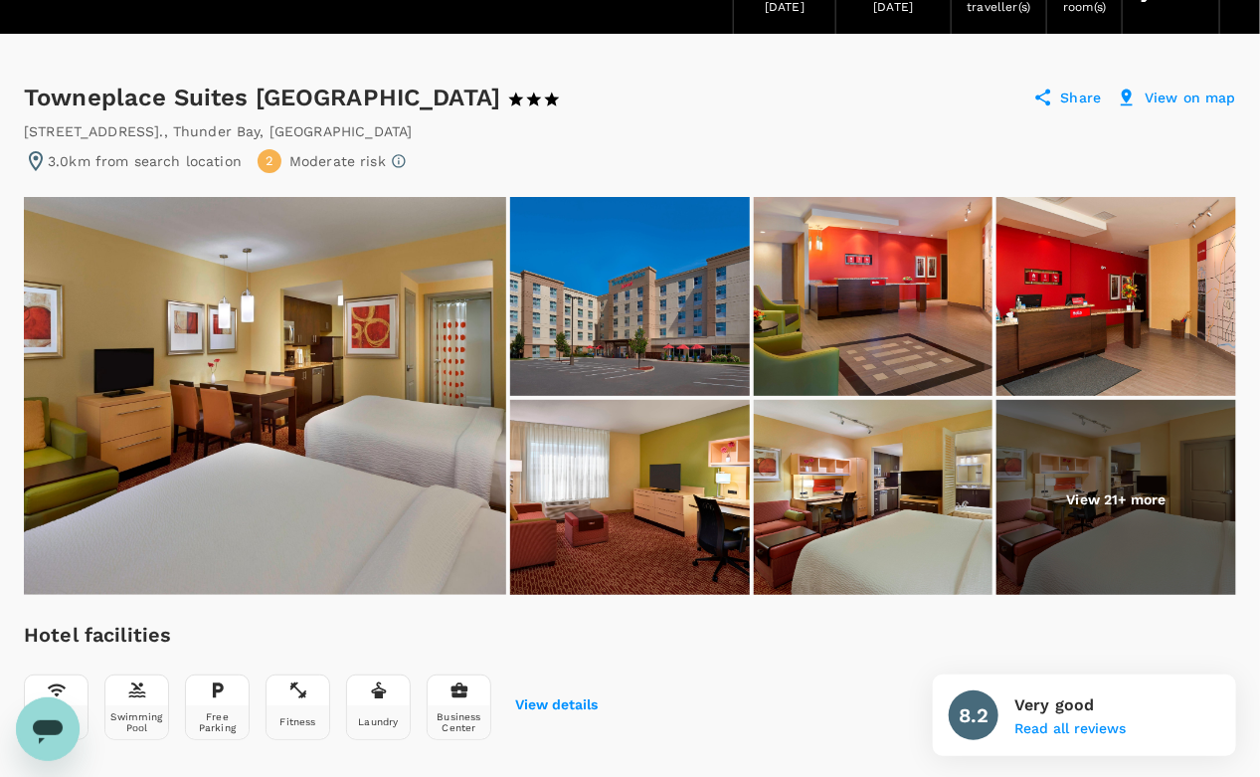
scroll to position [0, 0]
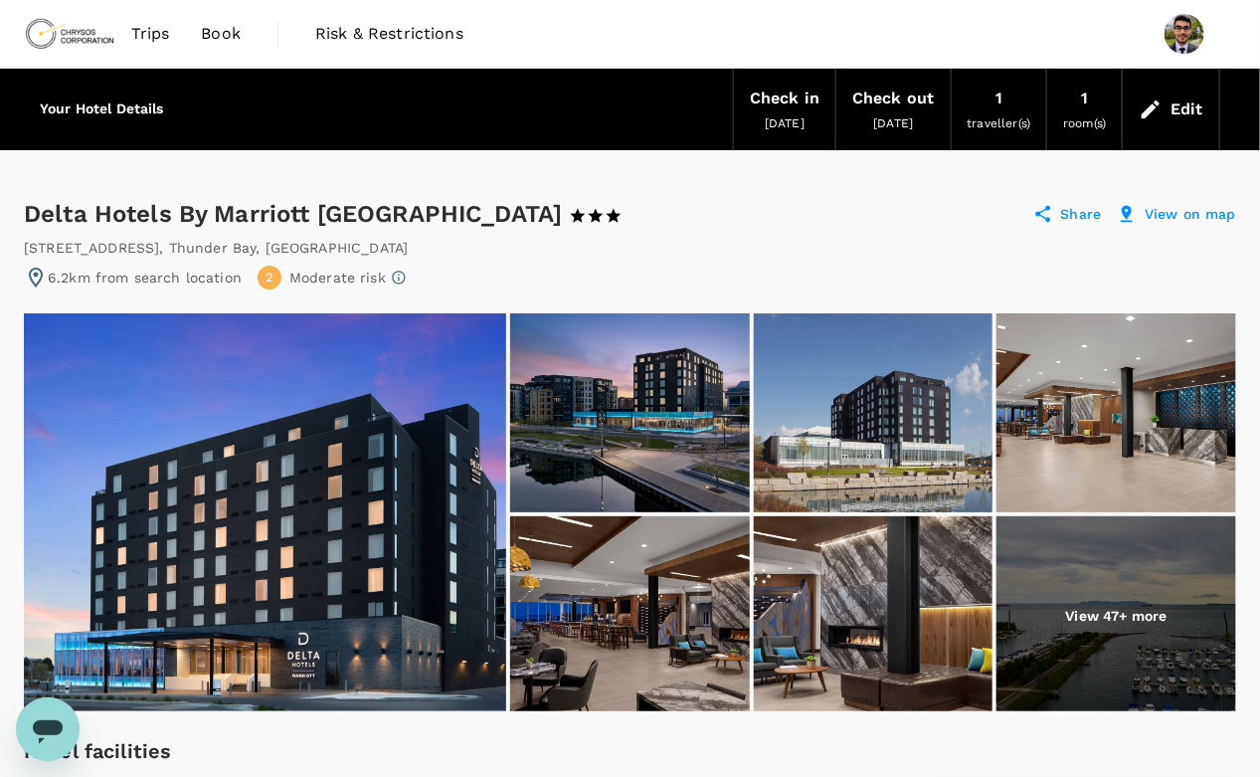
click at [440, 484] on img at bounding box center [265, 512] width 482 height 398
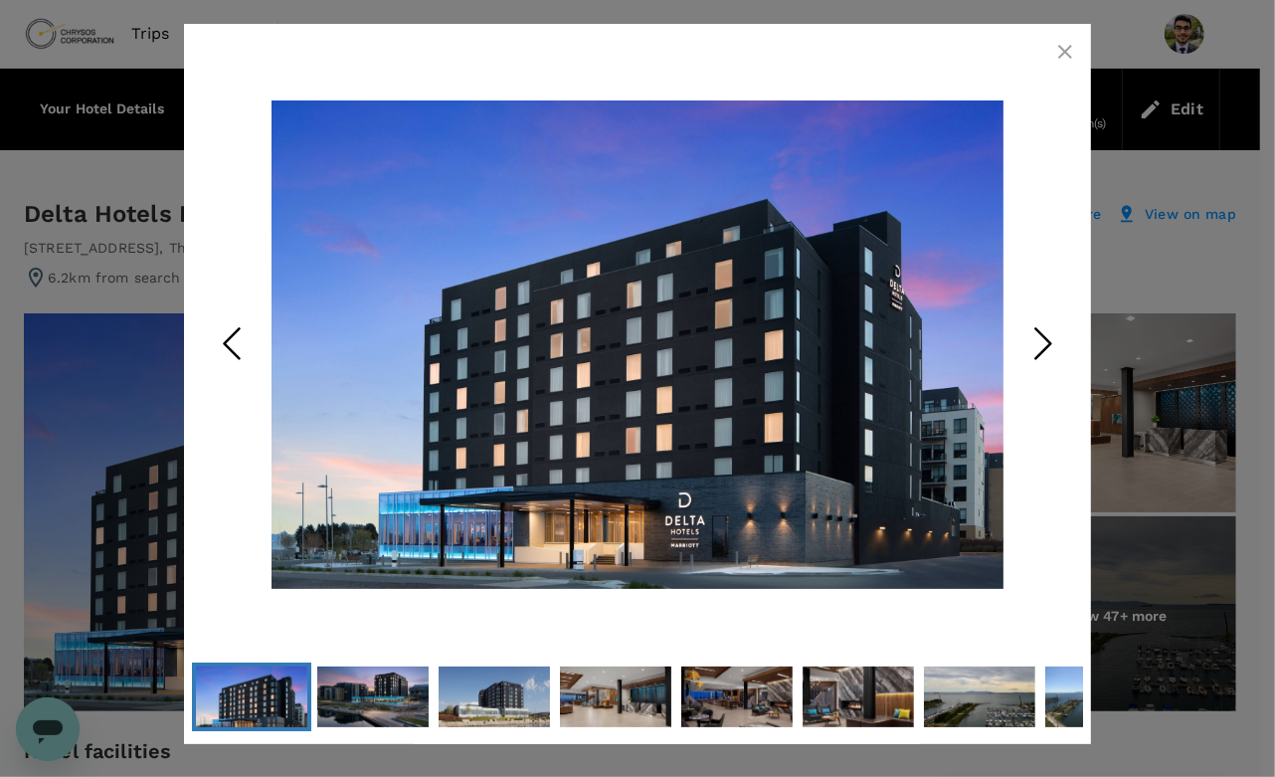
click at [1052, 362] on icon "Next Slide" at bounding box center [1043, 343] width 60 height 60
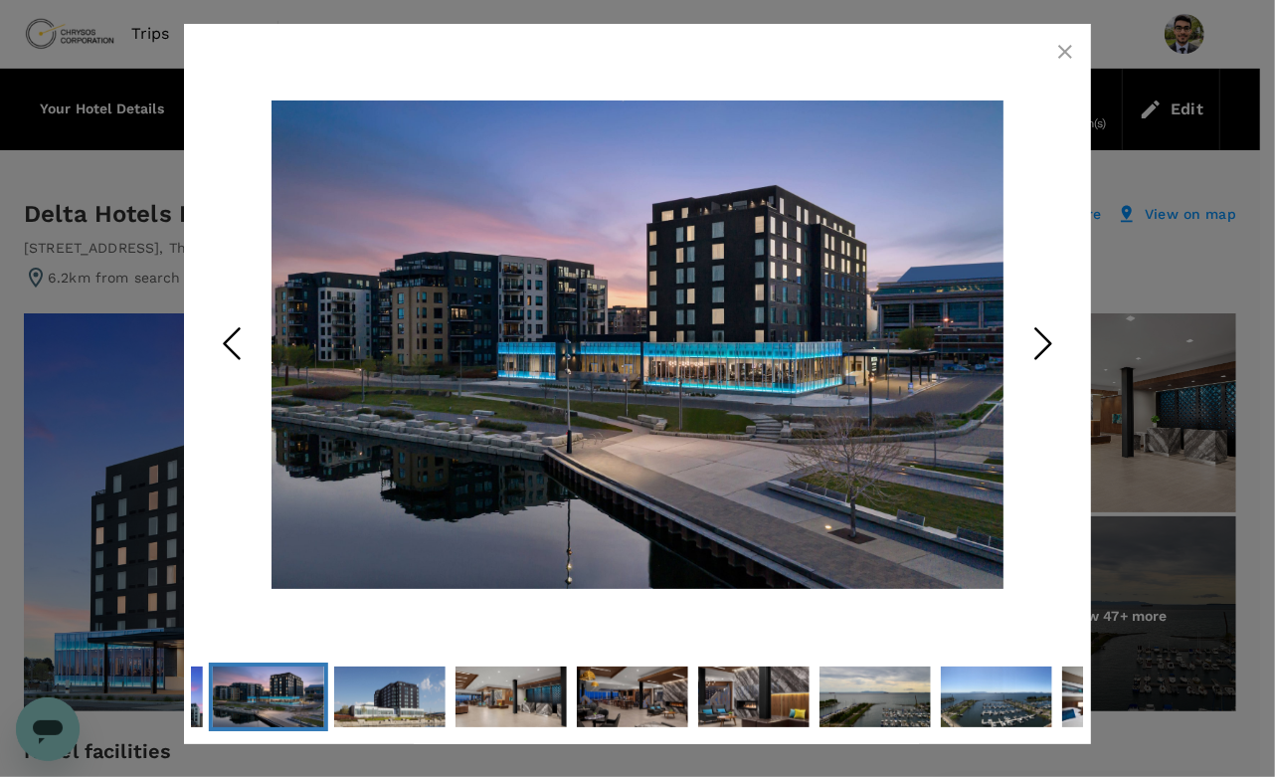
click at [1052, 362] on icon "Next Slide" at bounding box center [1043, 343] width 60 height 60
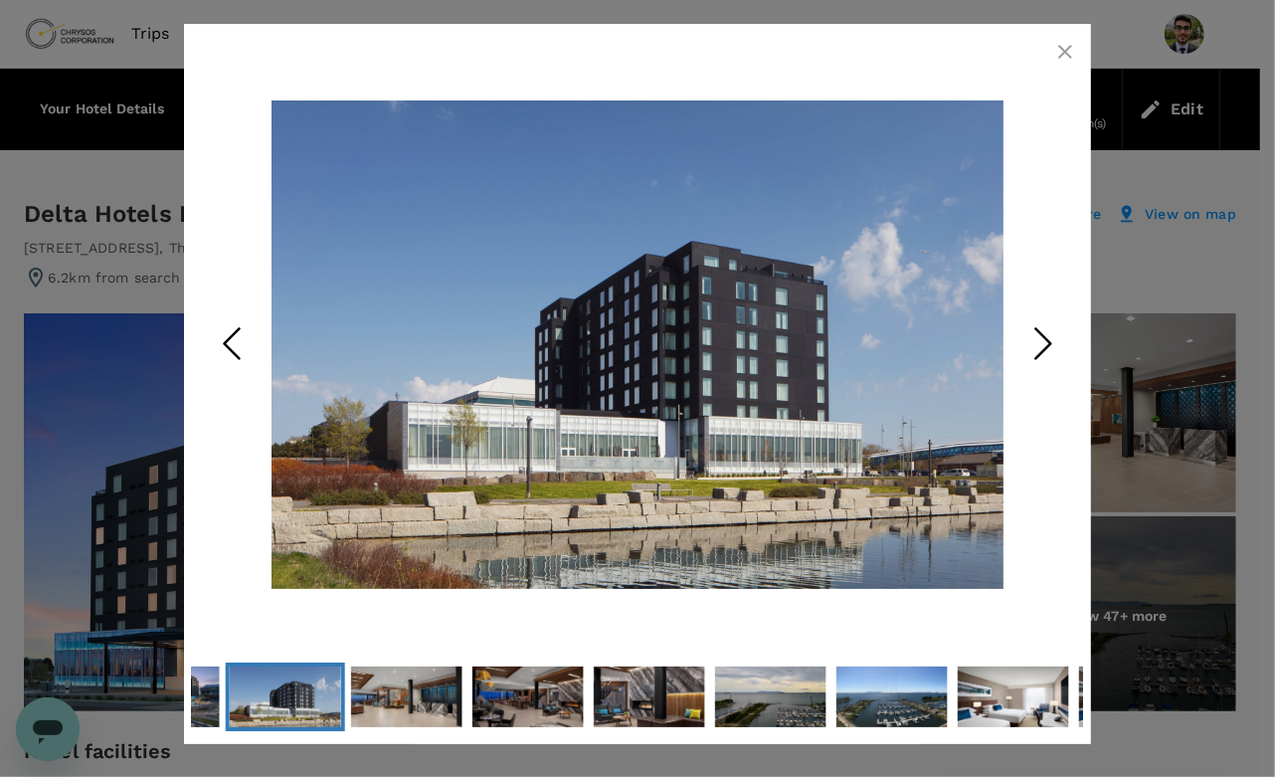
click at [1052, 362] on icon "Next Slide" at bounding box center [1043, 343] width 60 height 60
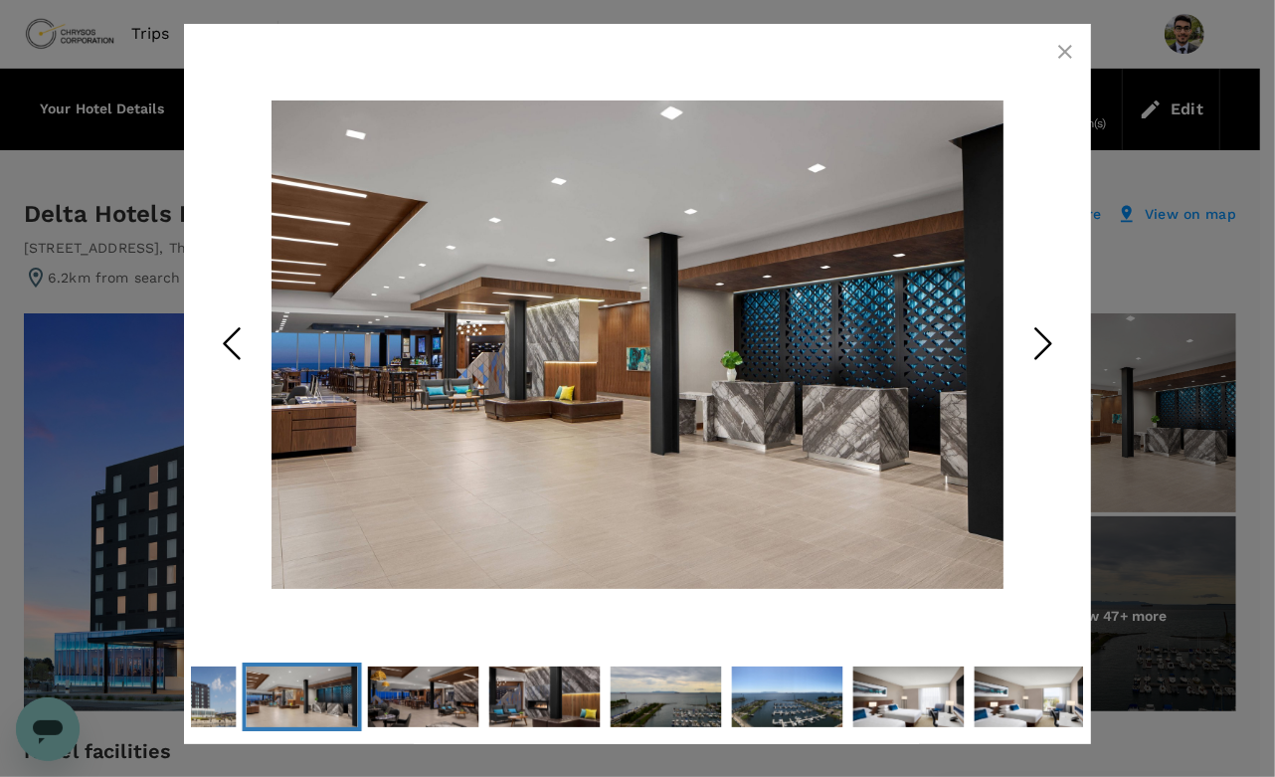
click at [1052, 362] on icon "Next Slide" at bounding box center [1043, 343] width 60 height 60
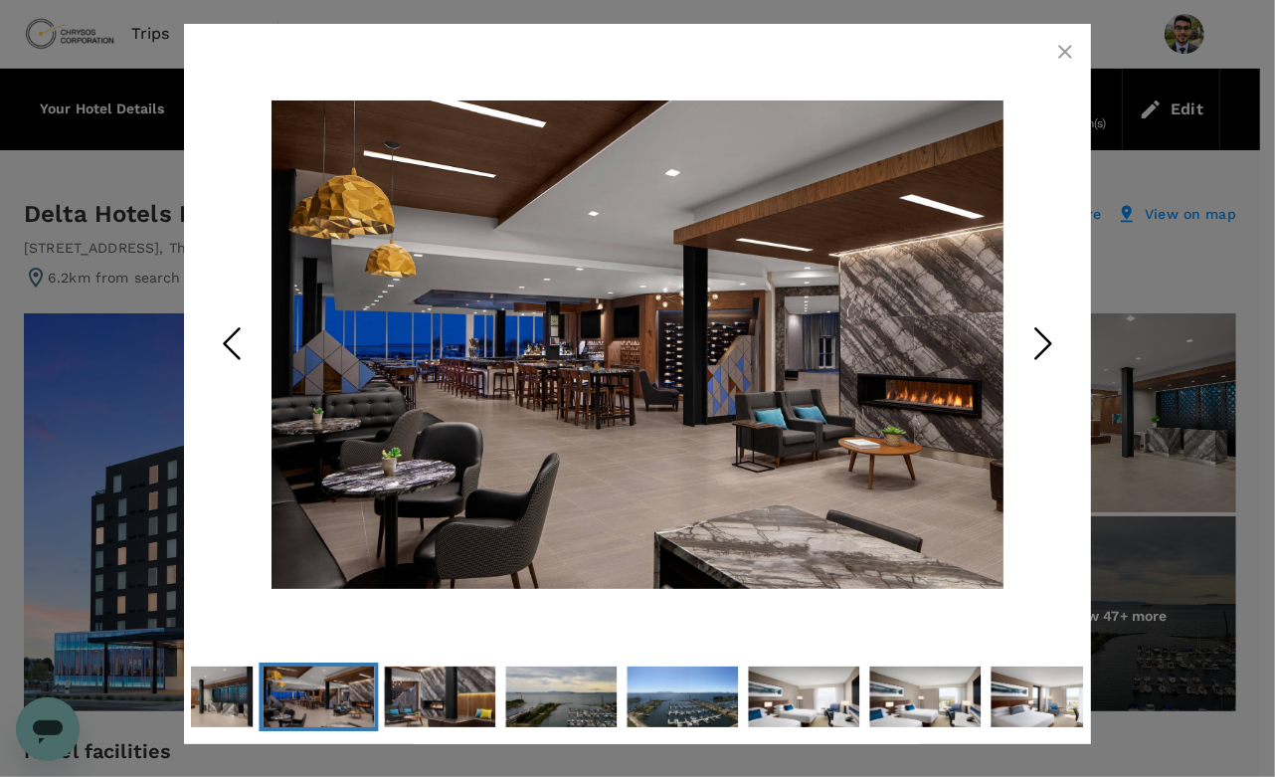
click at [1052, 362] on icon "Next Slide" at bounding box center [1043, 343] width 60 height 60
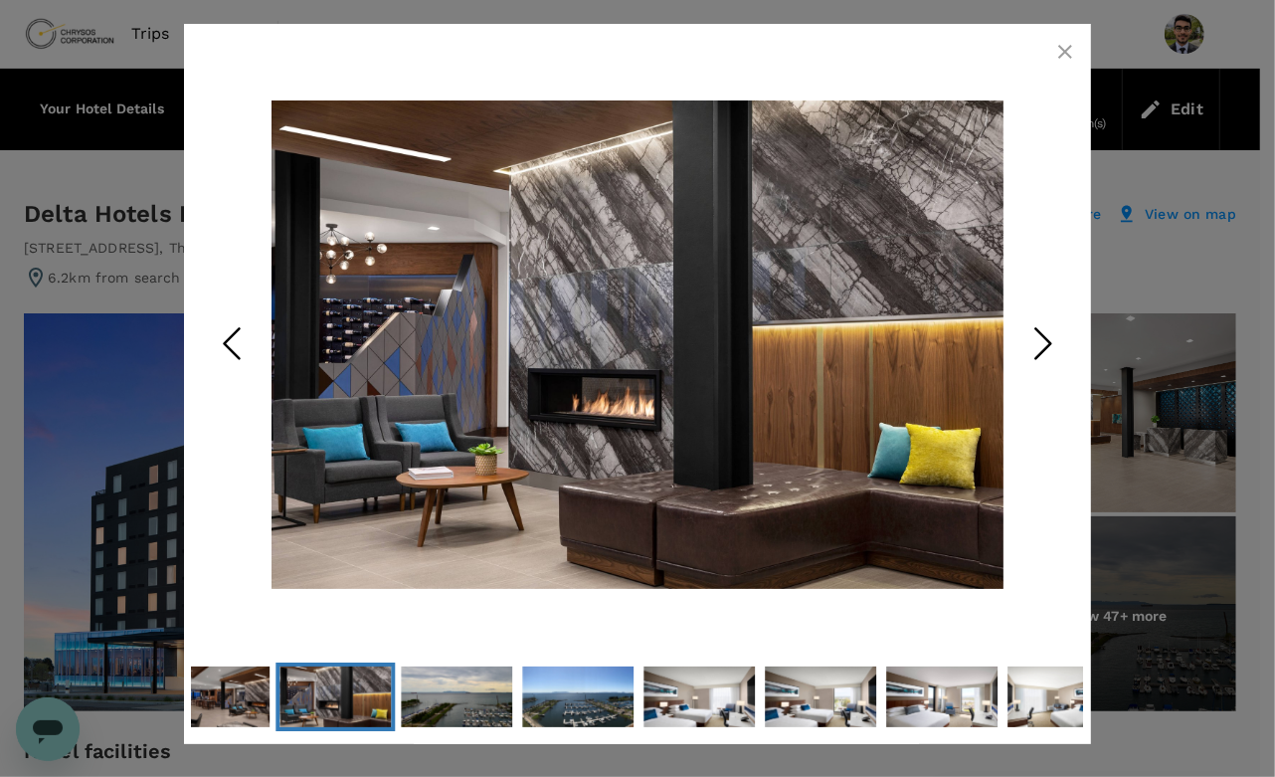
click at [1052, 362] on icon "Next Slide" at bounding box center [1043, 343] width 60 height 60
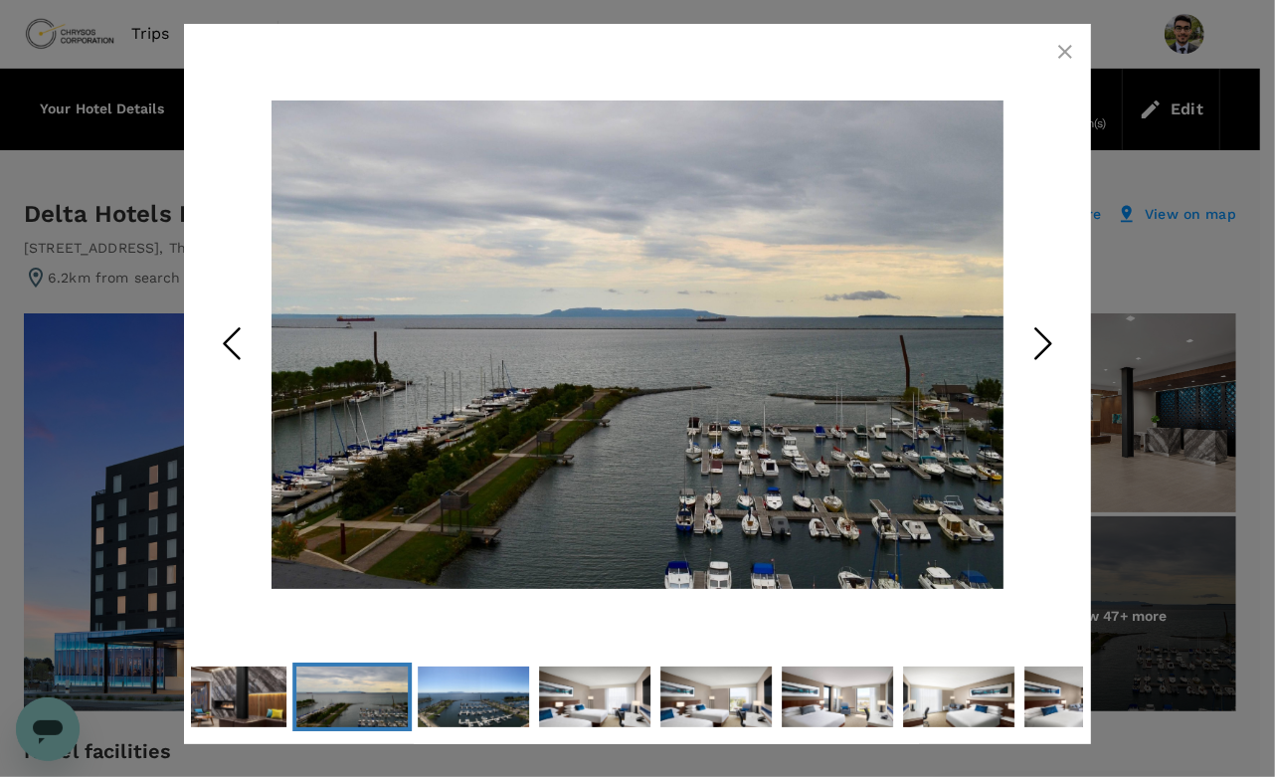
click at [1052, 362] on icon "Next Slide" at bounding box center [1043, 343] width 60 height 60
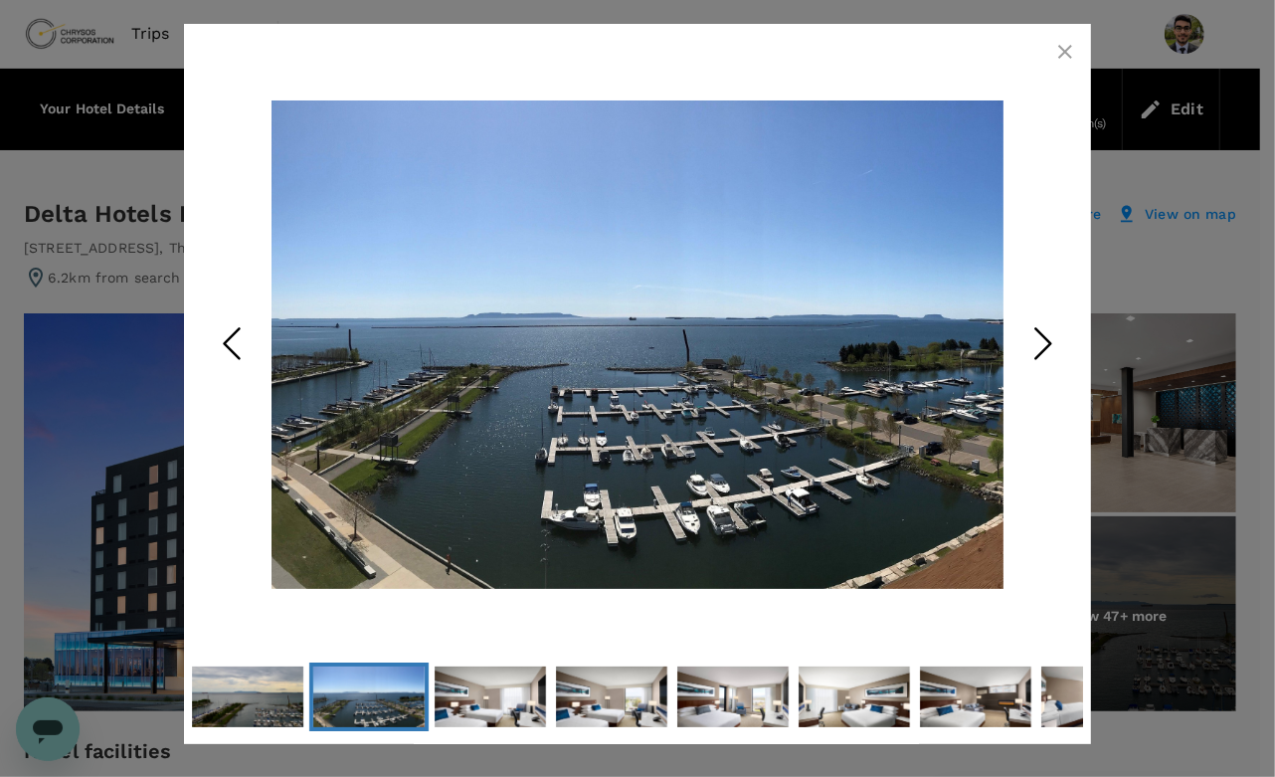
click at [1052, 362] on icon "Next Slide" at bounding box center [1043, 343] width 60 height 60
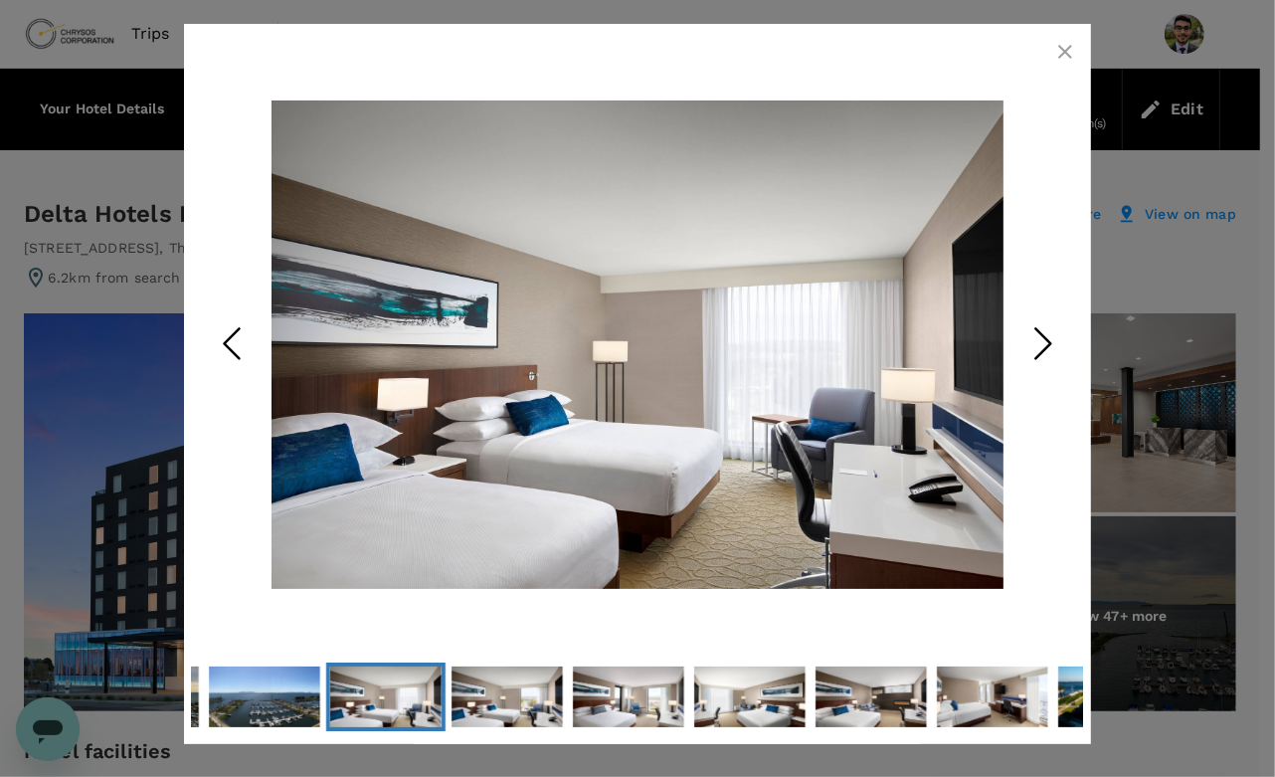
click at [1052, 362] on icon "Next Slide" at bounding box center [1043, 343] width 60 height 60
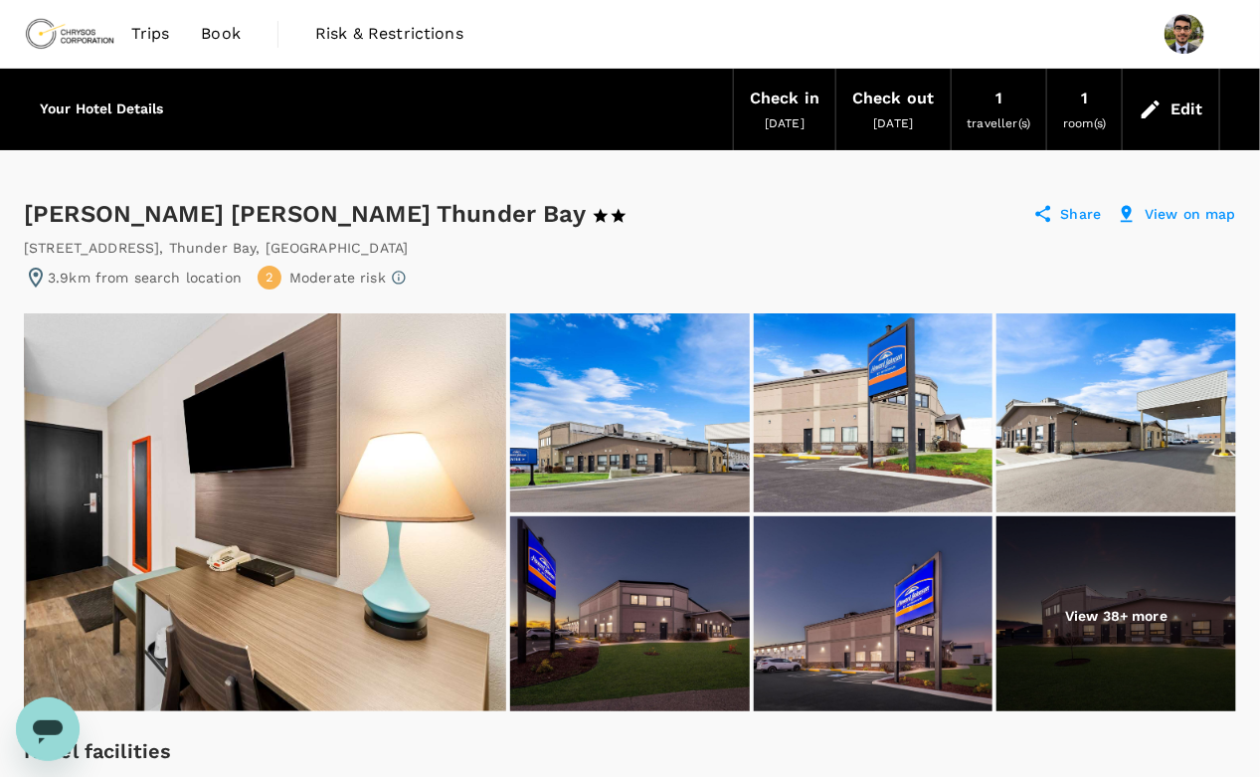
click at [327, 540] on img at bounding box center [265, 512] width 482 height 398
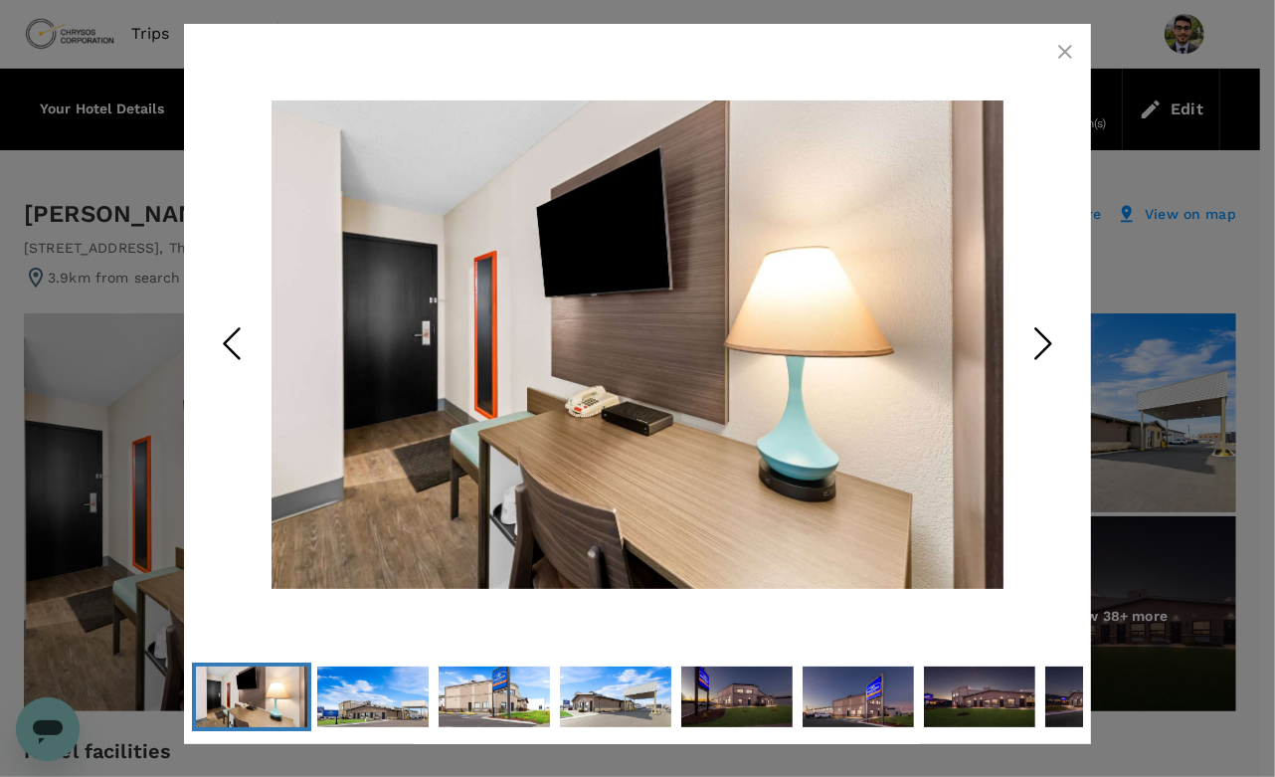
click at [1066, 326] on icon "Next Slide" at bounding box center [1043, 343] width 60 height 60
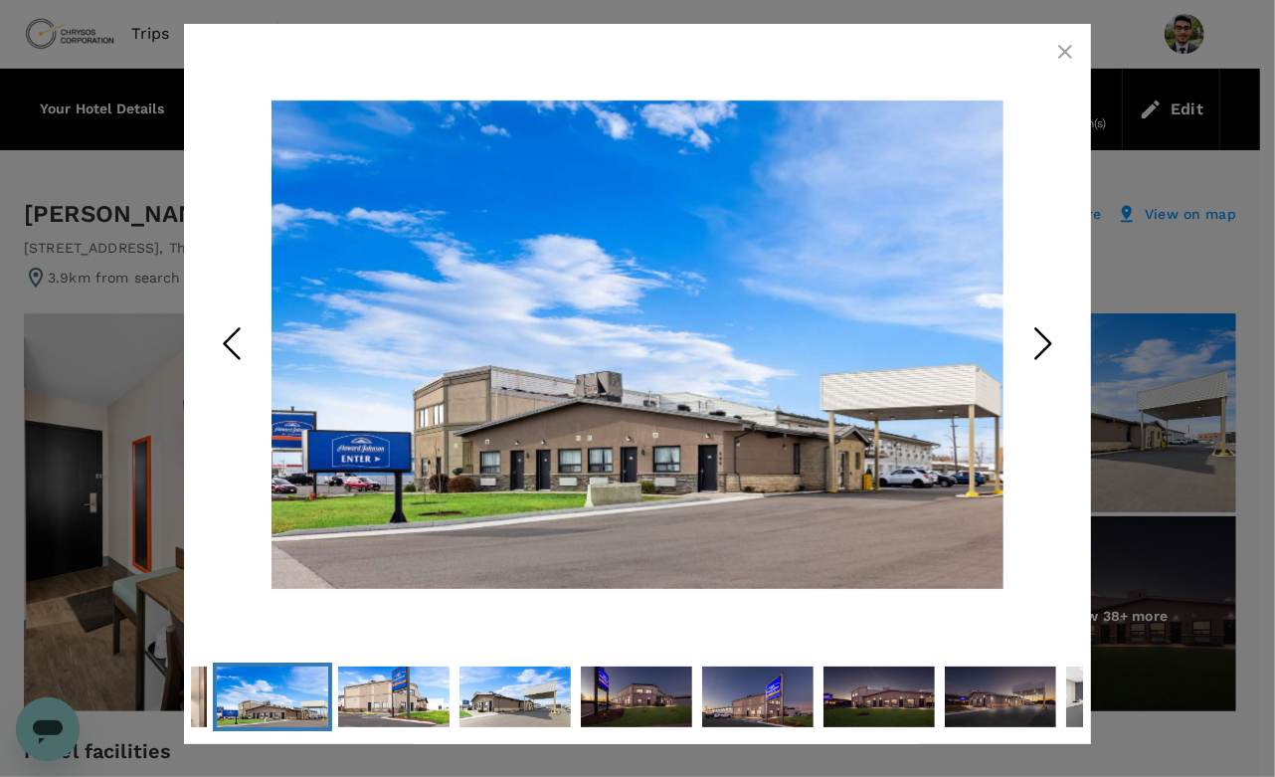
click at [1043, 351] on polyline "Next Slide" at bounding box center [1043, 343] width 15 height 30
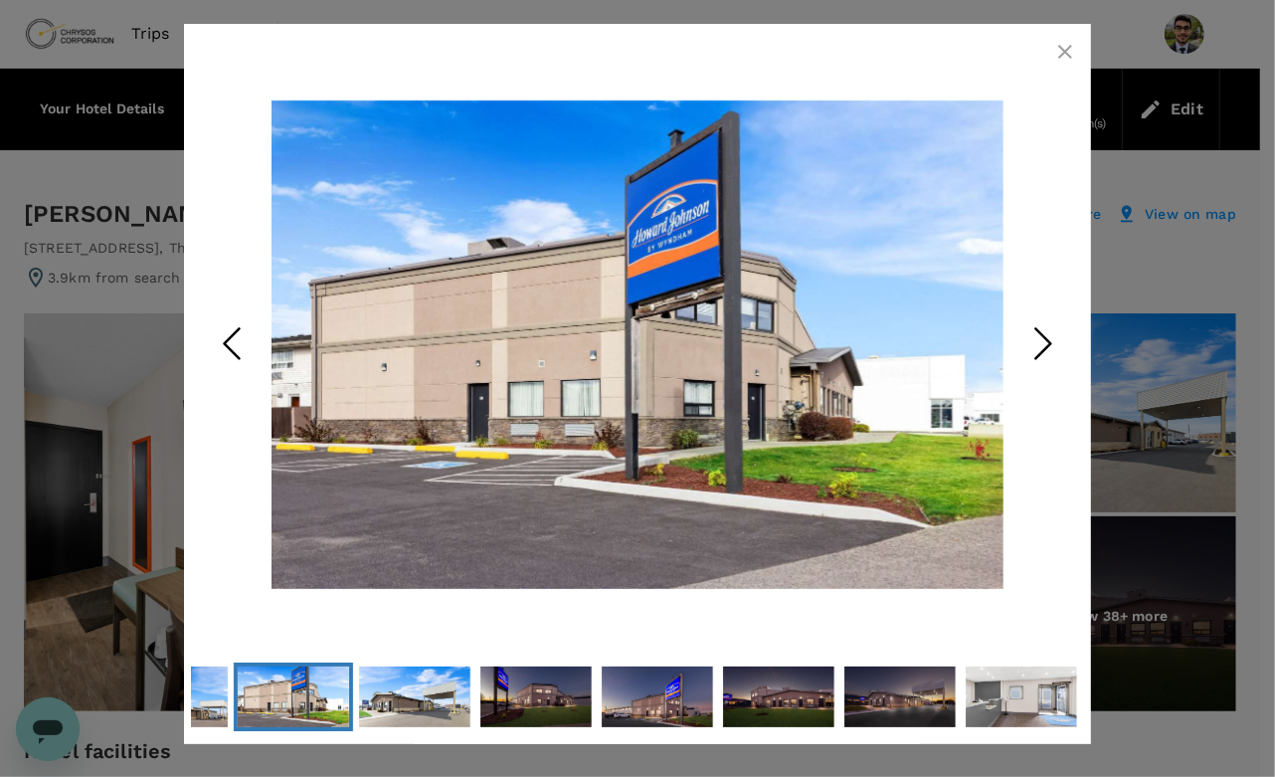
click at [1043, 351] on polyline "Next Slide" at bounding box center [1043, 343] width 15 height 30
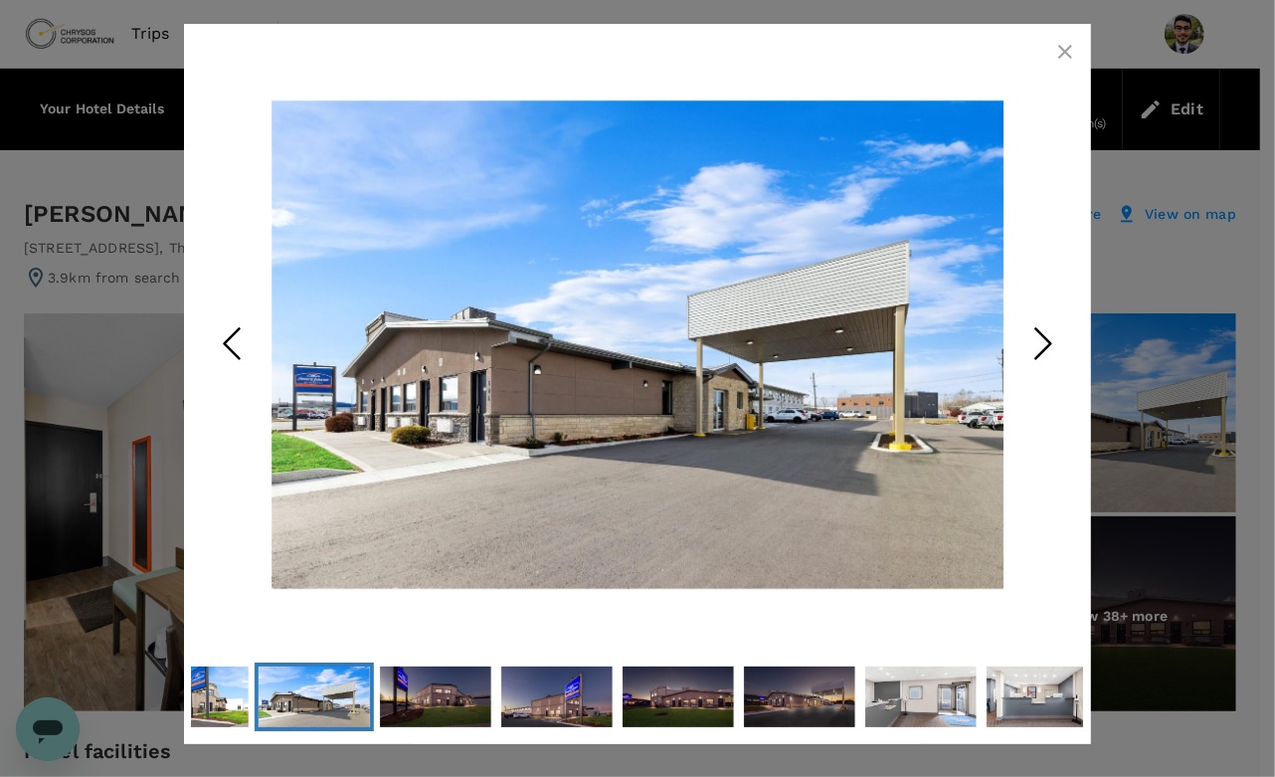
click at [1043, 351] on polyline "Next Slide" at bounding box center [1043, 343] width 15 height 30
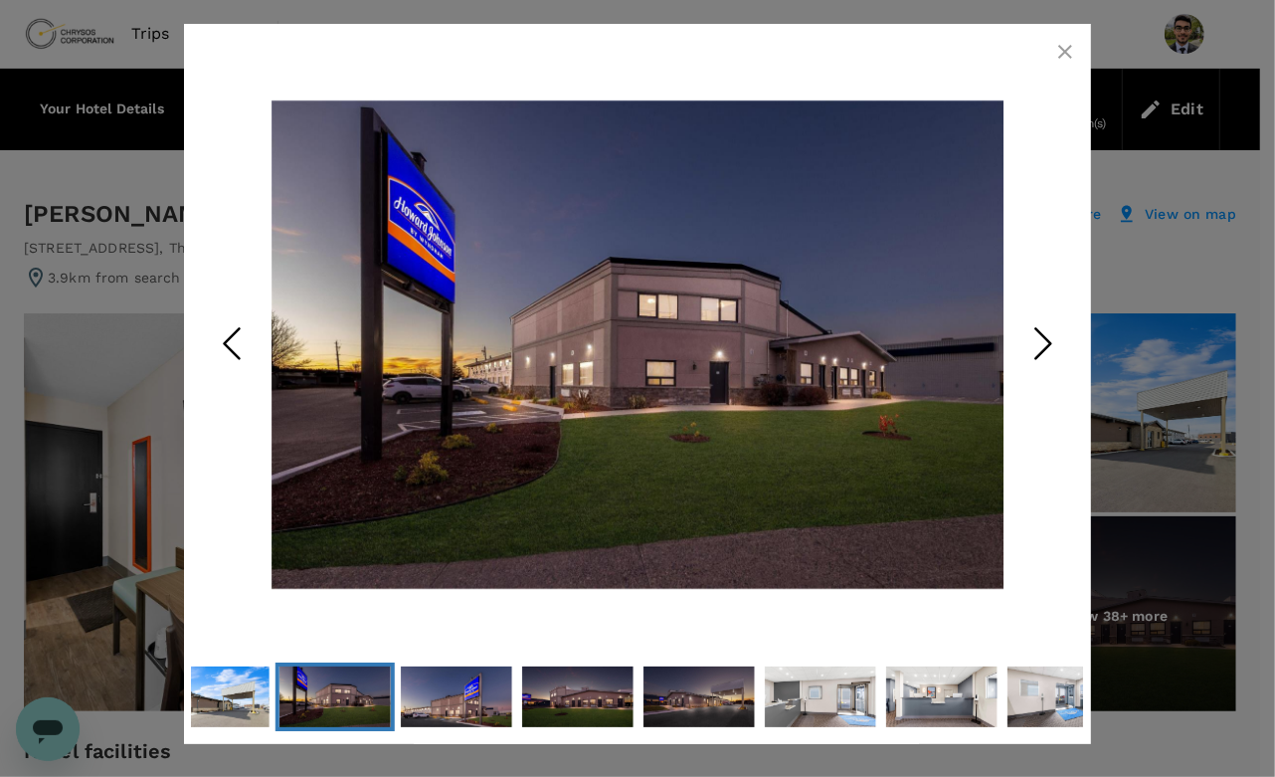
click at [1043, 351] on polyline "Next Slide" at bounding box center [1043, 343] width 15 height 30
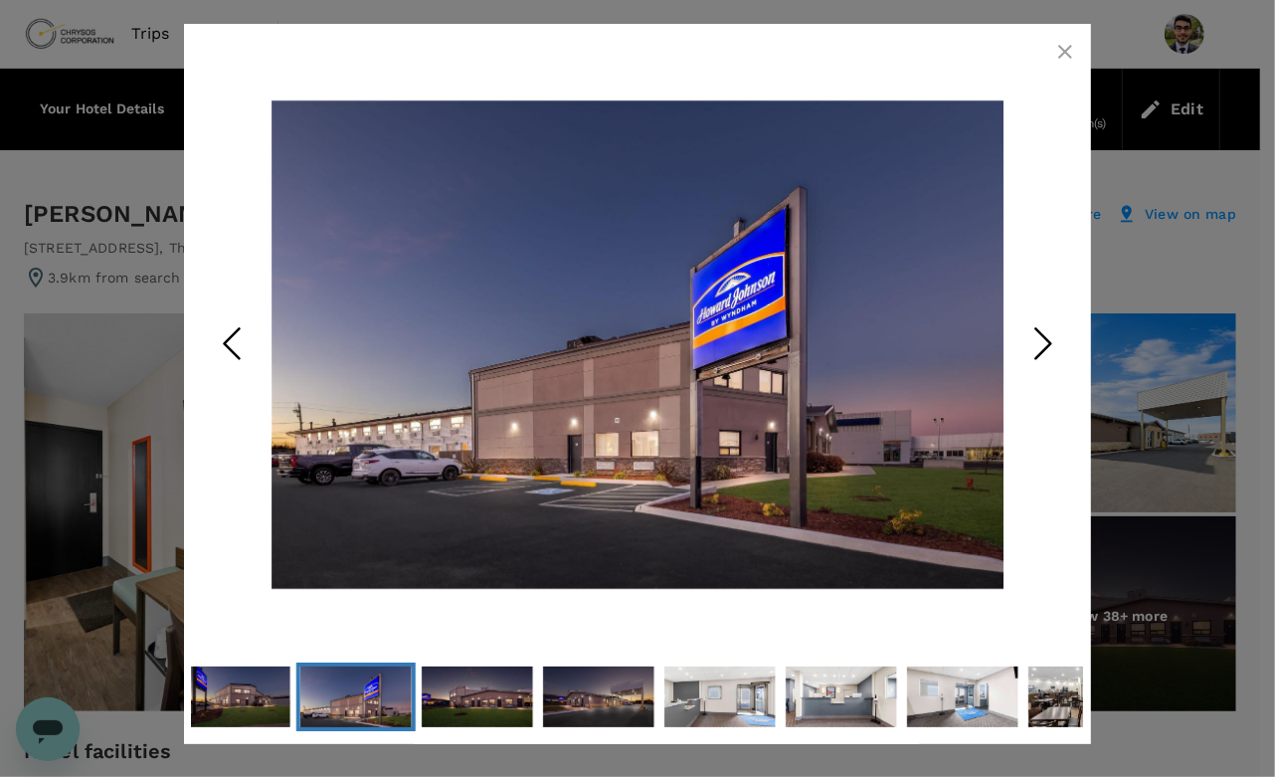
click at [1043, 351] on polyline "Next Slide" at bounding box center [1043, 343] width 15 height 30
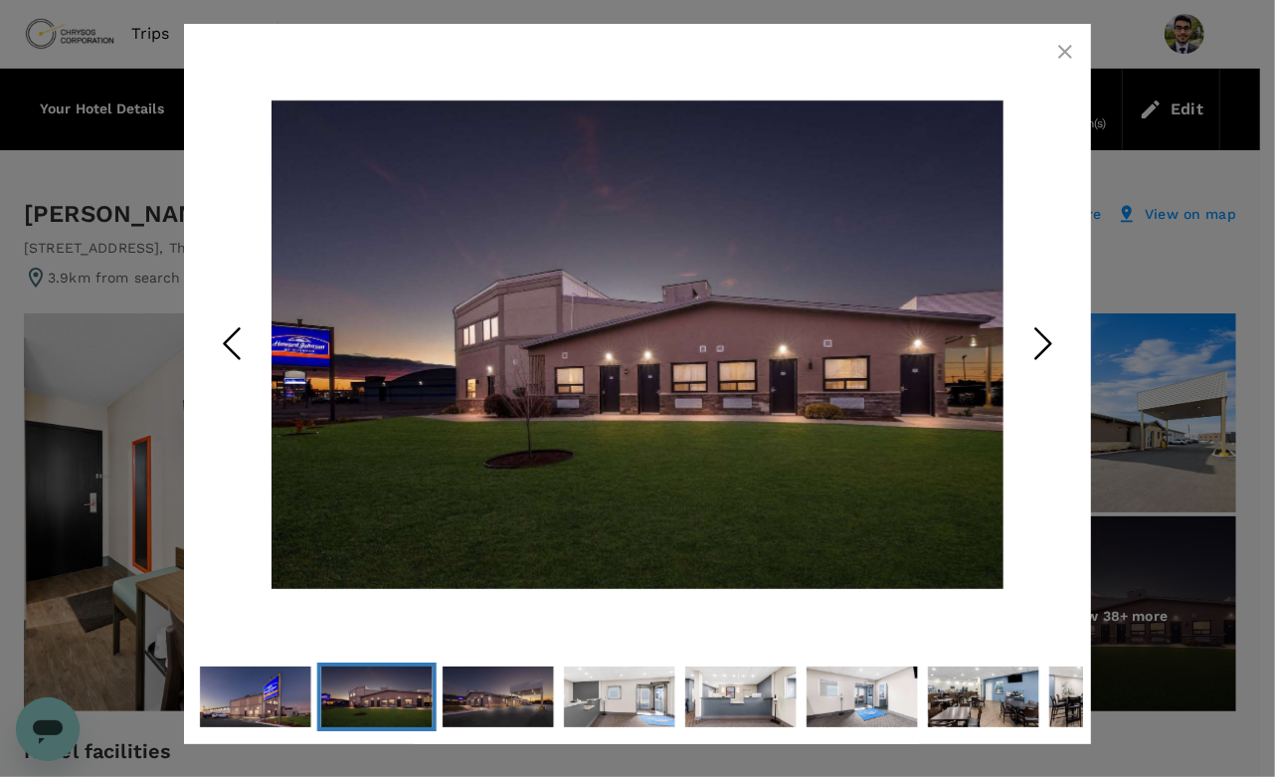
click at [1043, 351] on polyline "Next Slide" at bounding box center [1043, 343] width 15 height 30
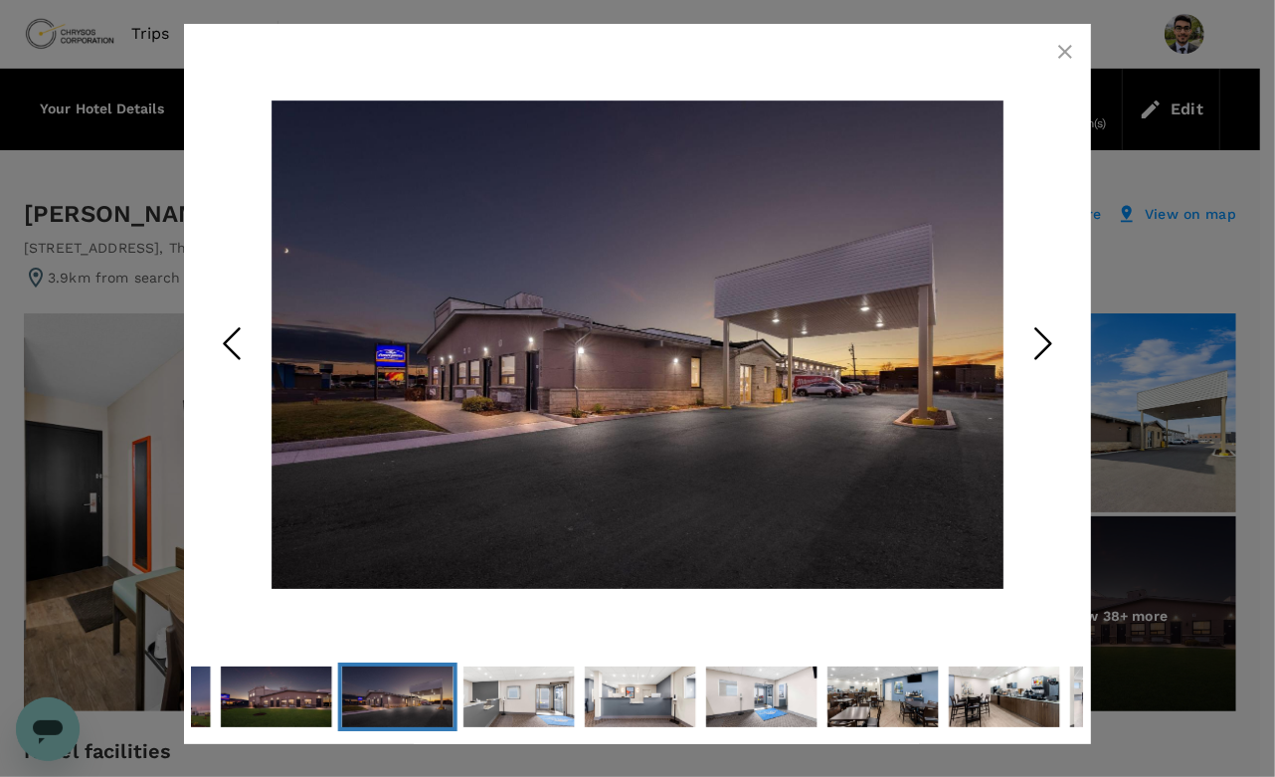
click at [1059, 54] on icon "button" at bounding box center [1065, 52] width 24 height 24
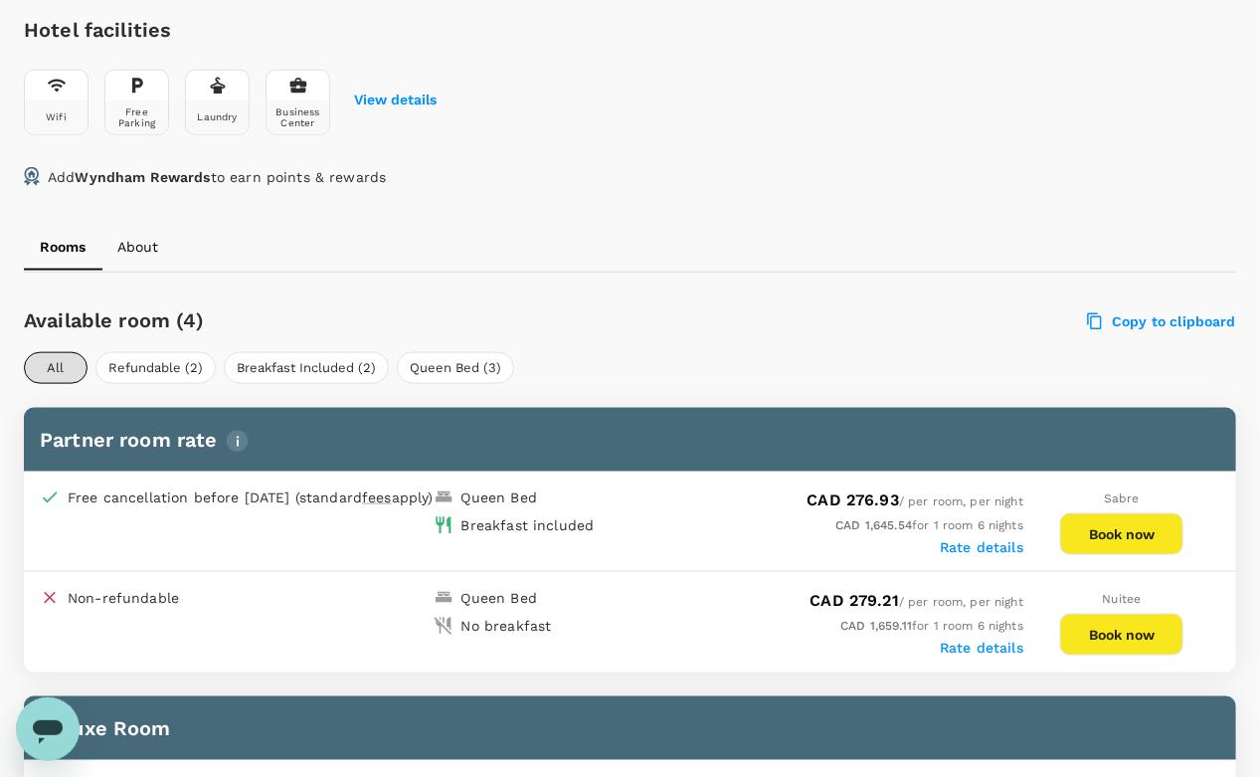
scroll to position [704, 0]
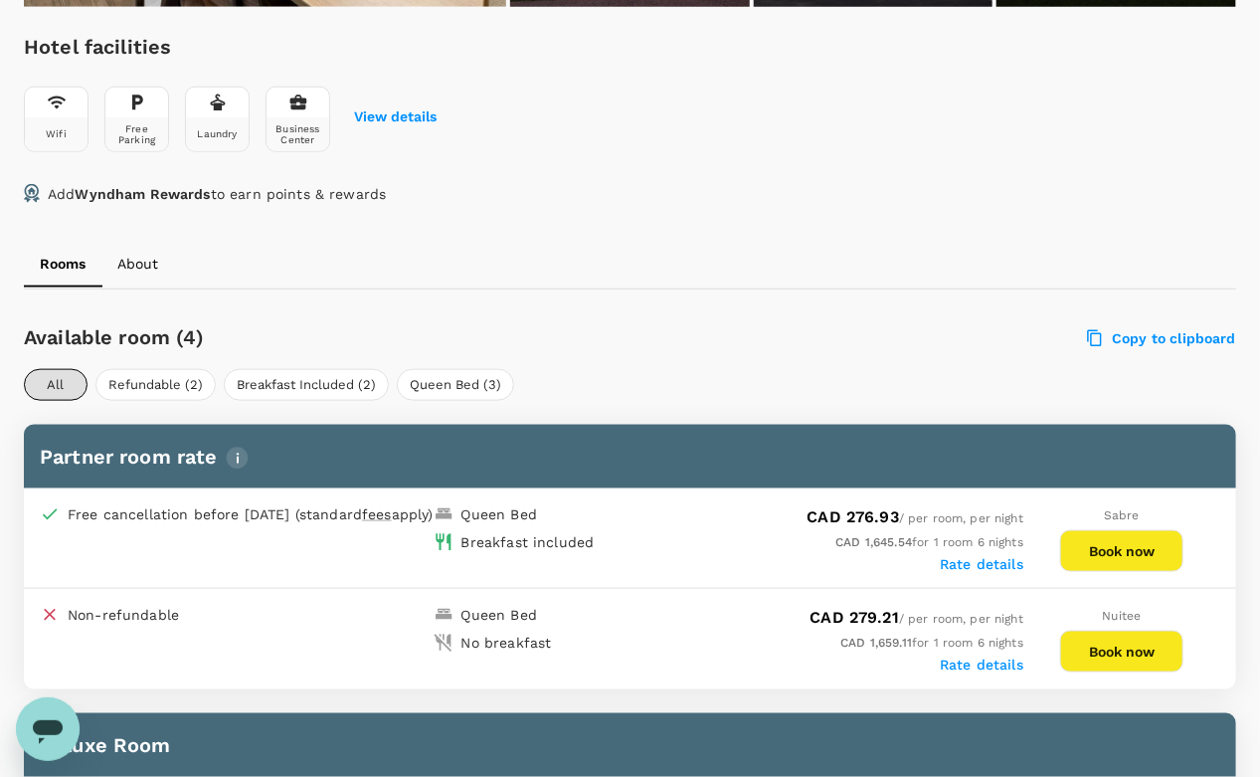
click at [144, 178] on div "Hotel facilities Wifi Free Parking Laundry Business Center View details Add Wyn…" at bounding box center [630, 119] width 1212 height 177
click at [24, 186] on icon at bounding box center [32, 193] width 16 height 19
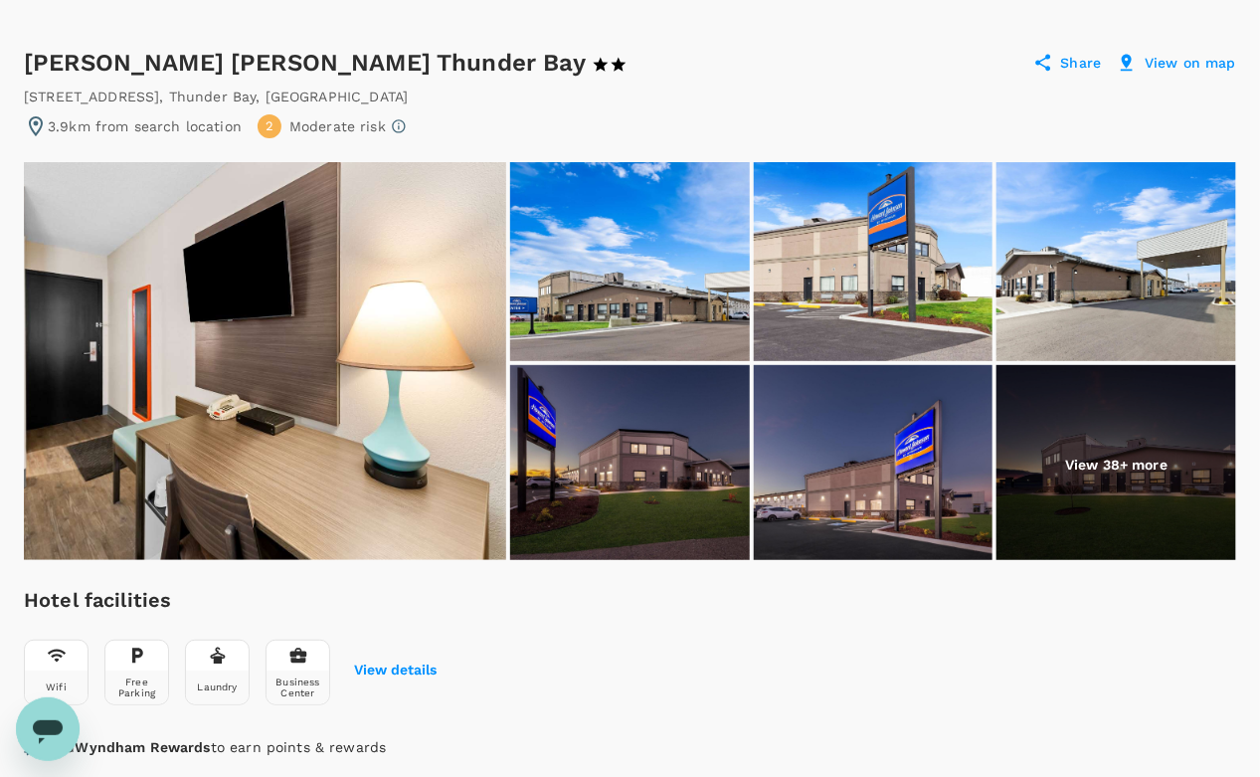
scroll to position [145, 0]
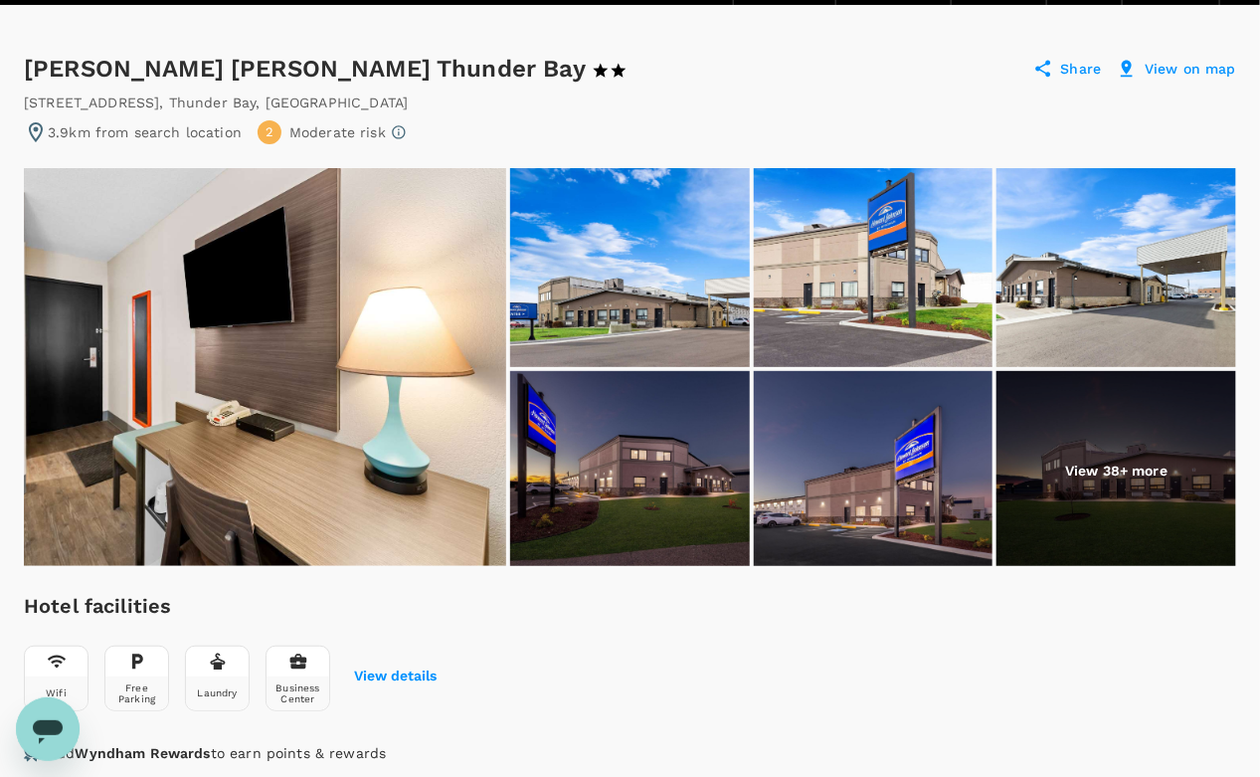
click at [463, 268] on img at bounding box center [265, 367] width 482 height 398
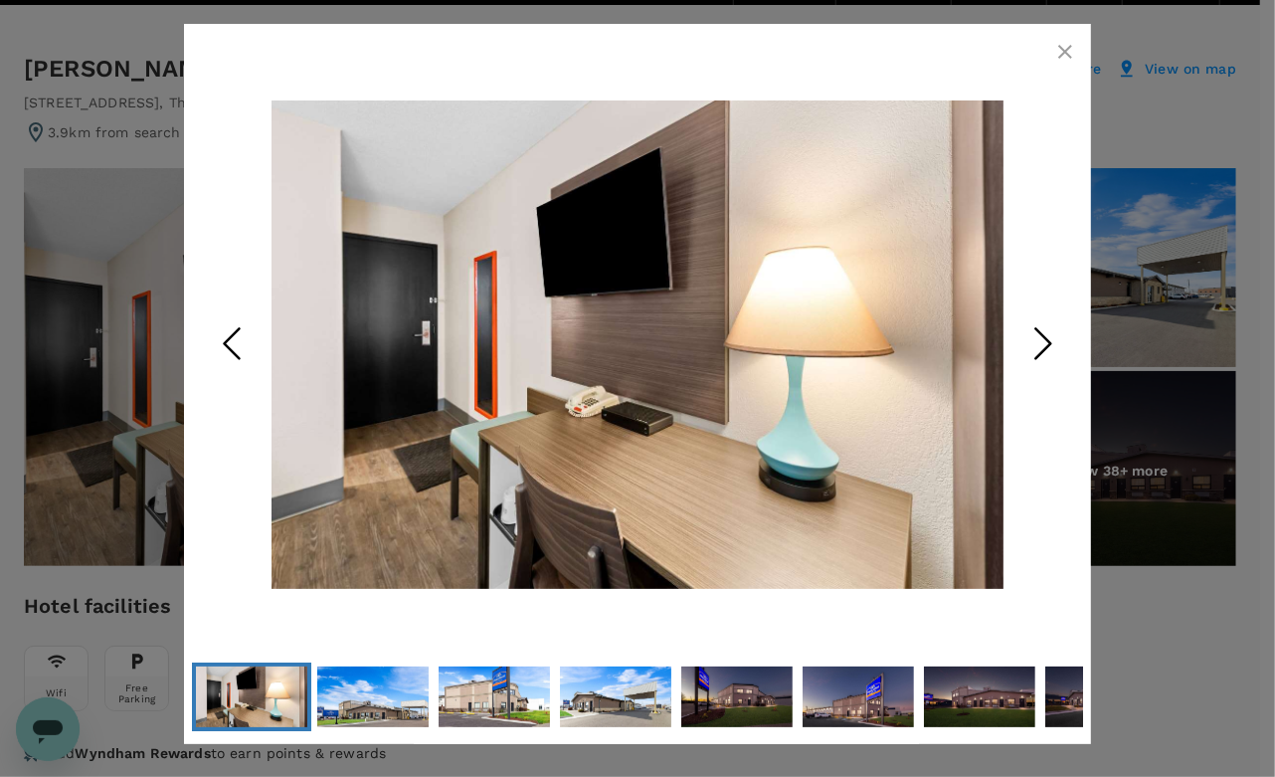
click at [1059, 32] on button "button" at bounding box center [1065, 52] width 40 height 40
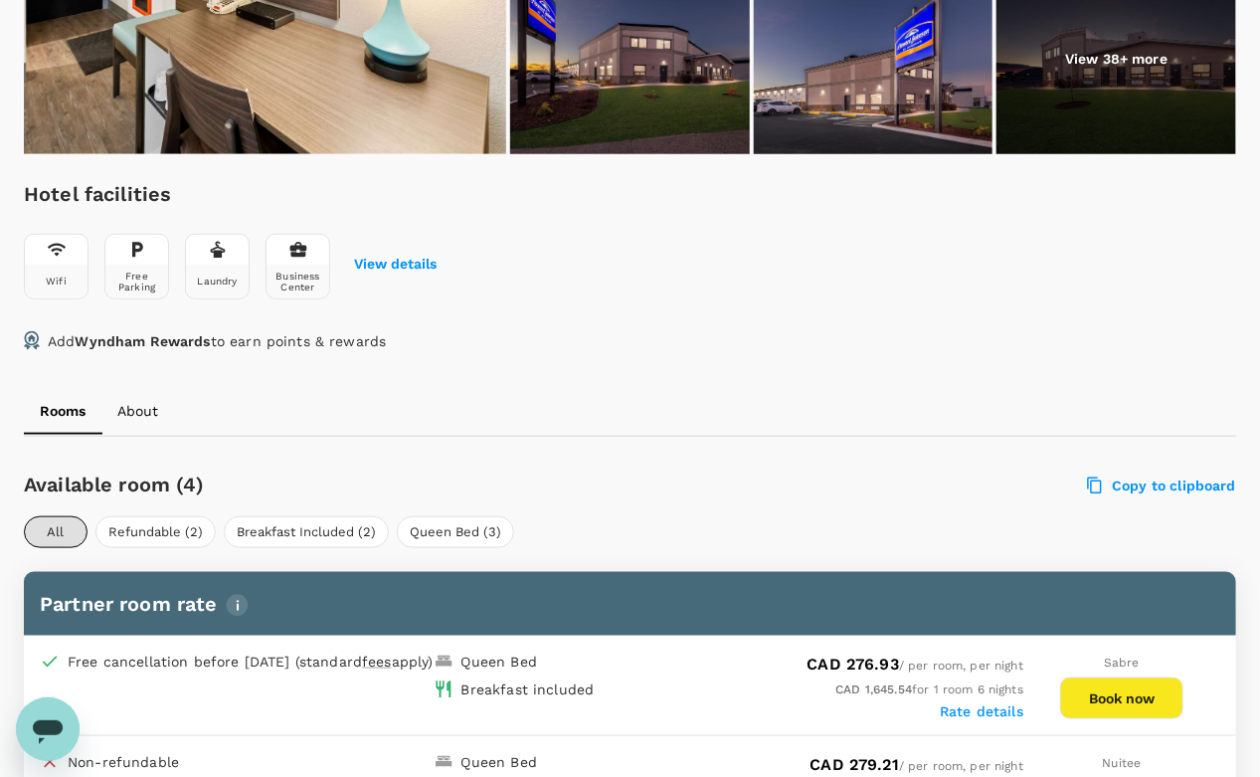
scroll to position [558, 0]
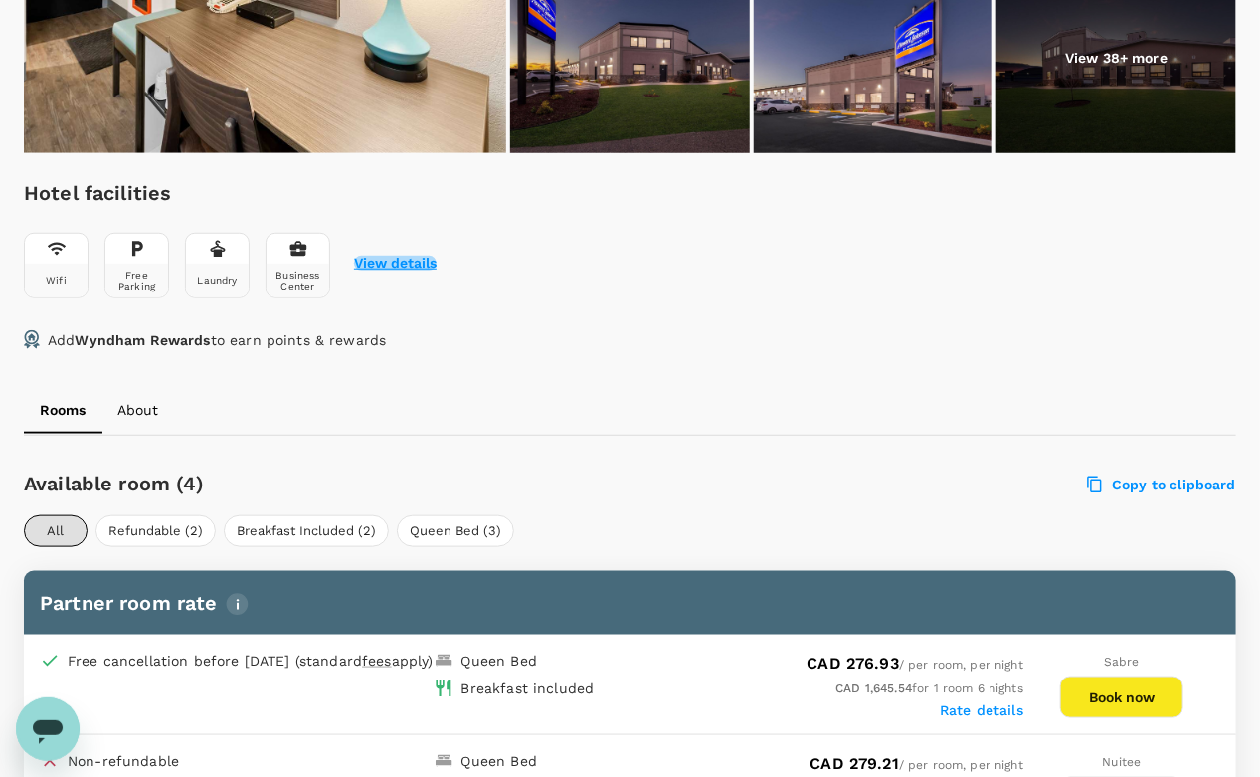
click at [396, 265] on button "View details" at bounding box center [395, 264] width 83 height 16
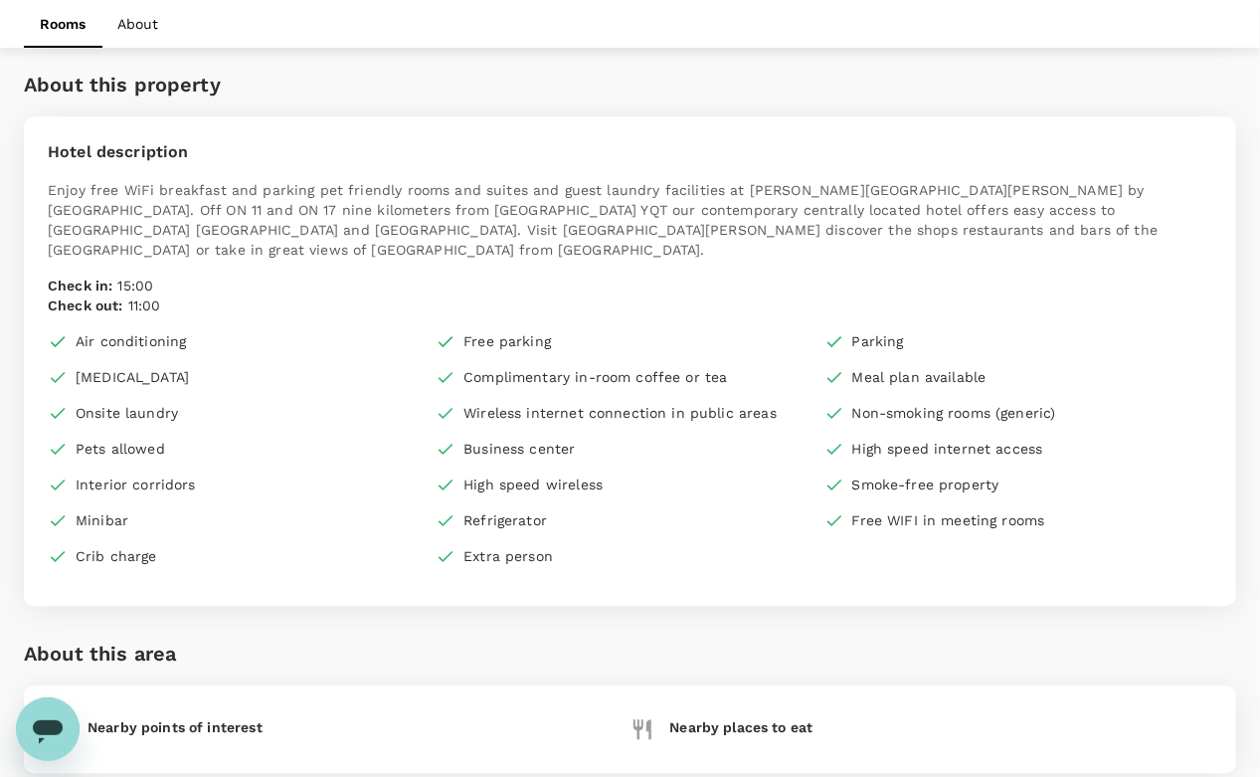
scroll to position [661, 0]
